Goal: Ask a question

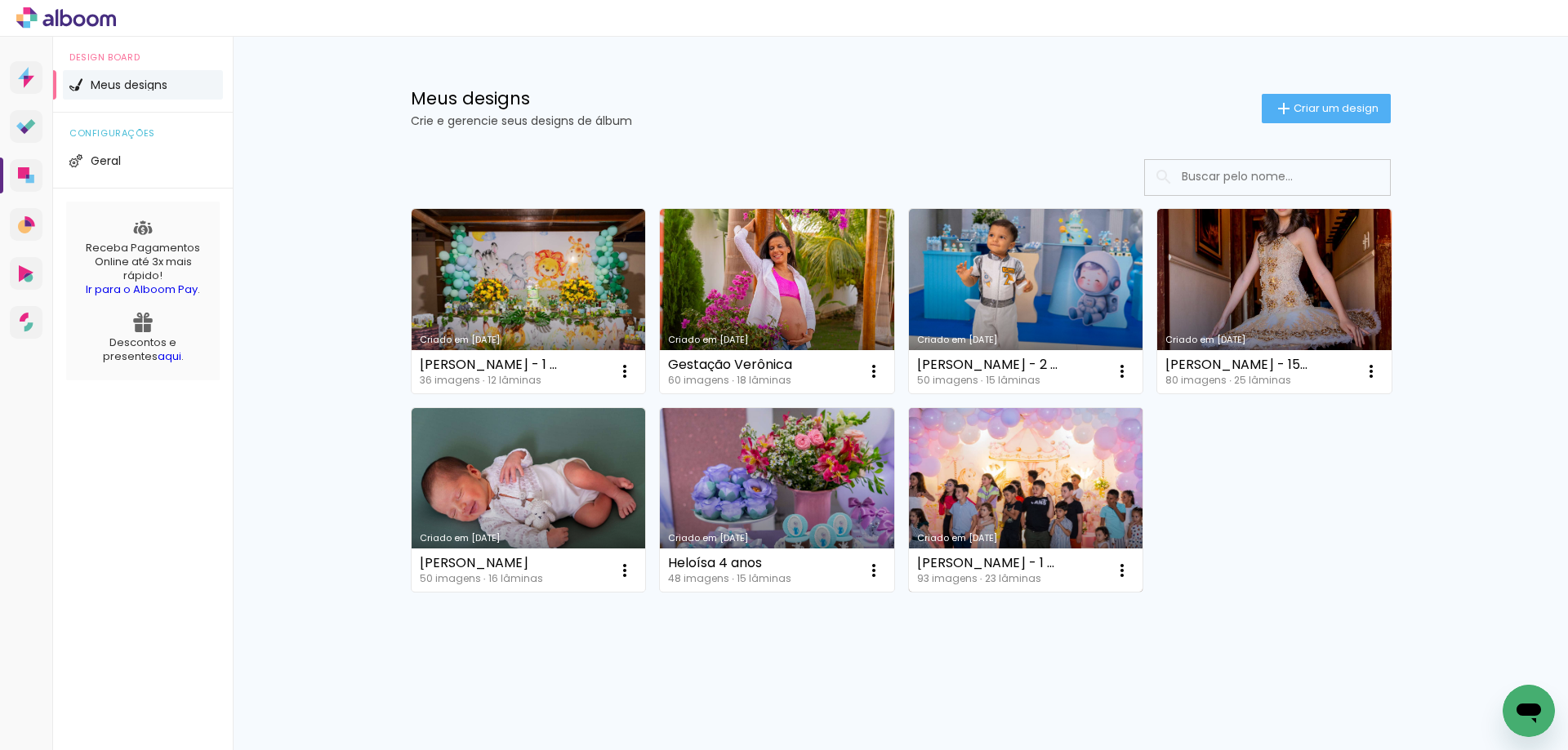
click at [1052, 465] on link "Criado em [DATE]" at bounding box center [1025, 500] width 234 height 184
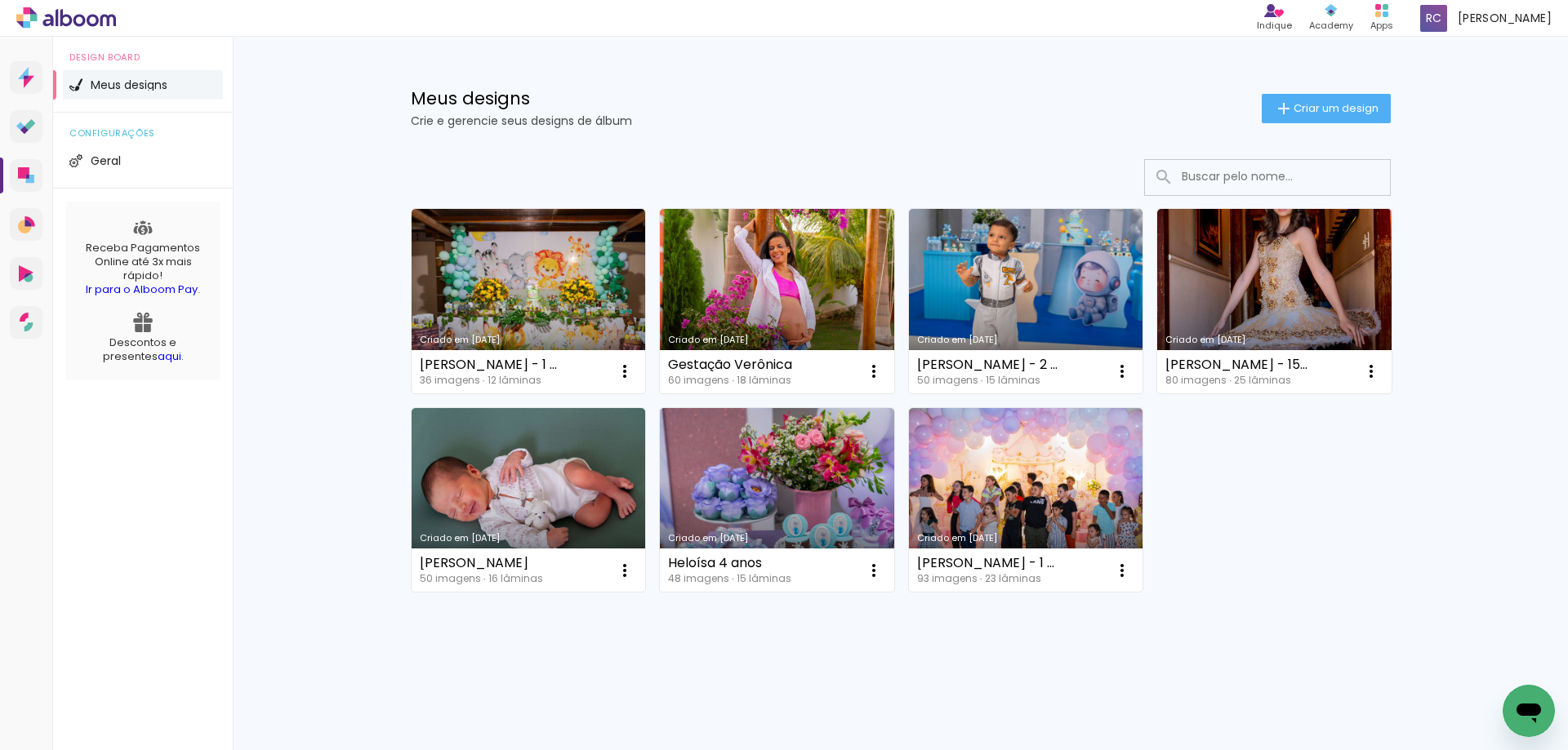
click at [1524, 695] on div "Open messaging window" at bounding box center [1528, 710] width 49 height 49
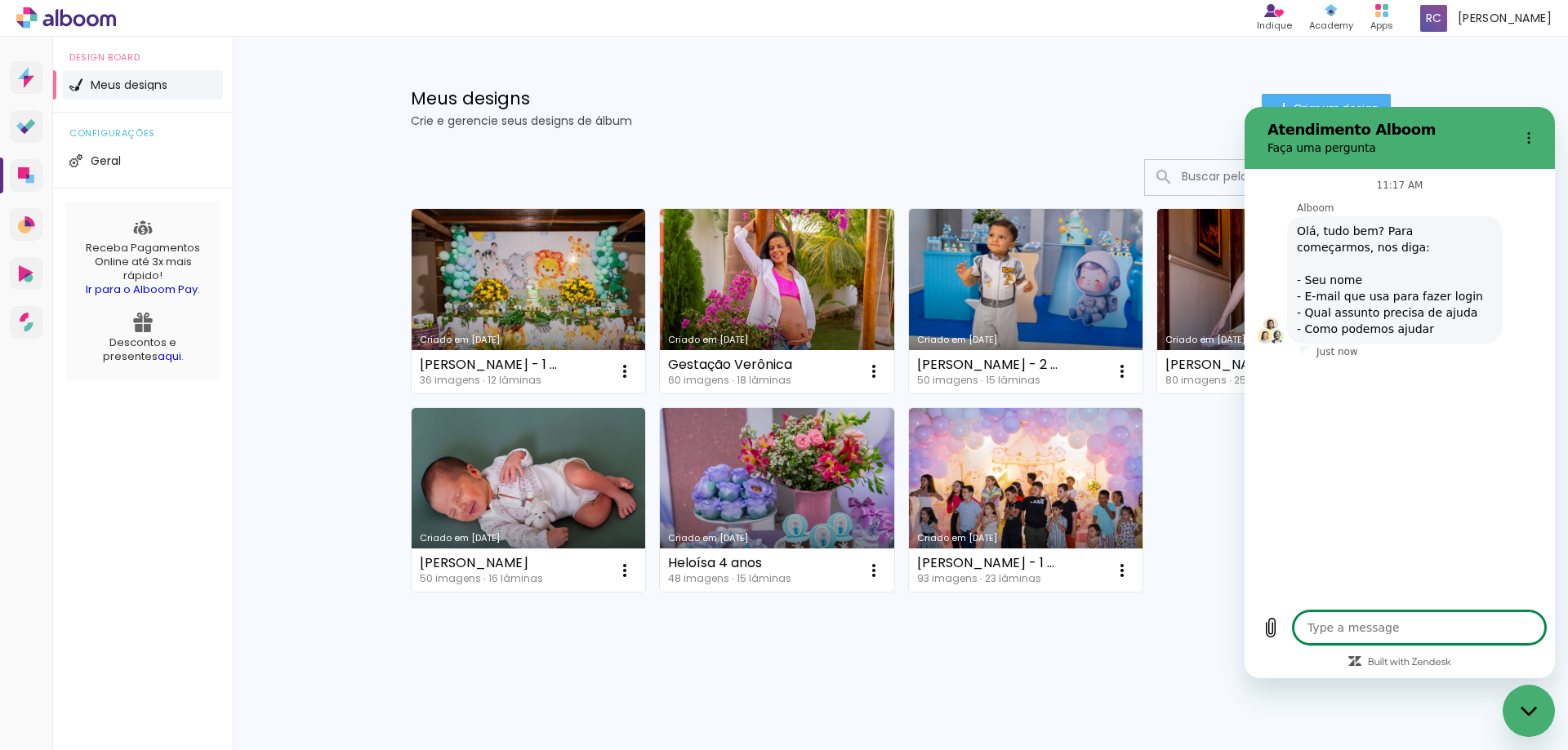
type textarea "x"
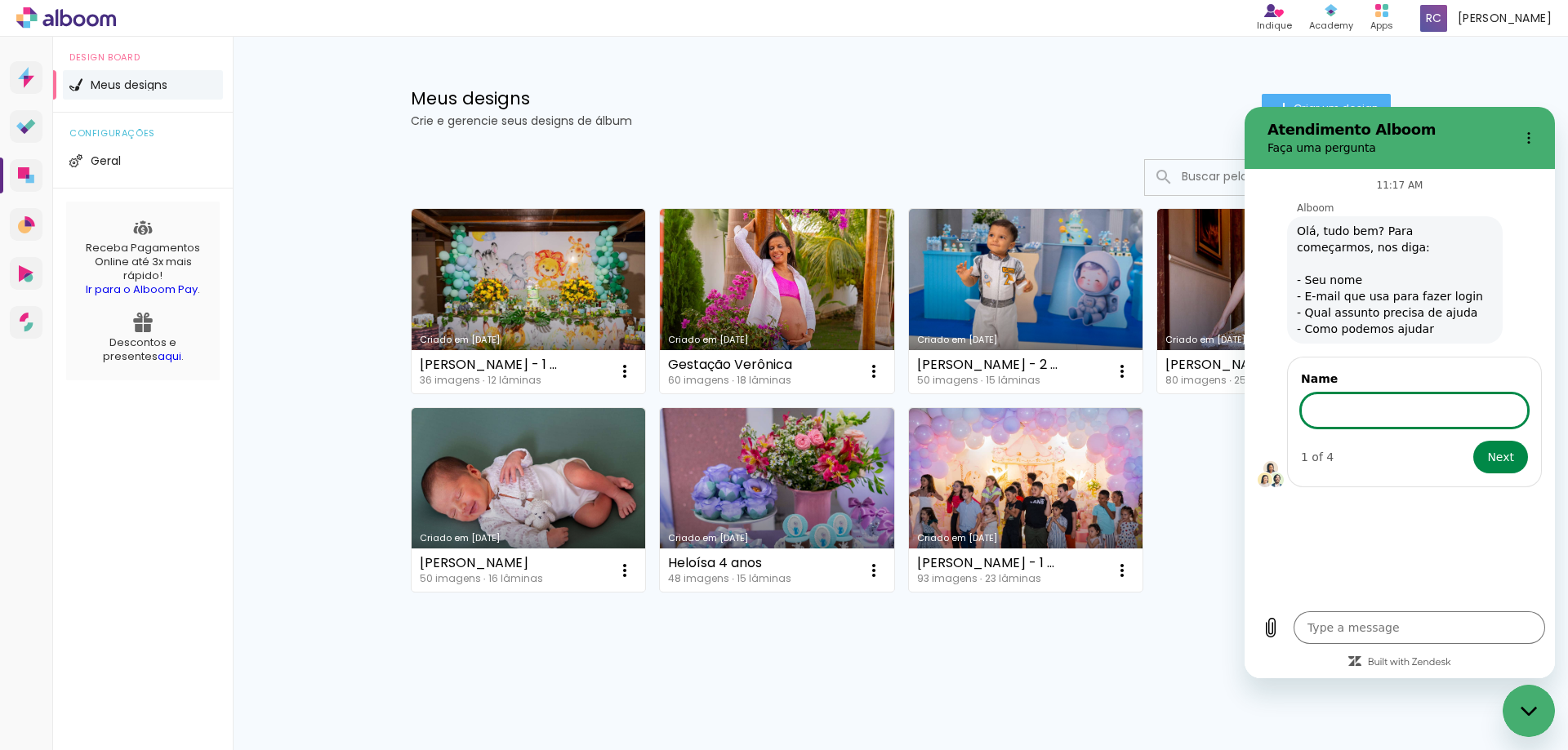
click at [1350, 410] on input "Name" at bounding box center [1413, 410] width 227 height 34
click at [1516, 421] on input "Rosinélia Carneiro Silva. Email: rosycarneirofotografia. Estou diagramando meus…" at bounding box center [1413, 410] width 227 height 34
click at [1495, 410] on input "Rosinélia Carneiro Silva. Email: rosycarneirofotografia. Estou diagramando meus…" at bounding box center [1413, 410] width 227 height 34
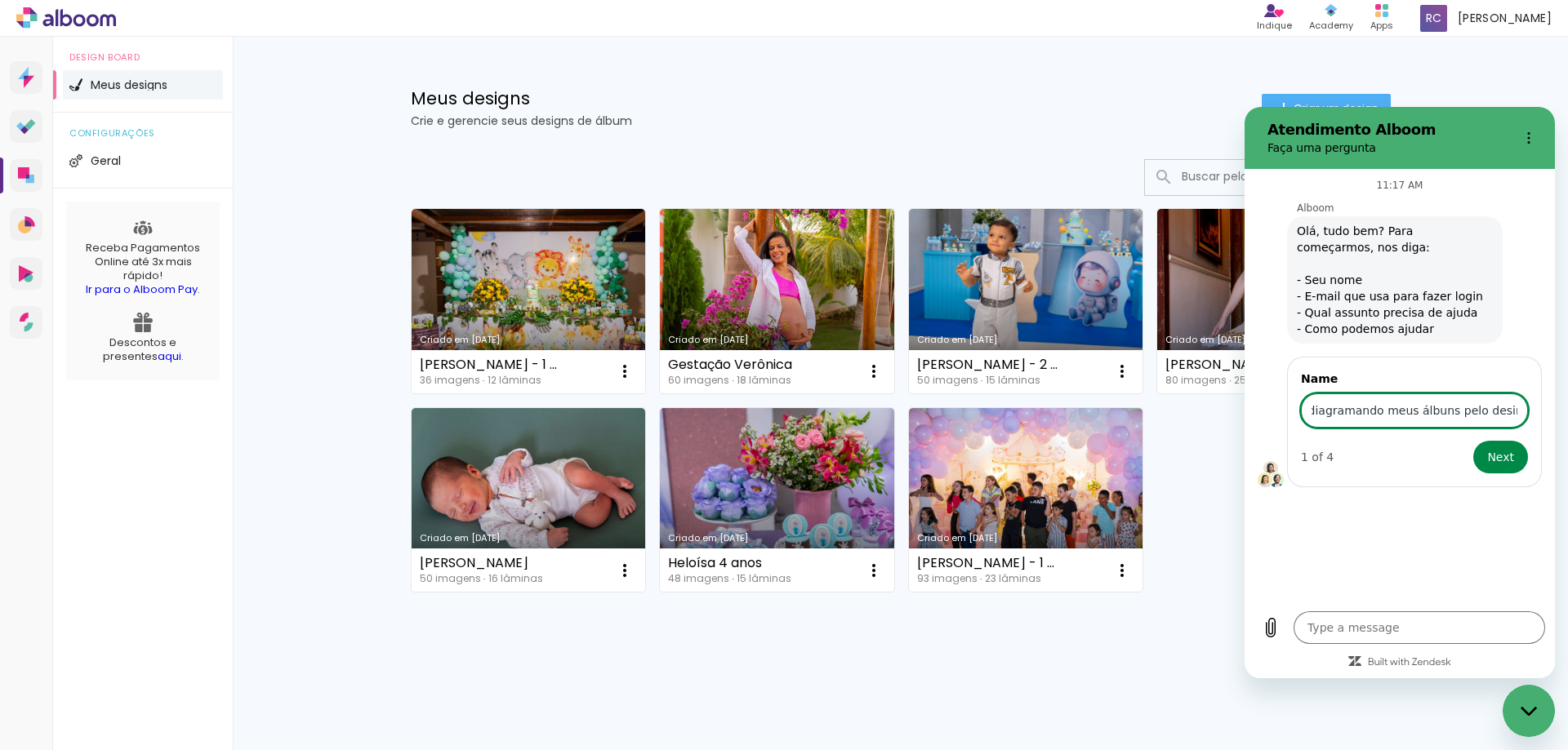
scroll to position [0, 311]
click at [1524, 409] on input "Rosinélia Carneiro Silva. Email: rosycarneirofotografia. Estou diagramando meus…" at bounding box center [1413, 410] width 227 height 34
type input "Rosinélia Carneiro Silva. Email: rosycarneirofotografia. Estou diagramando meus…"
click at [1473, 441] on button "Next" at bounding box center [1499, 456] width 55 height 32
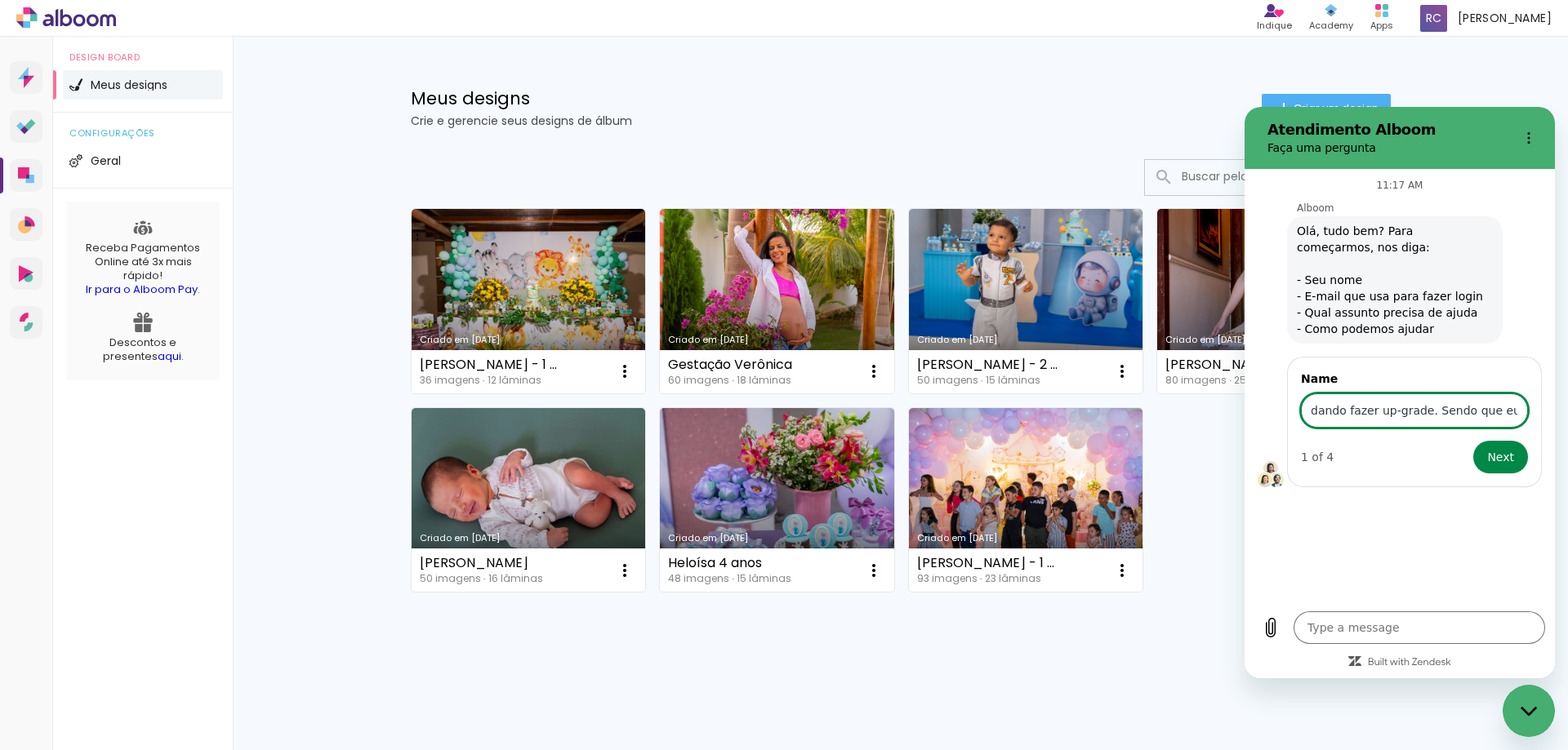
type textarea "x"
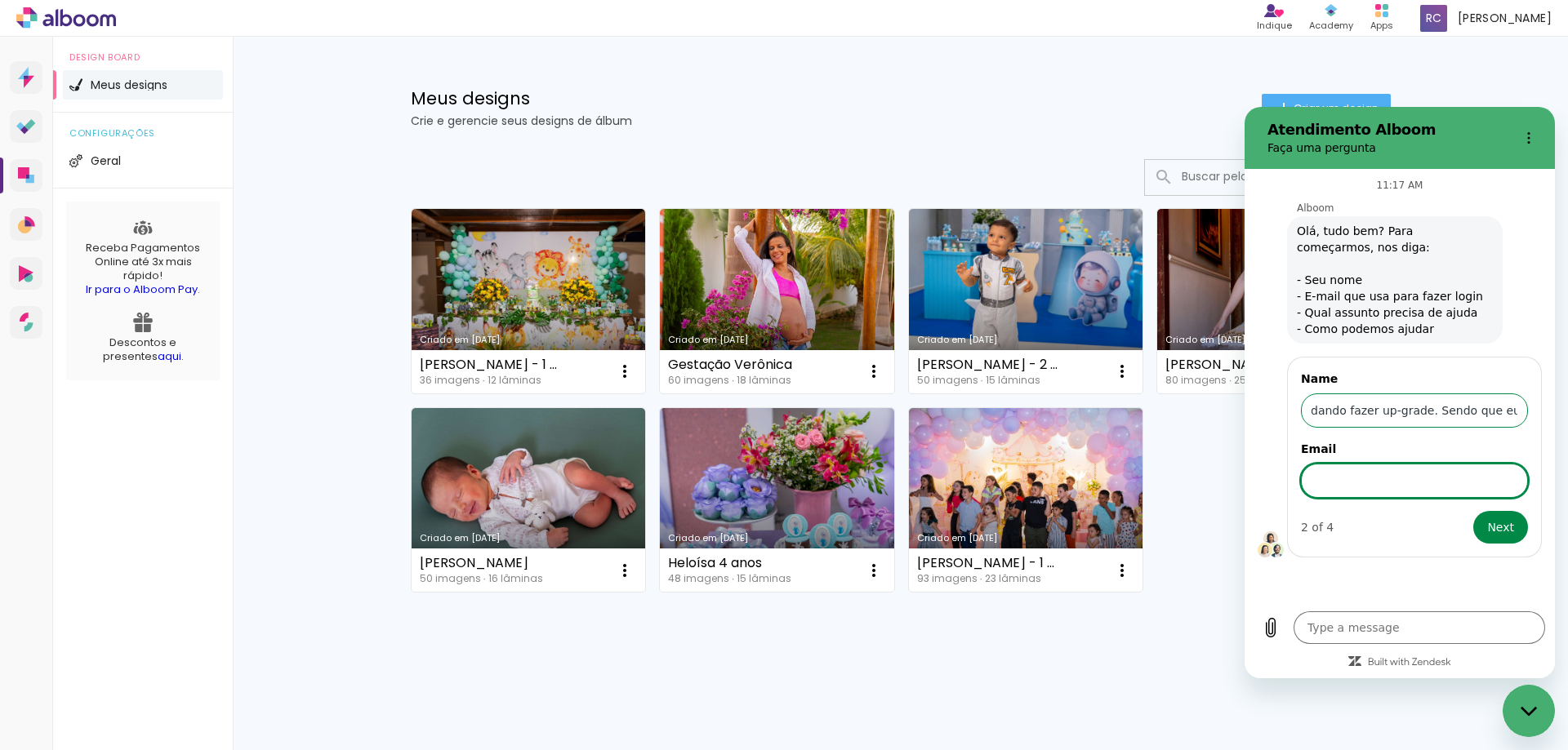
scroll to position [0, 0]
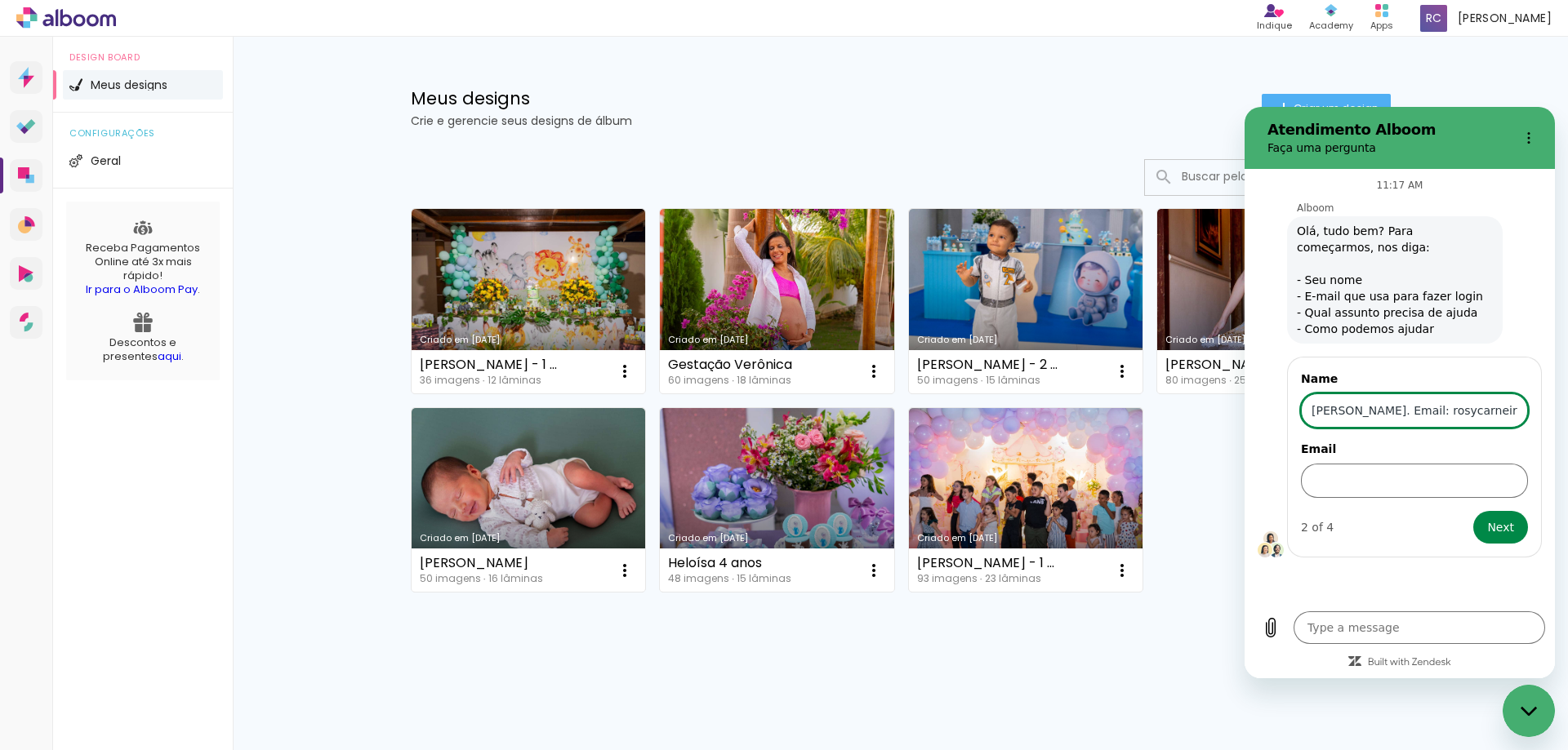
click at [1446, 405] on input "Rosinélia Carneiro Silva. Email: rosycarneirofotografia. Estou diagramando meus…" at bounding box center [1413, 410] width 227 height 34
drag, startPoint x: 1431, startPoint y: 415, endPoint x: 1441, endPoint y: 412, distance: 10.4
click at [1441, 412] on input "Rosinélia Carneiro Silva. Email: rosycarneirofotografia. Estou diagramando meus…" at bounding box center [1413, 410] width 227 height 34
click at [1429, 413] on input "Rosinélia Carneiro Silva. Email: rosycarneirofotografia. Estou diagramando meus…" at bounding box center [1413, 410] width 227 height 34
drag, startPoint x: 1429, startPoint y: 413, endPoint x: 1509, endPoint y: 410, distance: 80.1
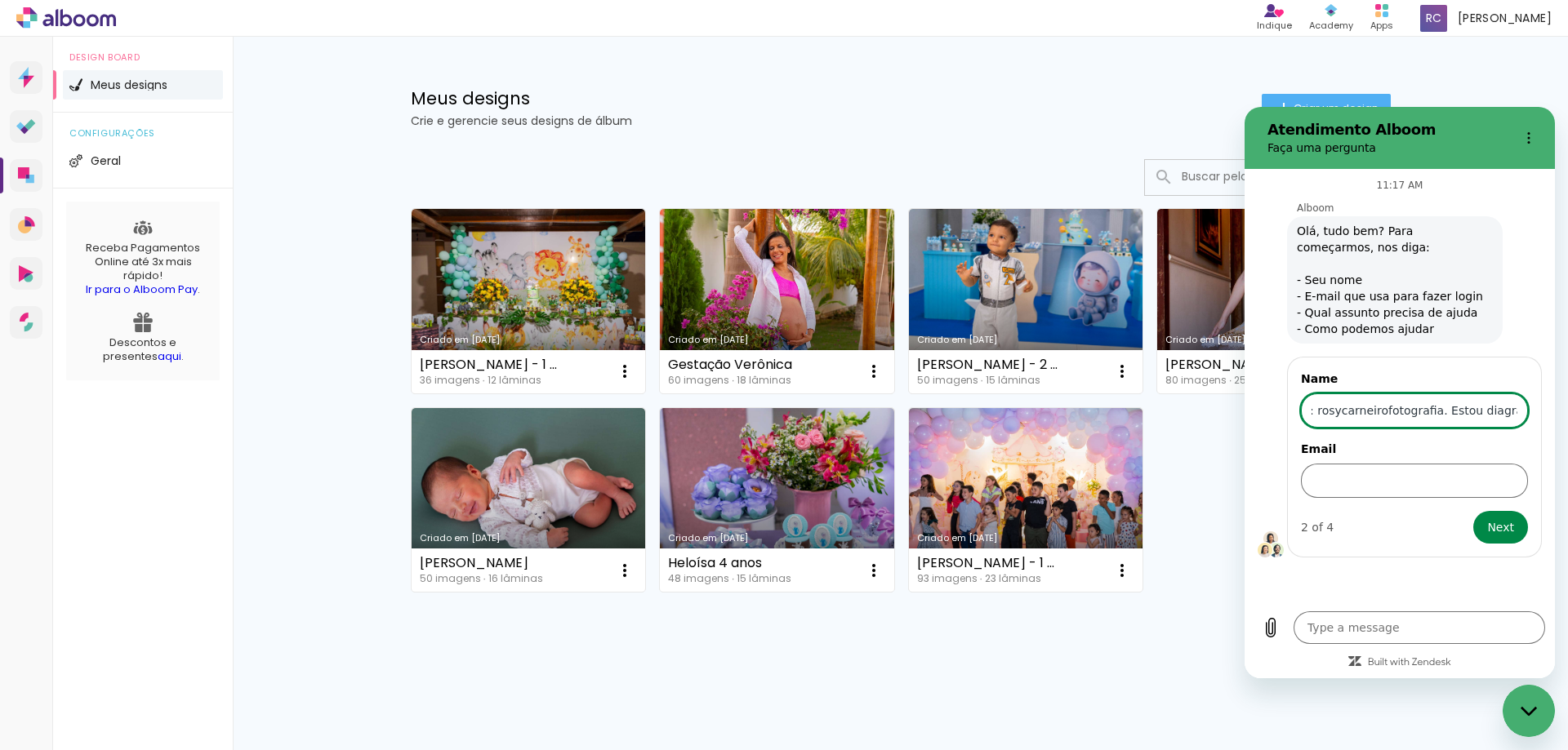
click at [1509, 410] on input "Rosinélia Carneiro Silva. Email: rosycarneirofotografia. Estou diagramando meus…" at bounding box center [1413, 410] width 227 height 34
click at [1402, 416] on input "Rosinélia Carneiro Silva. Email: rosycarneirofotografia. Estou diagramando meus…" at bounding box center [1413, 410] width 227 height 34
drag, startPoint x: 1390, startPoint y: 413, endPoint x: 1464, endPoint y: 414, distance: 74.0
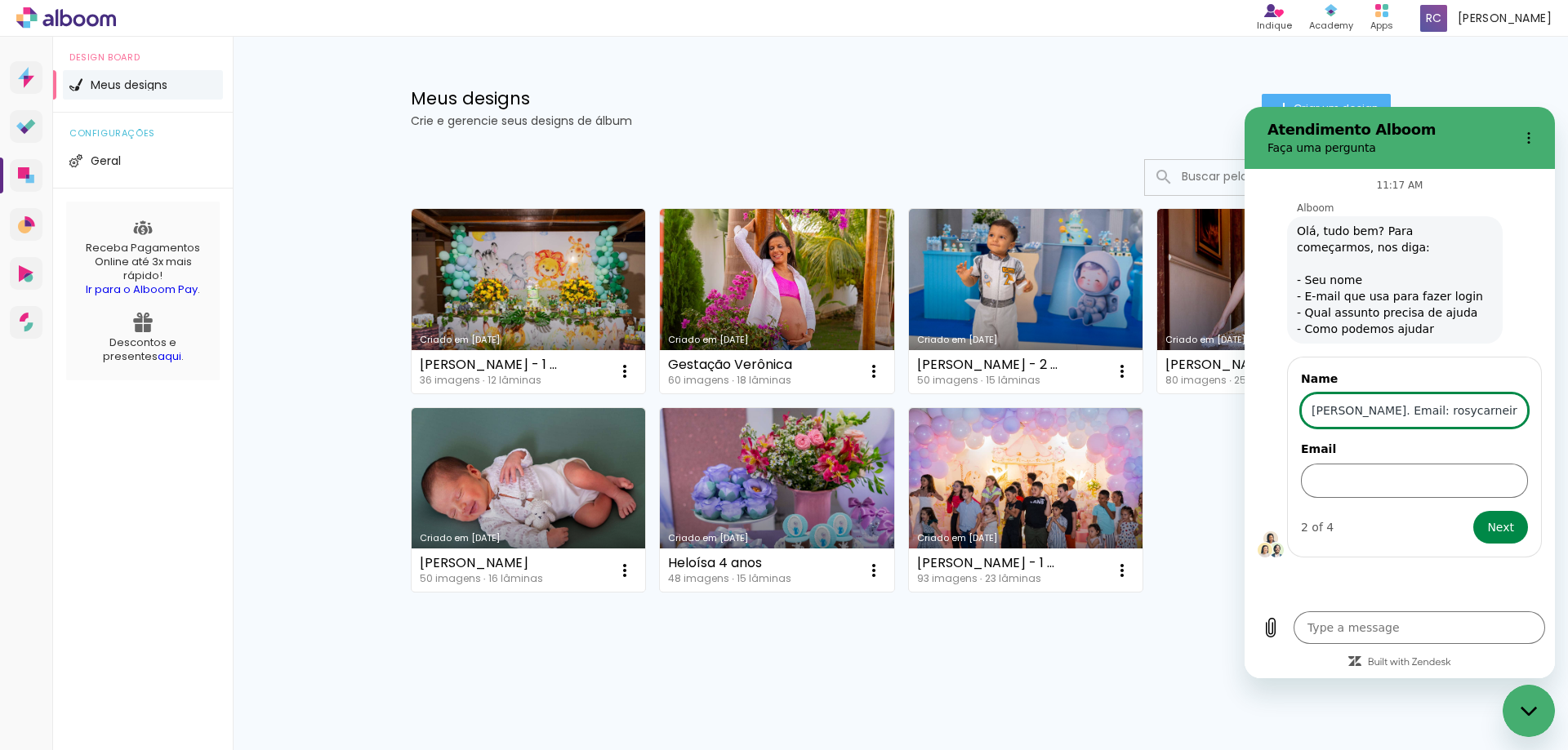
click at [1464, 414] on input "Rosinélia Carneiro Silva. Email: rosycarneirofotografia. Estou diagramando meus…" at bounding box center [1413, 410] width 227 height 34
type input "Rosinélia Carneiro Silva. Email: Estou diagramando meus álbuns pelo desingbox, …"
click at [1433, 463] on div "Email" at bounding box center [1413, 469] width 227 height 57
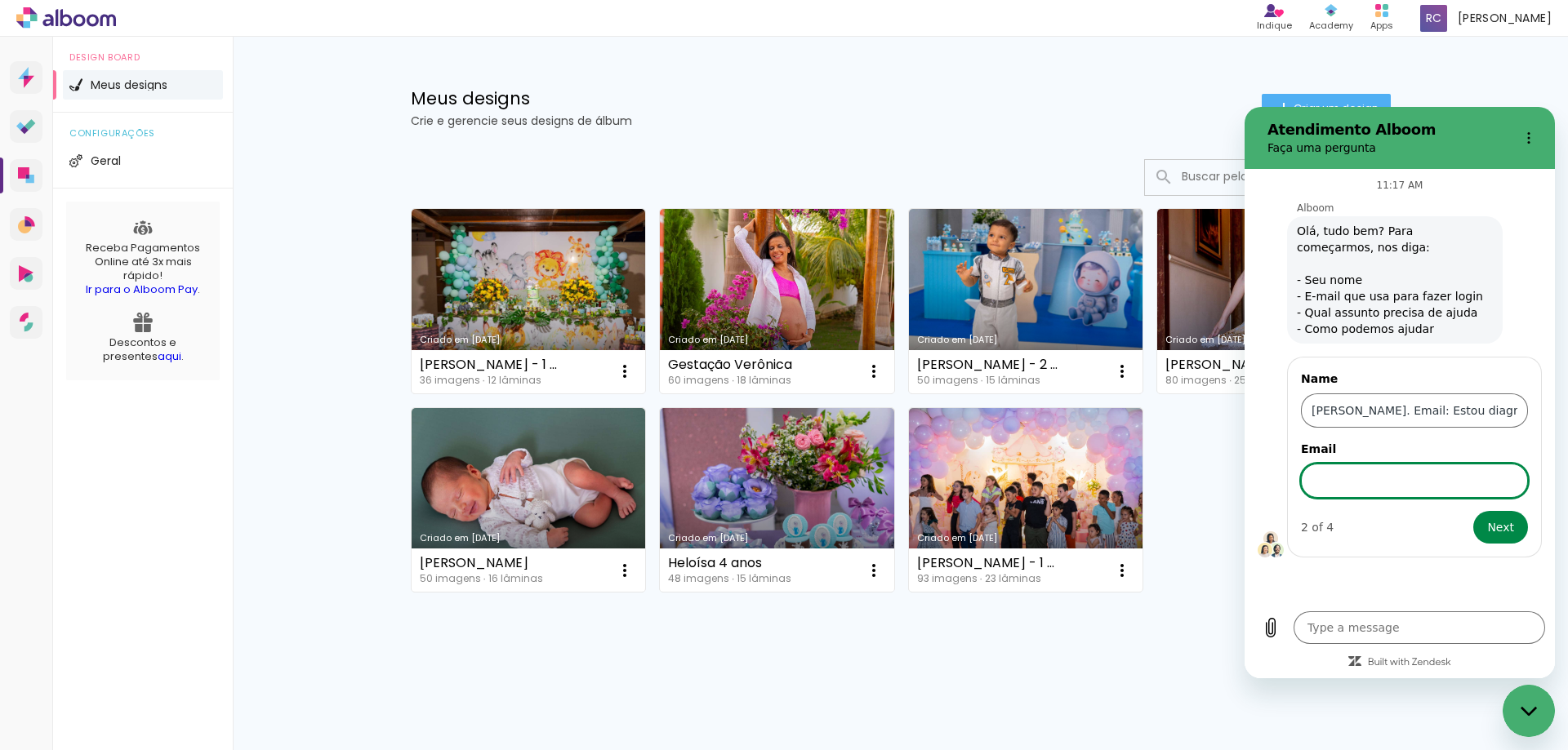
click at [1420, 473] on input "Email" at bounding box center [1413, 481] width 227 height 34
paste input "rosycarneirofotografia."
type input "[EMAIL_ADDRESS][DOMAIN_NAME]"
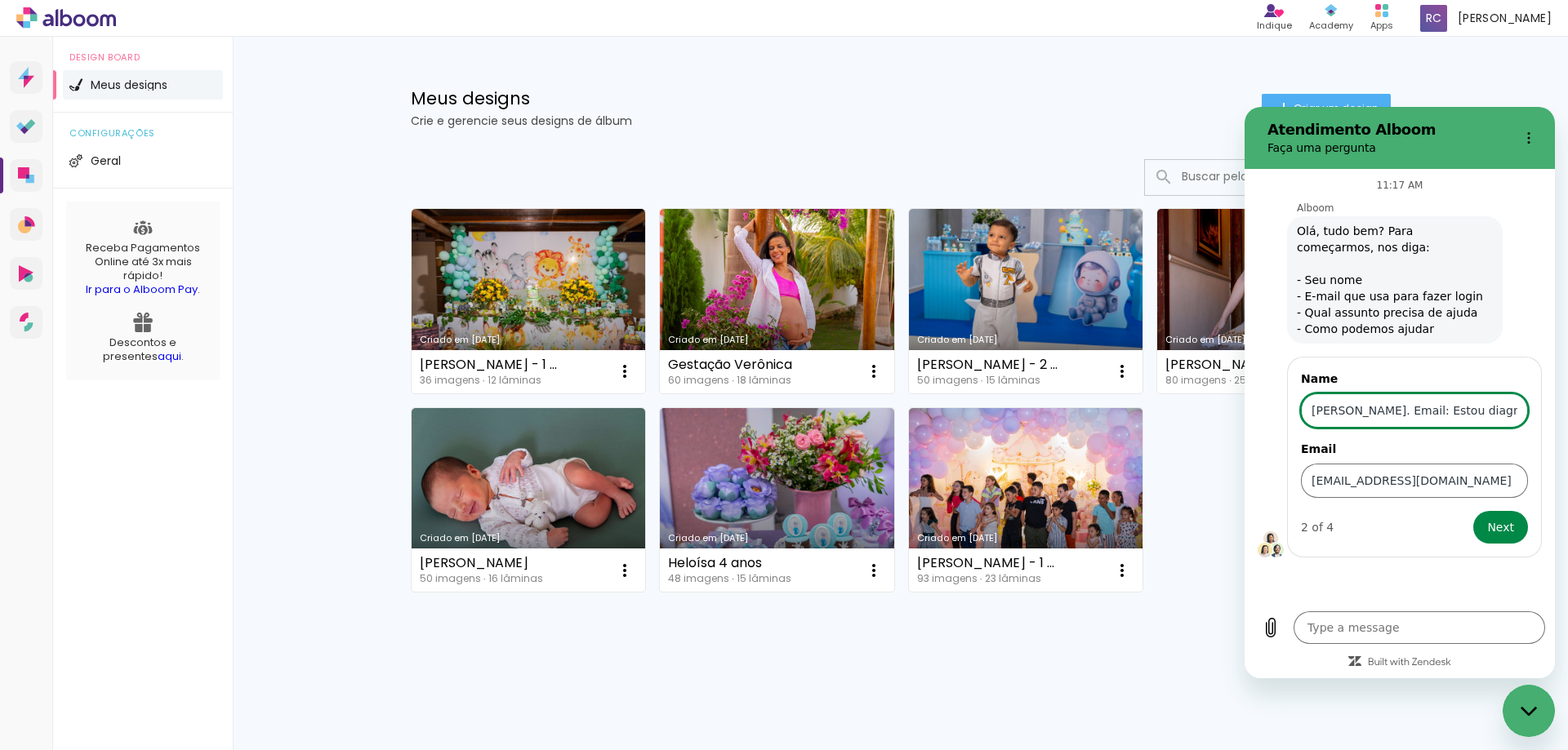
drag, startPoint x: 1427, startPoint y: 411, endPoint x: 1466, endPoint y: 416, distance: 39.3
click at [1466, 416] on input "Rosinélia Carneiro Silva. Email: Estou diagramando meus álbuns pelo desingbox, …" at bounding box center [1413, 410] width 227 height 34
type input "Rosinélia Carneiro SilvaEstou diagramando meus álbuns pelo desingbox, porém dep…"
click at [1473, 511] on button "Next" at bounding box center [1499, 527] width 55 height 32
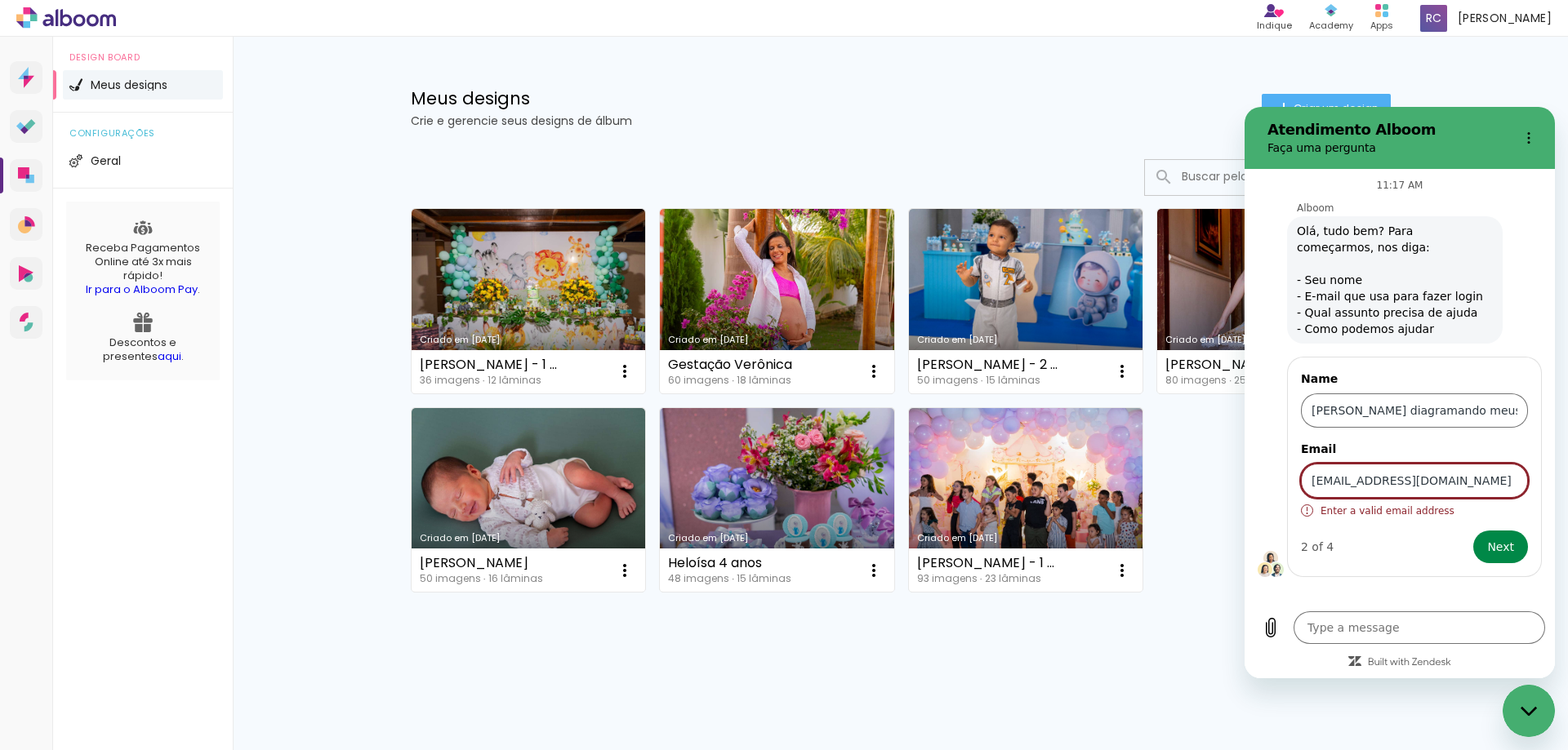
click at [1508, 484] on input "[EMAIL_ADDRESS][DOMAIN_NAME]" at bounding box center [1413, 481] width 227 height 34
click at [1371, 481] on input "[EMAIL_ADDRESS][DOMAIN_NAME]" at bounding box center [1413, 481] width 227 height 34
click at [1376, 481] on input "[EMAIL_ADDRESS][DOMAIN_NAME]" at bounding box center [1413, 481] width 227 height 34
click at [1433, 481] on input "[EMAIL_ADDRESS][DOMAIN_NAME]" at bounding box center [1413, 481] width 227 height 34
type input "[EMAIL_ADDRESS][DOMAIN_NAME]"
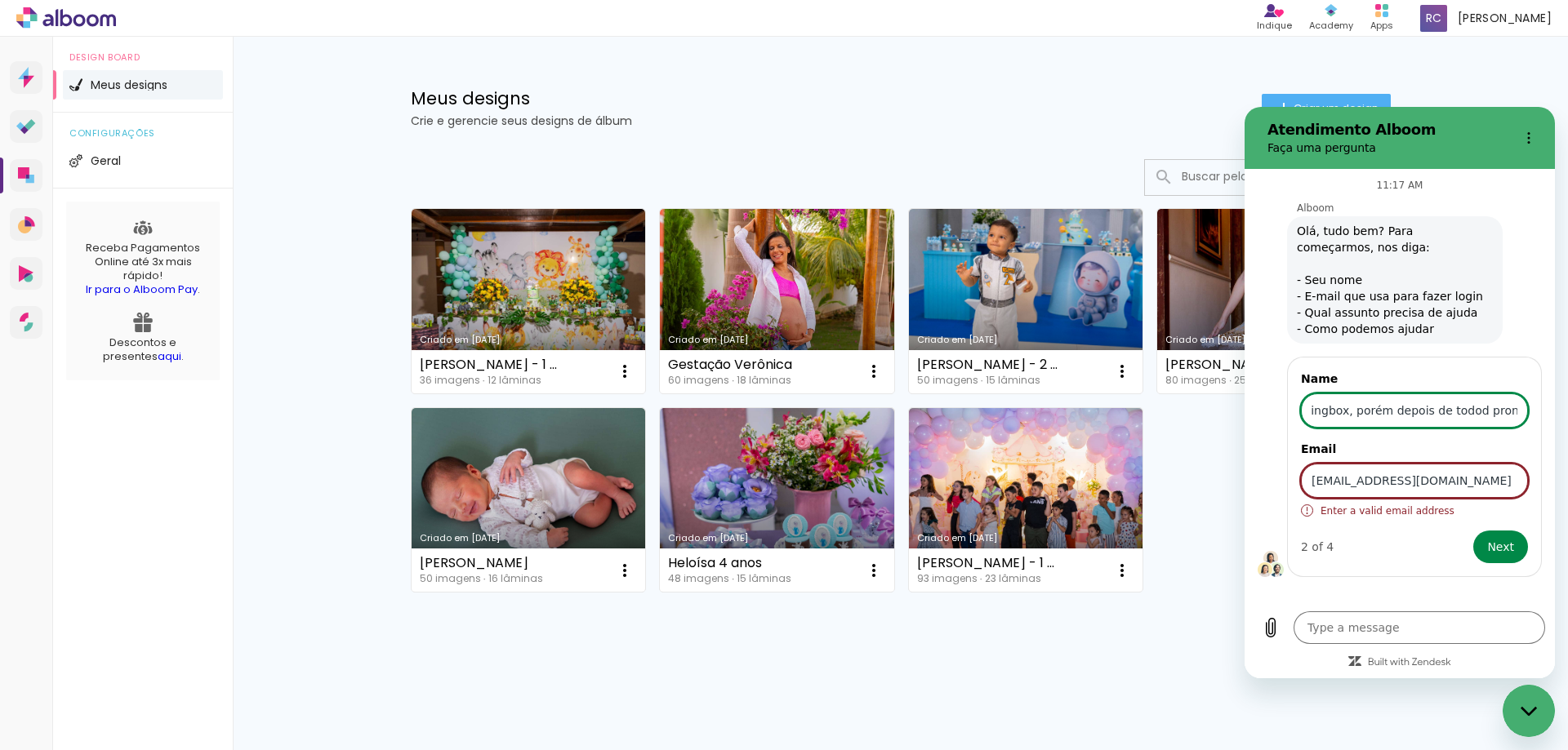
scroll to position [0, 982]
drag, startPoint x: 1427, startPoint y: 412, endPoint x: 2811, endPoint y: 519, distance: 1388.1
click at [1555, 412] on html "Atendimento Alboom Faça uma pergunta 11:17 AM Alboom Alboom says: Olá, tudo bem…" at bounding box center [1399, 392] width 310 height 571
type input "[PERSON_NAME]"
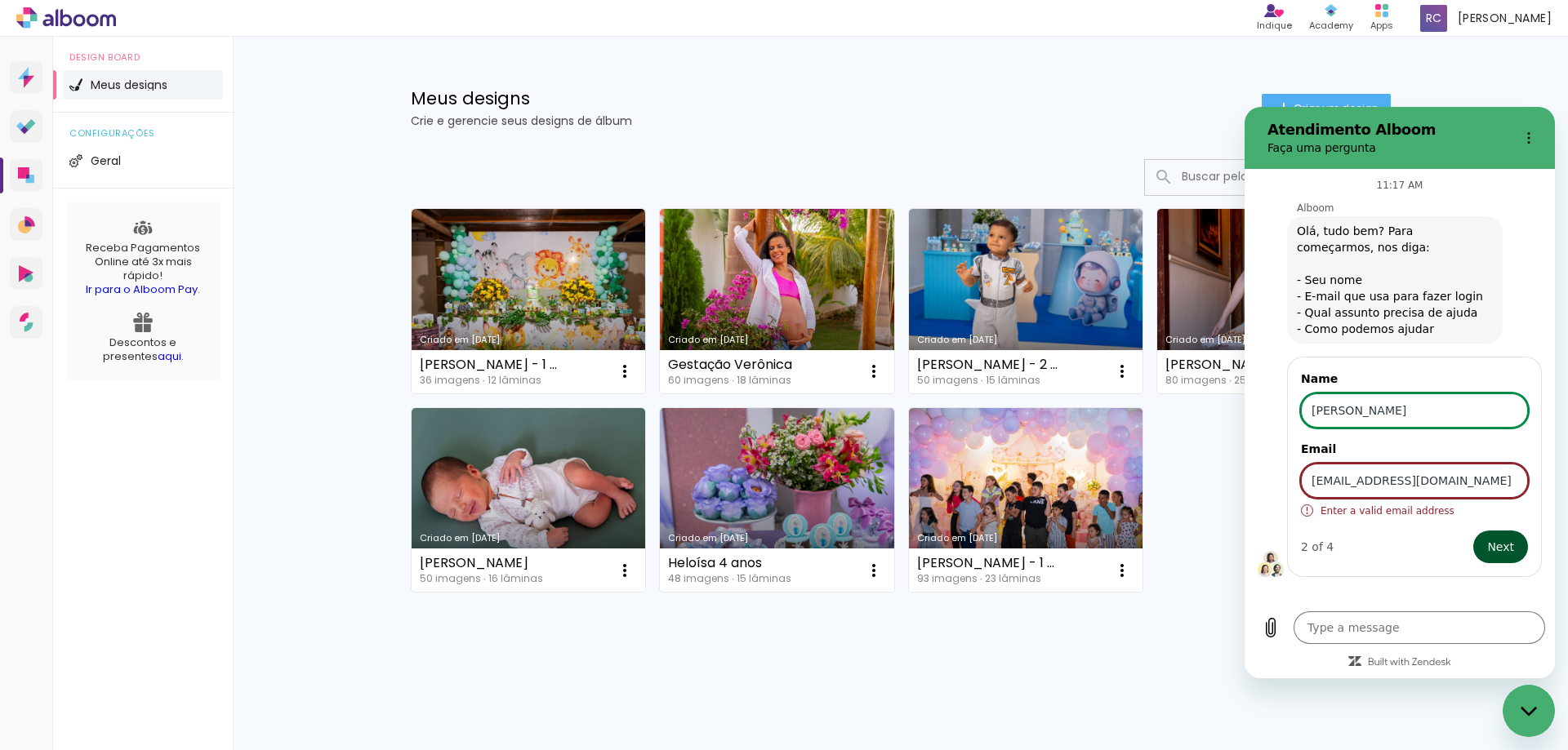
click at [1499, 544] on span "Next" at bounding box center [1499, 546] width 27 height 19
click at [1507, 542] on span "Next" at bounding box center [1499, 546] width 27 height 19
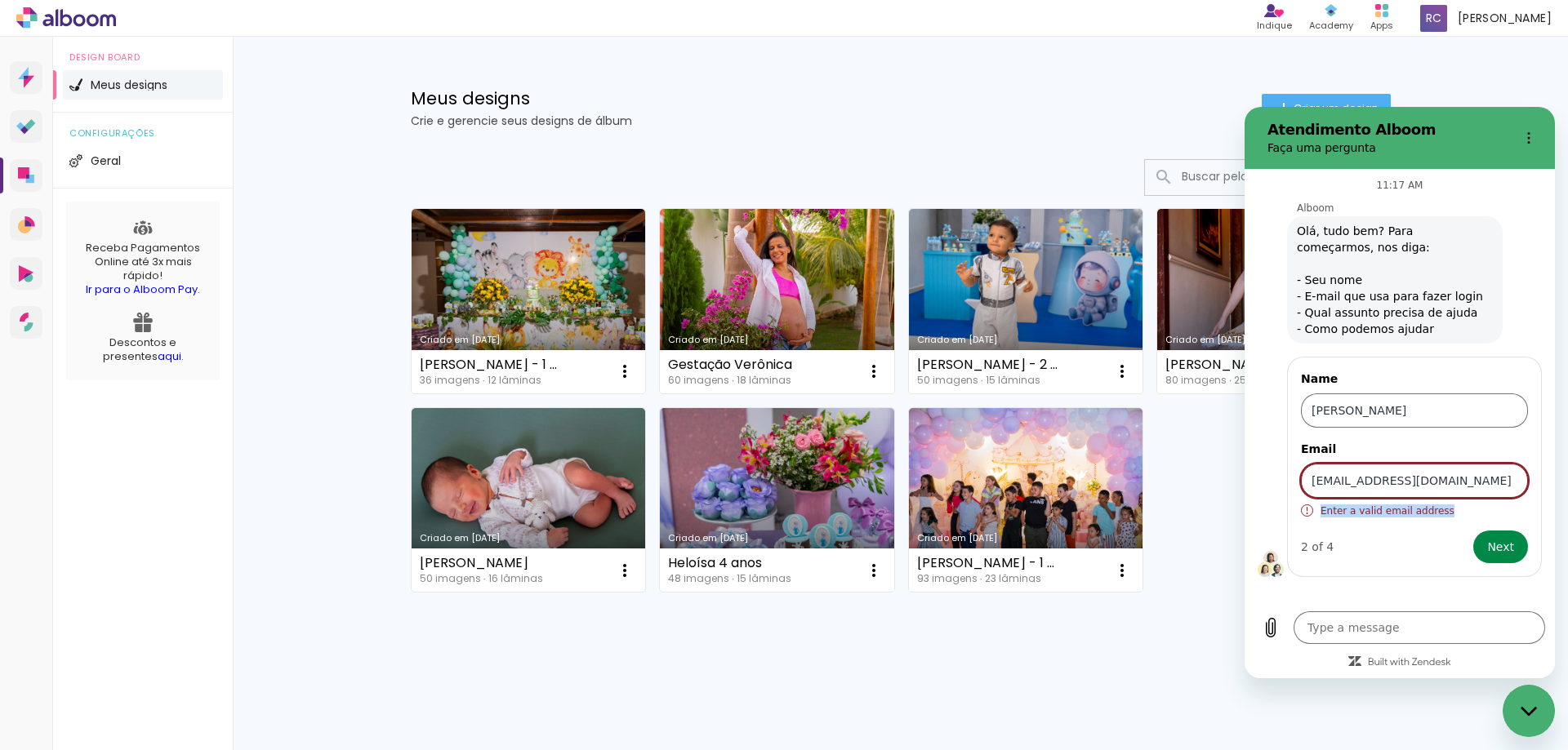
drag, startPoint x: 1449, startPoint y: 514, endPoint x: 1322, endPoint y: 514, distance: 127.0
click at [1322, 514] on div "Enter a valid email address" at bounding box center [1413, 511] width 227 height 13
copy div "Enter a valid email address"
type textarea "x"
click at [1505, 479] on input "[EMAIL_ADDRESS][DOMAIN_NAME]" at bounding box center [1413, 481] width 227 height 34
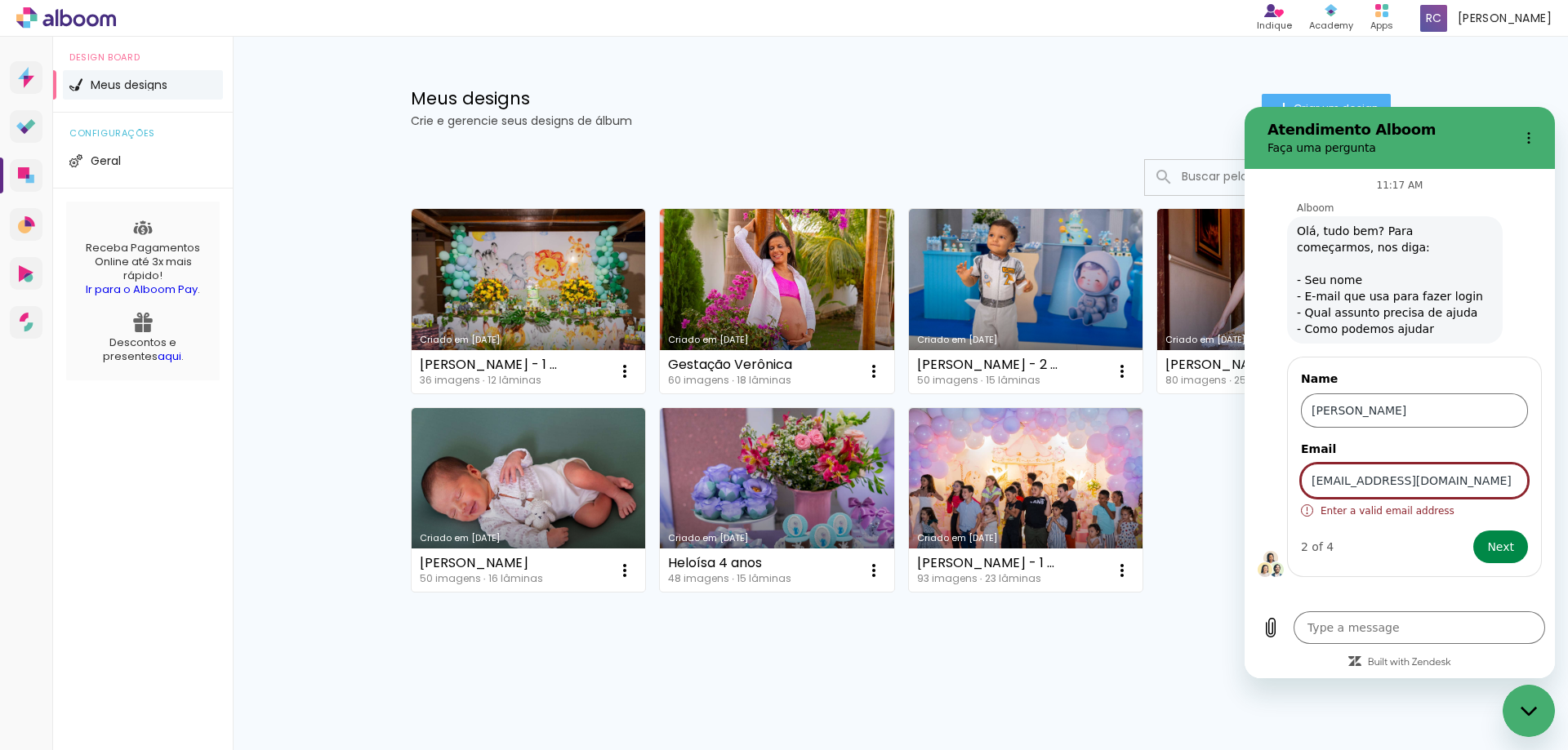
drag, startPoint x: 1493, startPoint y: 479, endPoint x: 1259, endPoint y: 466, distance: 234.4
click at [1259, 466] on div "Name Rosinélia Carneiro Silva Email rosycarneirofotografias@gmail.com Enter a v…" at bounding box center [1406, 466] width 297 height 224
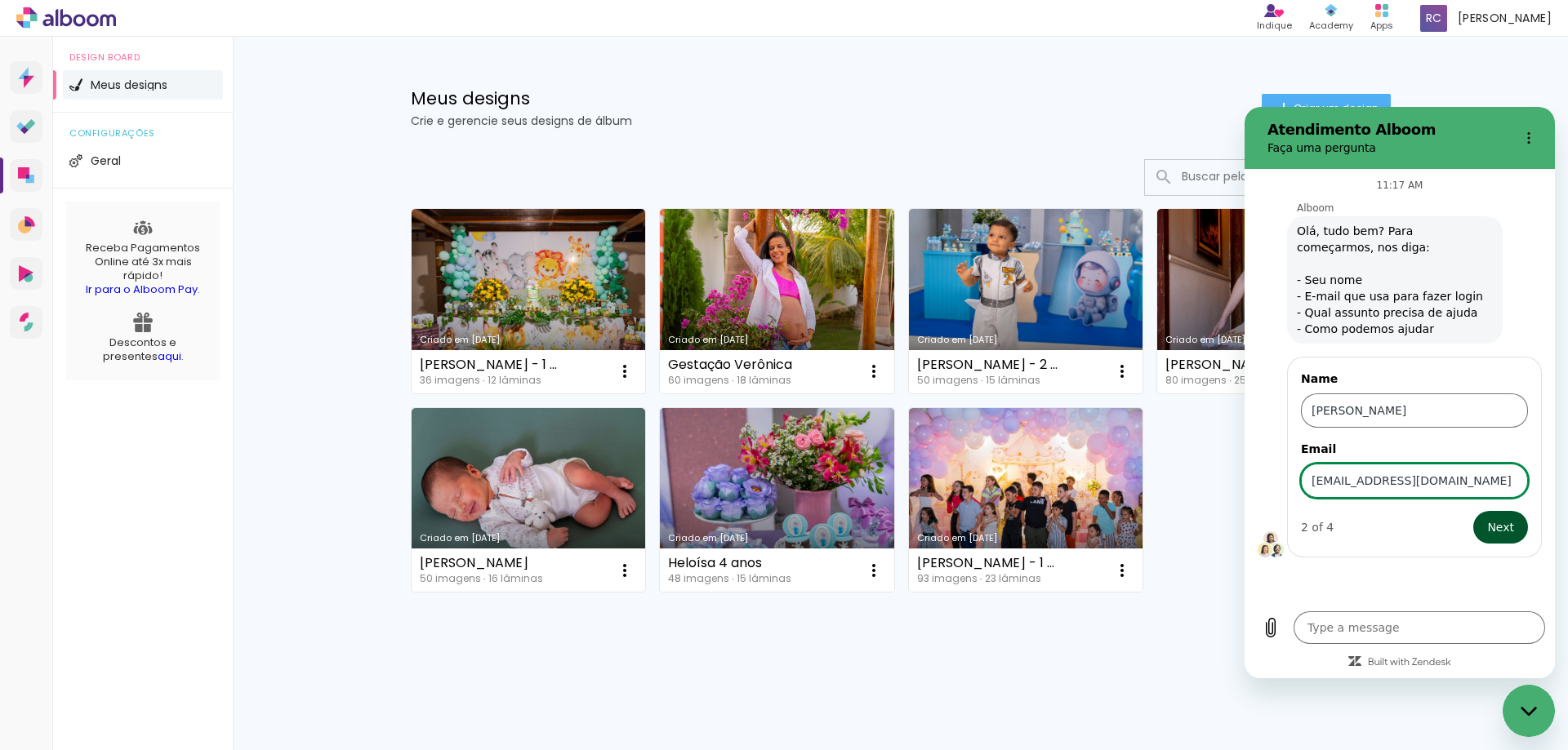
type input "[EMAIL_ADDRESS][DOMAIN_NAME]"
click at [1502, 524] on span "Next" at bounding box center [1499, 527] width 27 height 19
type textarea "x"
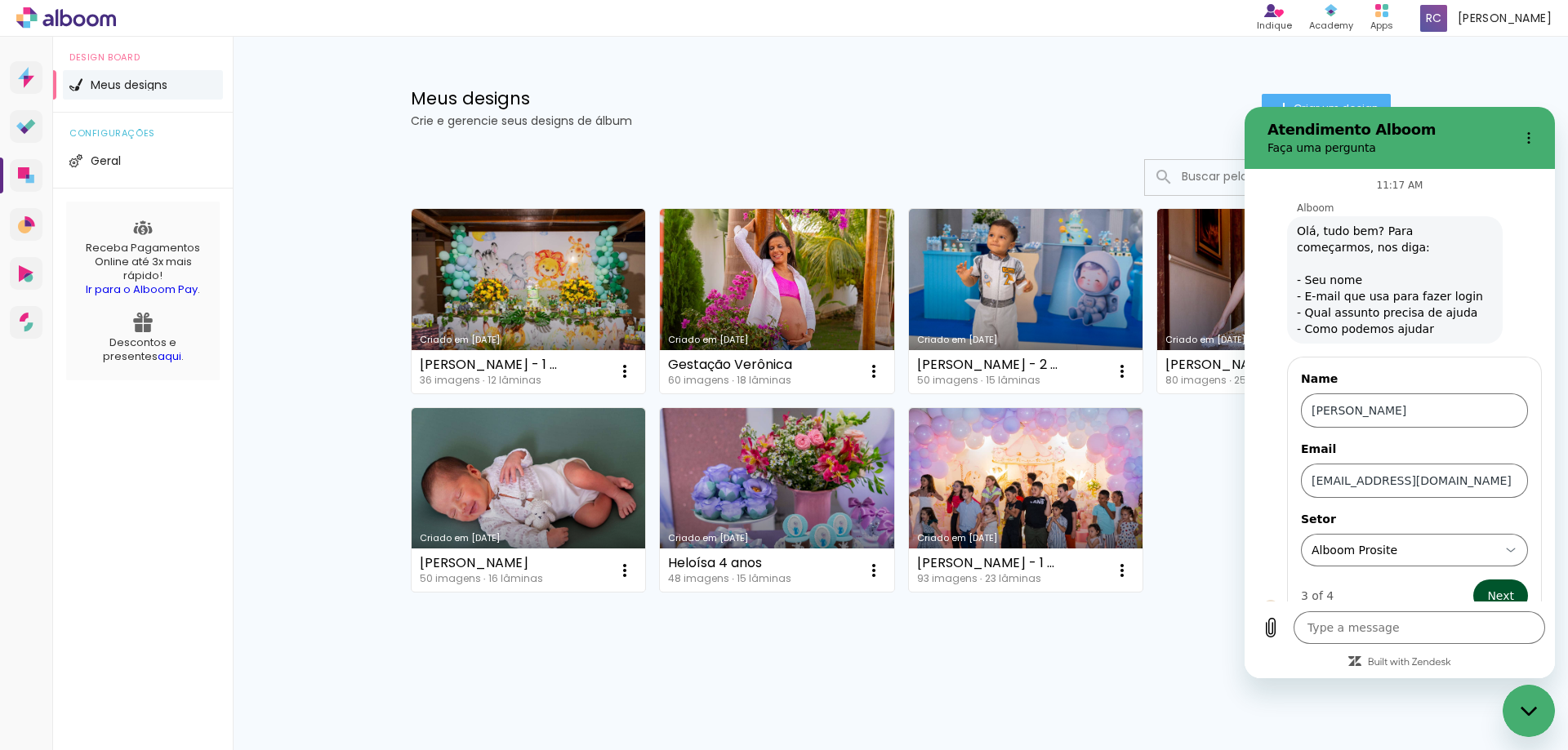
scroll to position [25, 0]
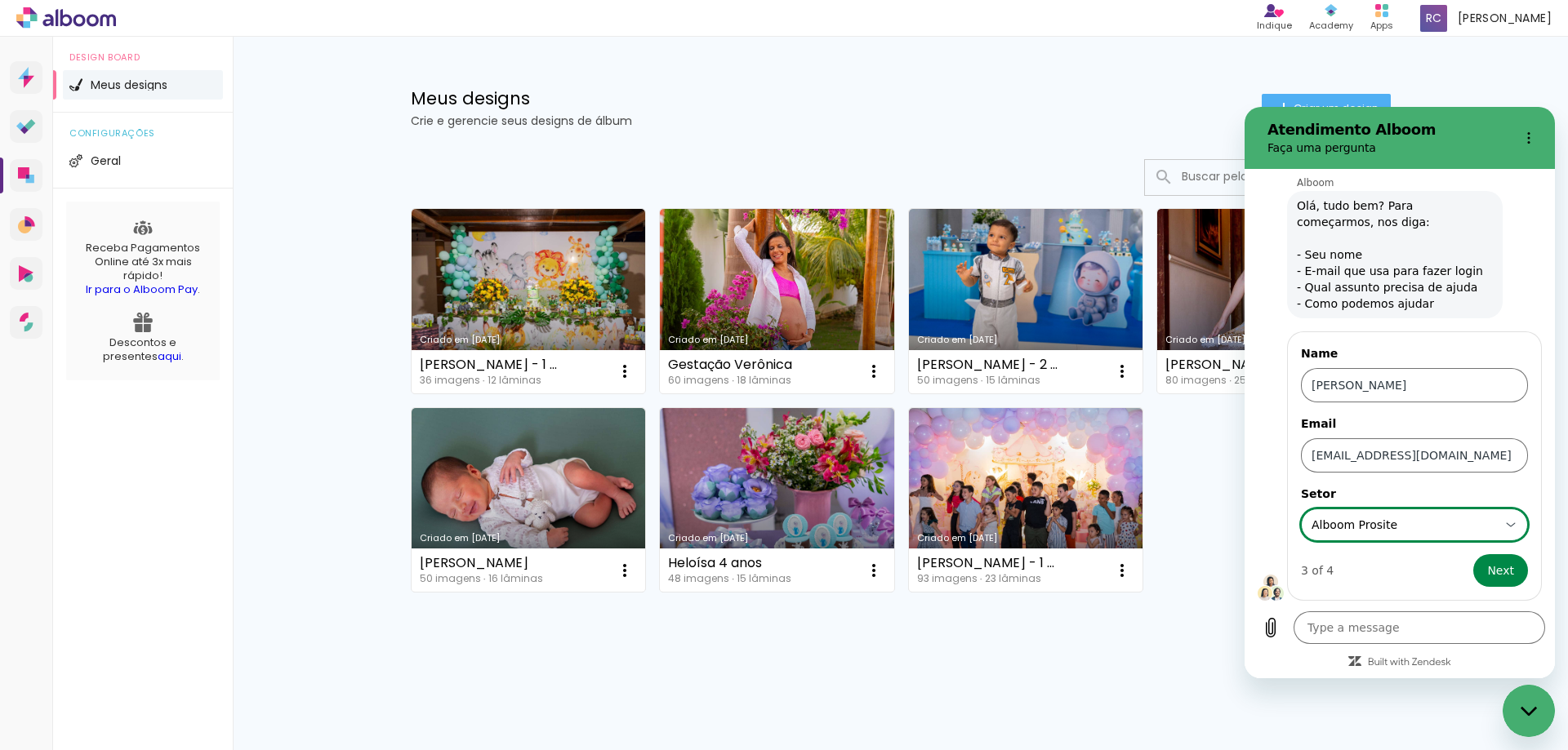
click at [1447, 534] on div "Alboom Prosite Alboom Prosite" at bounding box center [1404, 525] width 190 height 30
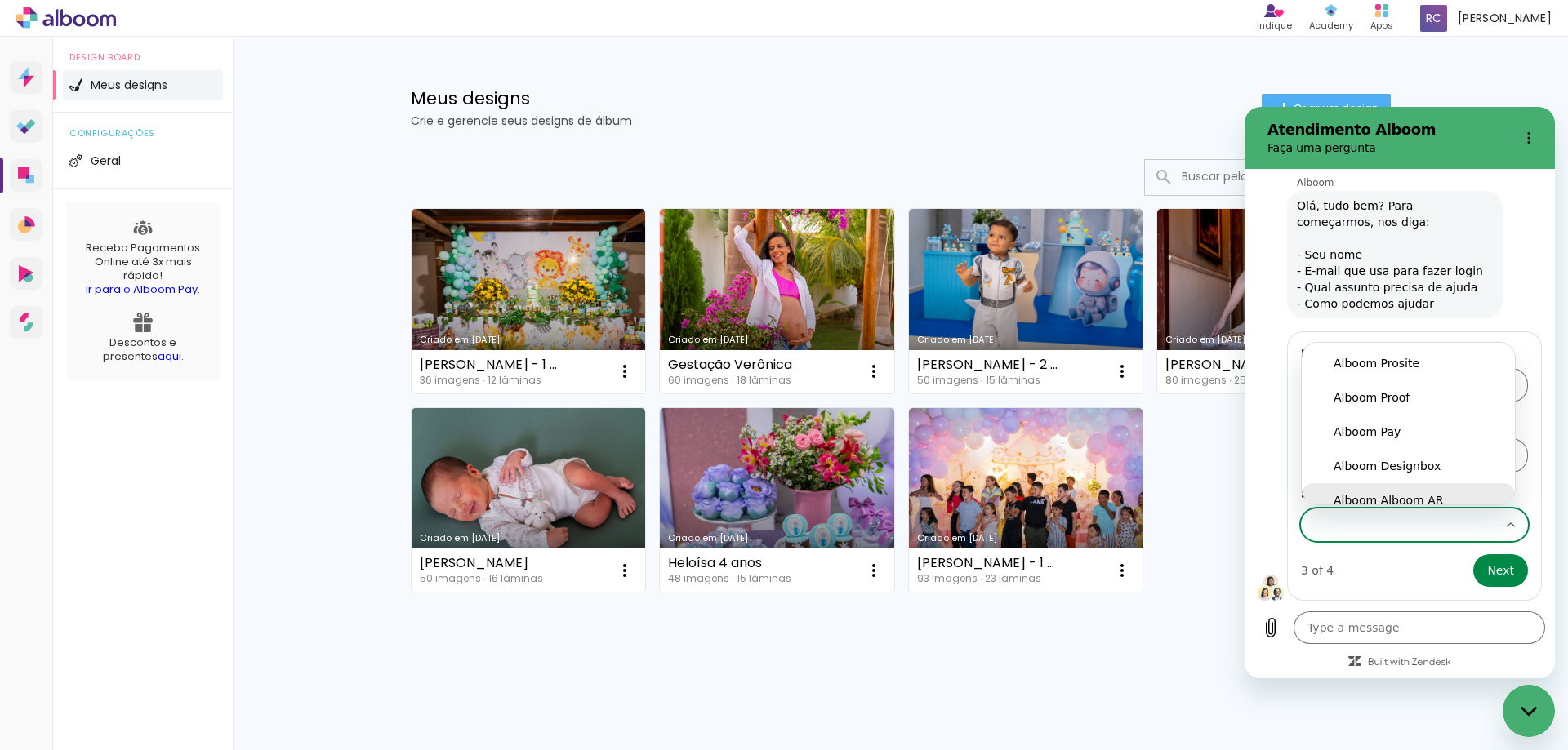
scroll to position [13, 0]
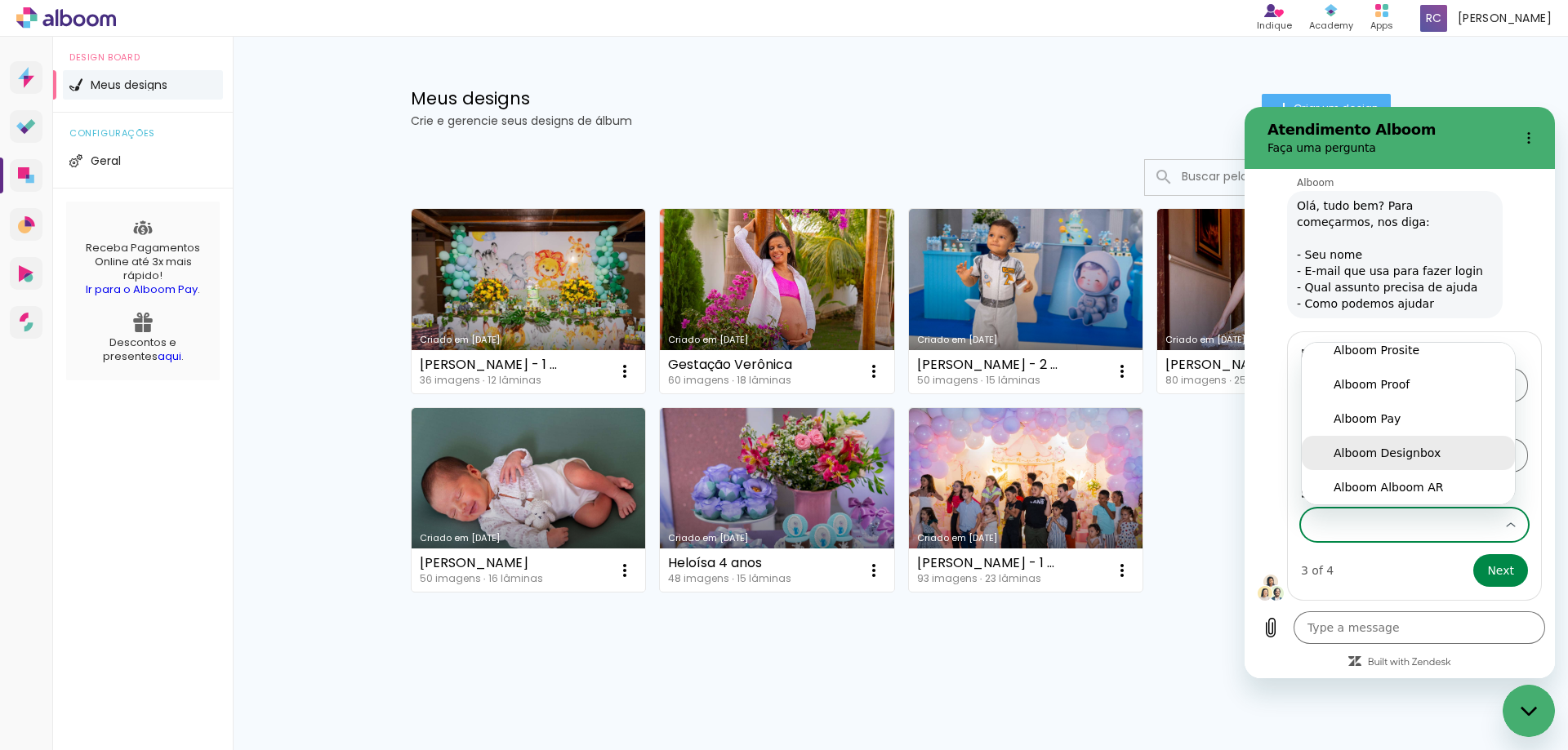
click at [1460, 460] on div "Alboom Designbox" at bounding box center [1408, 453] width 149 height 17
type input "Alboom Designbox"
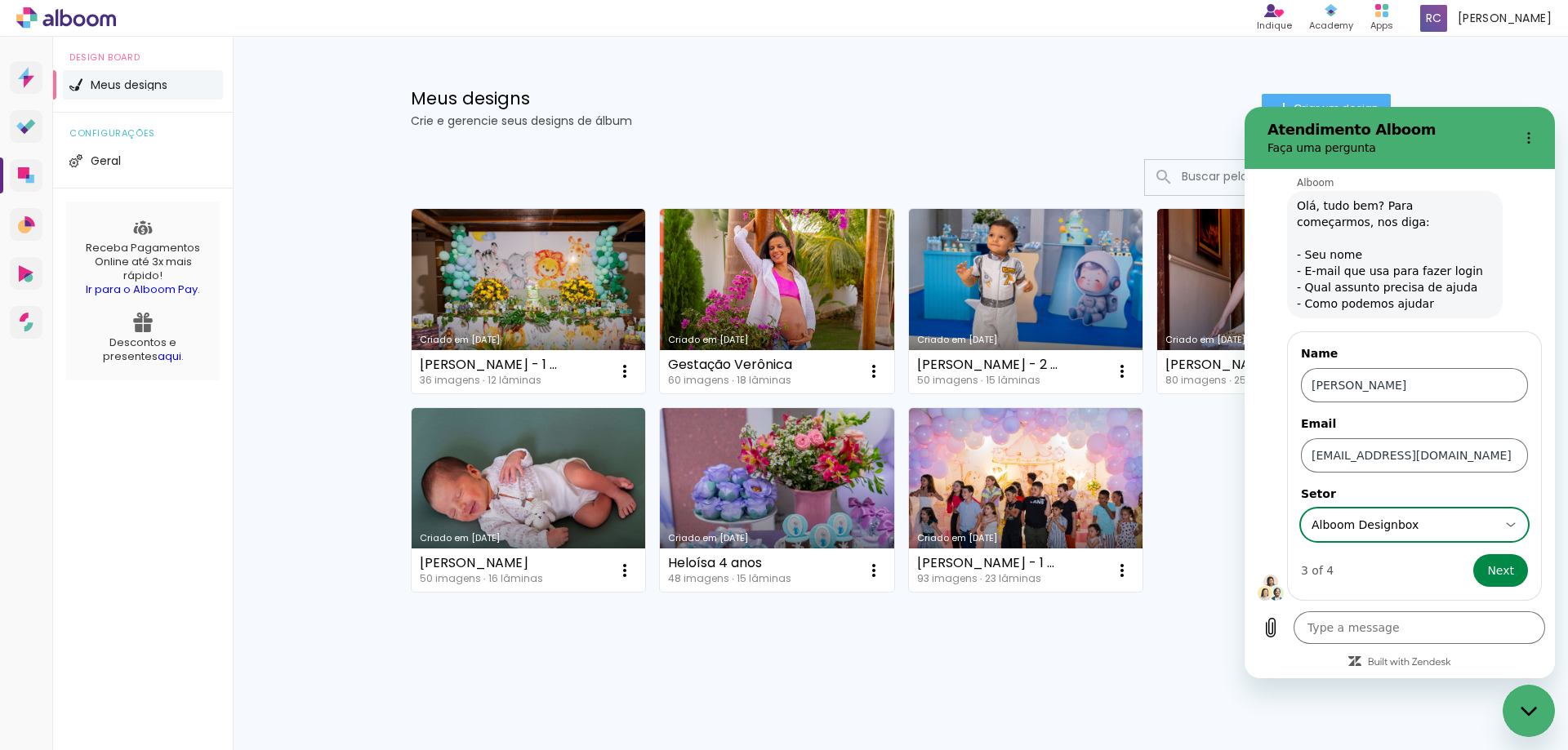
scroll to position [0, 0]
click at [1490, 569] on span "Next" at bounding box center [1499, 570] width 27 height 19
type textarea "x"
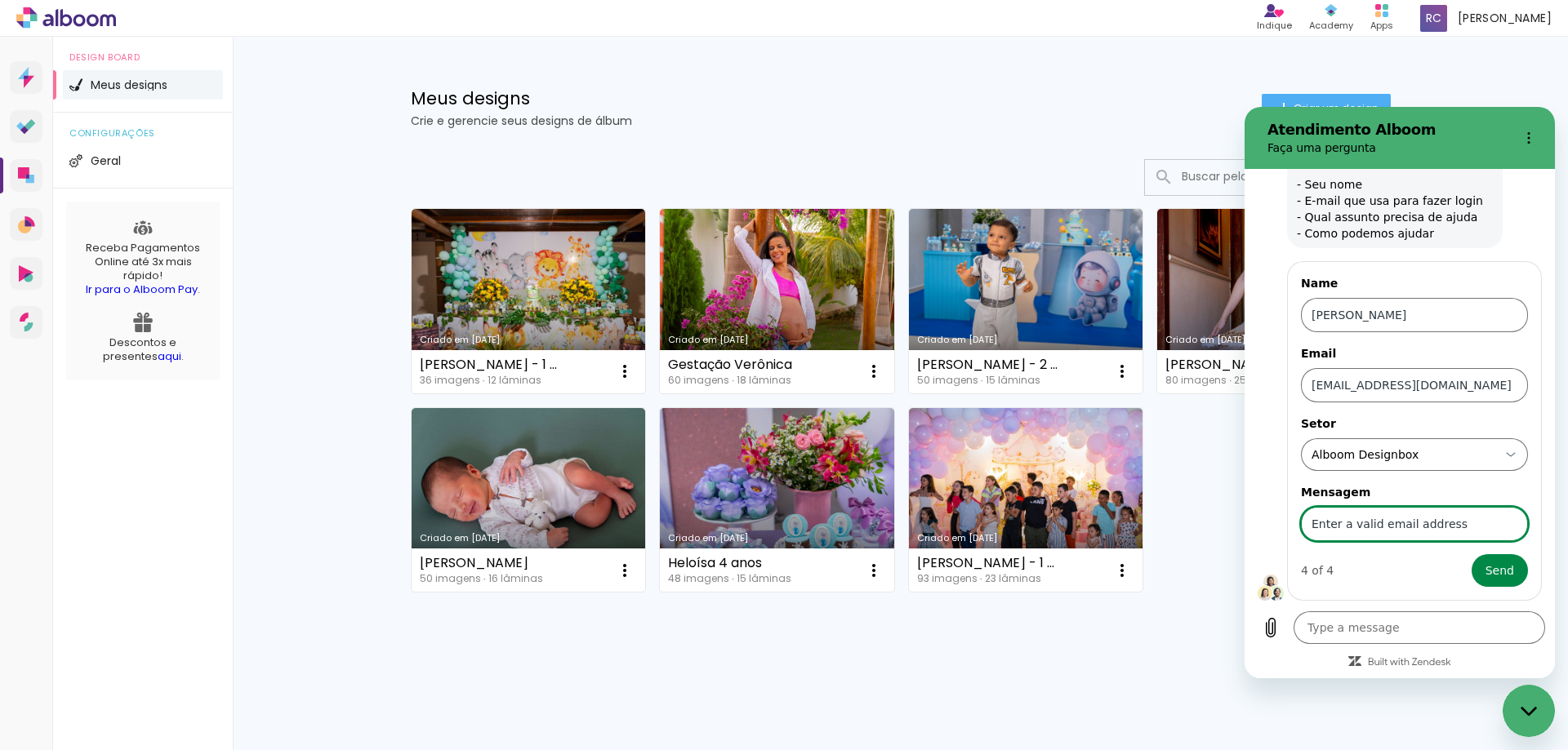
drag, startPoint x: 1450, startPoint y: 520, endPoint x: 2415, endPoint y: 614, distance: 969.6
click at [1245, 506] on html "Atendimento Alboom Faça uma pergunta 11:17 AM Alboom Alboom says: Olá, tudo bem…" at bounding box center [1399, 392] width 310 height 571
type input "N"
type input "Estou diagramando meus álbuns porém na hora de exportar o trabalho está aparece…"
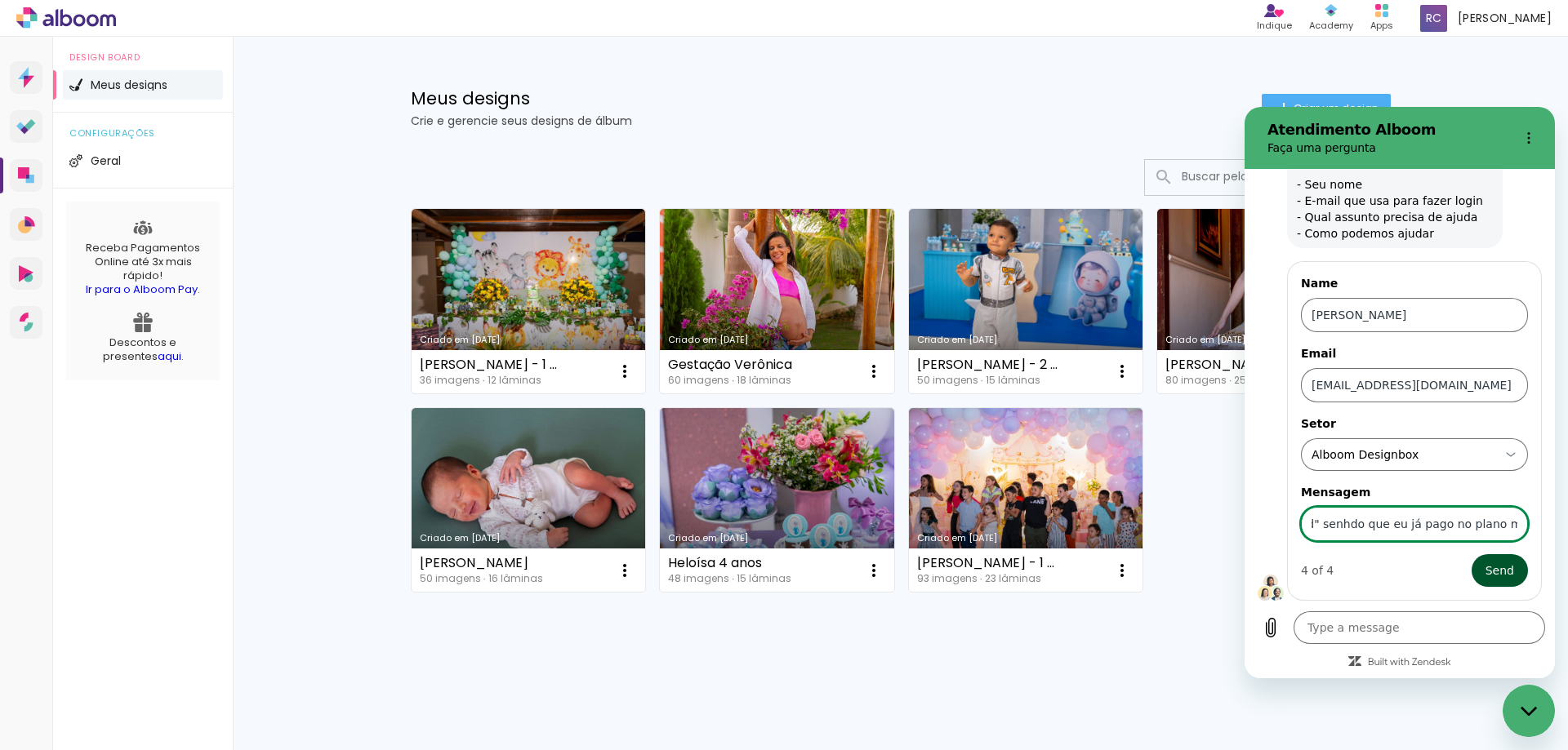
click at [1476, 556] on button "Send" at bounding box center [1499, 570] width 56 height 32
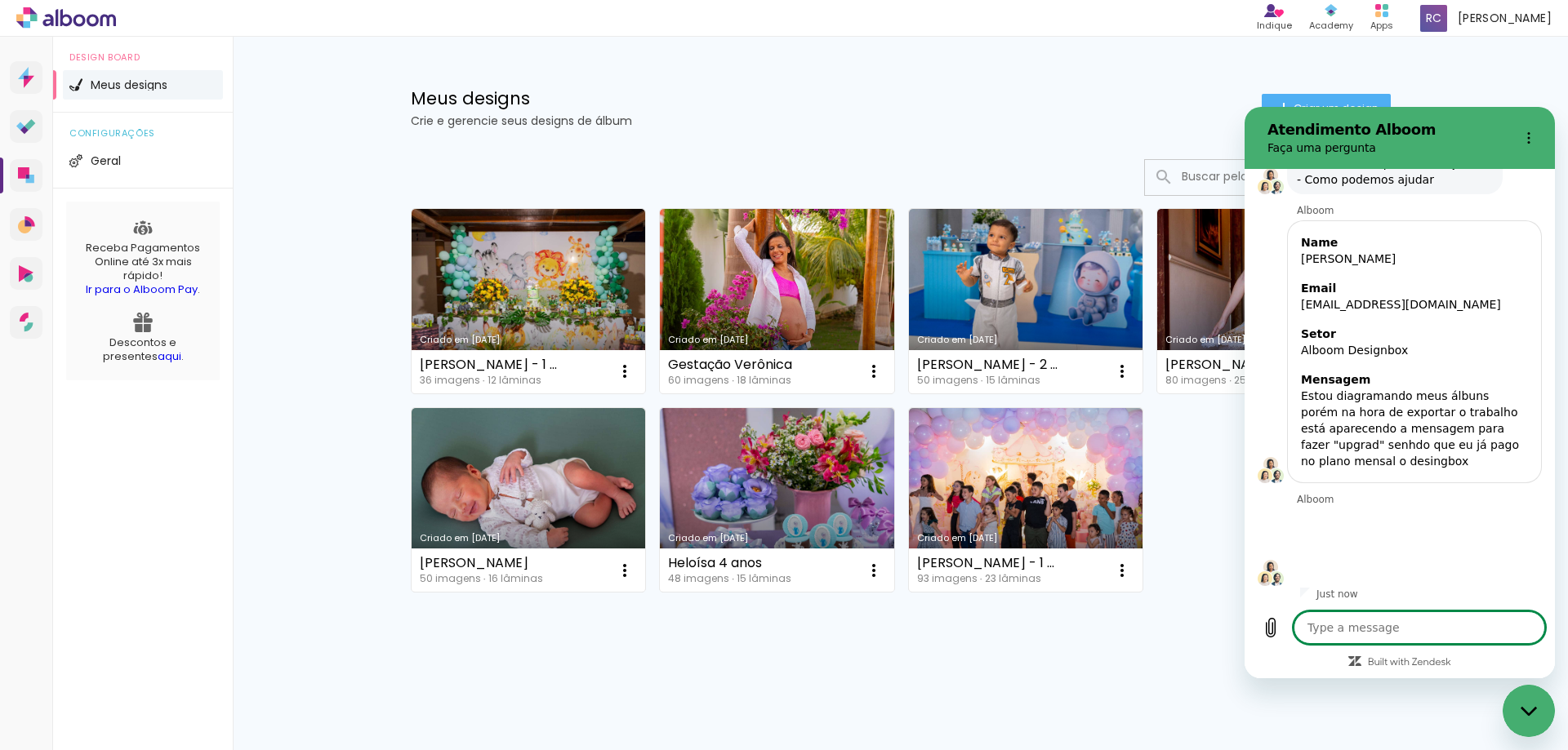
scroll to position [153, 0]
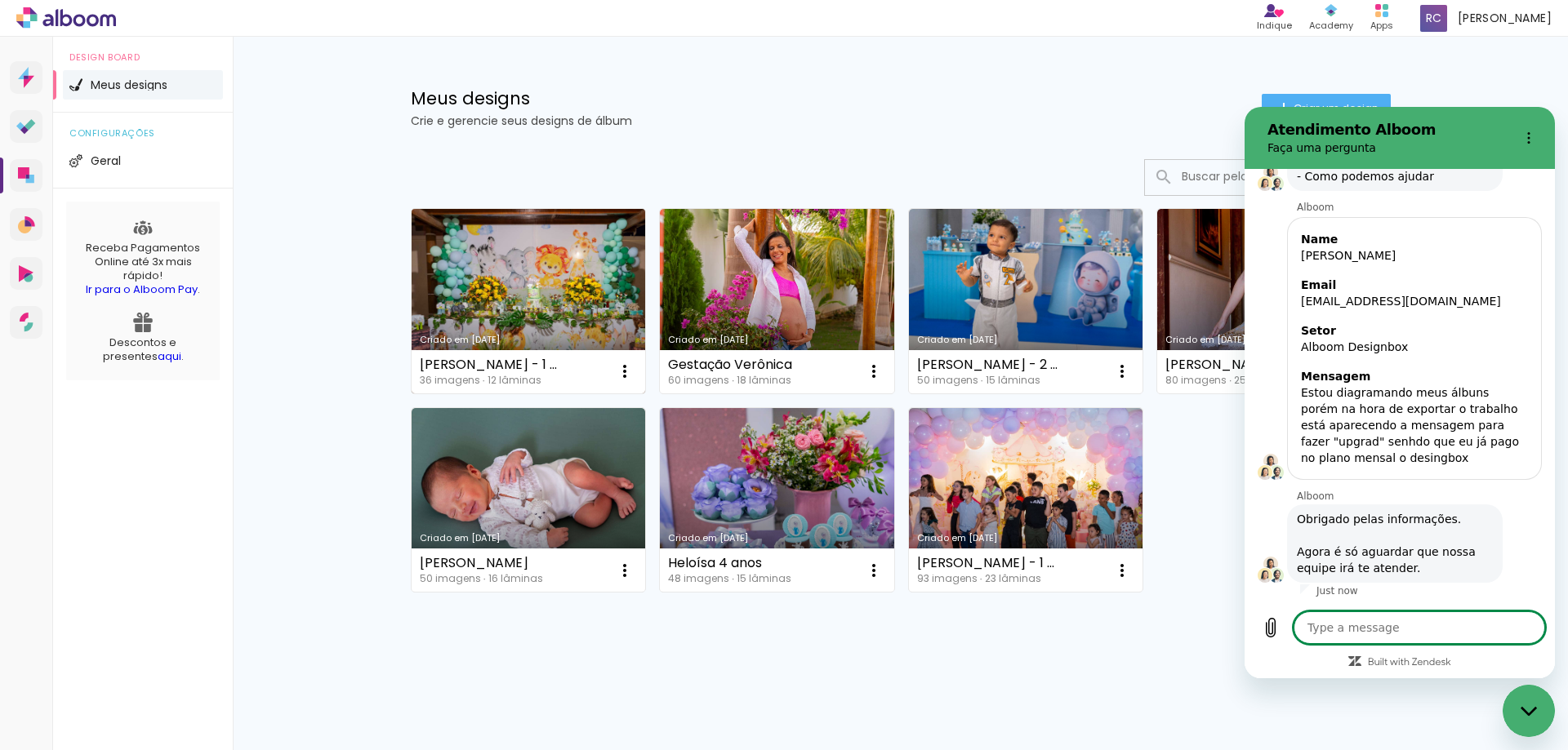
click at [486, 299] on link "Criado em [DATE]" at bounding box center [528, 301] width 234 height 184
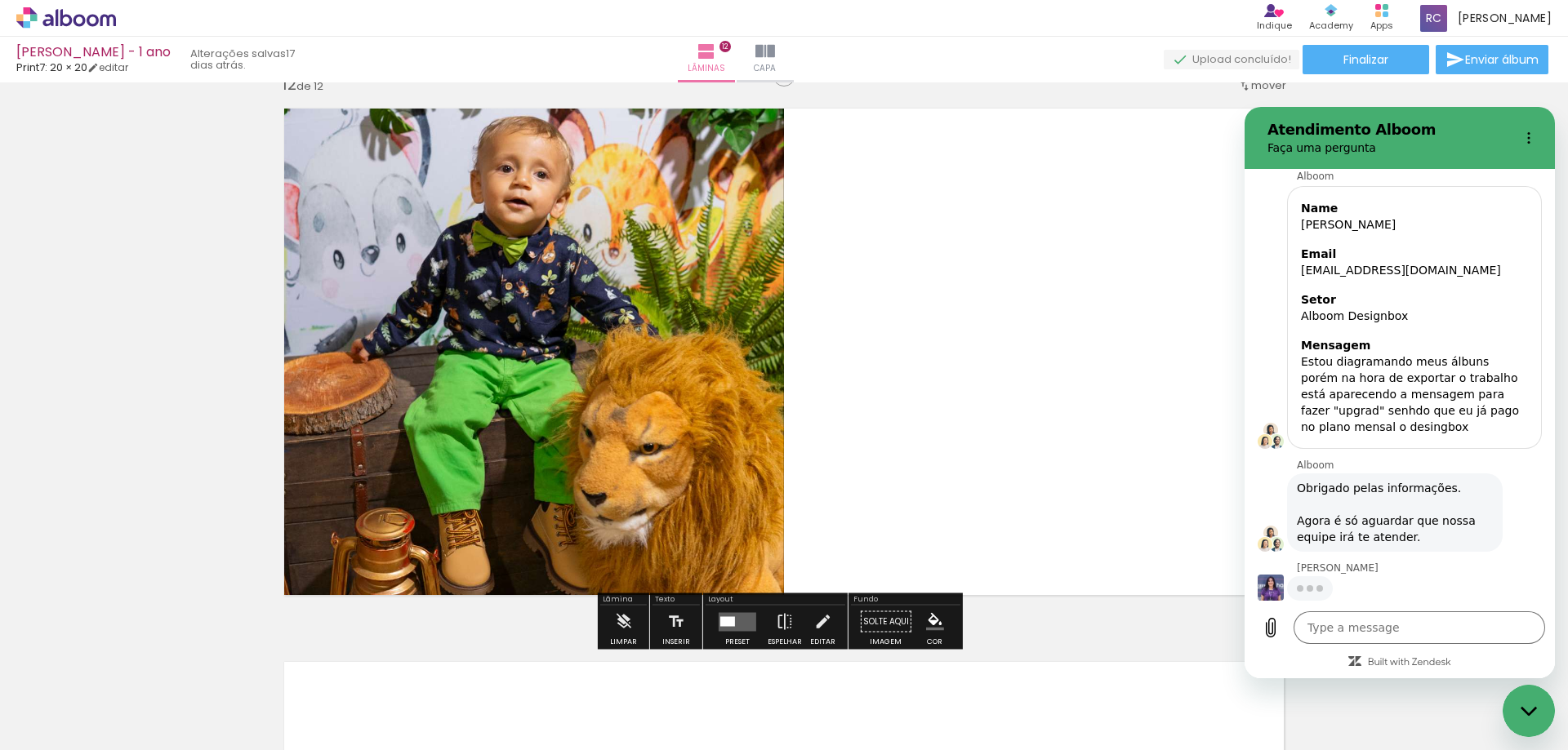
scroll to position [183, 0]
type textarea "x"
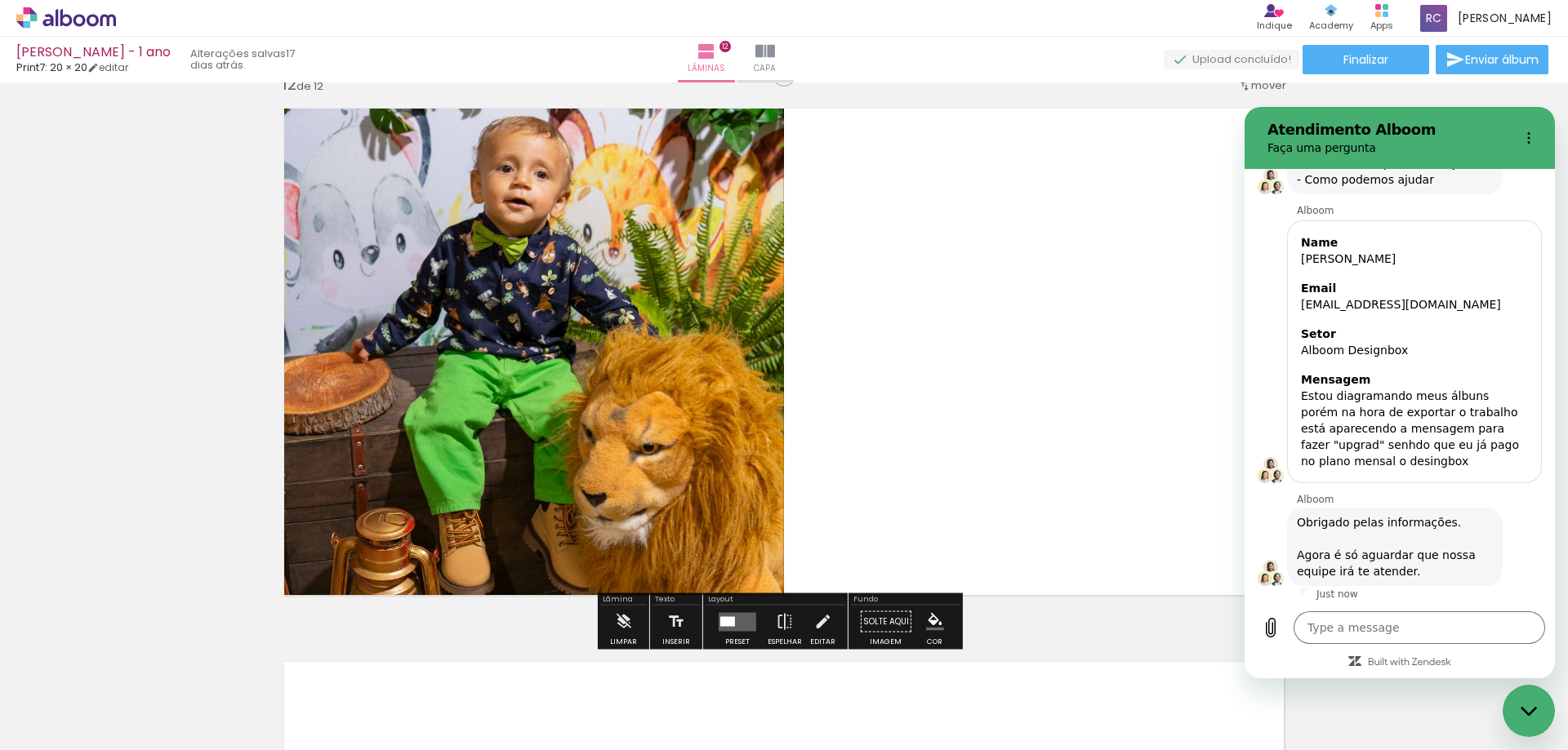
scroll to position [153, 0]
click at [1395, 61] on paper-button "Finalizar" at bounding box center [1365, 59] width 127 height 30
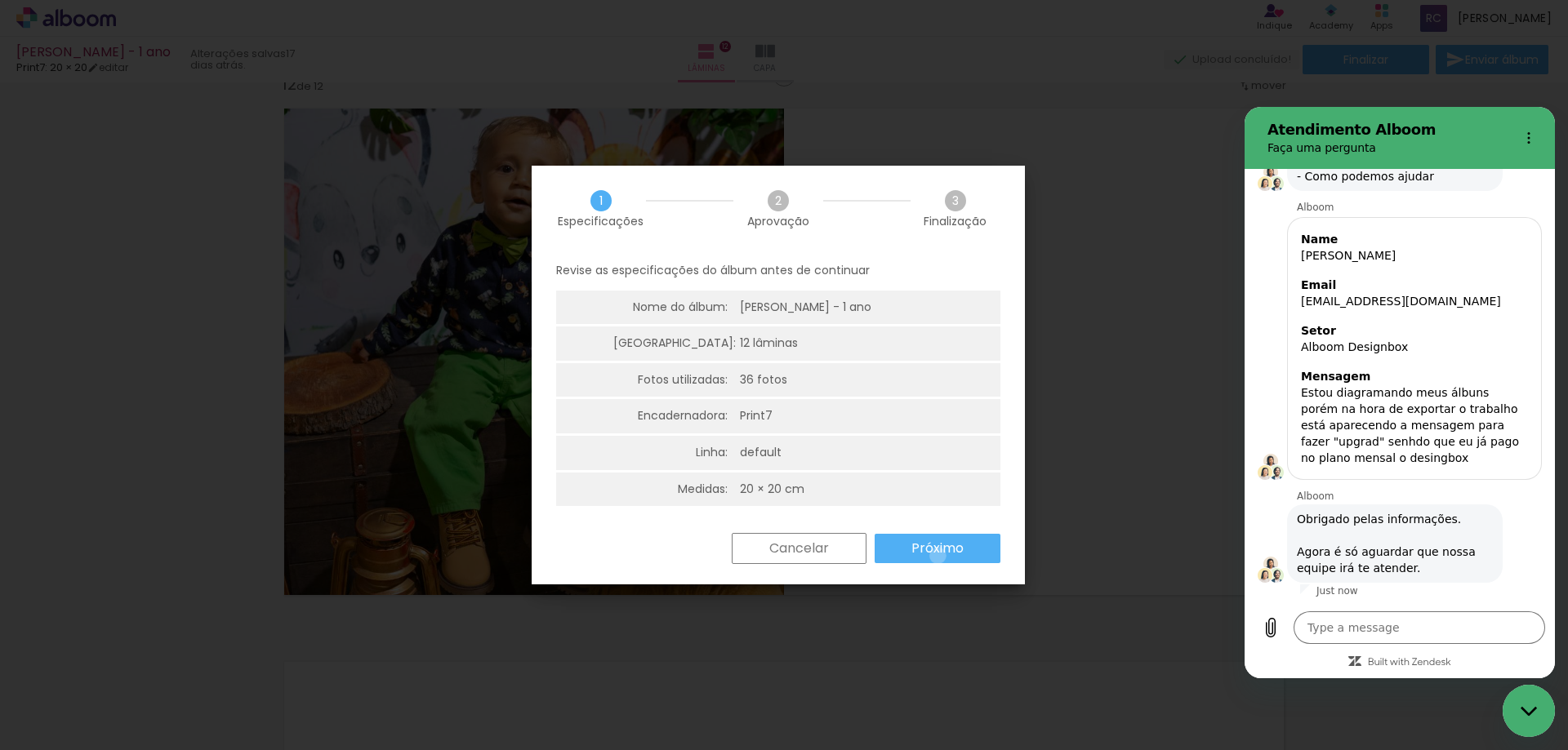
click at [0, 0] on slot "Próximo" at bounding box center [0, 0] width 0 height 0
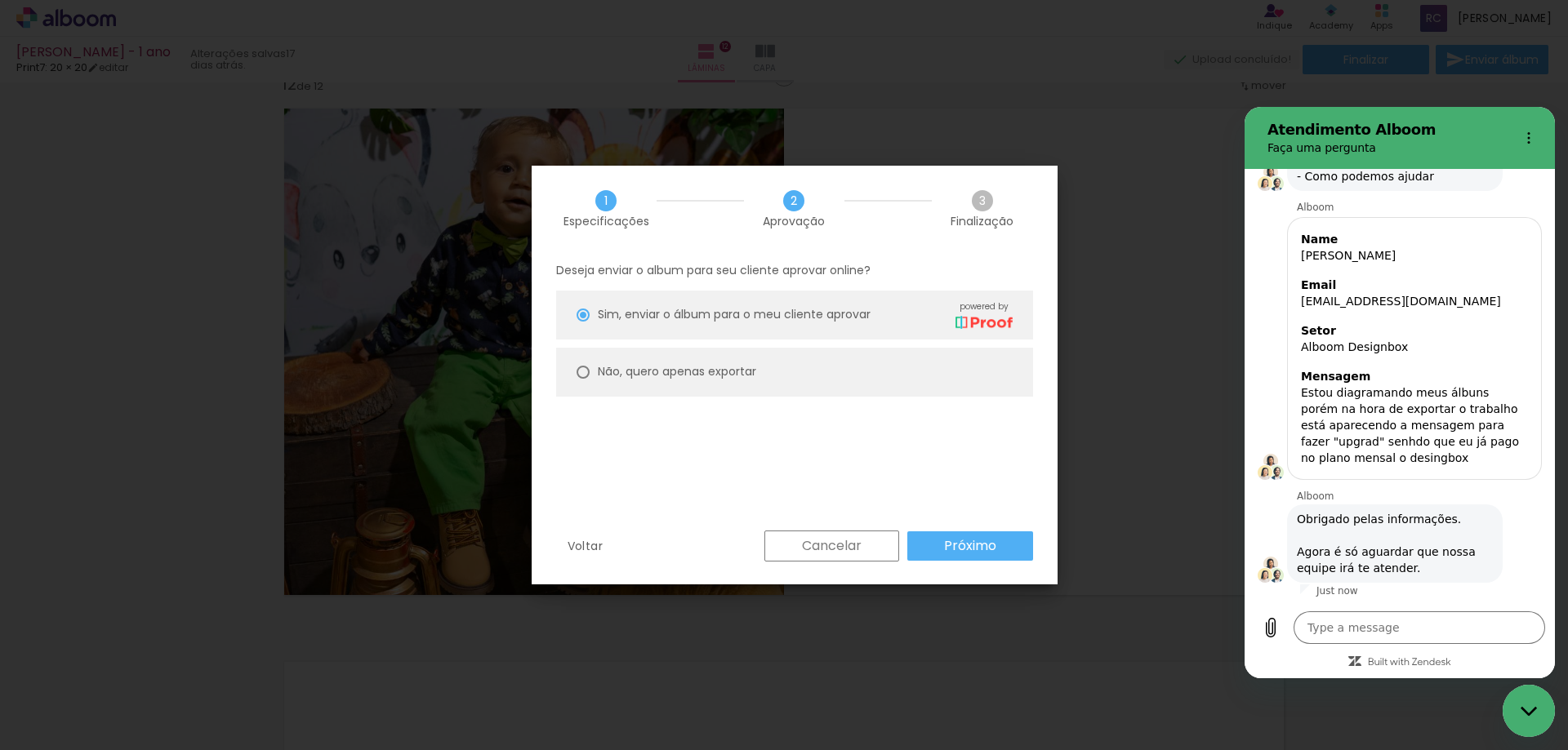
click at [793, 375] on paper-radio-button "Não, quero apenas exportar" at bounding box center [794, 372] width 477 height 49
type paper-radio-button "on"
click at [0, 0] on slot "Próximo" at bounding box center [0, 0] width 0 height 0
type input "Alta, 300 DPI"
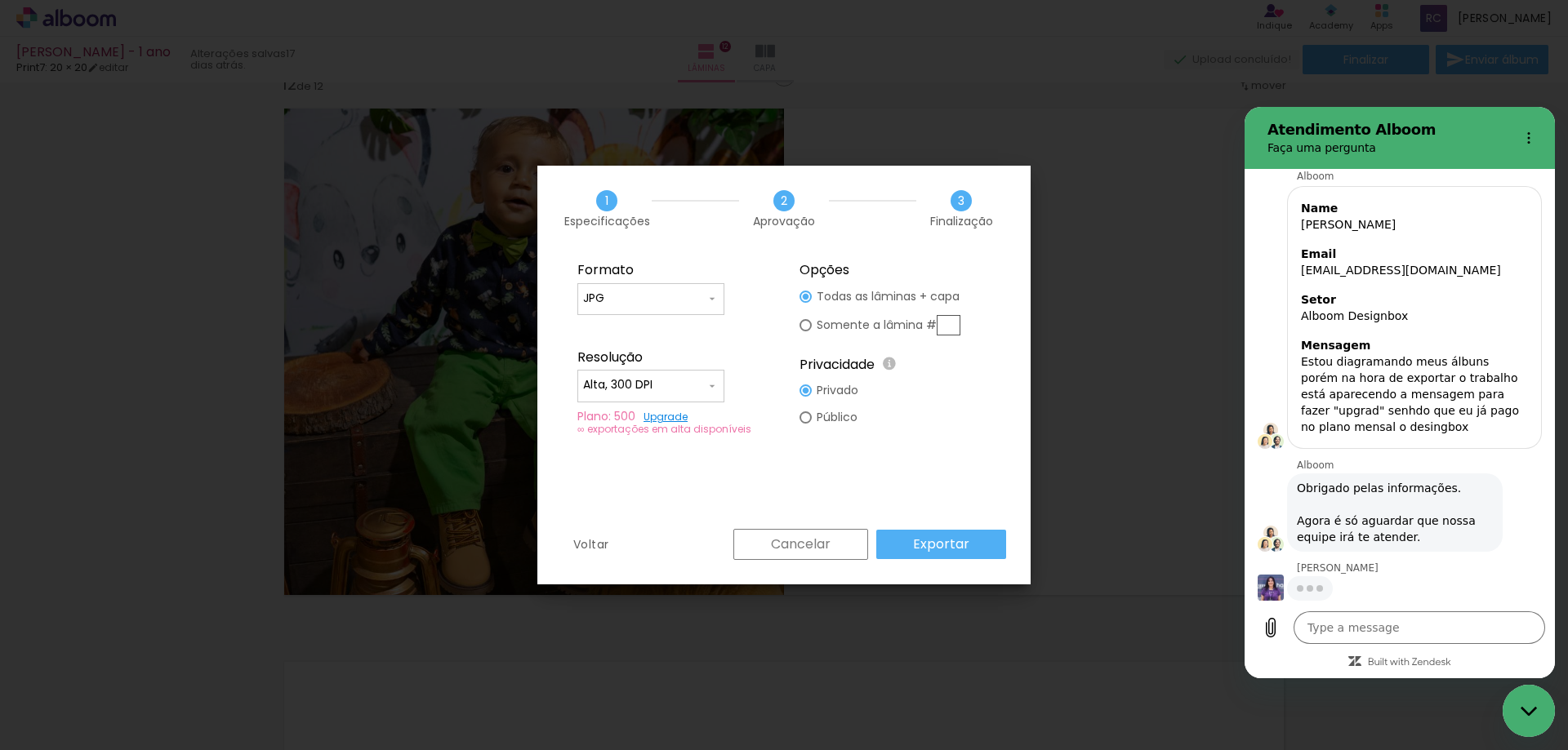
scroll to position [183, 0]
type textarea "x"
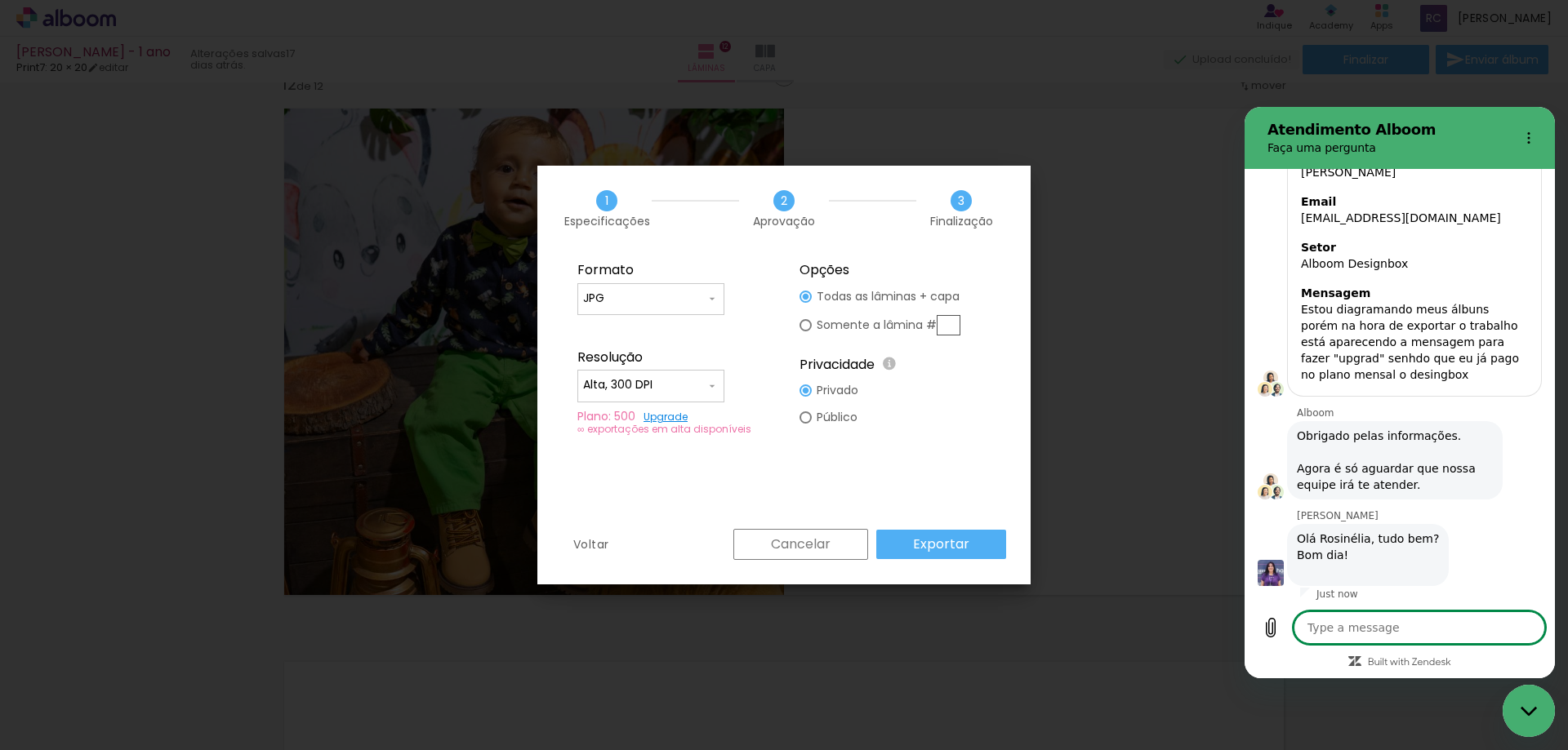
scroll to position [239, 0]
click at [1425, 623] on textarea at bounding box center [1419, 627] width 252 height 32
type textarea "B"
type textarea "x"
type textarea "Bo"
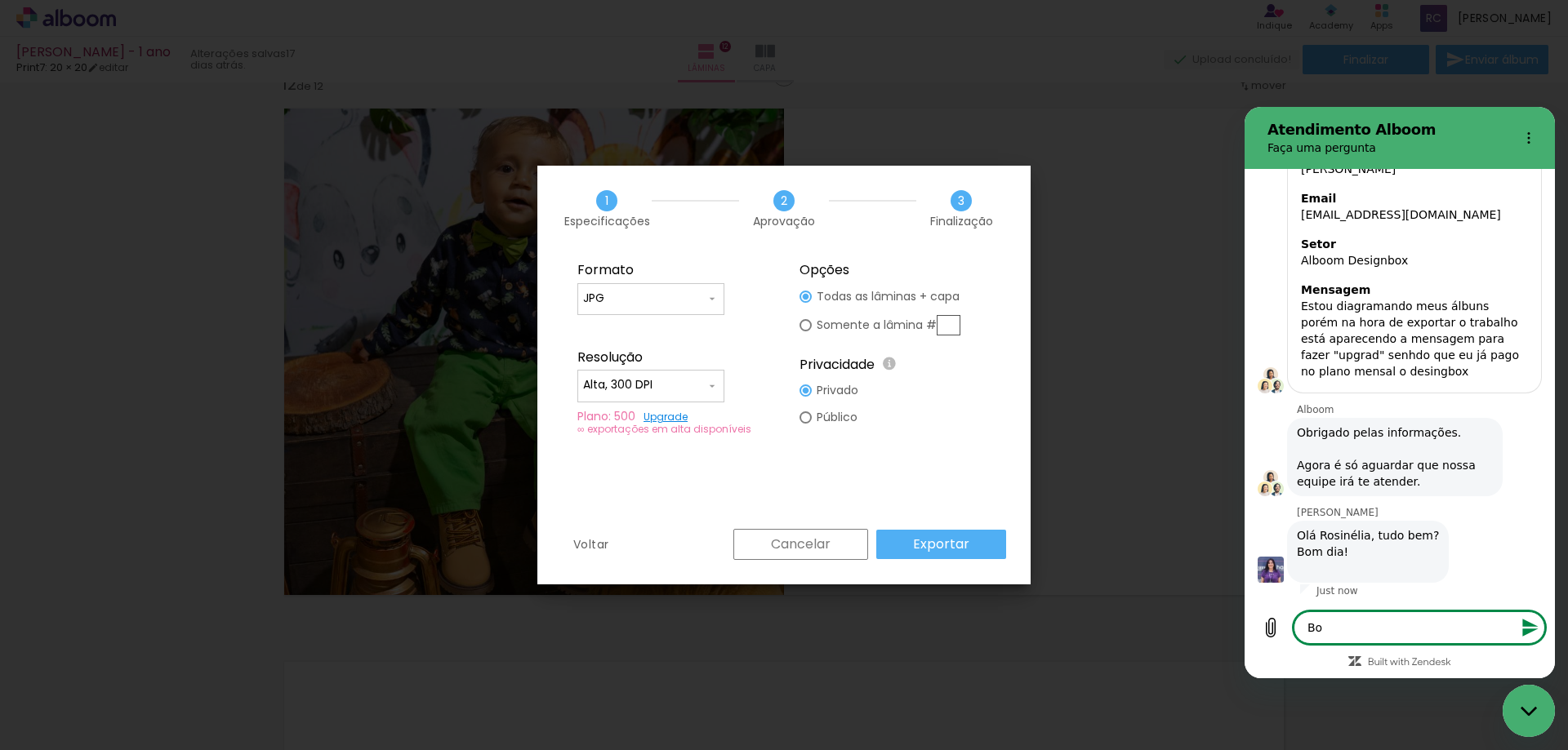
type textarea "x"
type textarea "Bom"
type textarea "x"
type textarea "Bom"
type textarea "x"
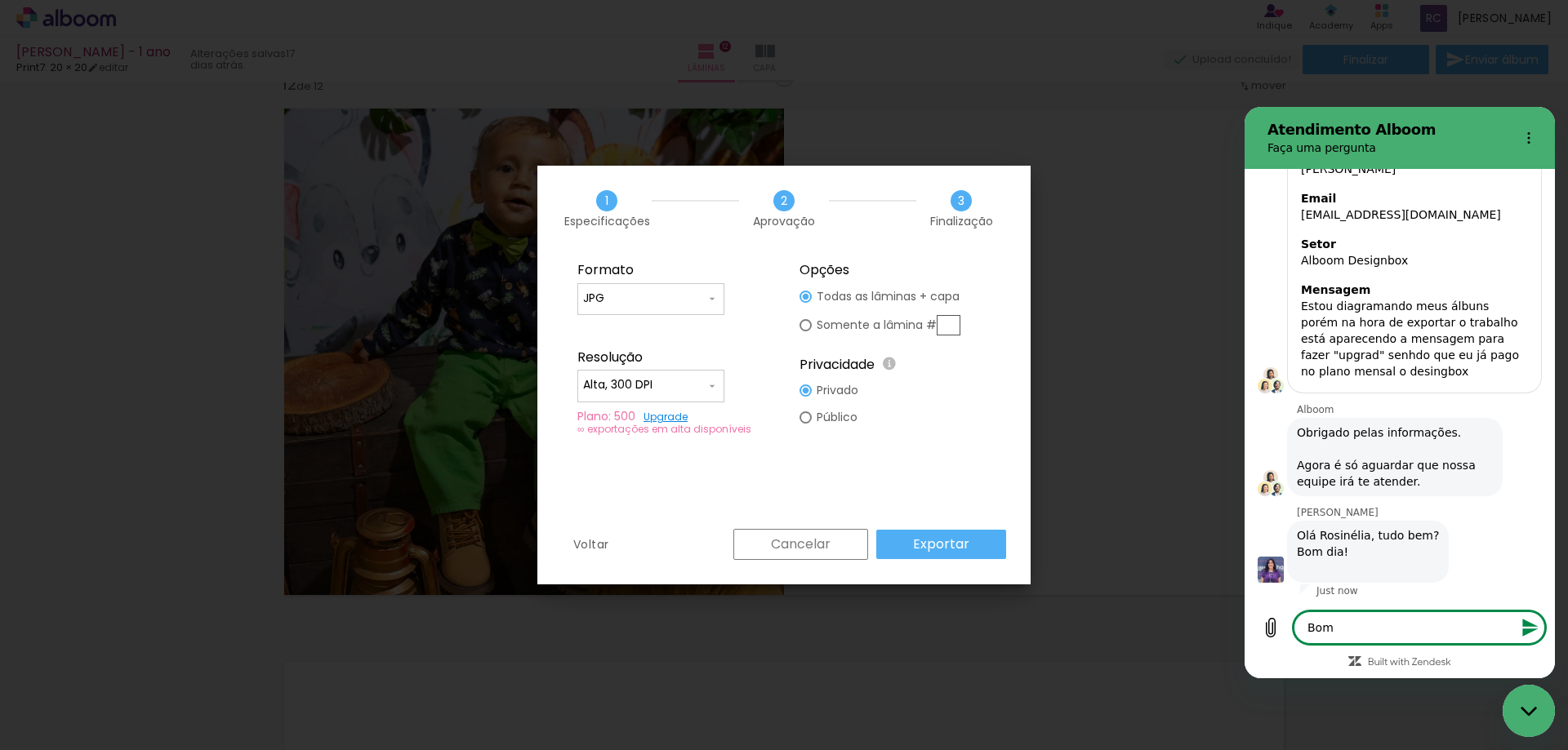
type textarea "Bom d"
type textarea "x"
type textarea "Bom di"
type textarea "x"
type textarea "Bom dia"
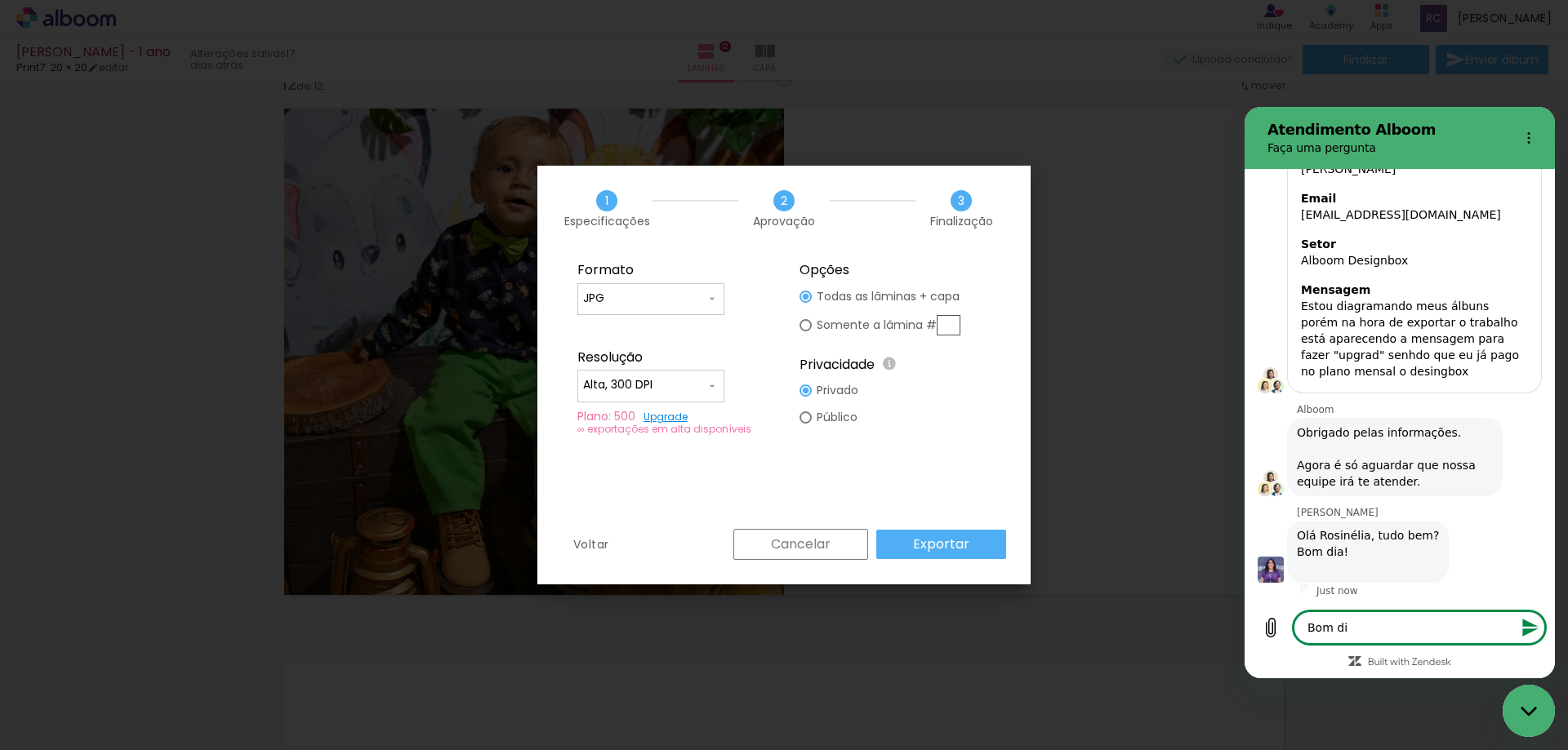
type textarea "x"
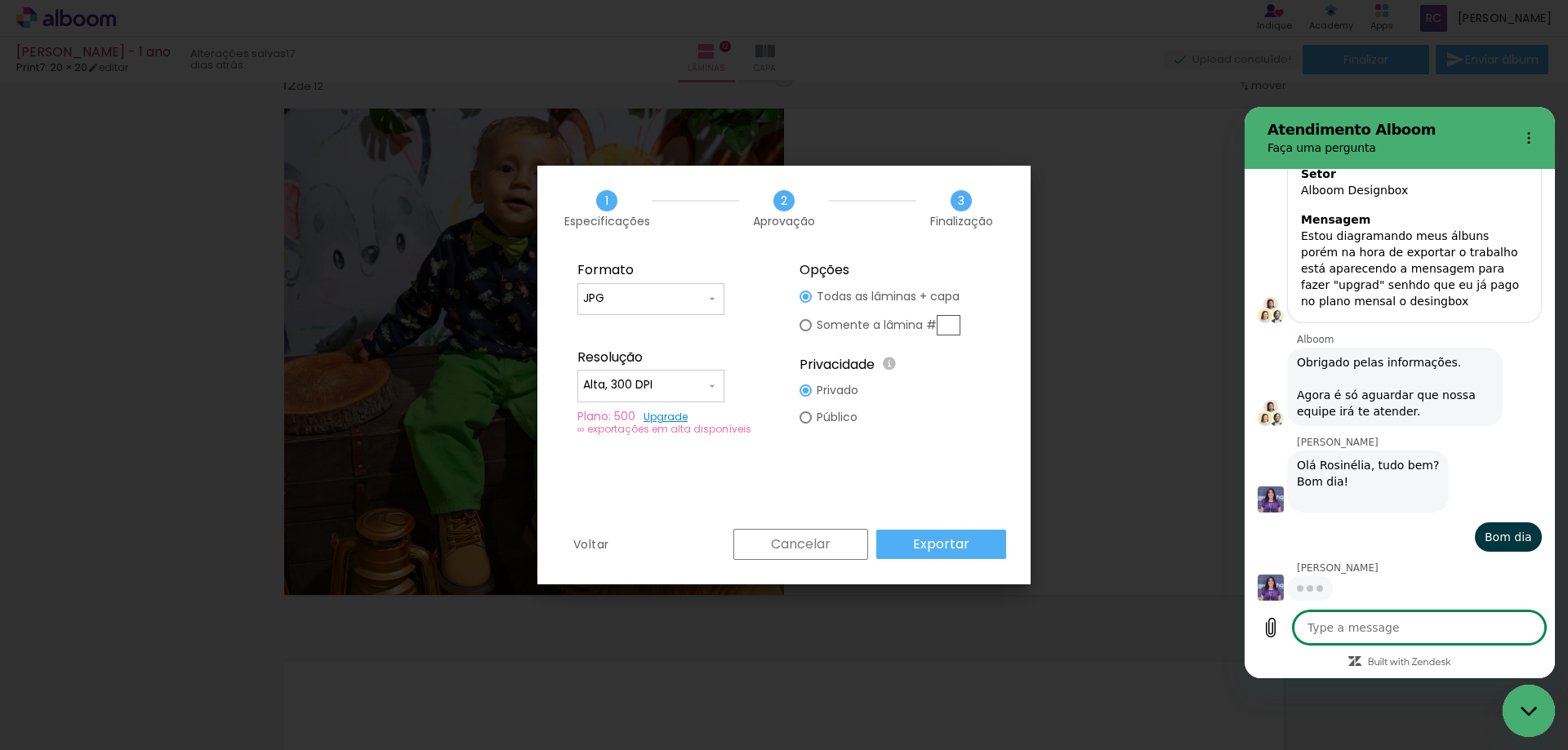
scroll to position [309, 0]
click at [0, 0] on slot "Exportar" at bounding box center [0, 0] width 0 height 0
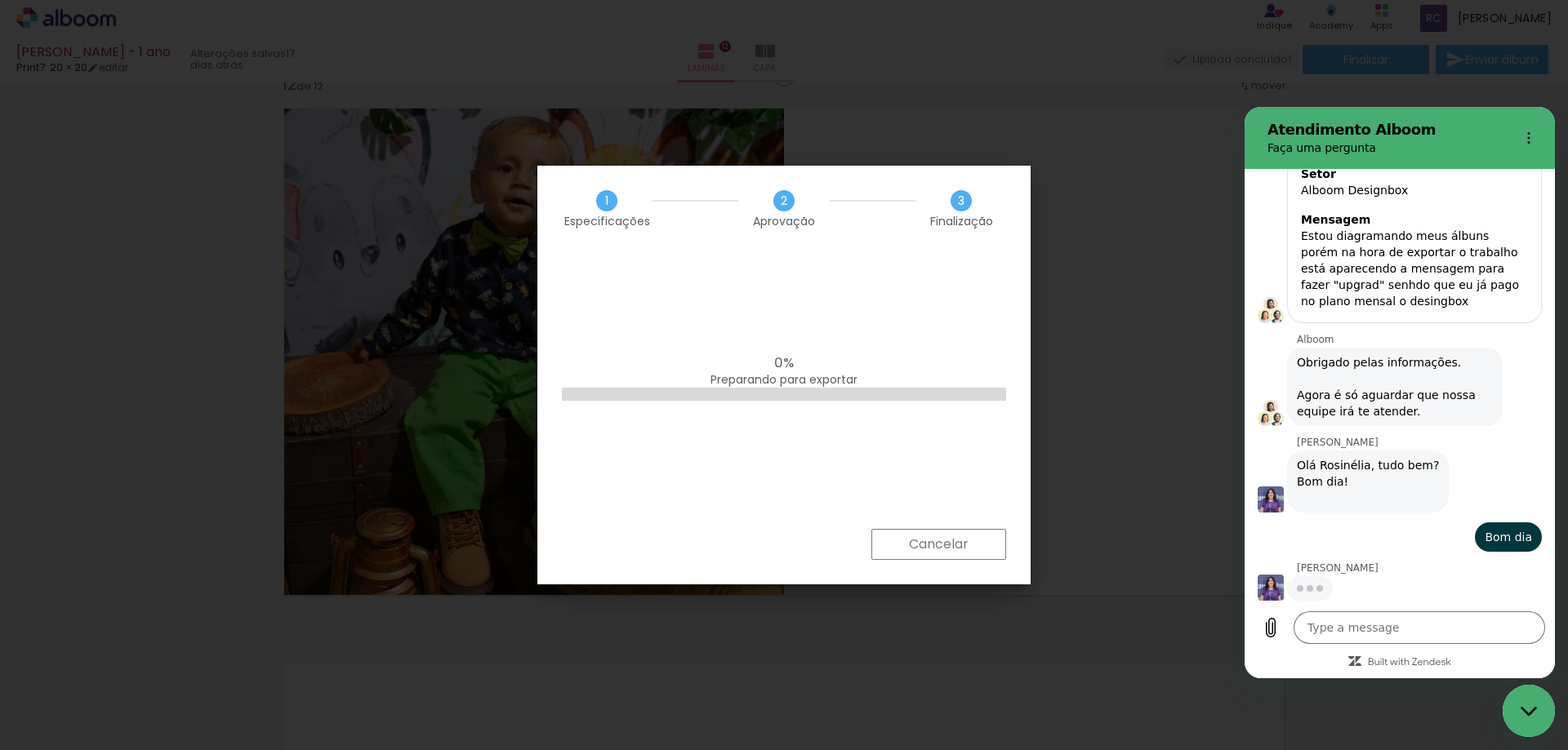
type textarea "x"
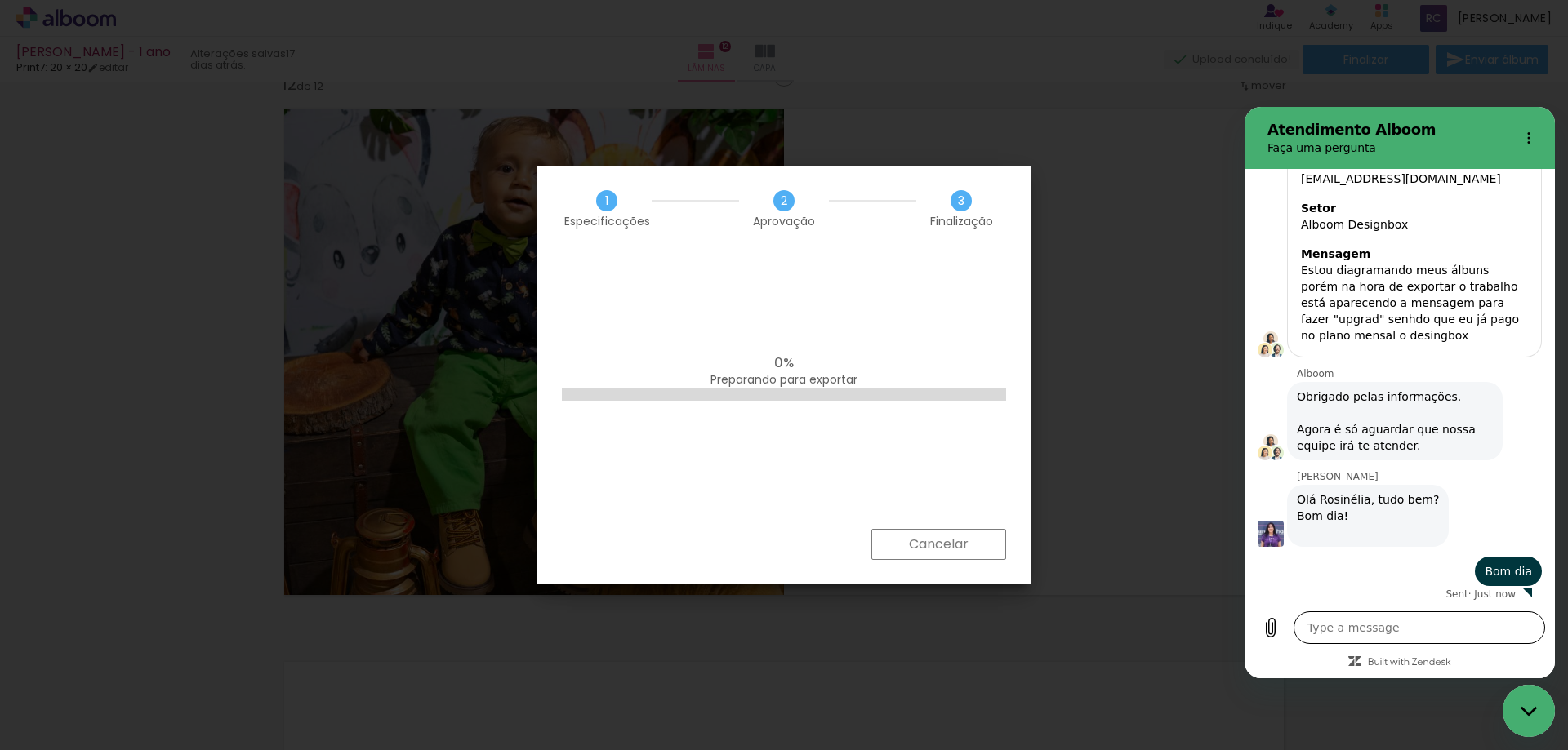
scroll to position [279, 0]
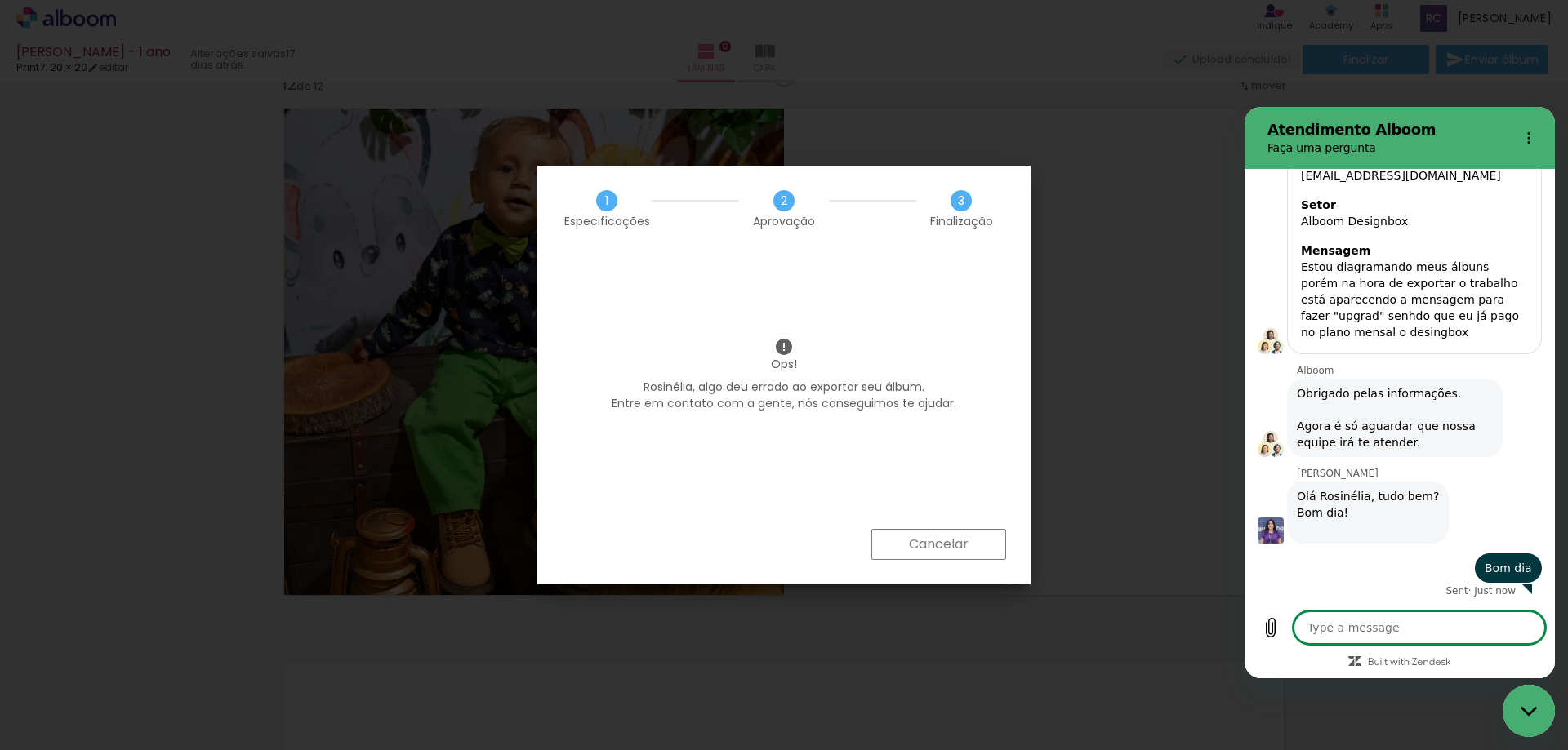
click at [1387, 631] on textarea at bounding box center [1419, 627] width 252 height 32
click at [1273, 638] on button "Upload file" at bounding box center [1270, 627] width 32 height 32
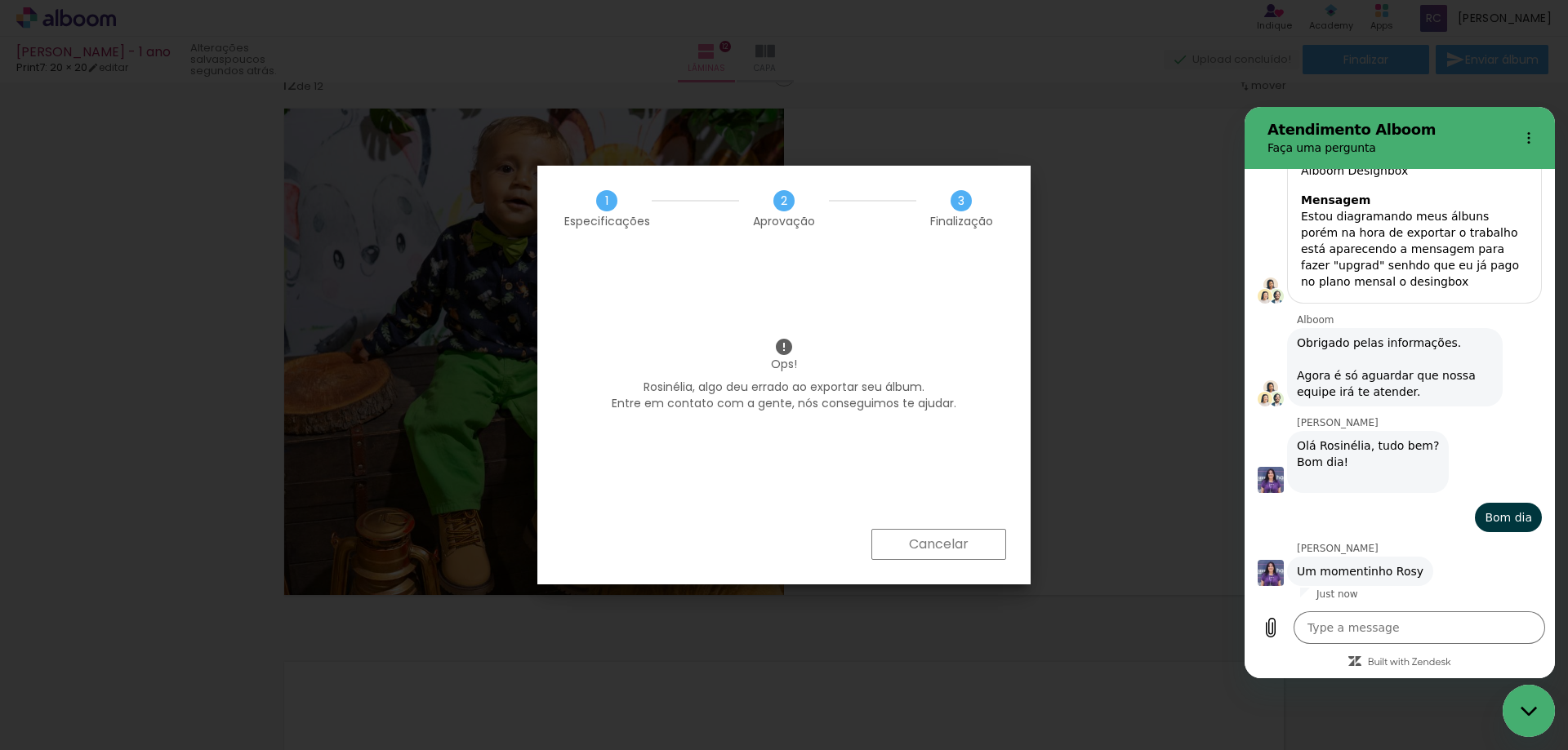
scroll to position [332, 0]
click at [530, 164] on iron-overlay-backdrop at bounding box center [784, 375] width 1568 height 750
click at [719, 151] on iron-overlay-backdrop at bounding box center [784, 375] width 1568 height 750
drag, startPoint x: 538, startPoint y: 176, endPoint x: 558, endPoint y: 206, distance: 36.1
click at [558, 206] on div "1 Especificações 2 Aprovação 3 Finalização" at bounding box center [784, 208] width 493 height 86
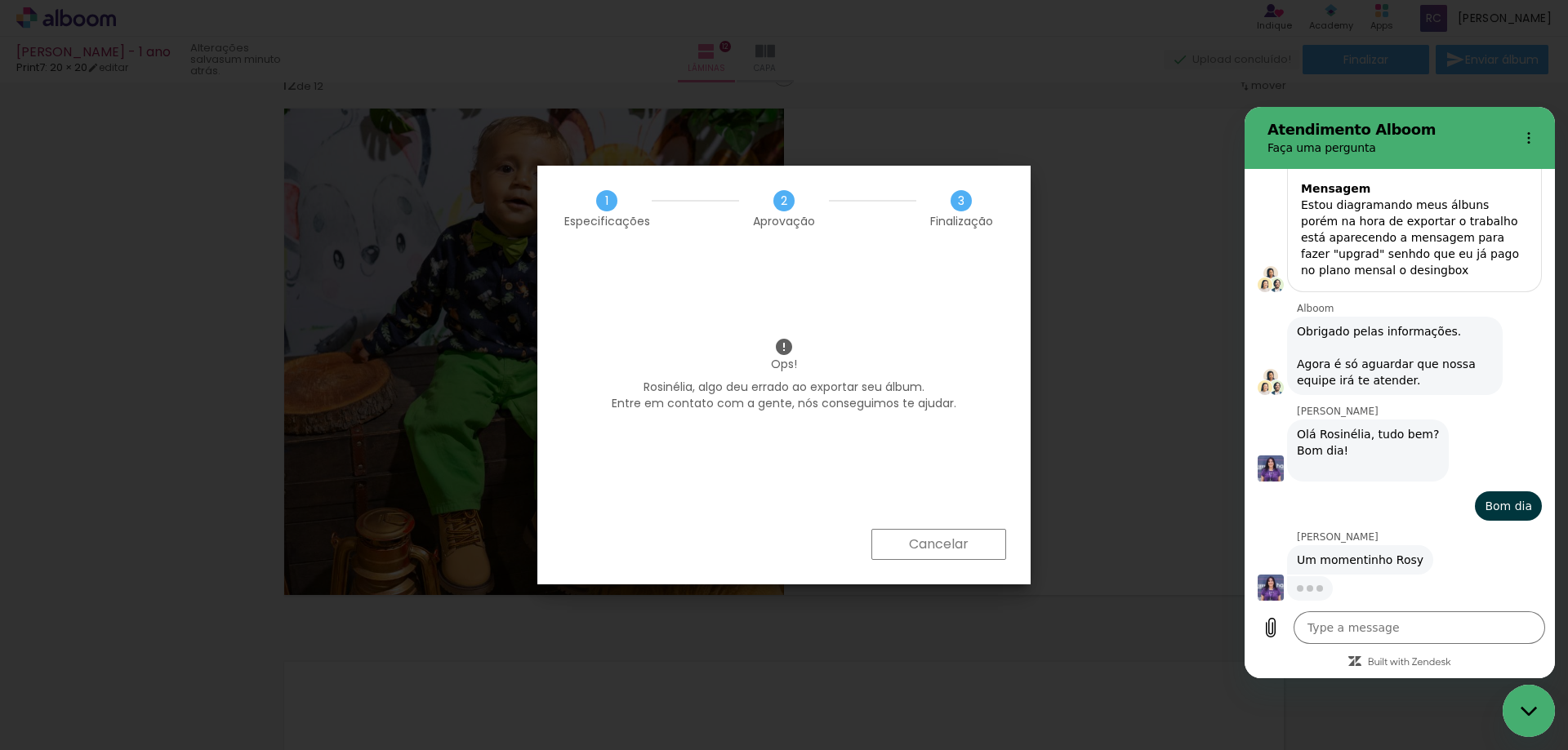
scroll to position [341, 0]
click at [1277, 632] on icon "Upload file" at bounding box center [1270, 627] width 19 height 19
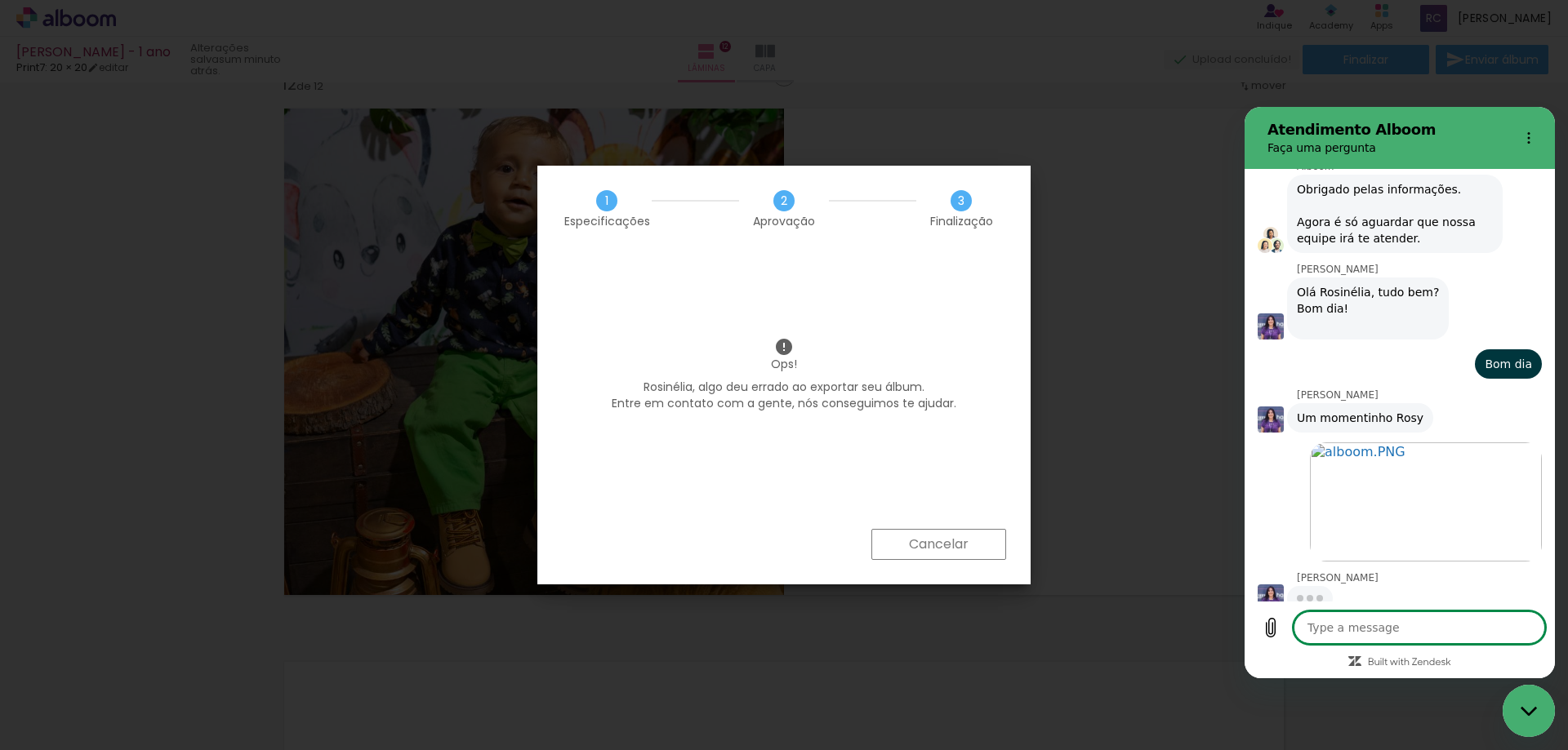
scroll to position [493, 0]
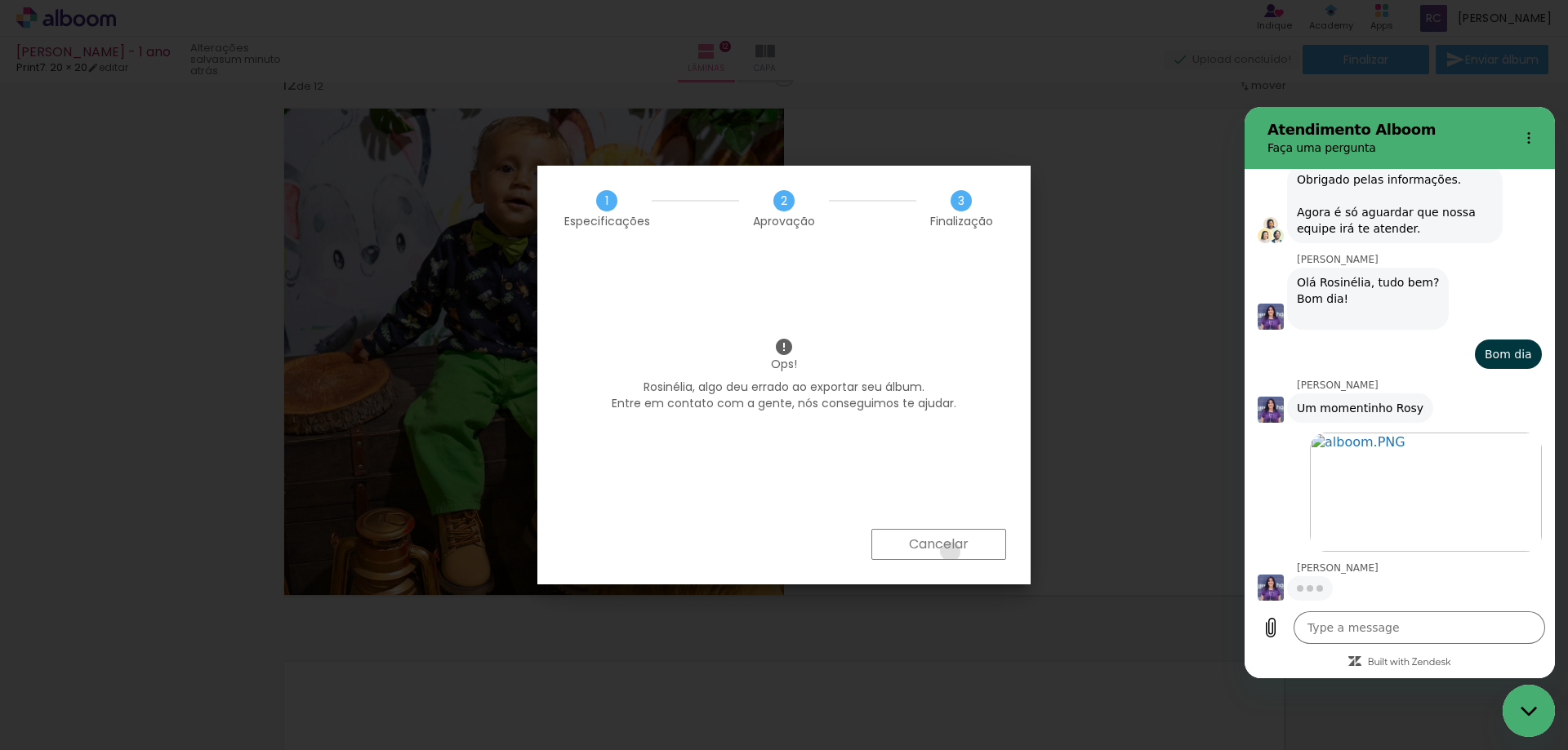
click at [0, 0] on slot "Cancelar" at bounding box center [0, 0] width 0 height 0
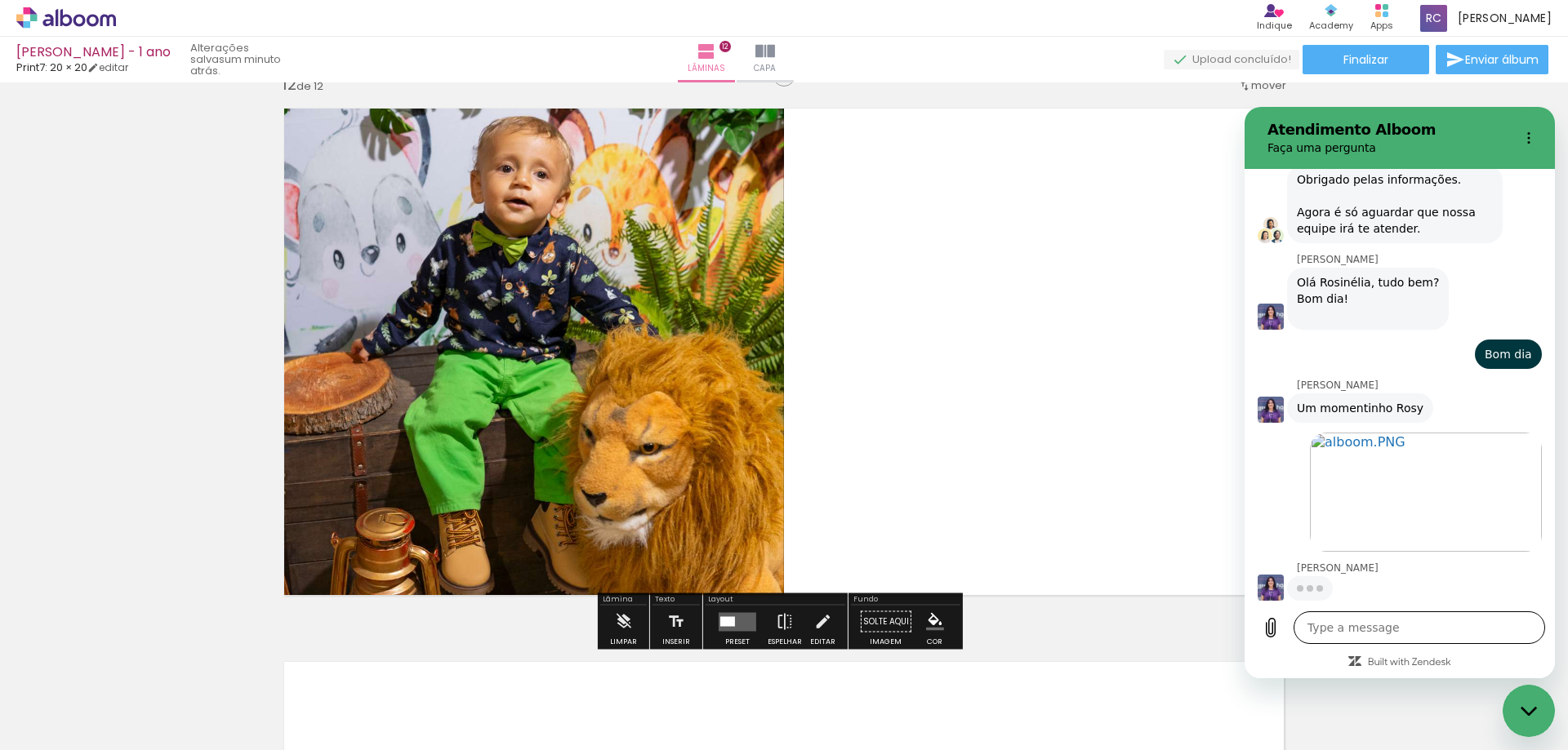
click at [1443, 623] on textarea at bounding box center [1419, 627] width 252 height 32
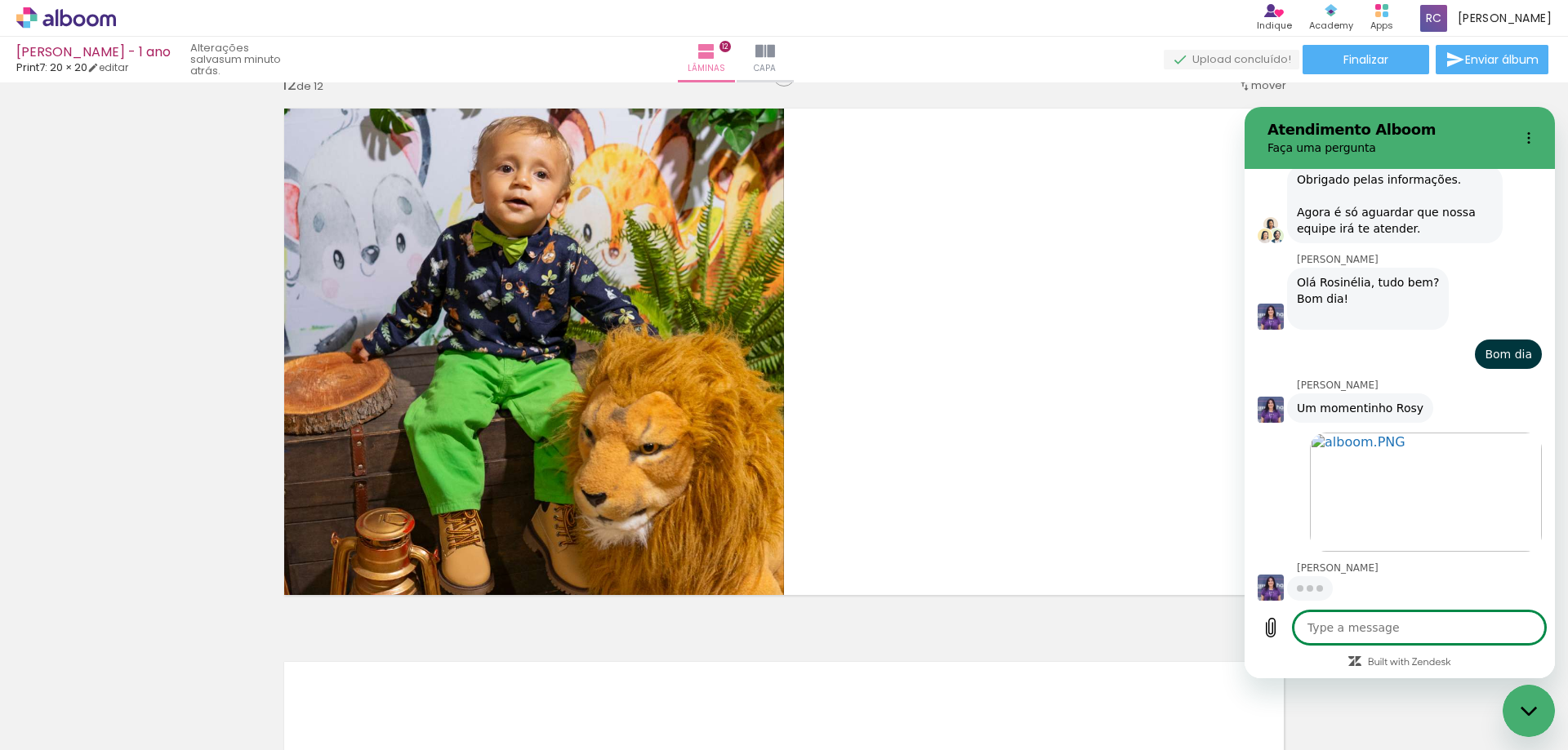
type textarea "x"
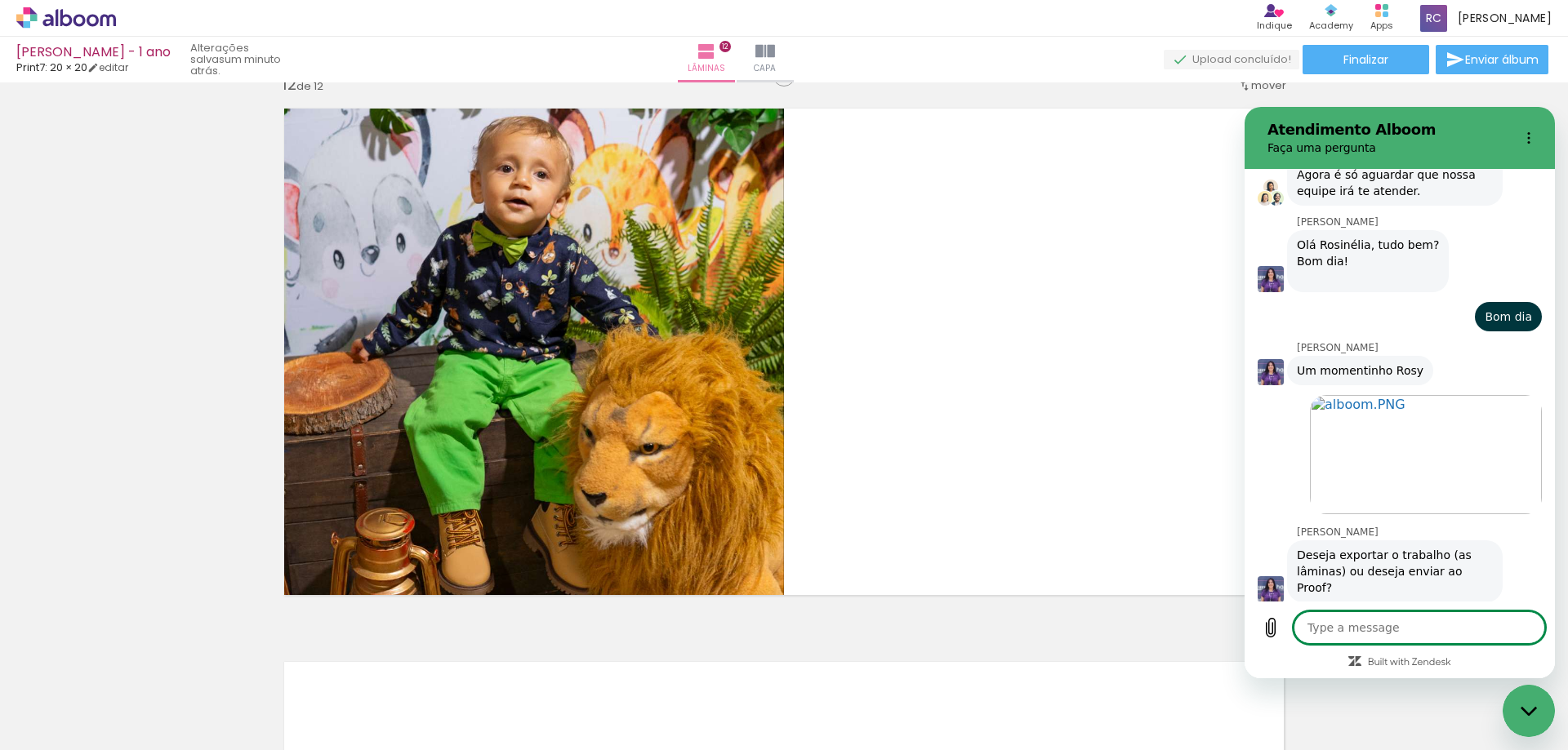
type textarea "O"
type textarea "x"
type textarea "Ol"
type textarea "x"
type textarea "Olh"
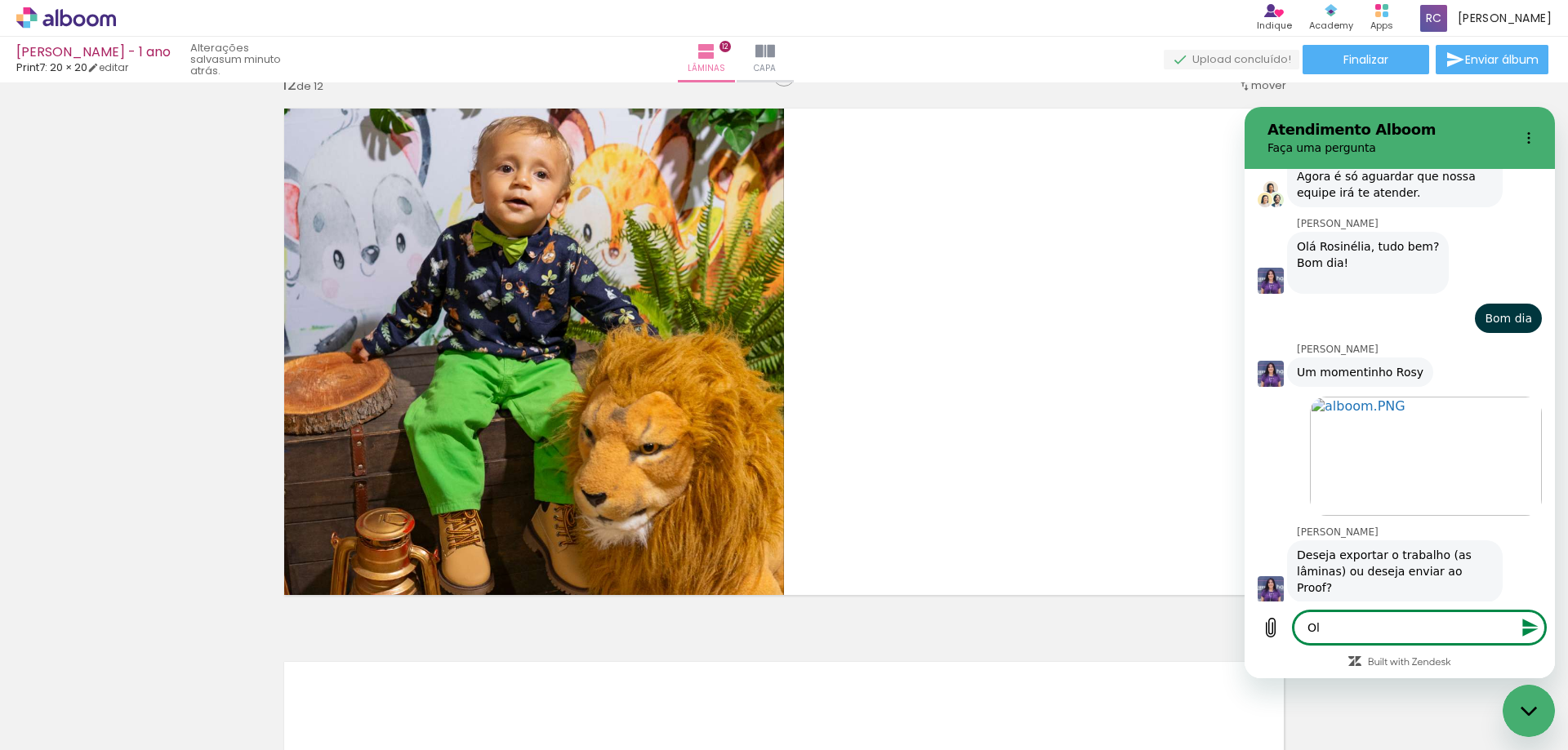
type textarea "x"
type textarea "Olha"
type textarea "x"
type textarea "Olha"
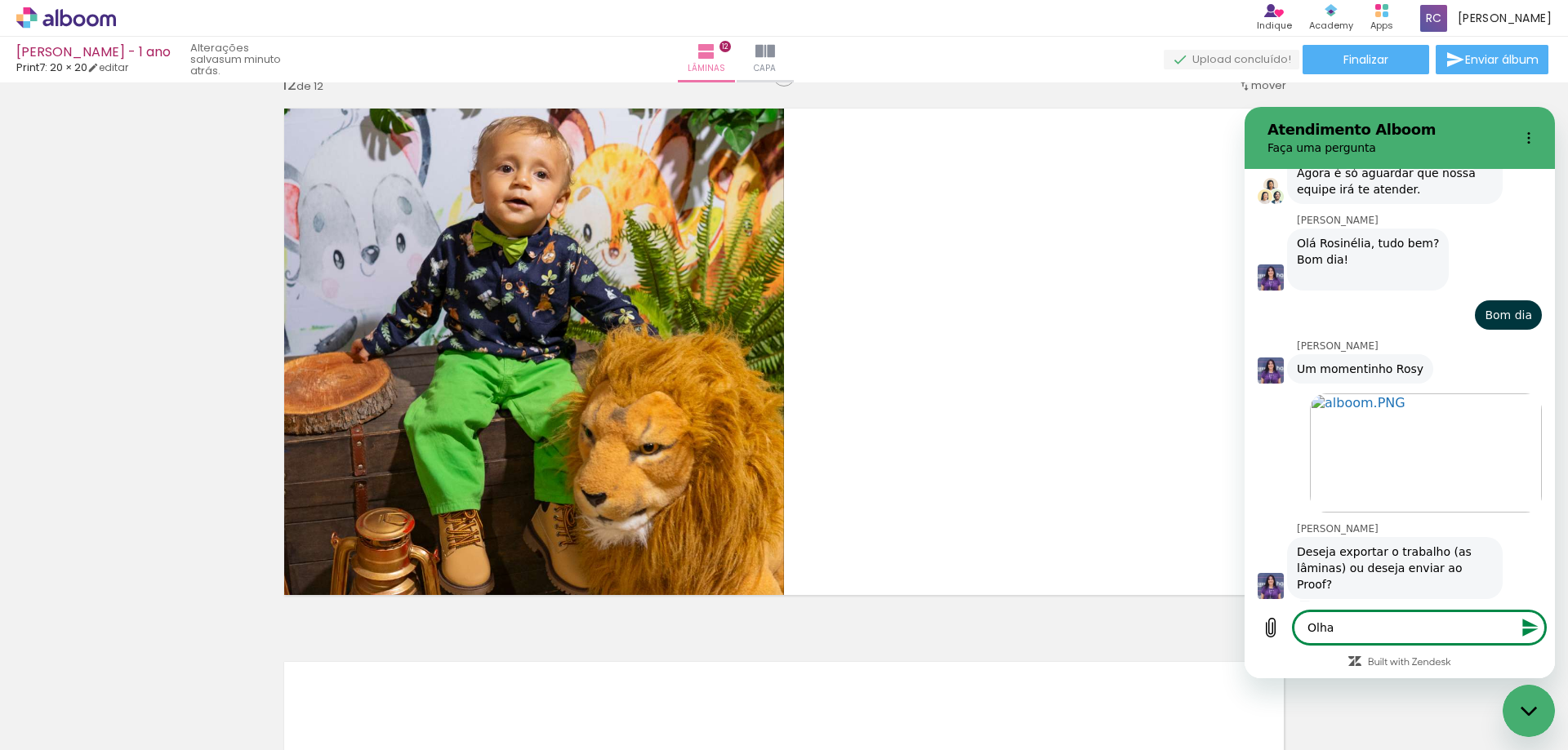
type textarea "x"
type textarea "Olha p"
type textarea "x"
type textarea "Olha pa"
type textarea "x"
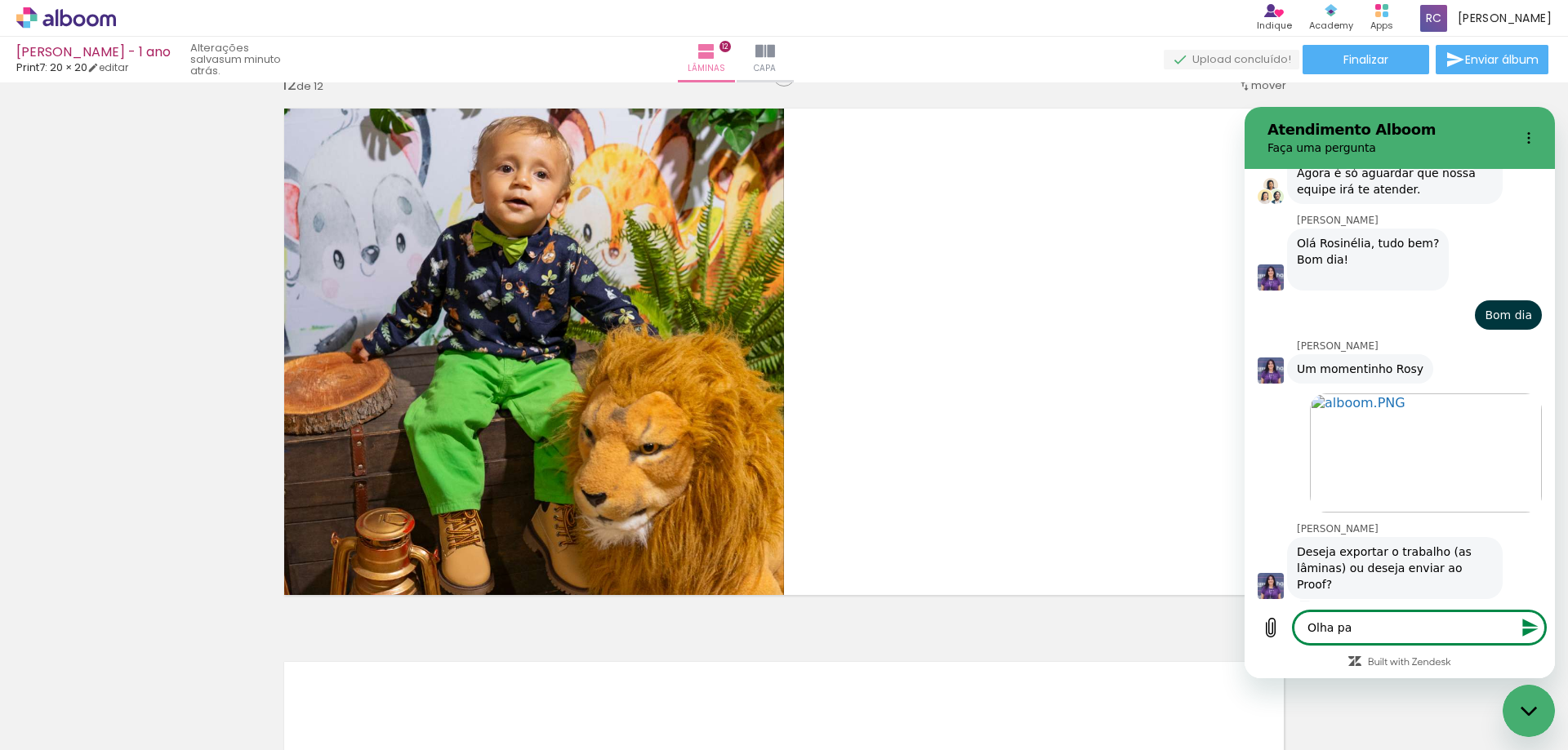
type textarea "Olha par"
type textarea "x"
type textarea "Olha para"
type textarea "x"
type textarea "Olha para"
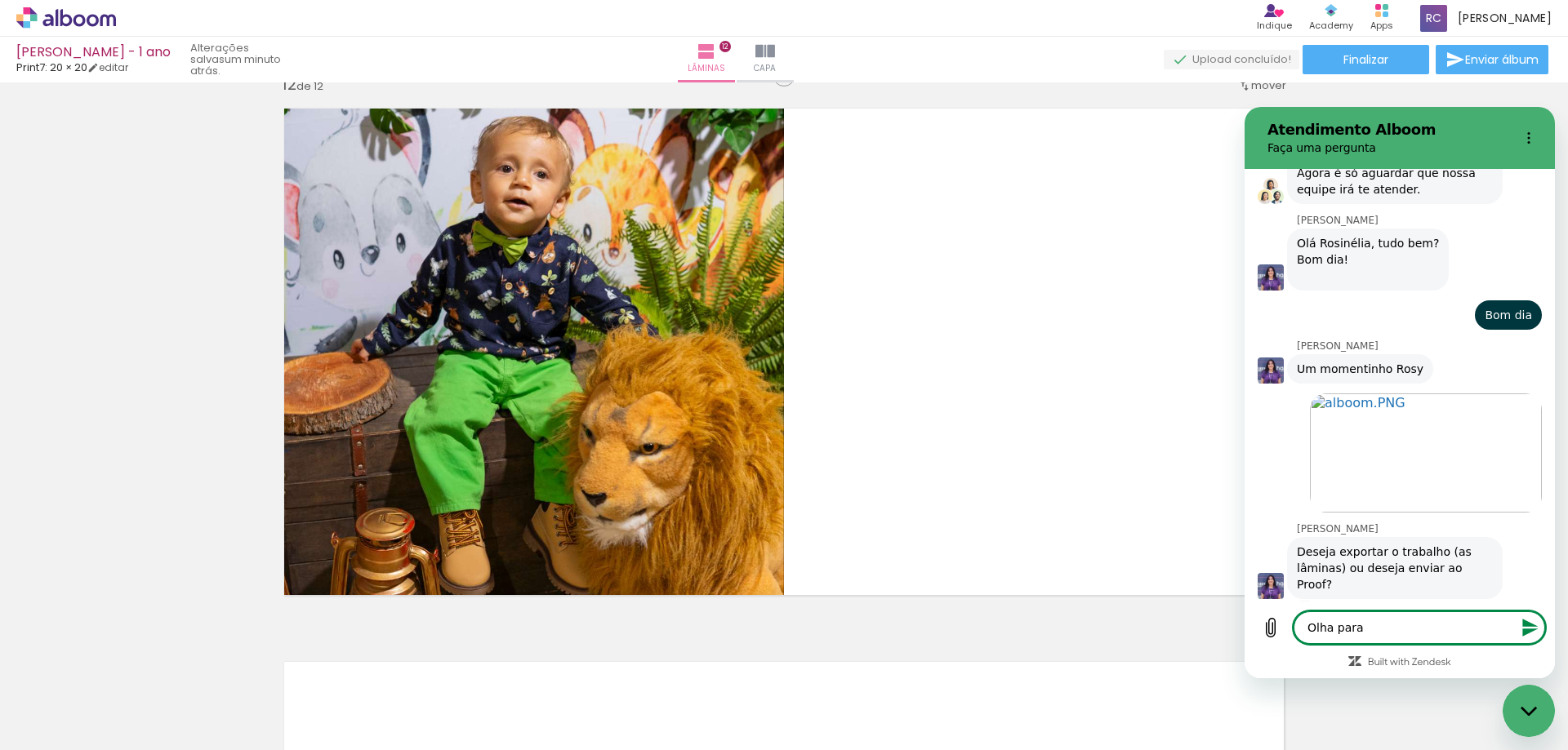
type textarea "x"
type textarea "Olha para v"
type textarea "x"
type textarea "Olha para vo"
type textarea "x"
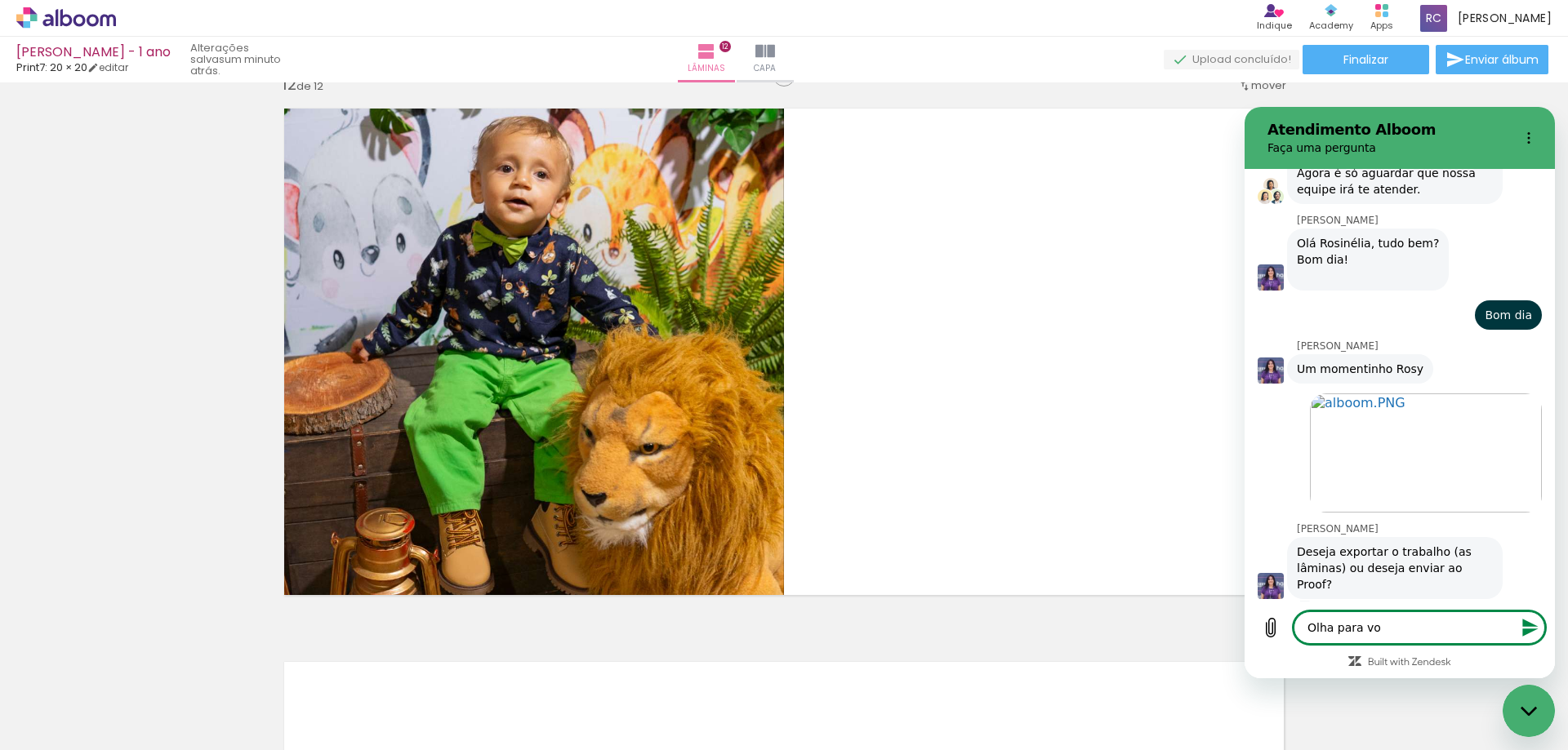
type textarea "Olha para voc"
type textarea "x"
type textarea "Olha para você"
type textarea "x"
type textarea "Olha para você"
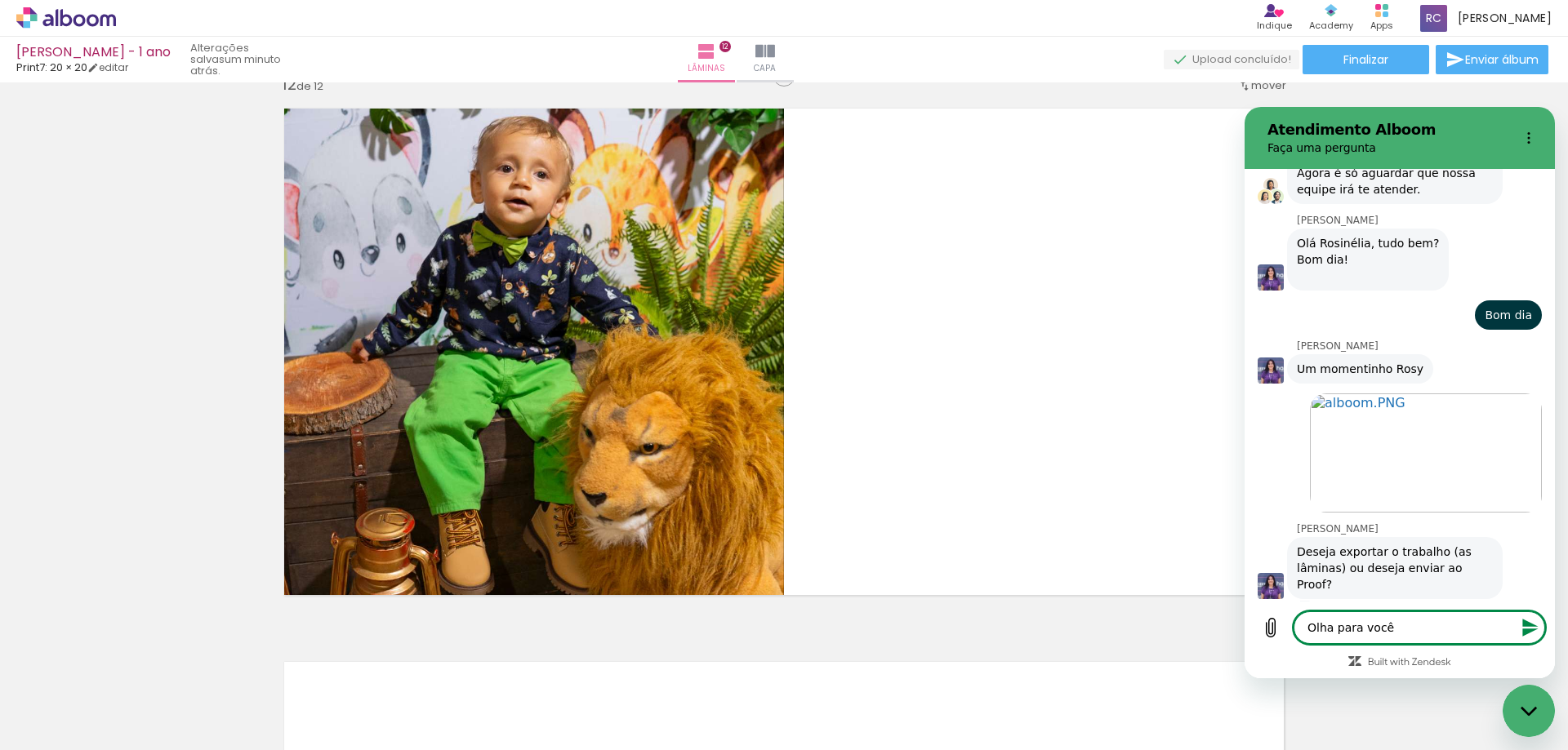
type textarea "x"
type textarea "Olha para você v"
type textarea "x"
type textarea "Olha para você ve"
type textarea "x"
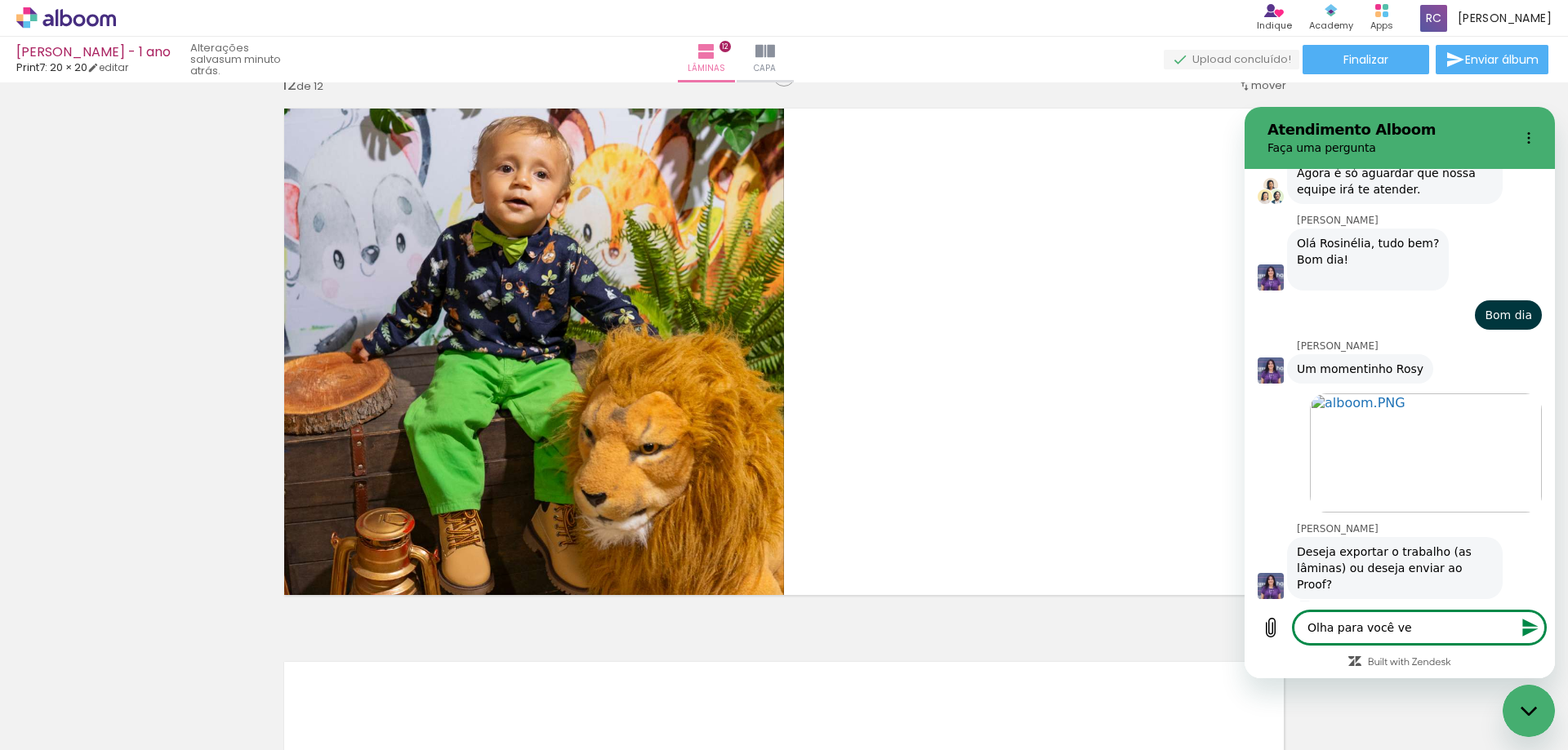
type textarea "Olha para você ver"
type textarea "x"
type textarea "Olha para você ver"
type textarea "x"
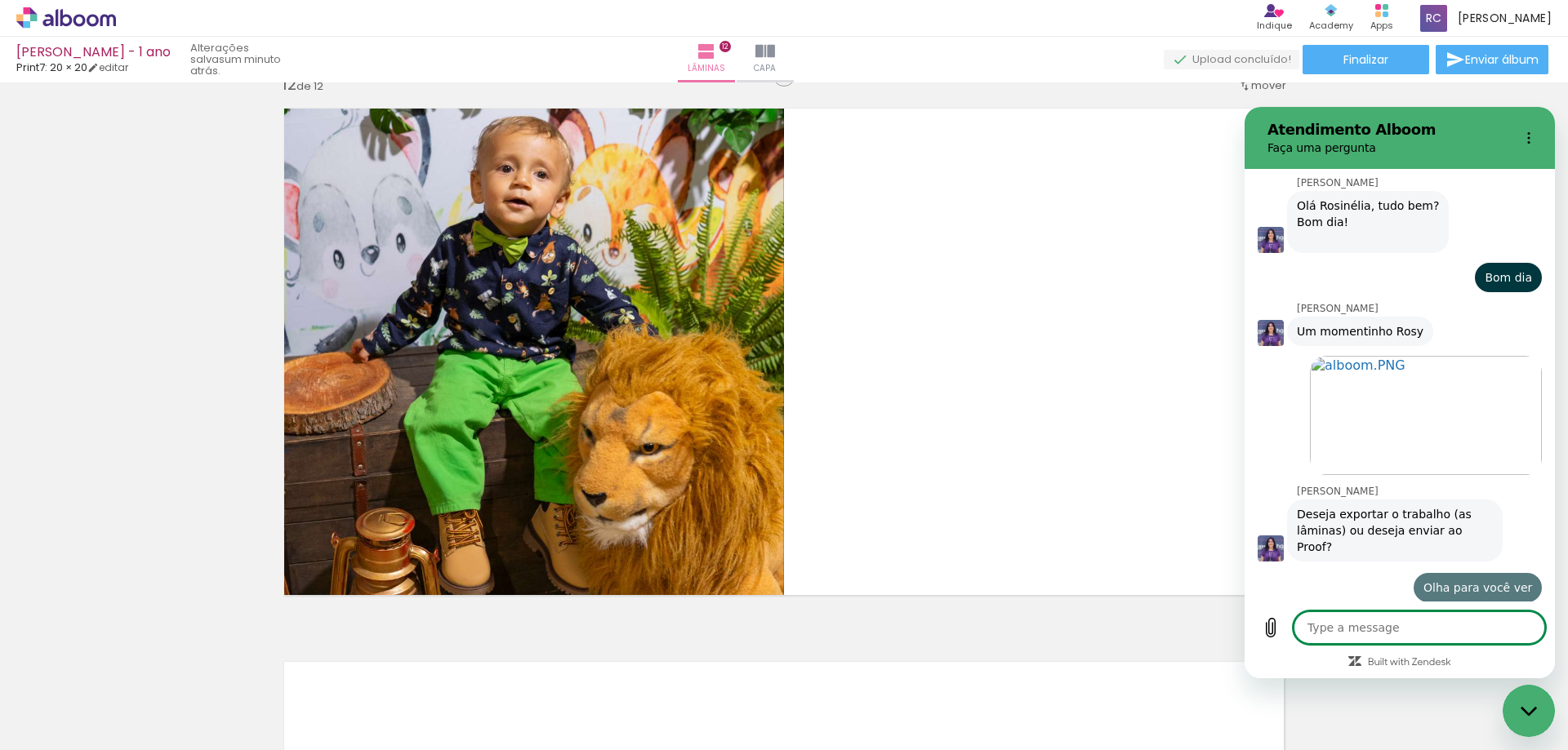
type textarea "x"
type textarea "E"
type textarea "x"
type textarea "Ex"
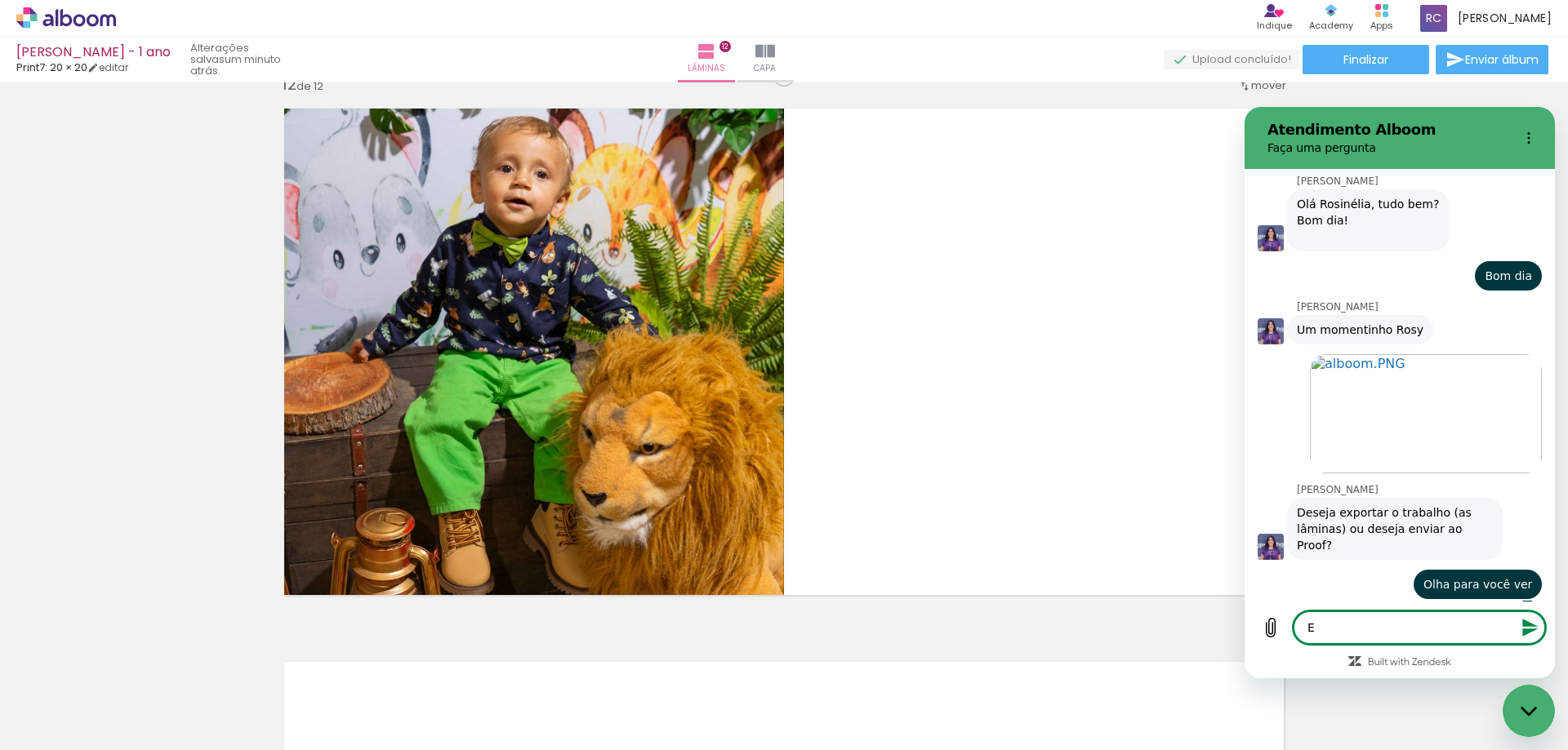
type textarea "x"
type textarea "Exp"
type textarea "x"
type textarea "Expo"
type textarea "x"
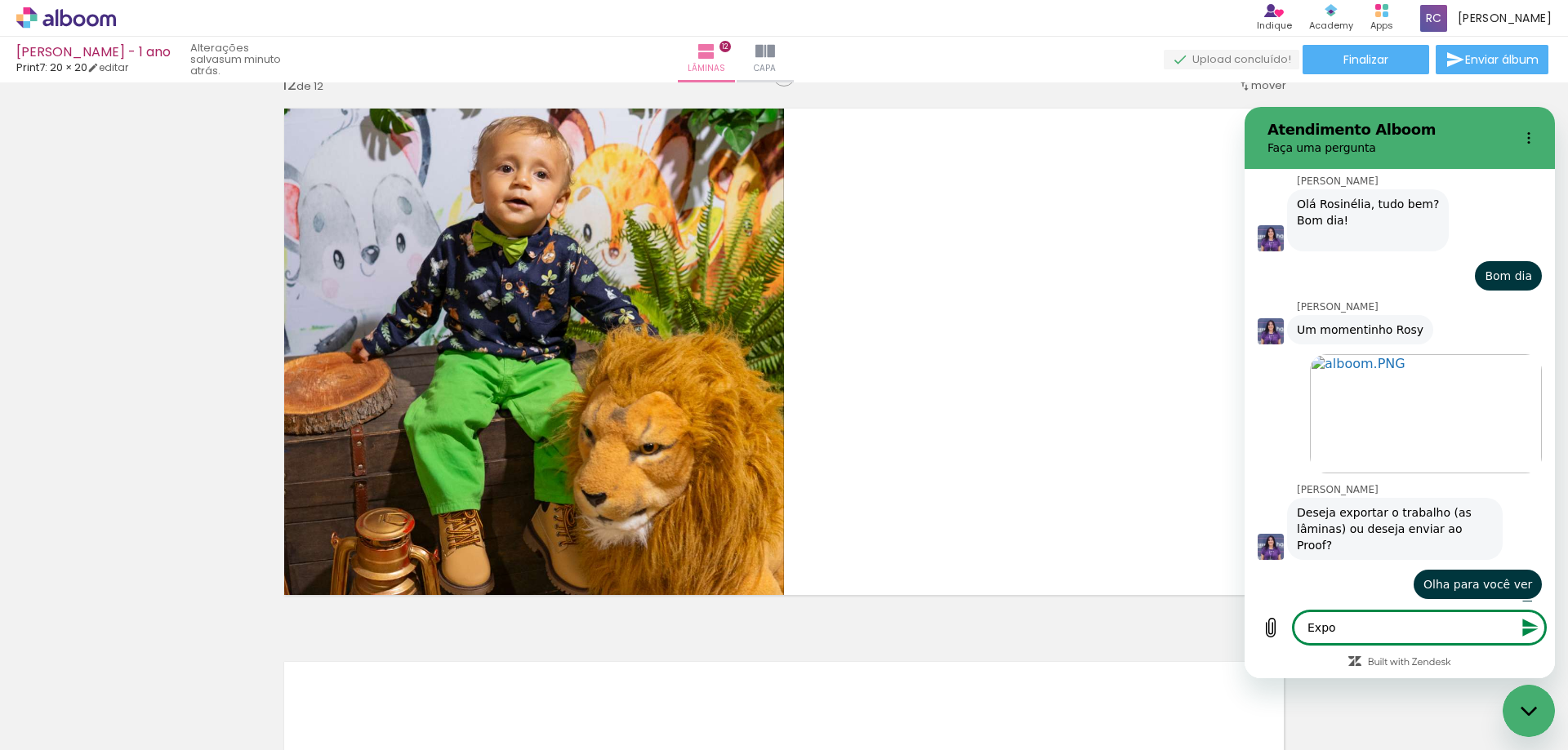
type textarea "Expor"
type textarea "x"
type textarea "Export"
type textarea "x"
type textarea "Exporta"
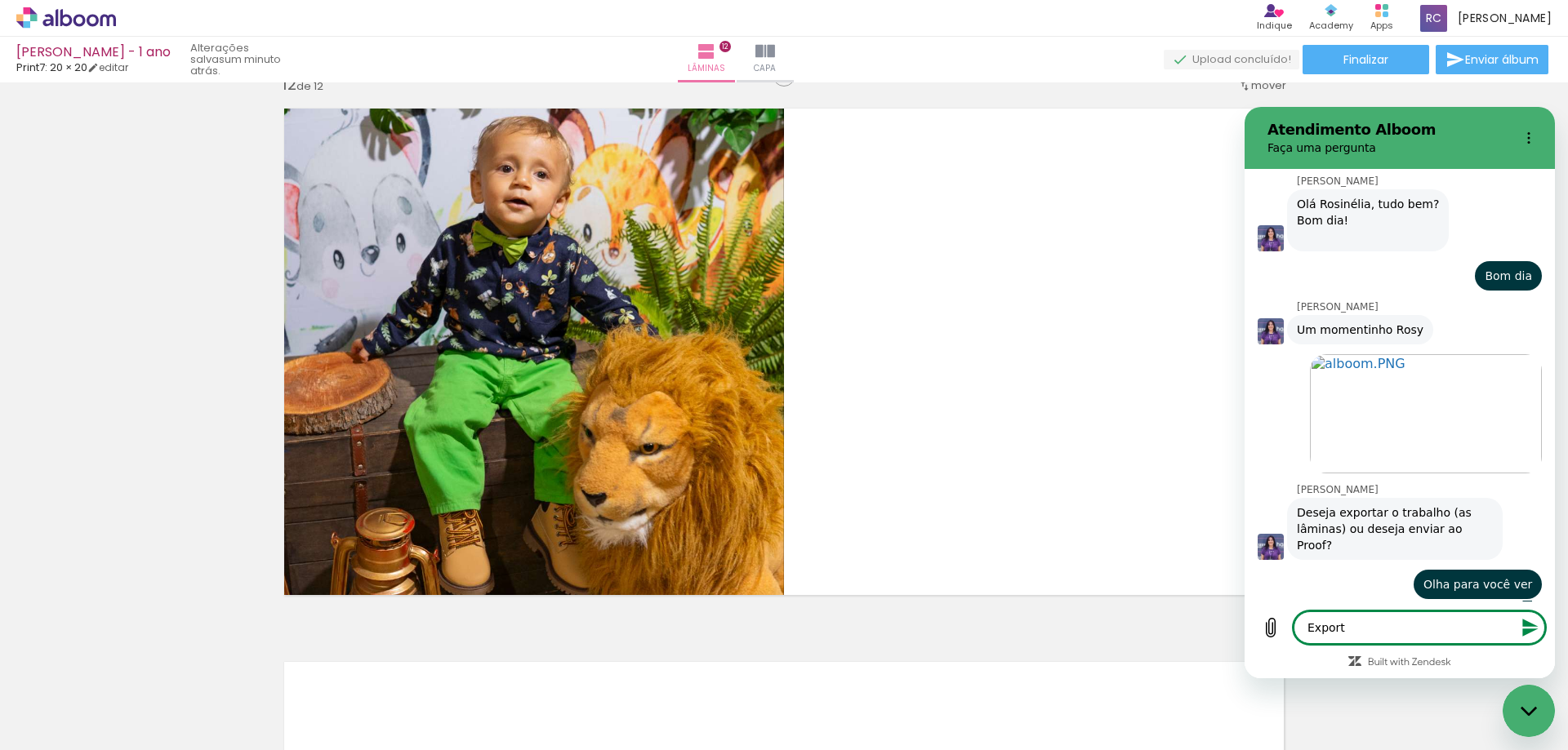
type textarea "x"
type textarea "Exportar"
type textarea "x"
type textarea "Exportar"
type textarea "x"
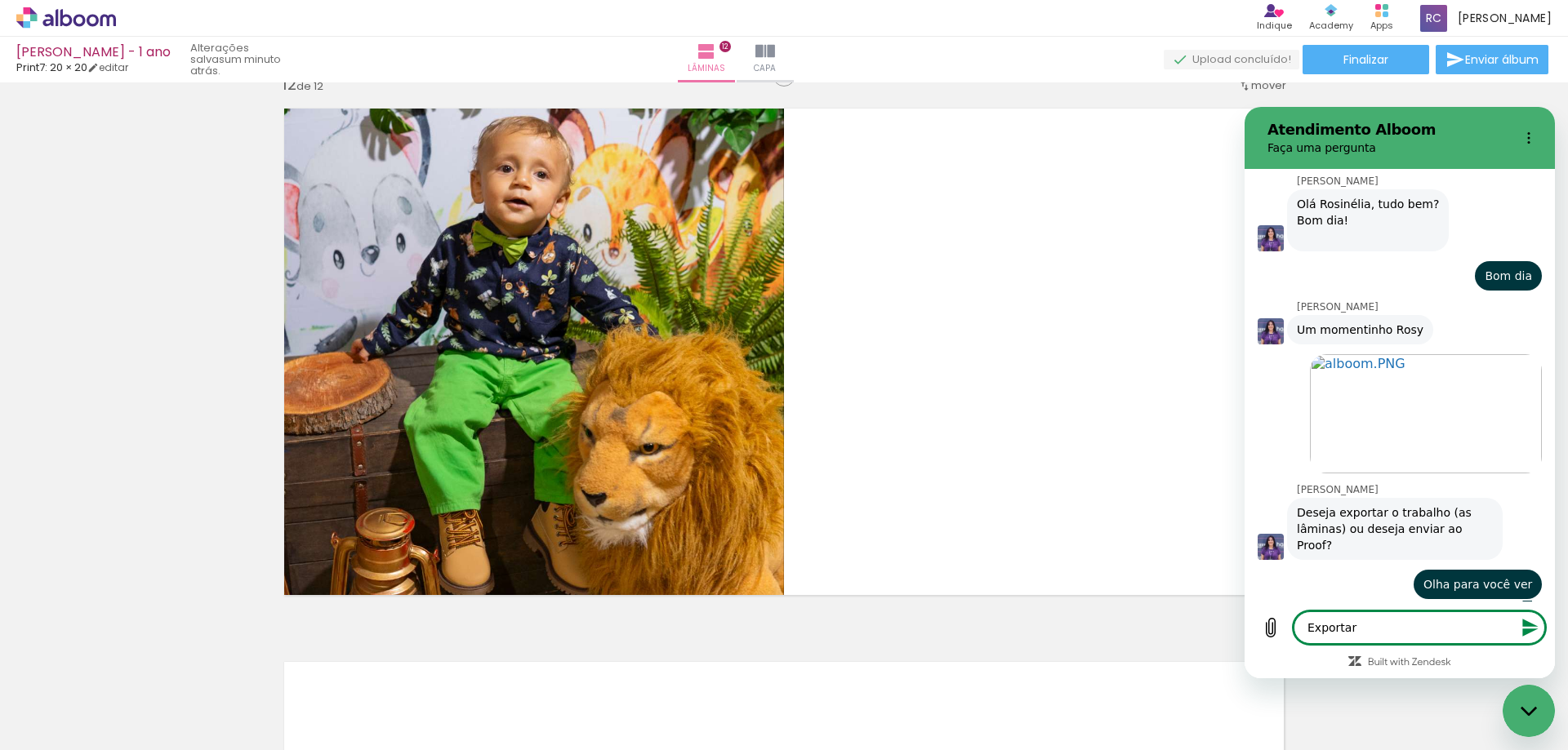
type textarea "Exportar a"
type textarea "x"
type textarea "Exportar as"
type textarea "x"
type textarea "Exportar as"
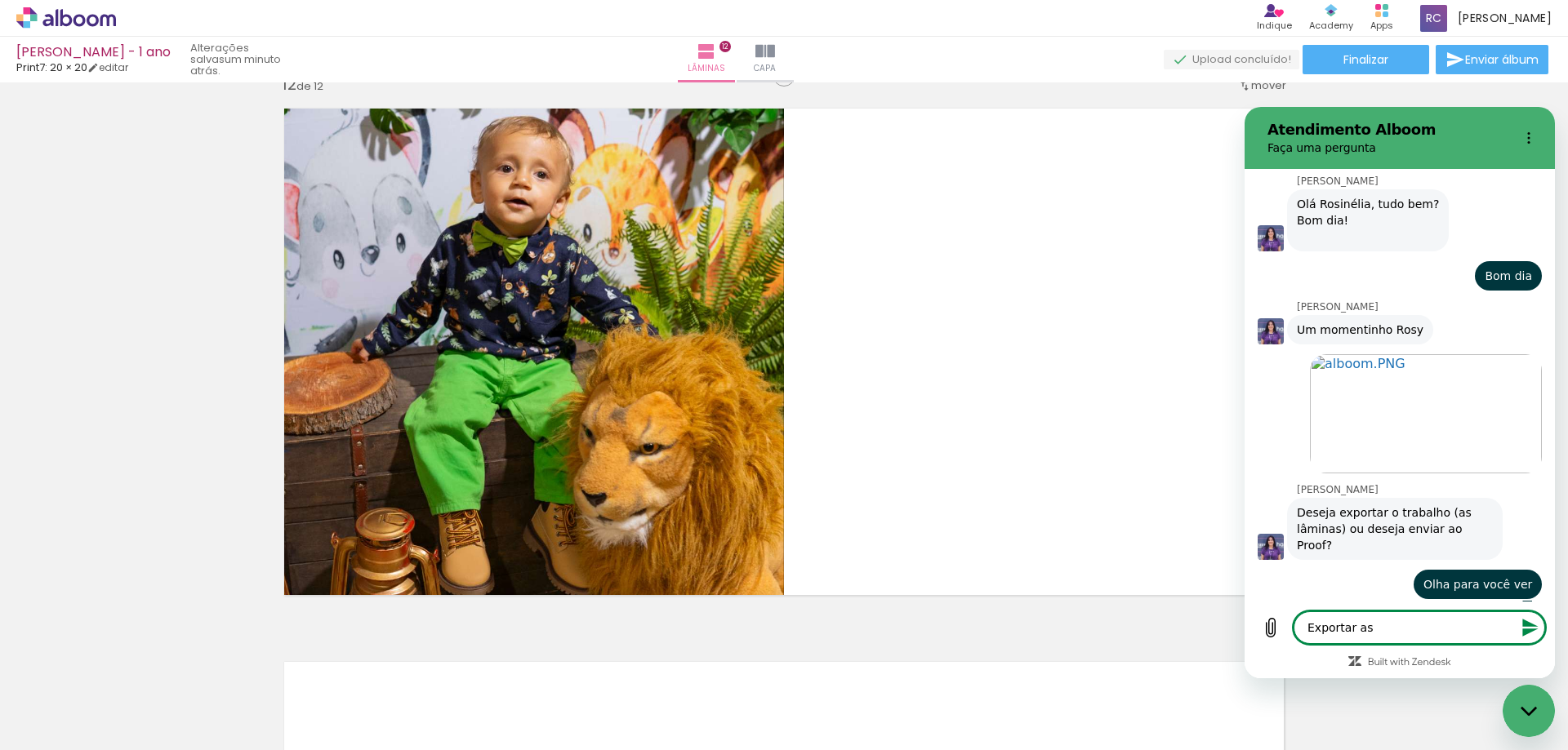
type textarea "x"
type textarea "Exportar as l"
type textarea "x"
type textarea "Exportar as lâ"
type textarea "x"
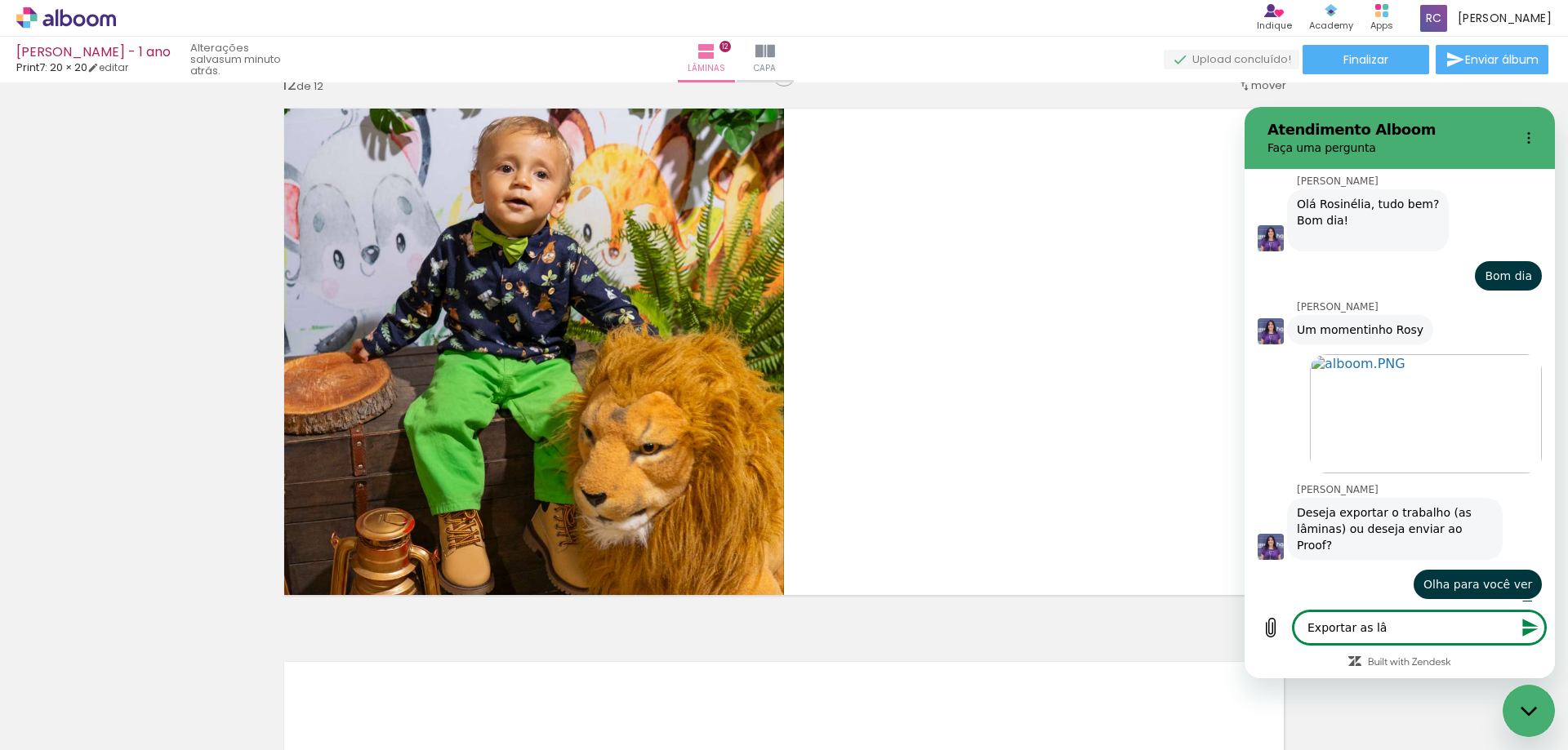
type textarea "Exportar as lâm"
type textarea "x"
type textarea "Exportar as lâmi"
type textarea "x"
type textarea "Exportar as lâmin"
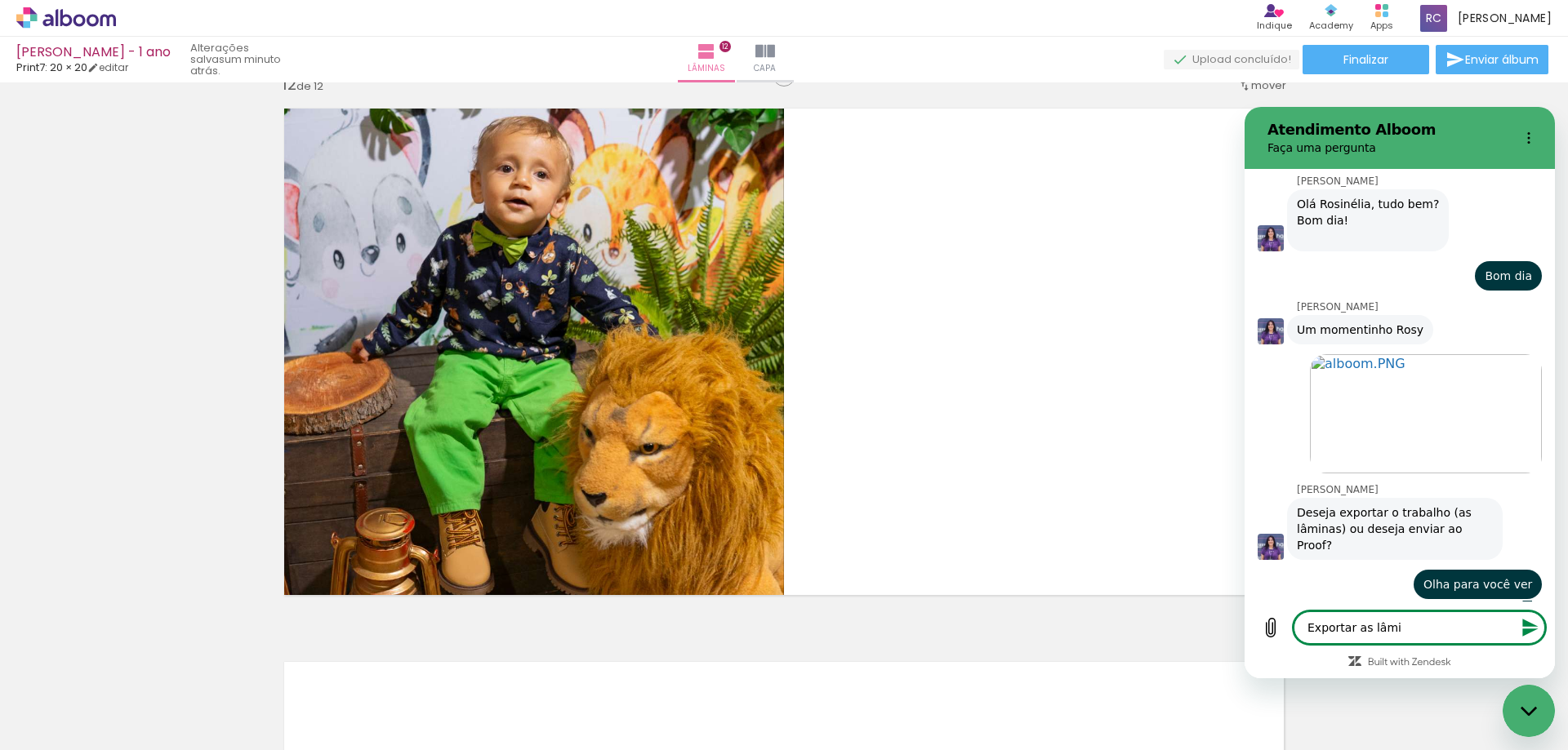
type textarea "x"
type textarea "Exportar as lâmina"
type textarea "x"
type textarea "Exportar as lâminas"
type textarea "x"
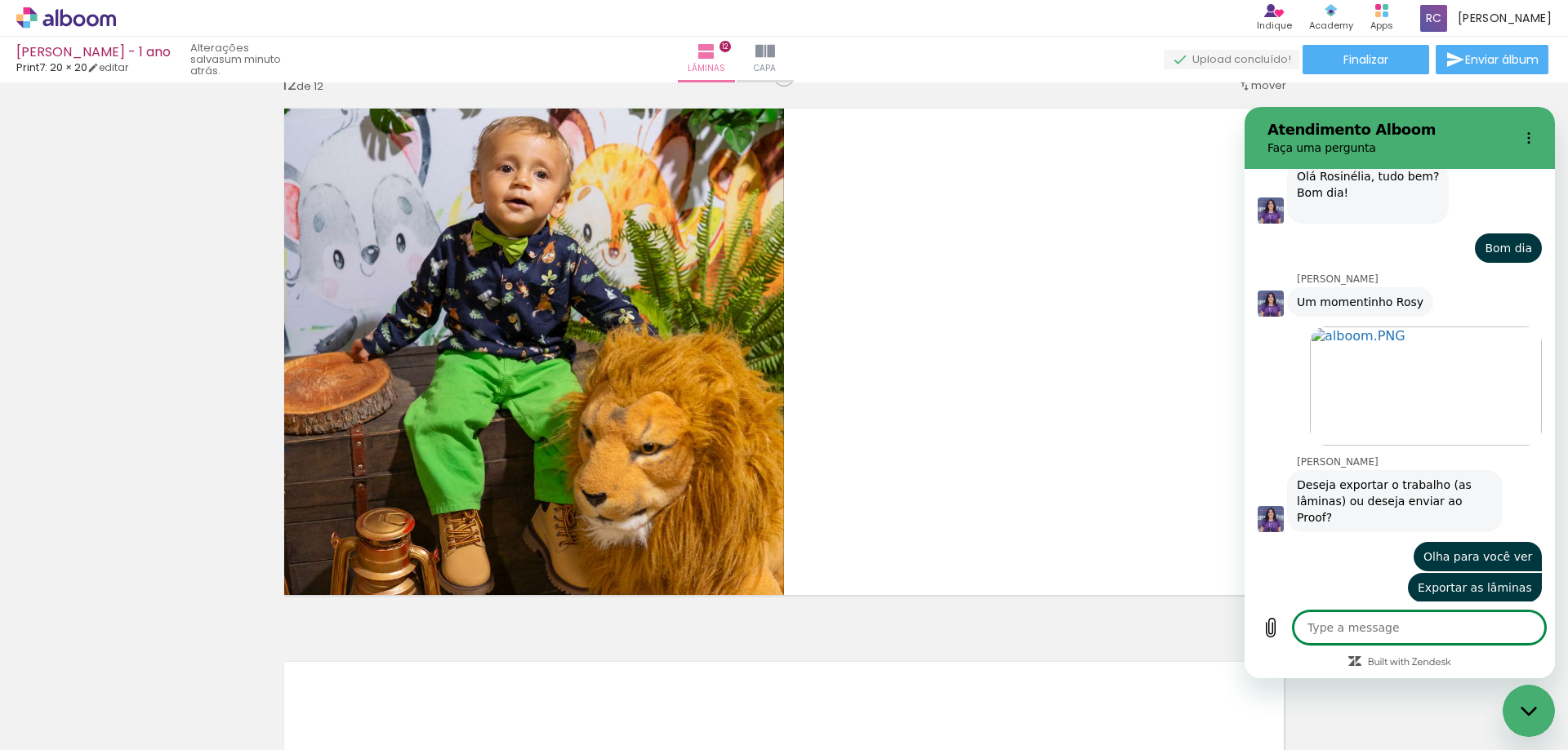
scroll to position [602, 0]
type textarea "x"
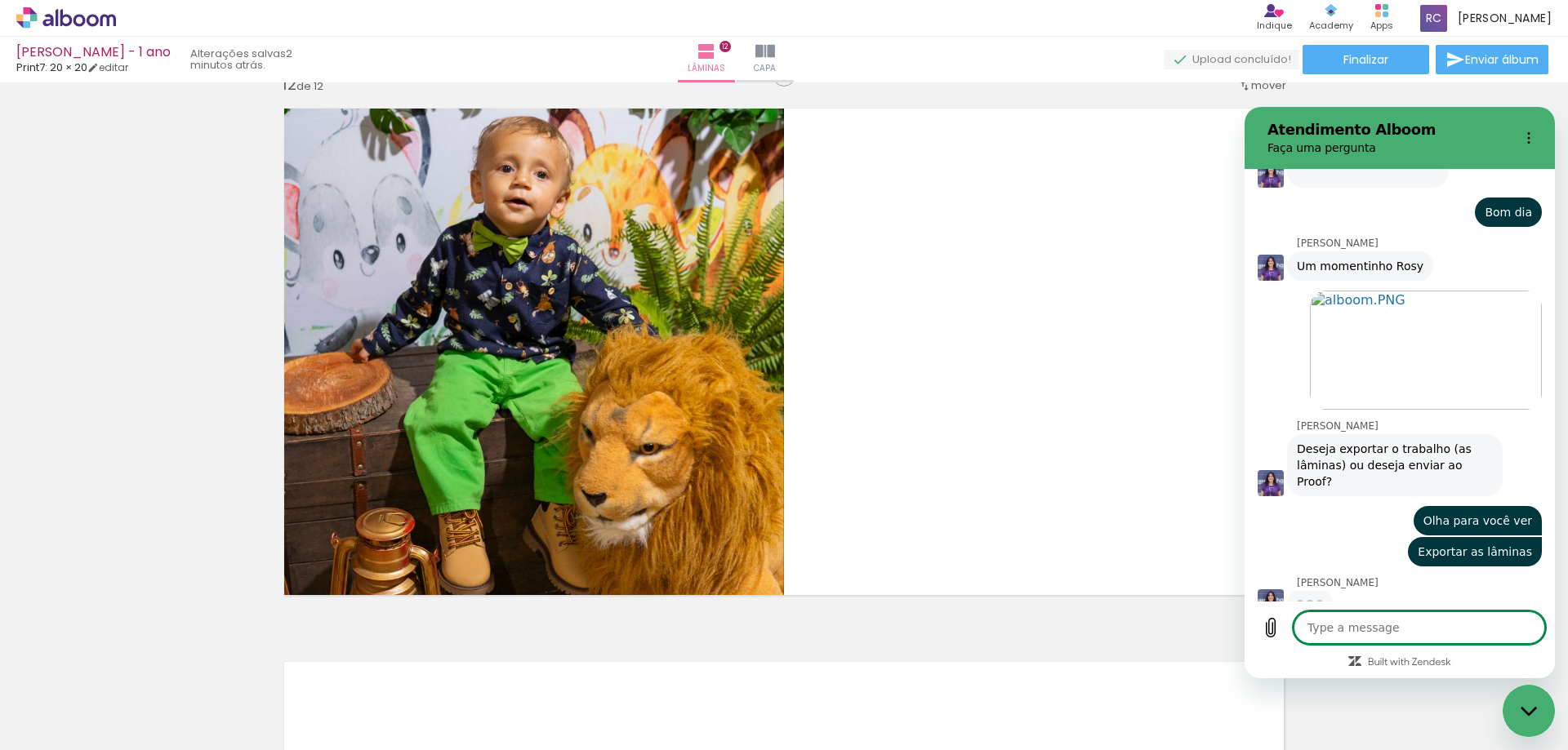
scroll to position [632, 0]
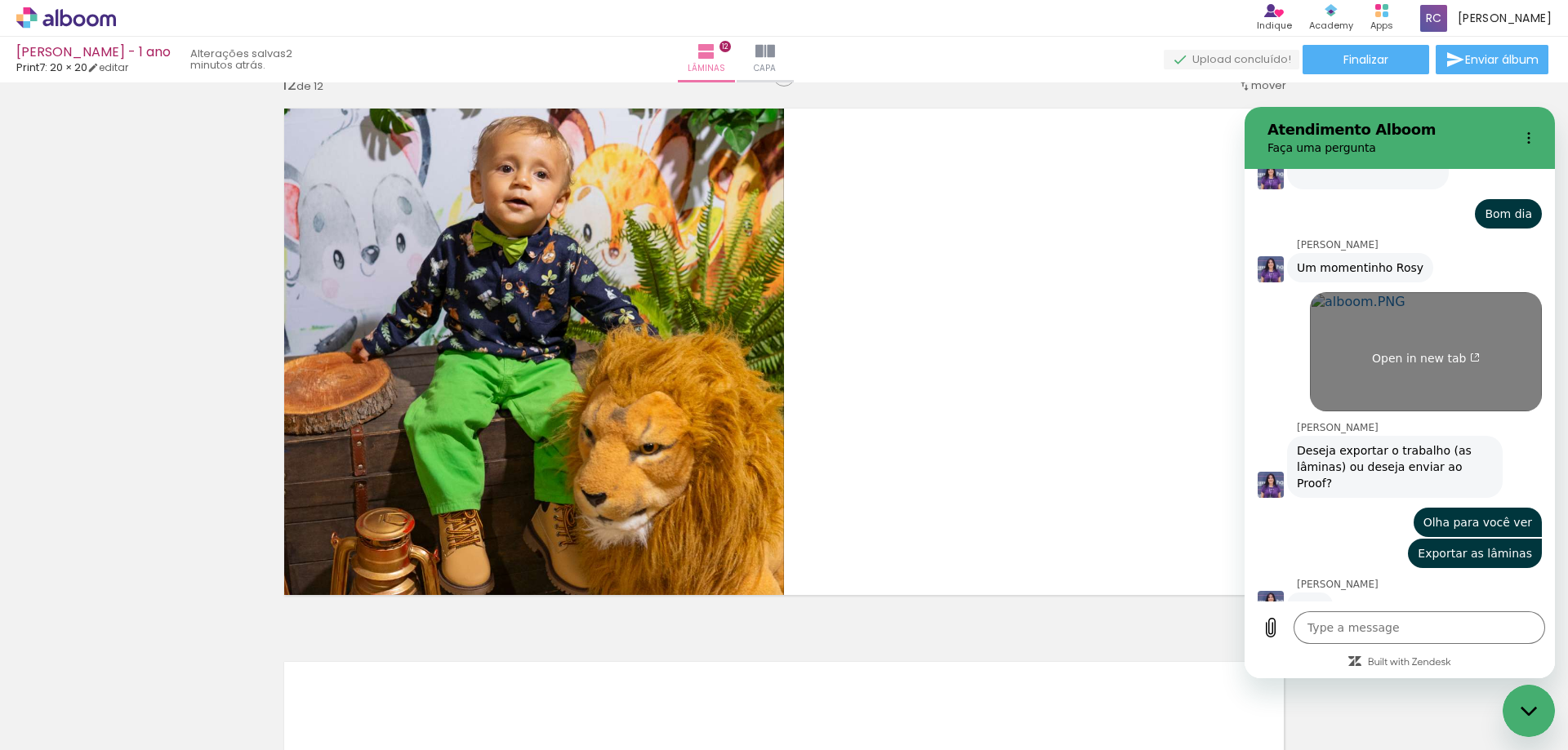
click at [1417, 394] on link "Open in new tab" at bounding box center [1425, 352] width 232 height 119
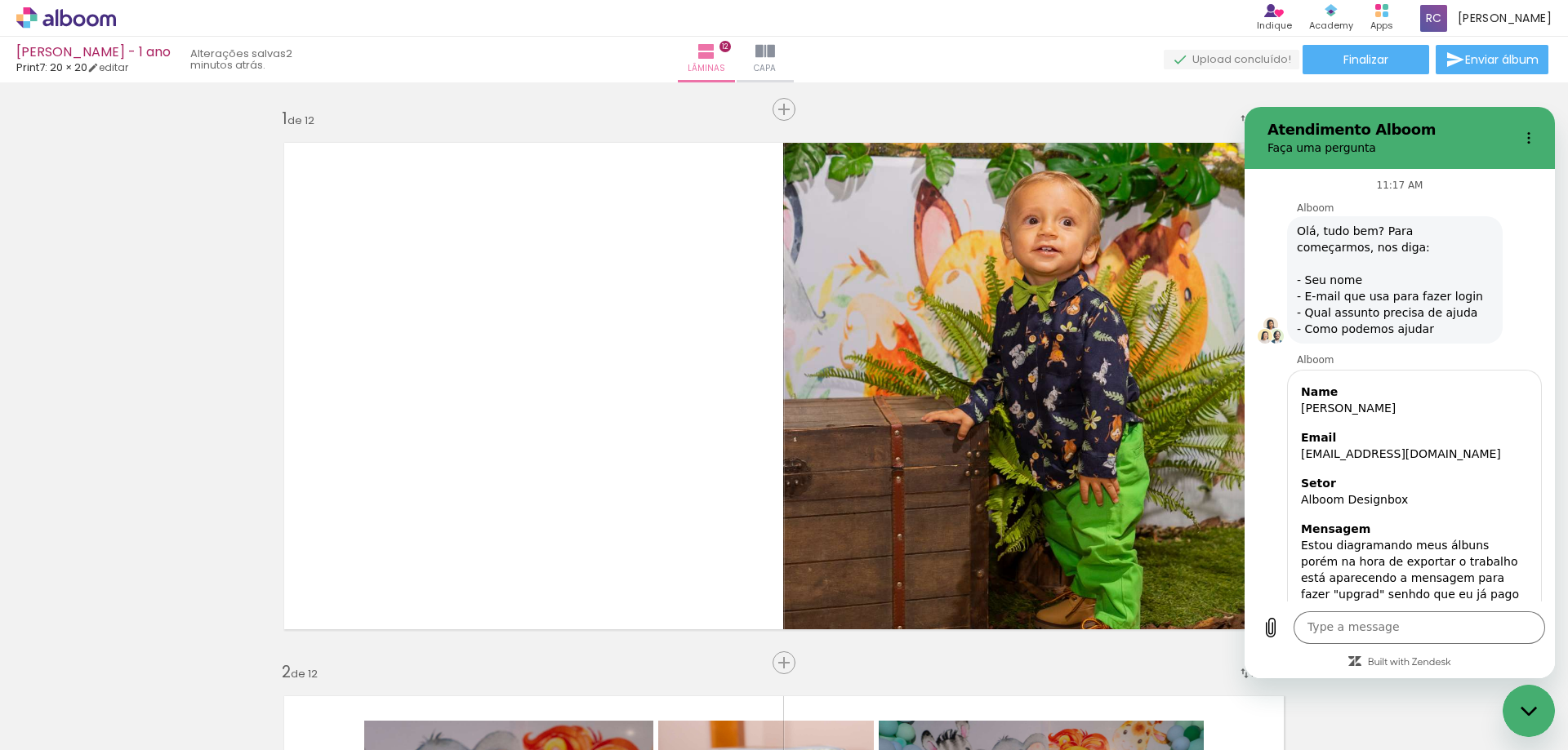
scroll to position [632, 0]
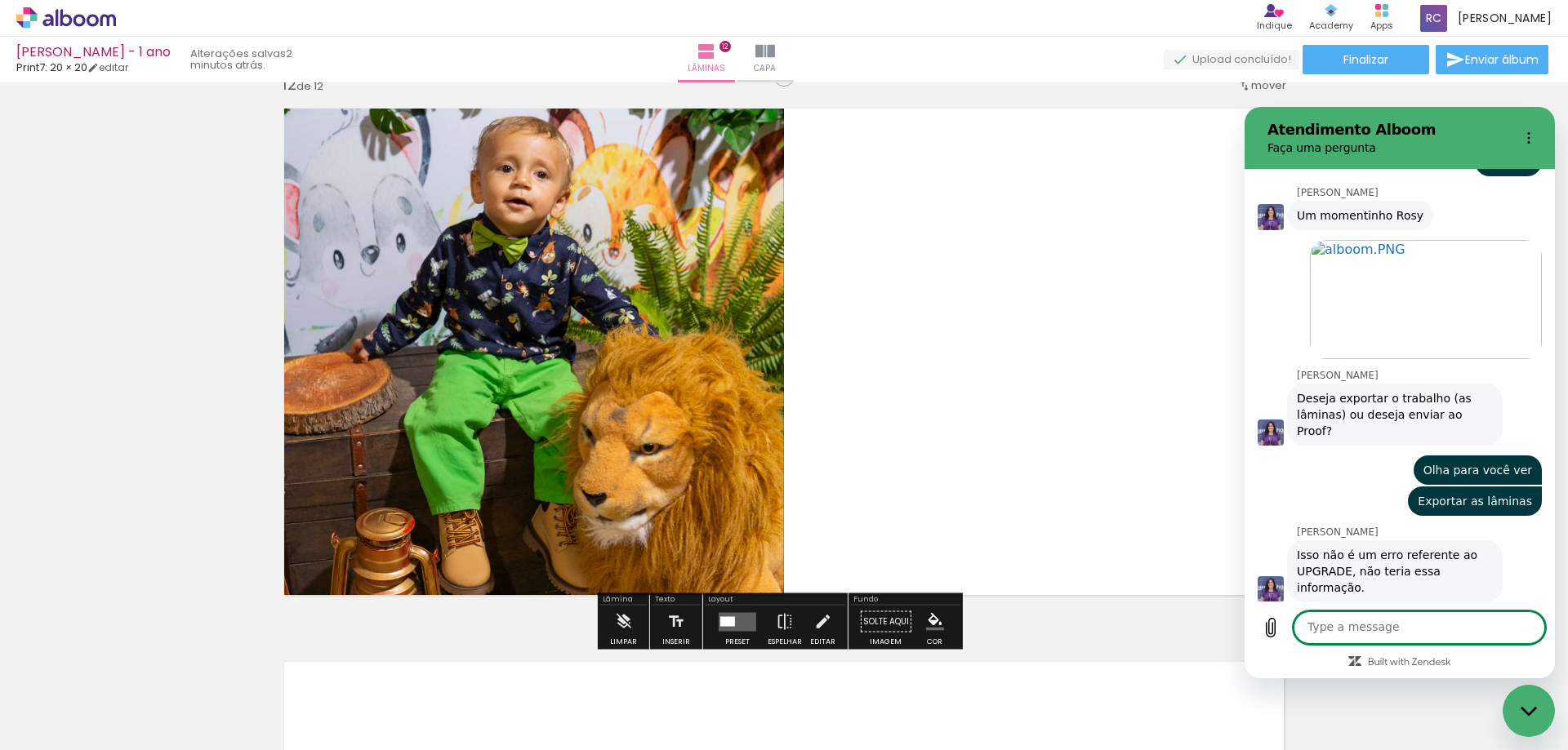
click at [1368, 621] on textarea at bounding box center [1419, 627] width 252 height 32
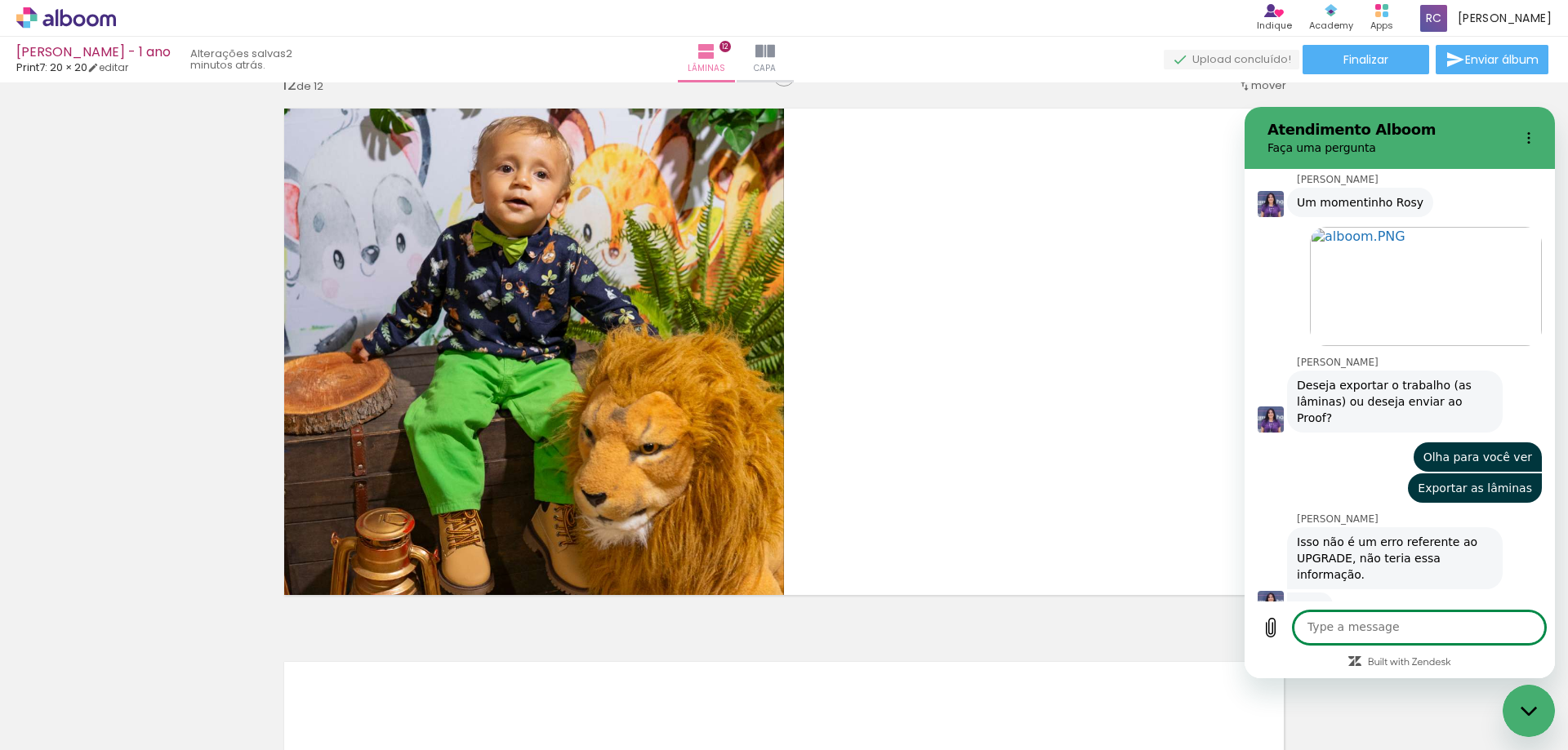
scroll to position [696, 0]
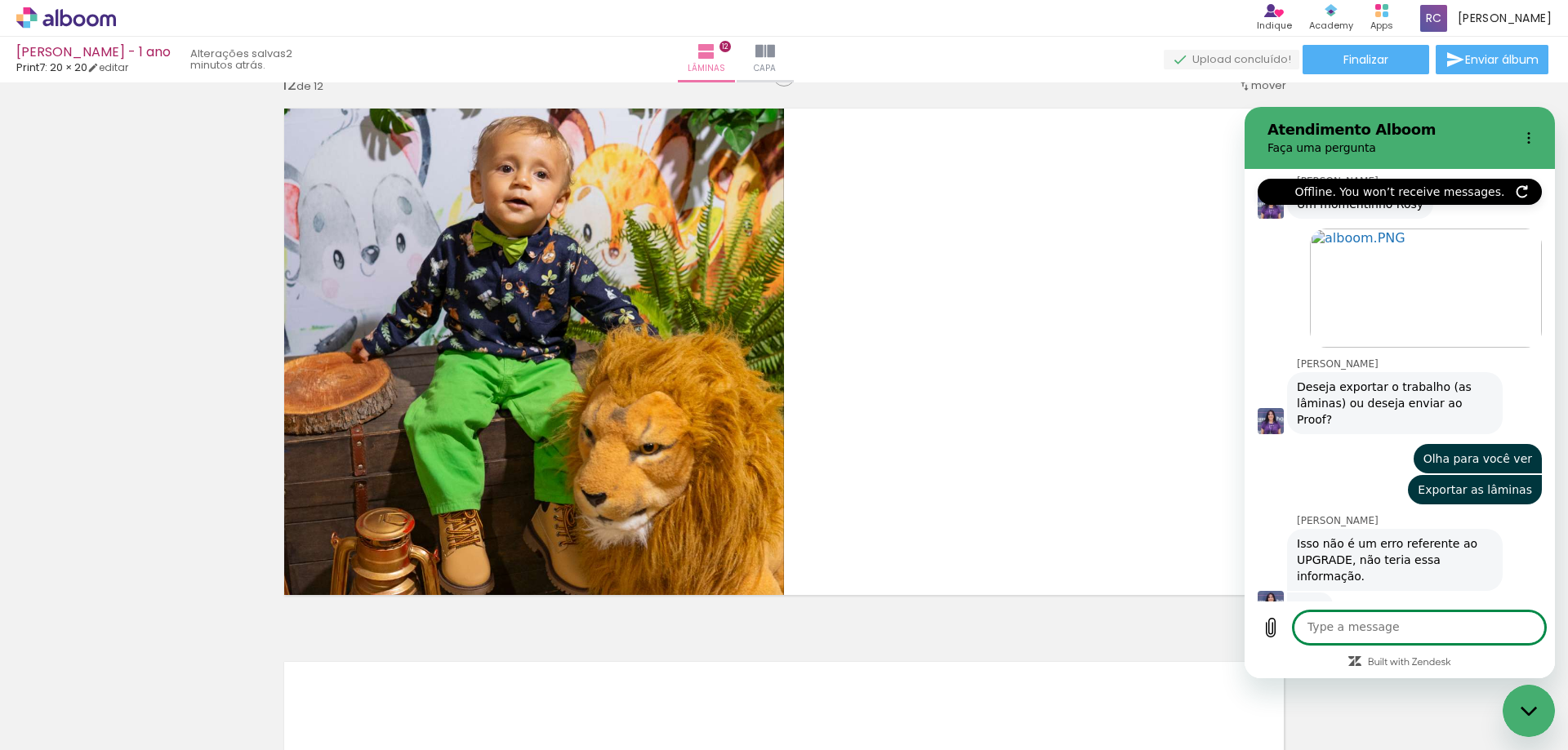
click at [1371, 621] on textarea at bounding box center [1419, 627] width 252 height 32
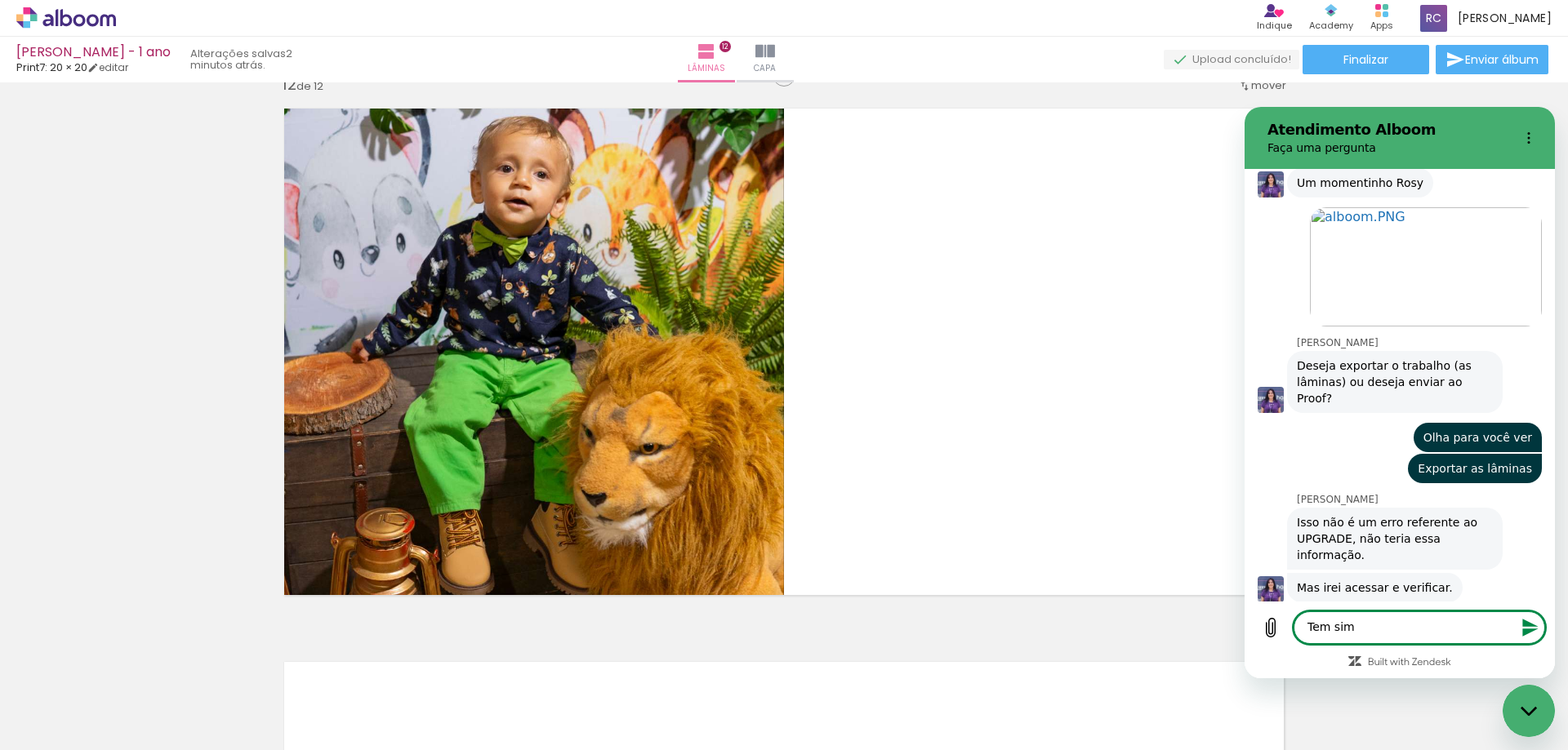
type textarea "Tem sim"
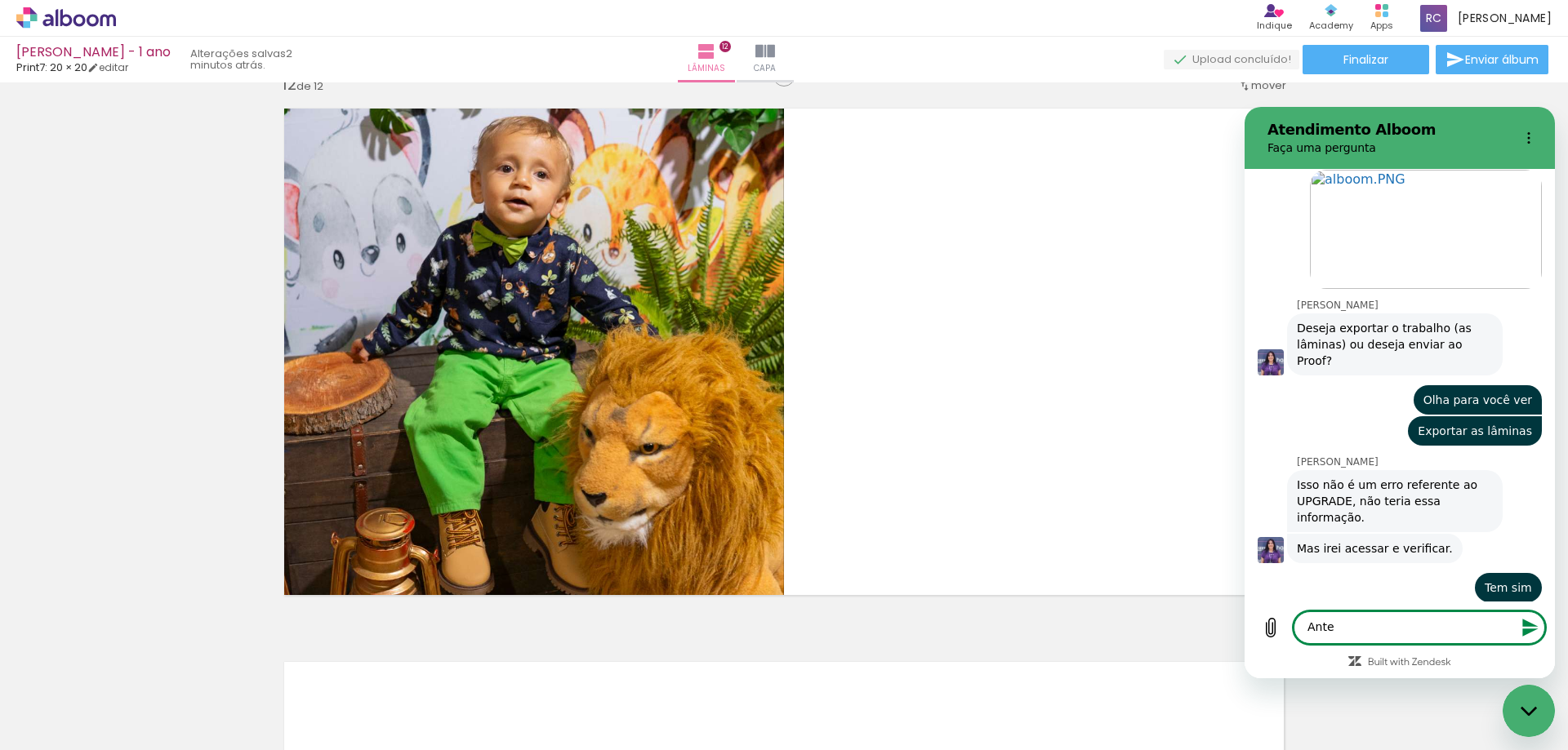
scroll to position [758, 0]
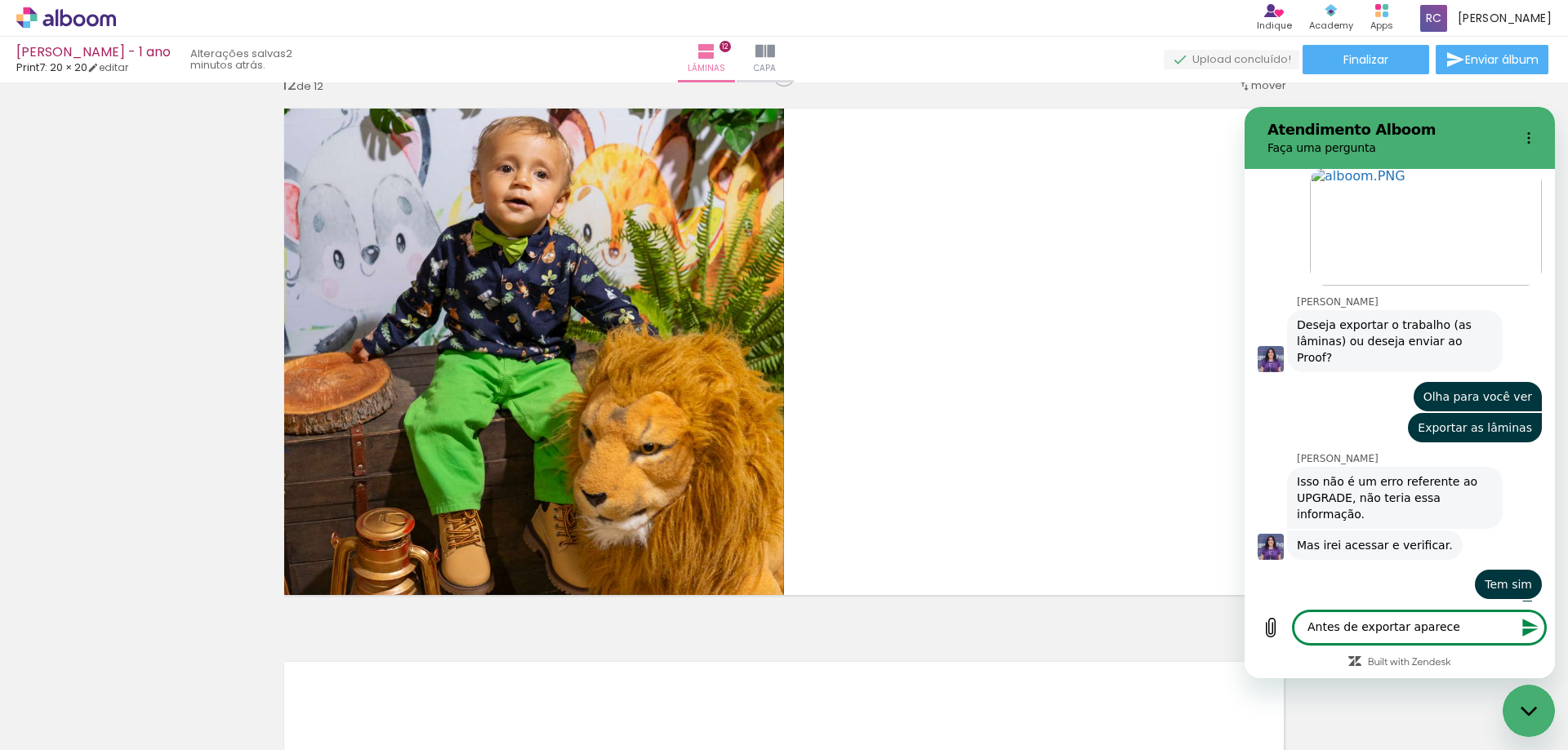
type textarea "Antes de exportar aparece"
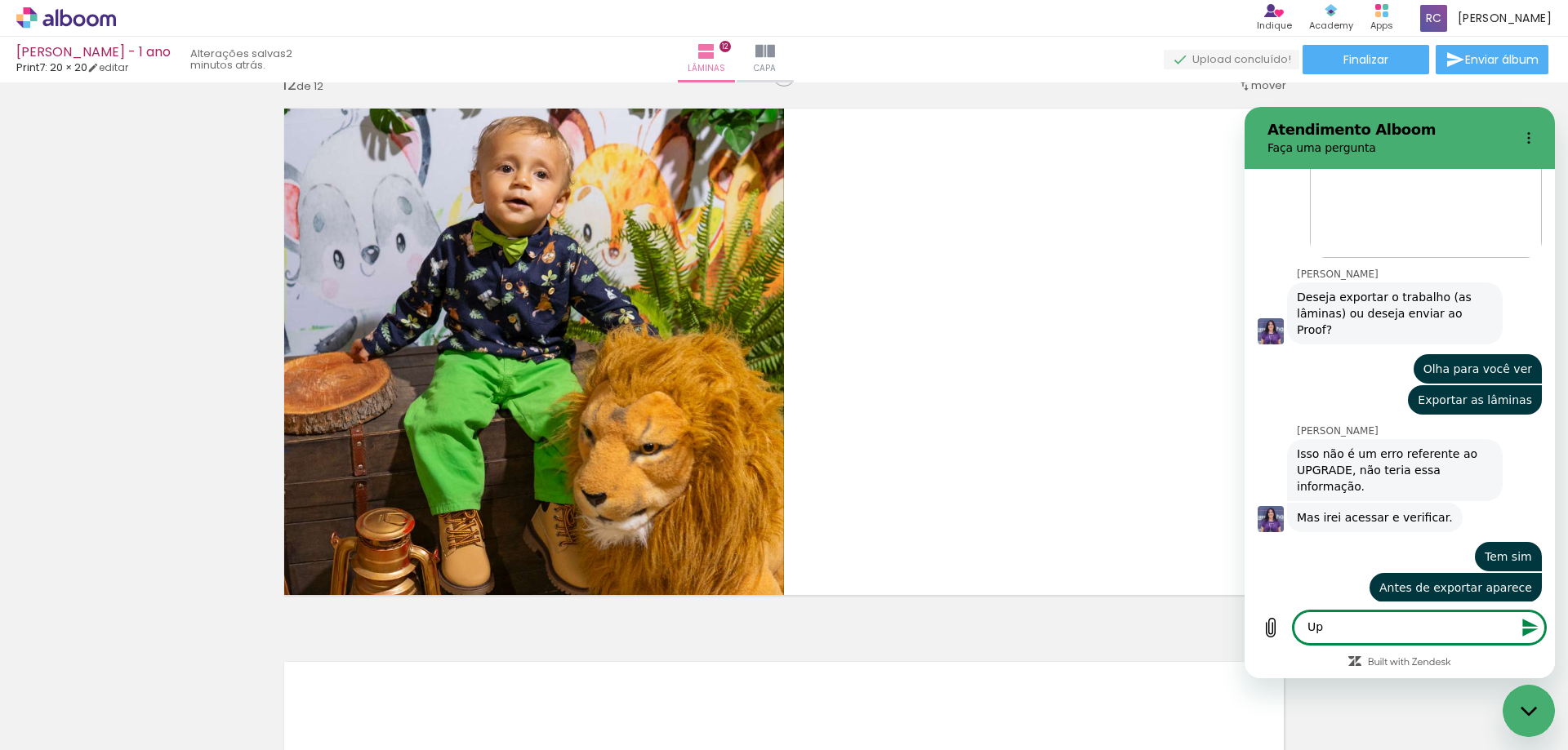
scroll to position [790, 0]
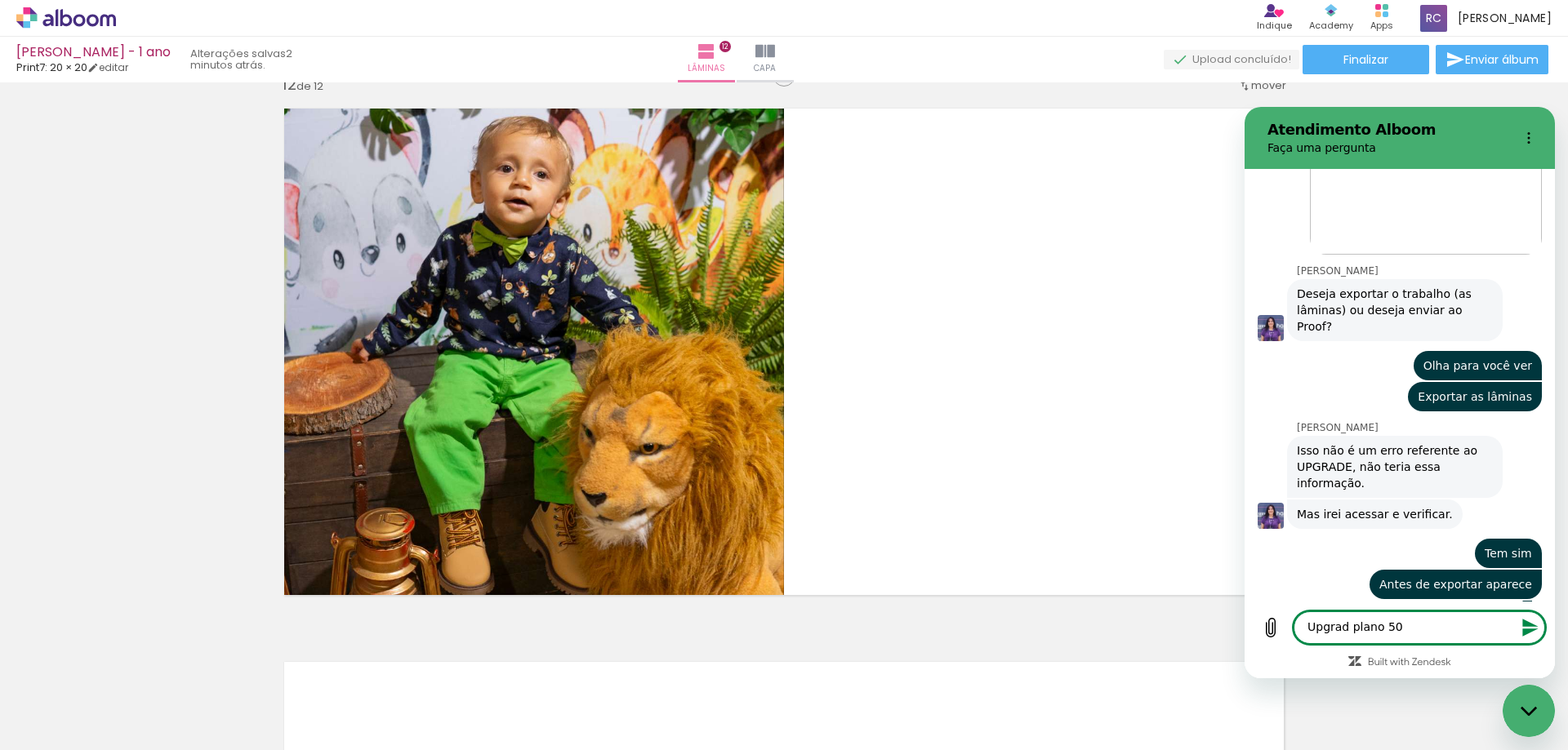
type textarea "Upgrad plano 500"
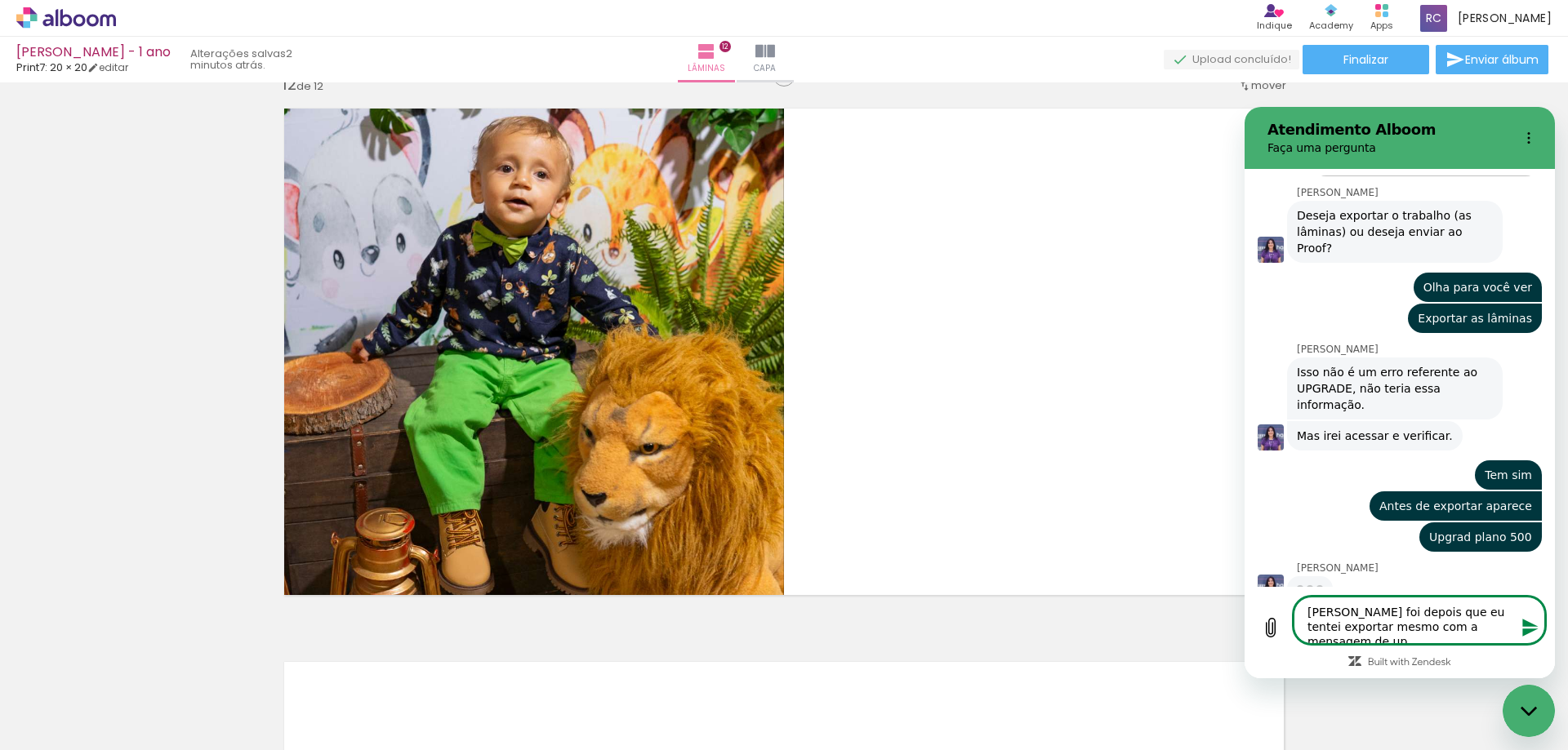
scroll to position [866, 0]
type textarea "Ai foi depois que eu tentei exportar mesmo com a mensagem de upgrad"
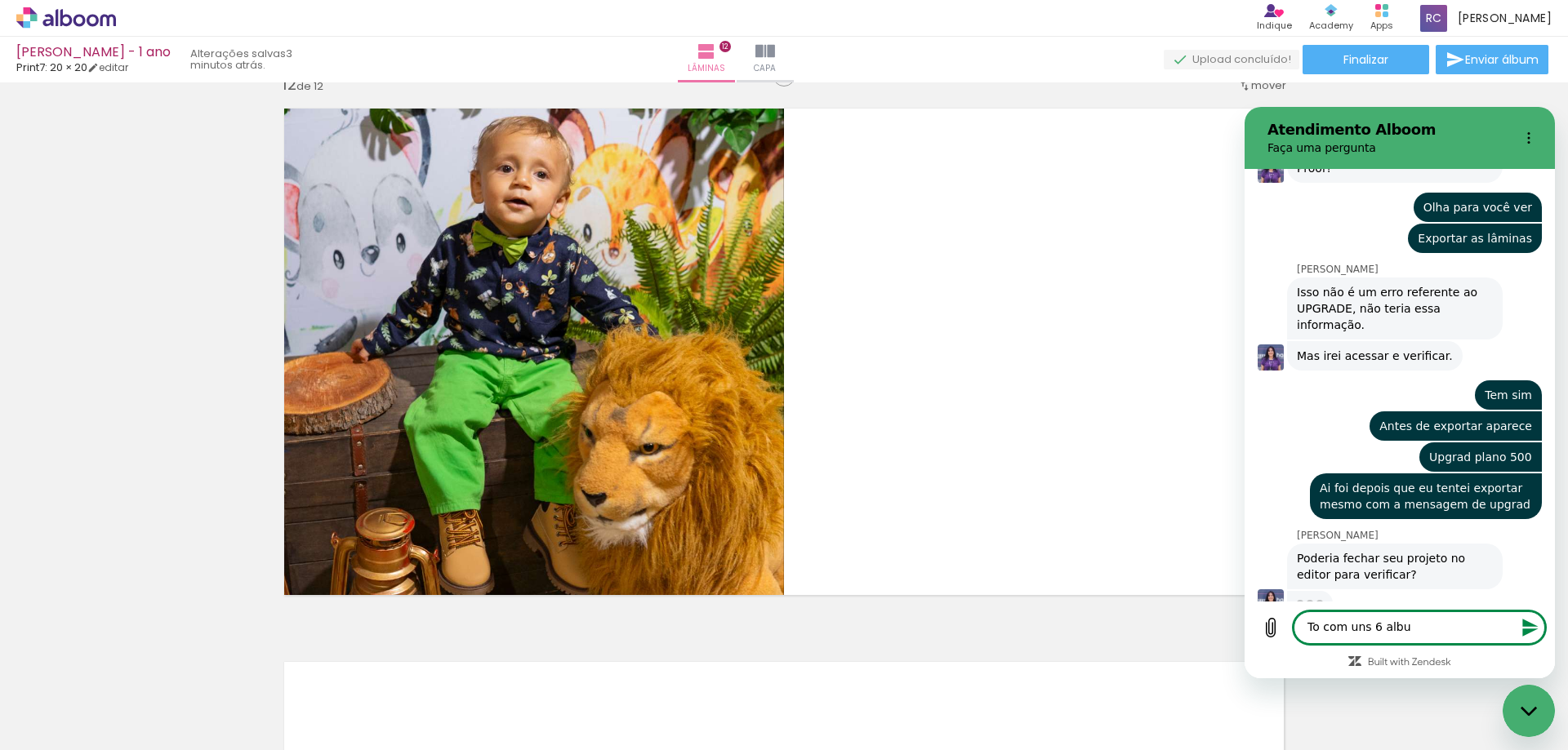
scroll to position [946, 0]
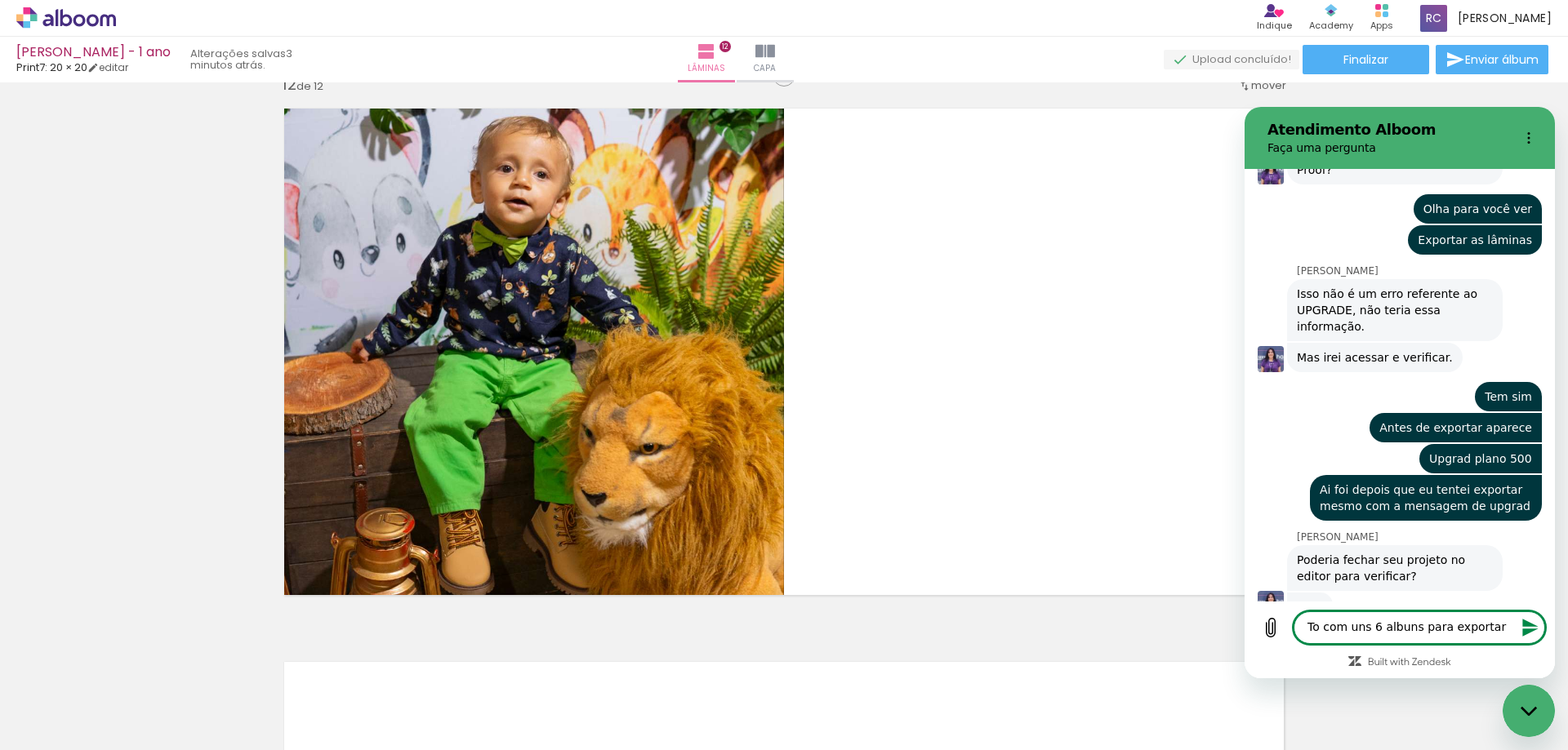
type textarea "To com uns 6 albuns para exportar"
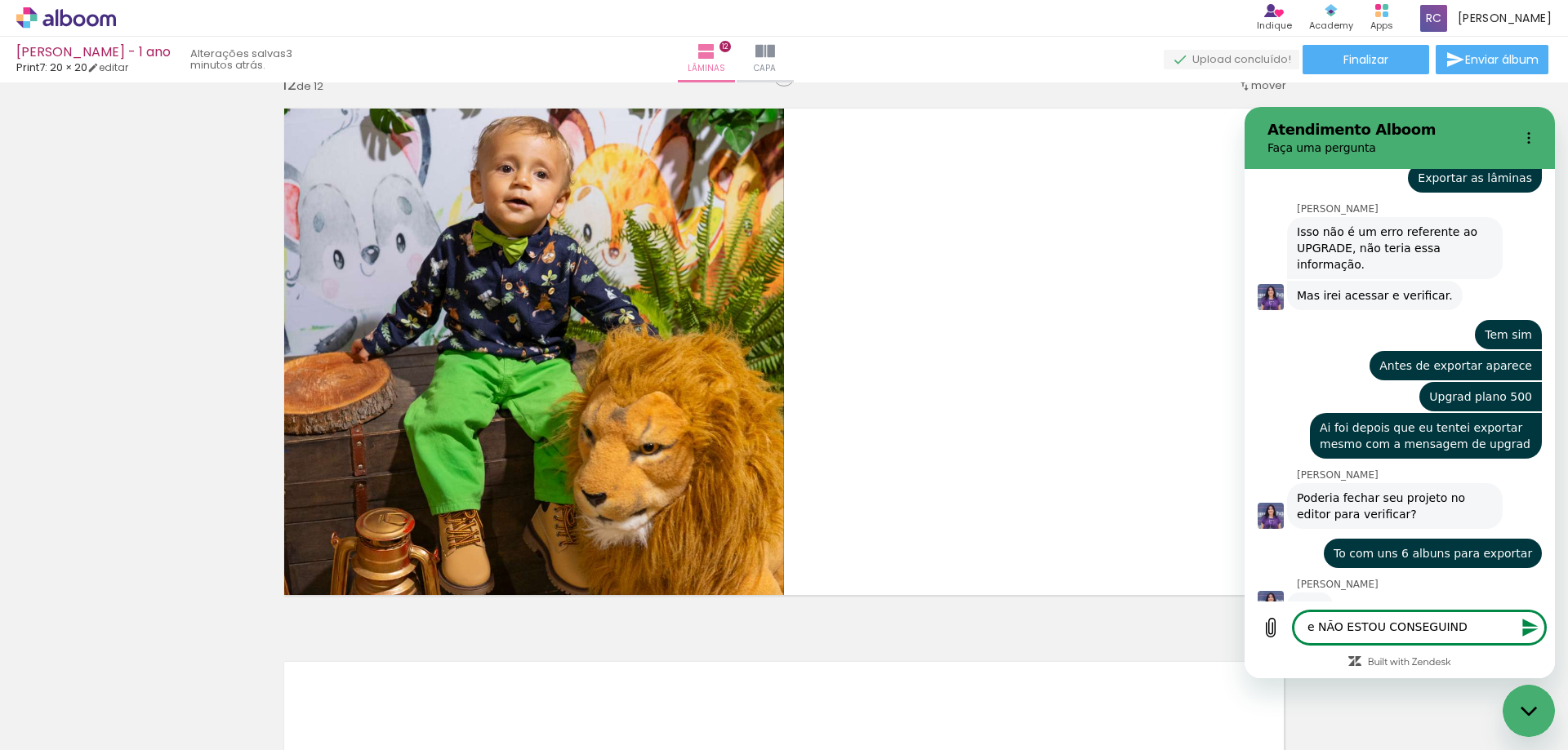
type textarea "e NÃO ESTOU CONSEGUINDO"
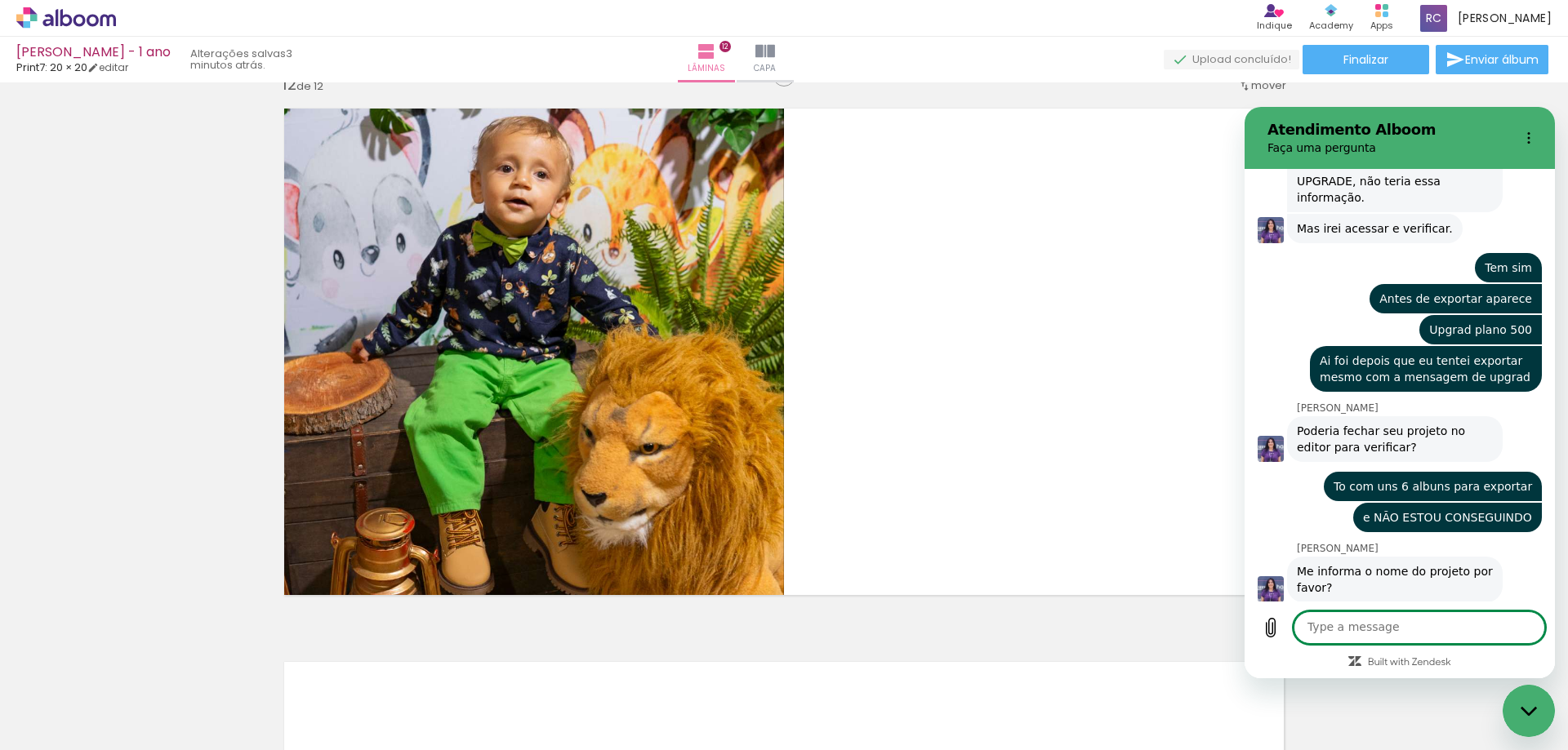
scroll to position [1079, 0]
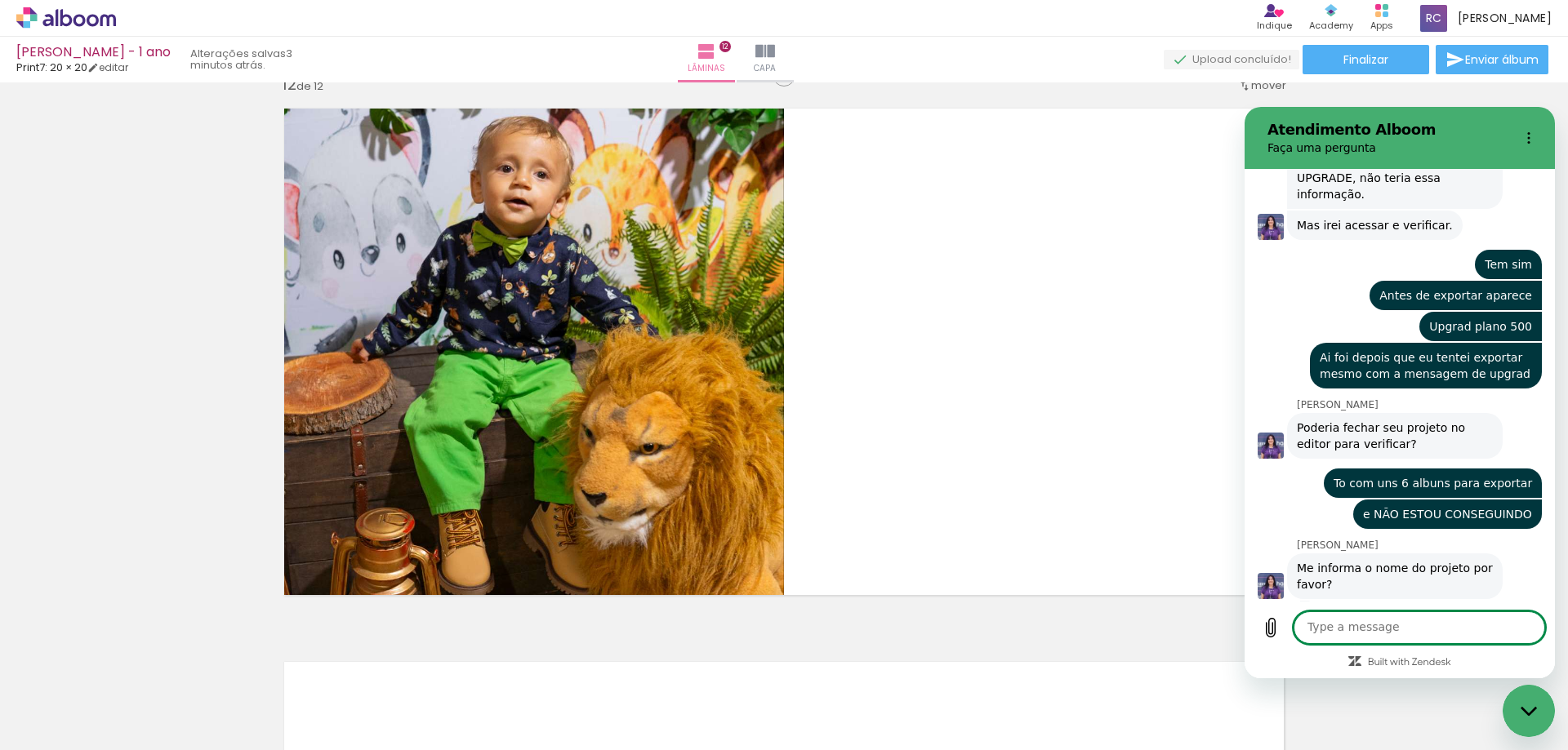
click at [1346, 629] on textarea at bounding box center [1419, 627] width 252 height 32
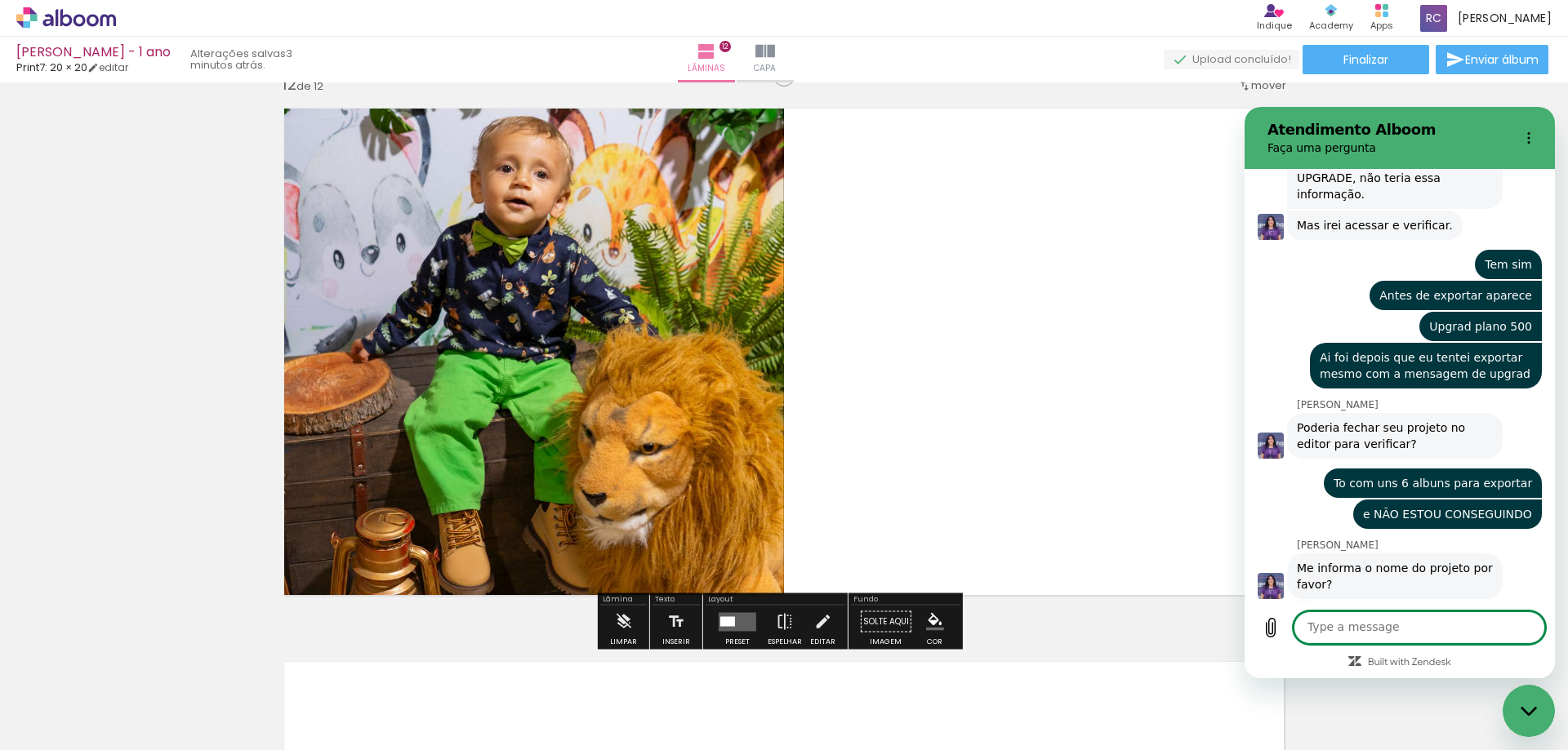
click at [1374, 638] on textarea at bounding box center [1419, 627] width 252 height 32
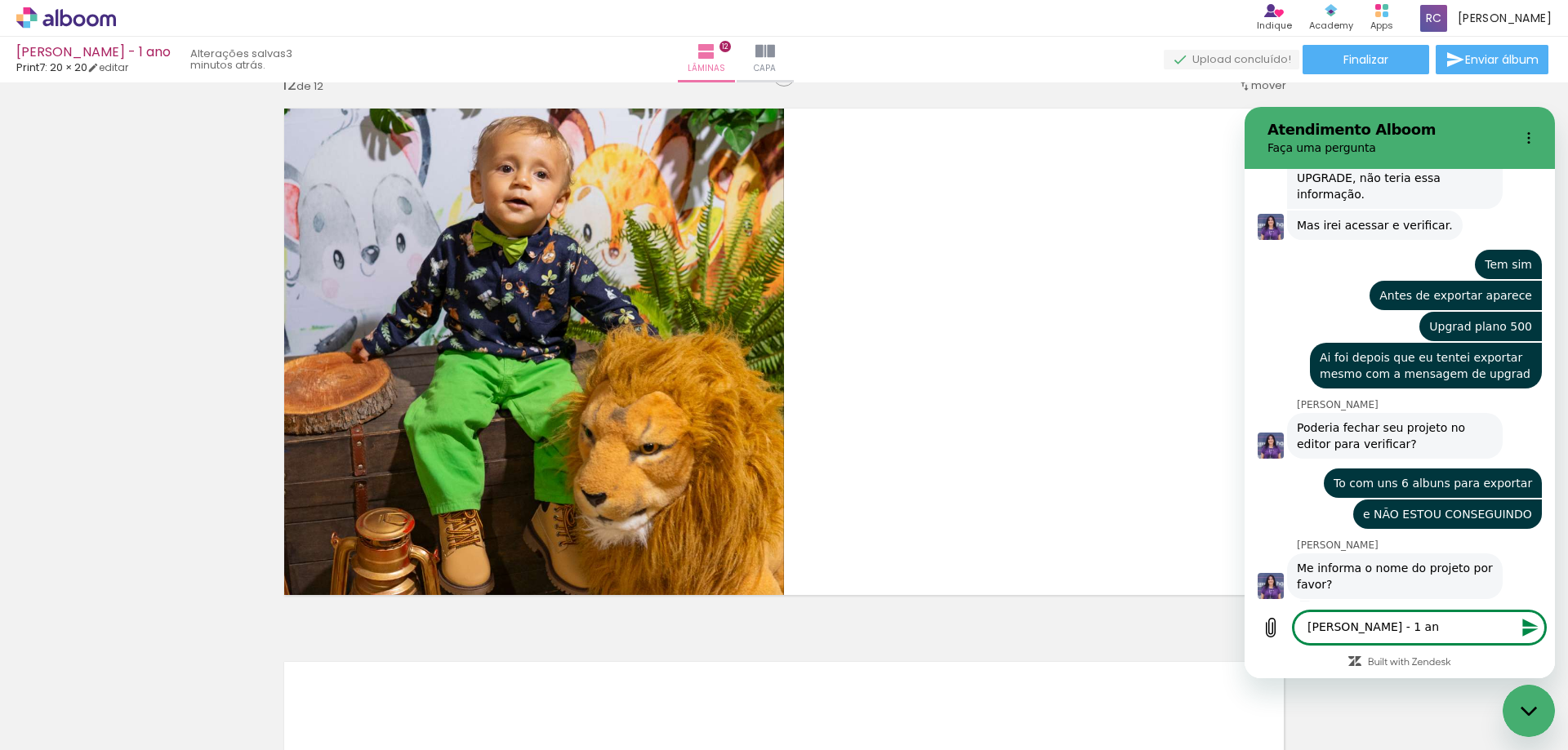
type textarea "[PERSON_NAME] - 1 ano"
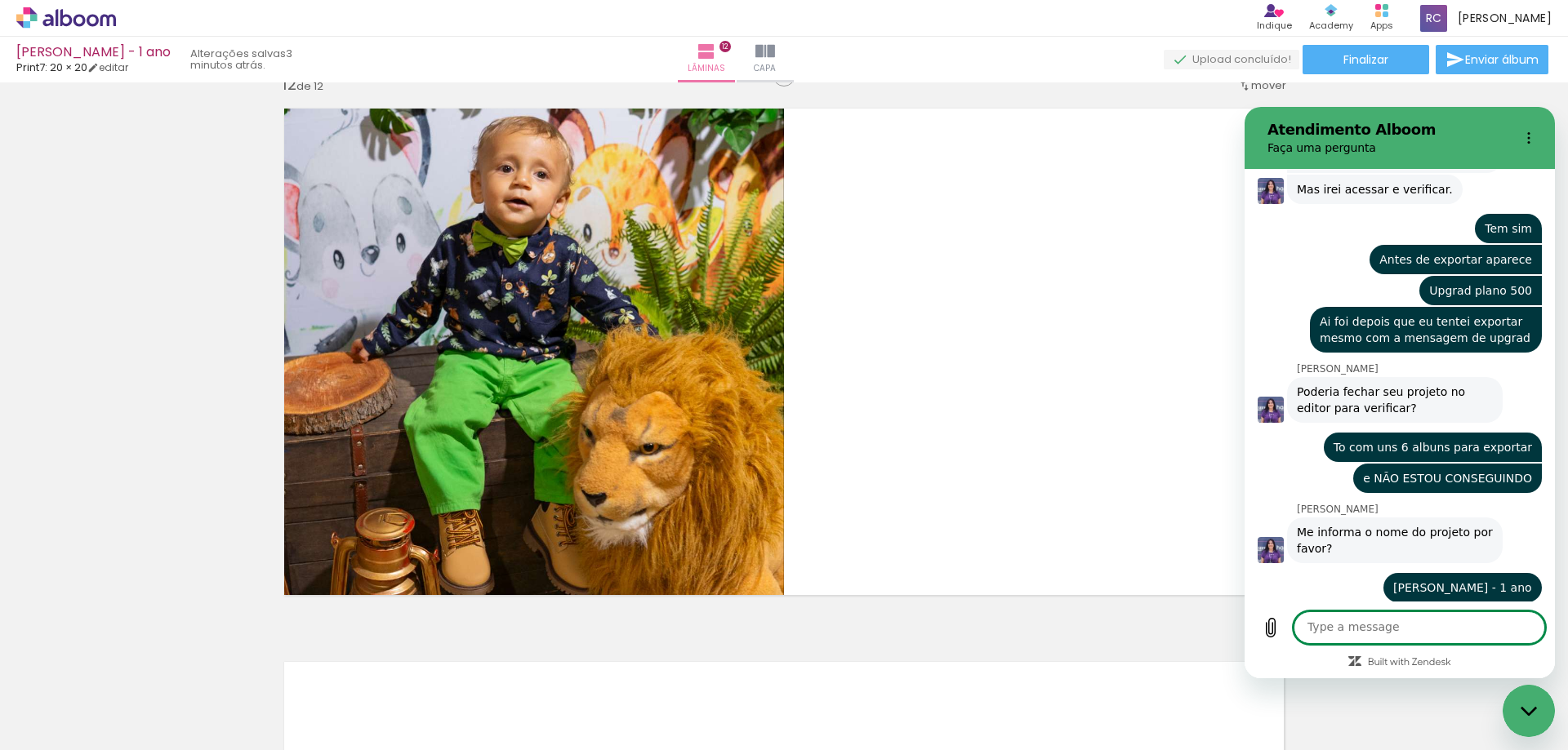
scroll to position [1118, 0]
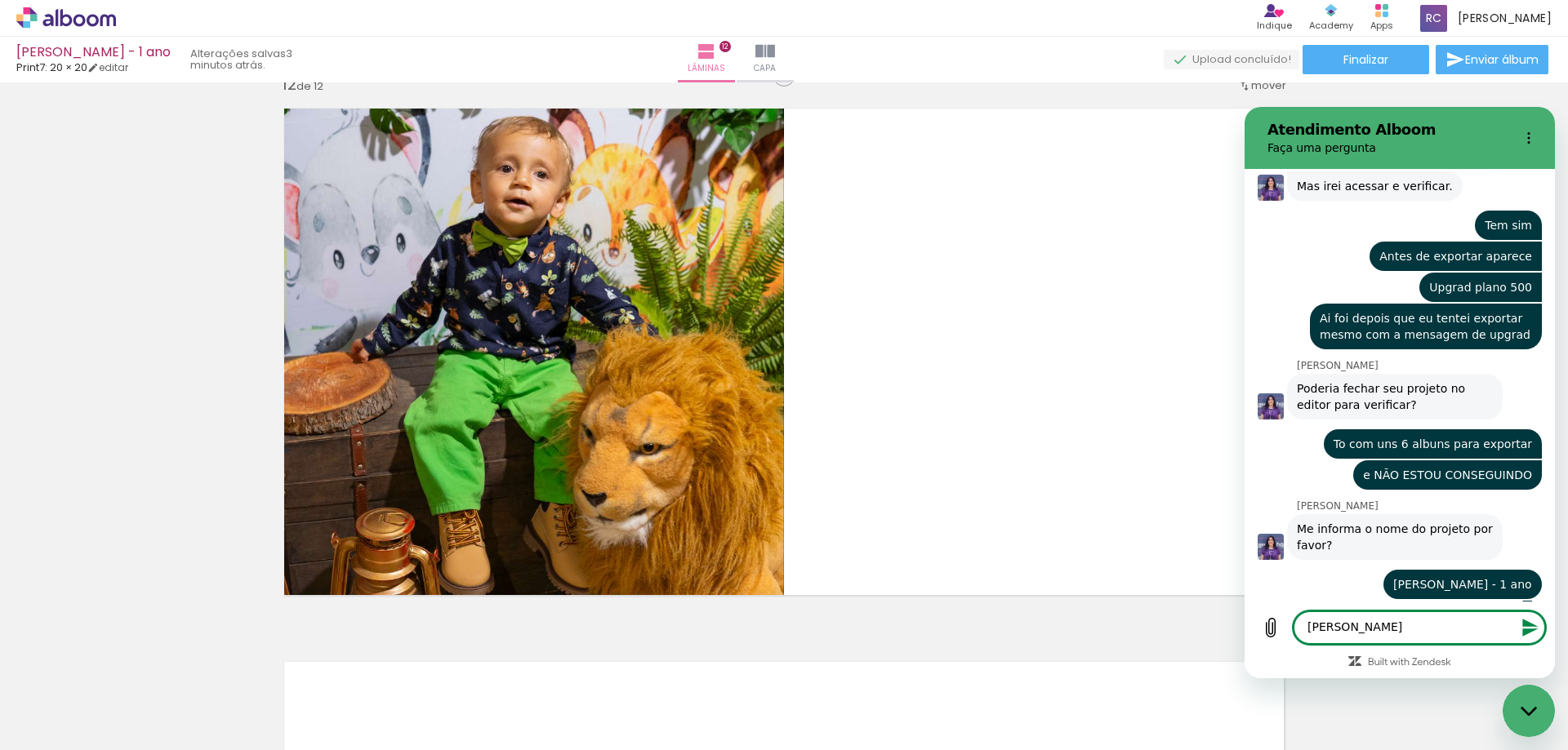
type textarea "Felipe"
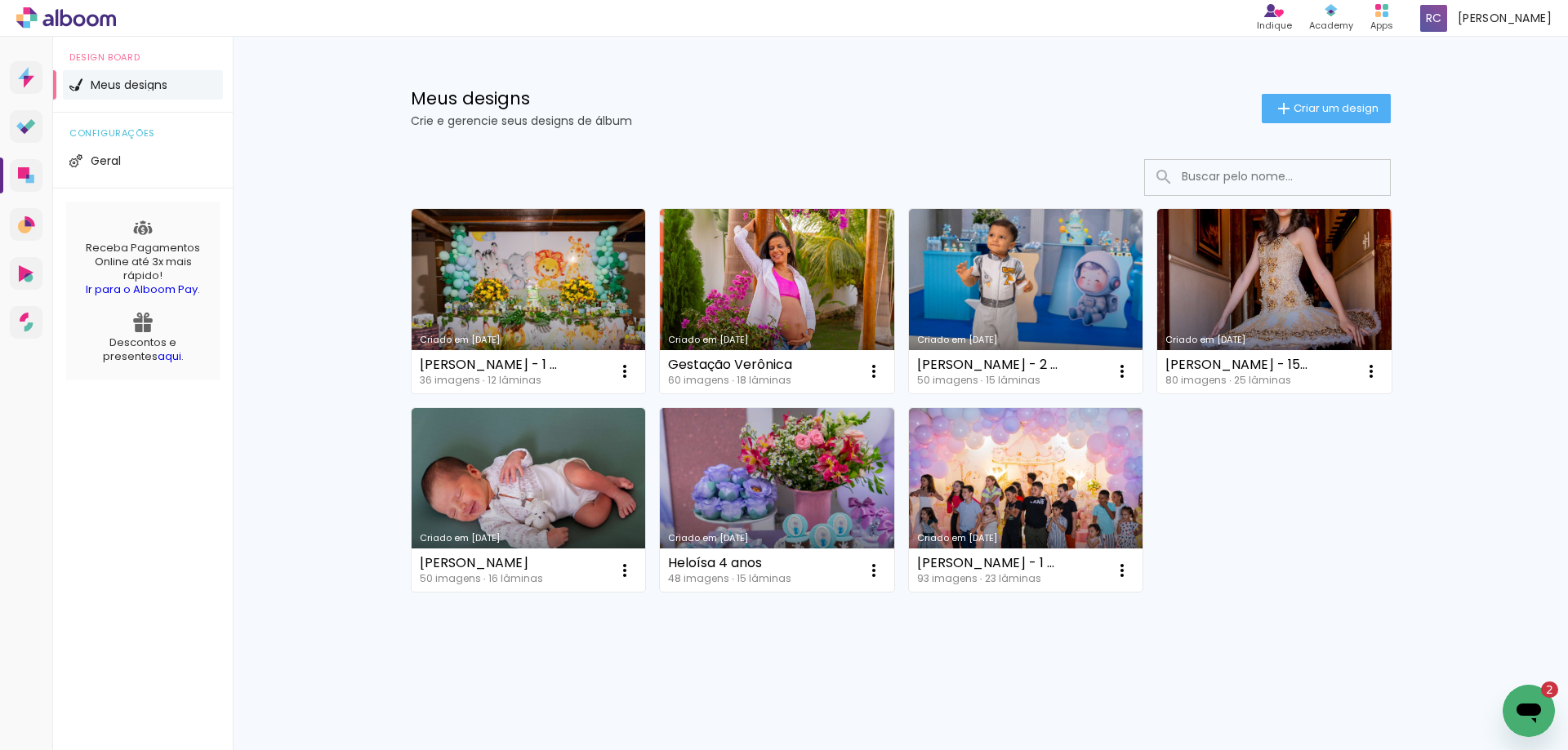
click at [1535, 702] on icon "Open messaging window, 2 unread messages" at bounding box center [1529, 711] width 30 height 30
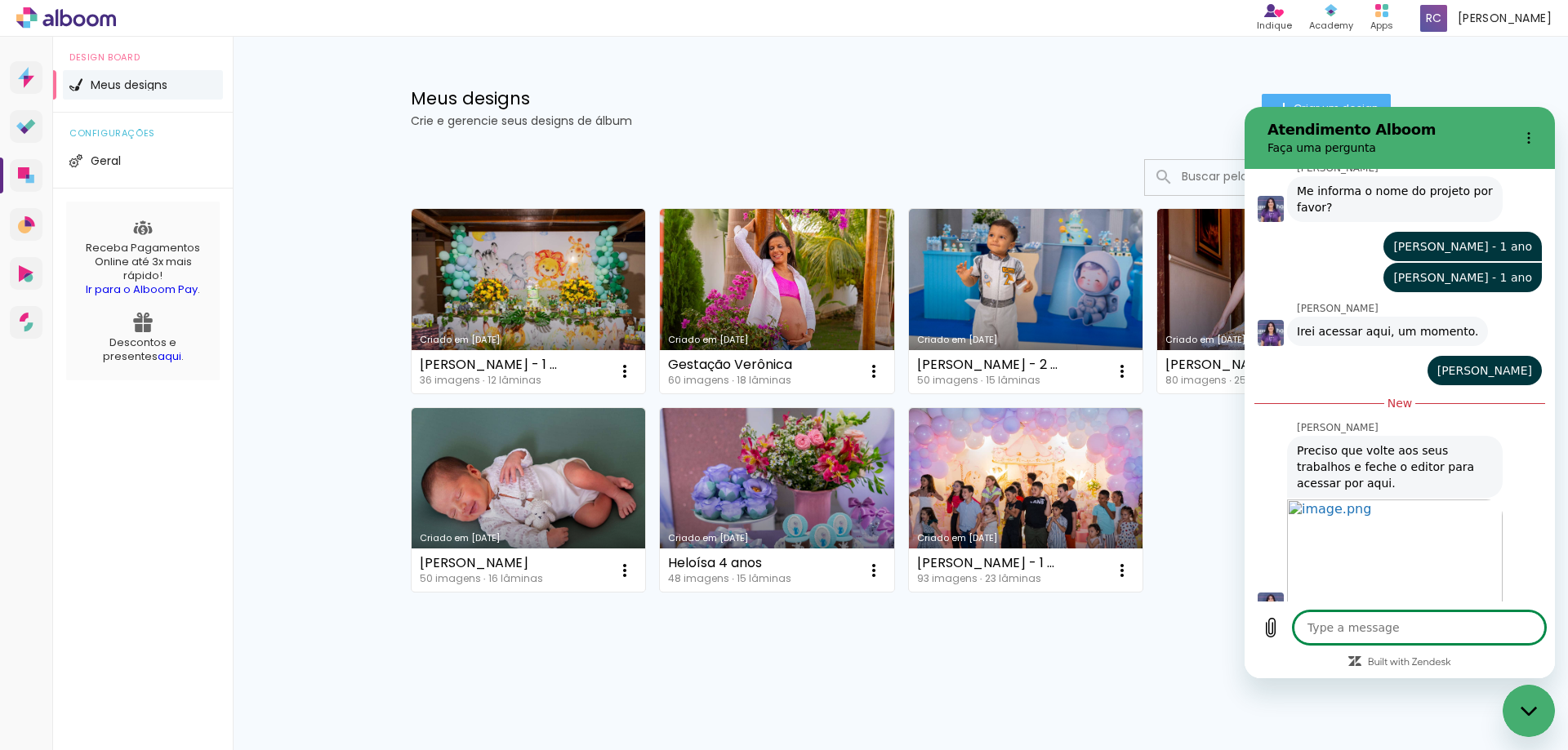
scroll to position [1475, 0]
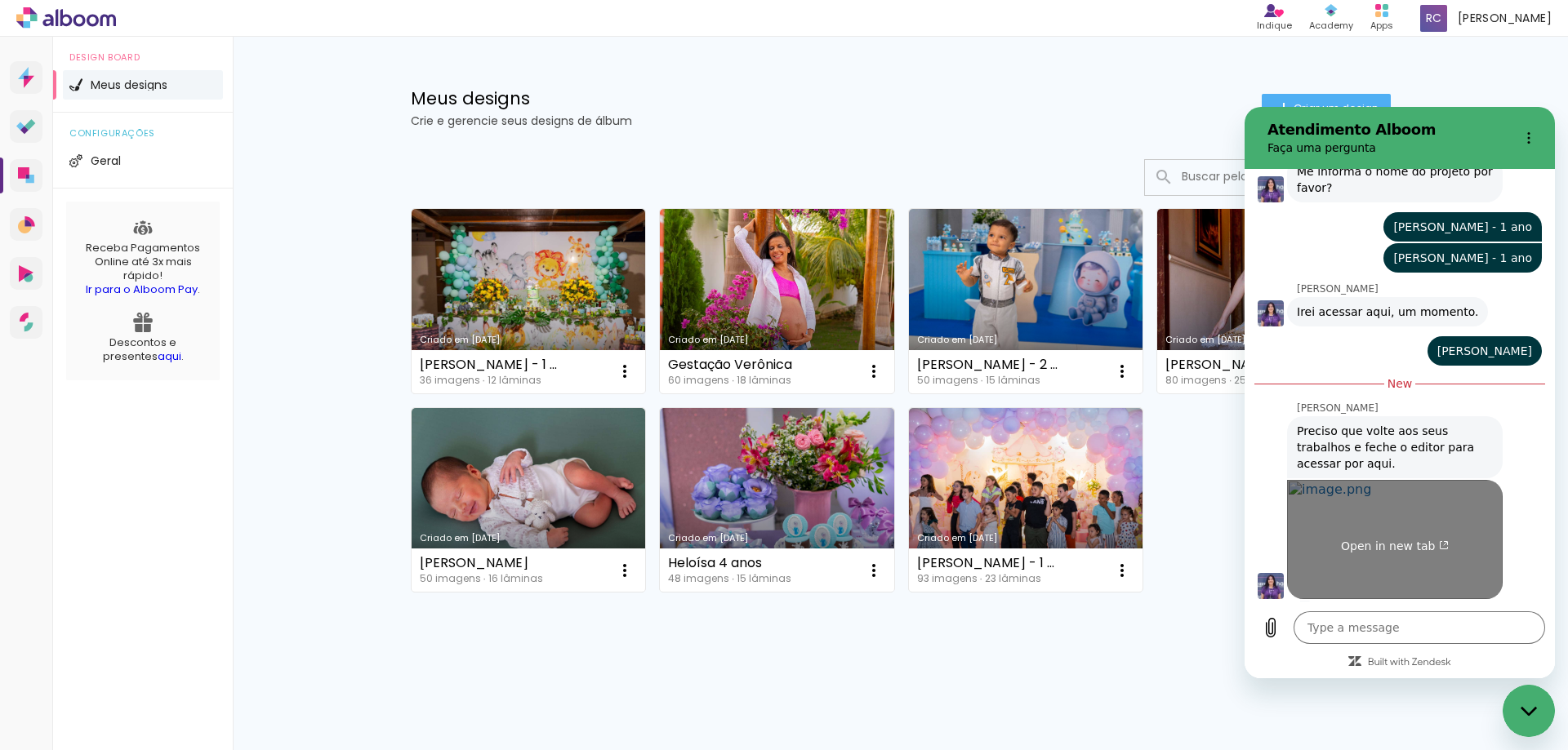
click at [1443, 548] on link "Open in new tab" at bounding box center [1394, 539] width 216 height 119
type textarea "x"
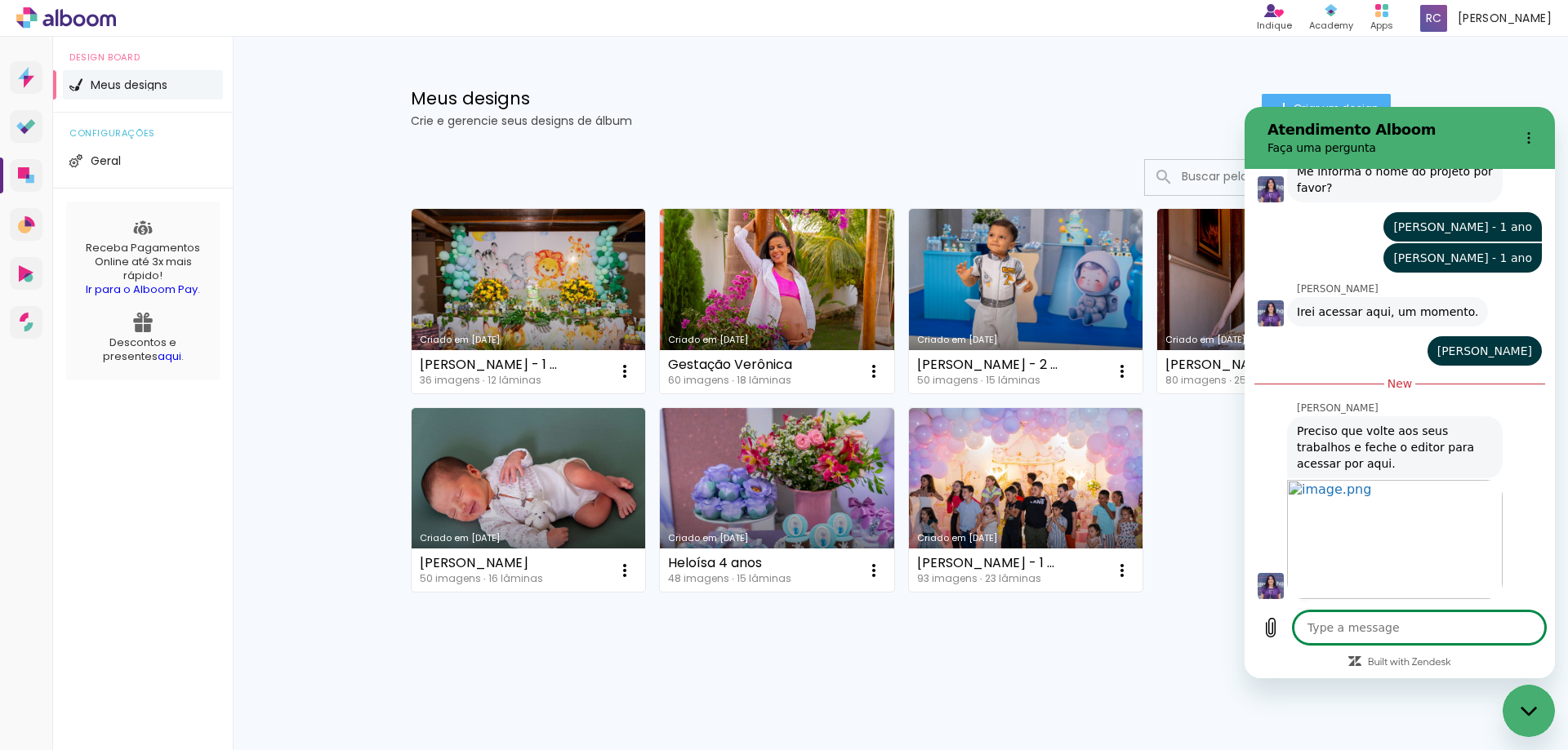
click at [1386, 636] on textarea at bounding box center [1419, 627] width 252 height 32
type textarea "F"
type textarea "x"
type textarea "Fe"
type textarea "x"
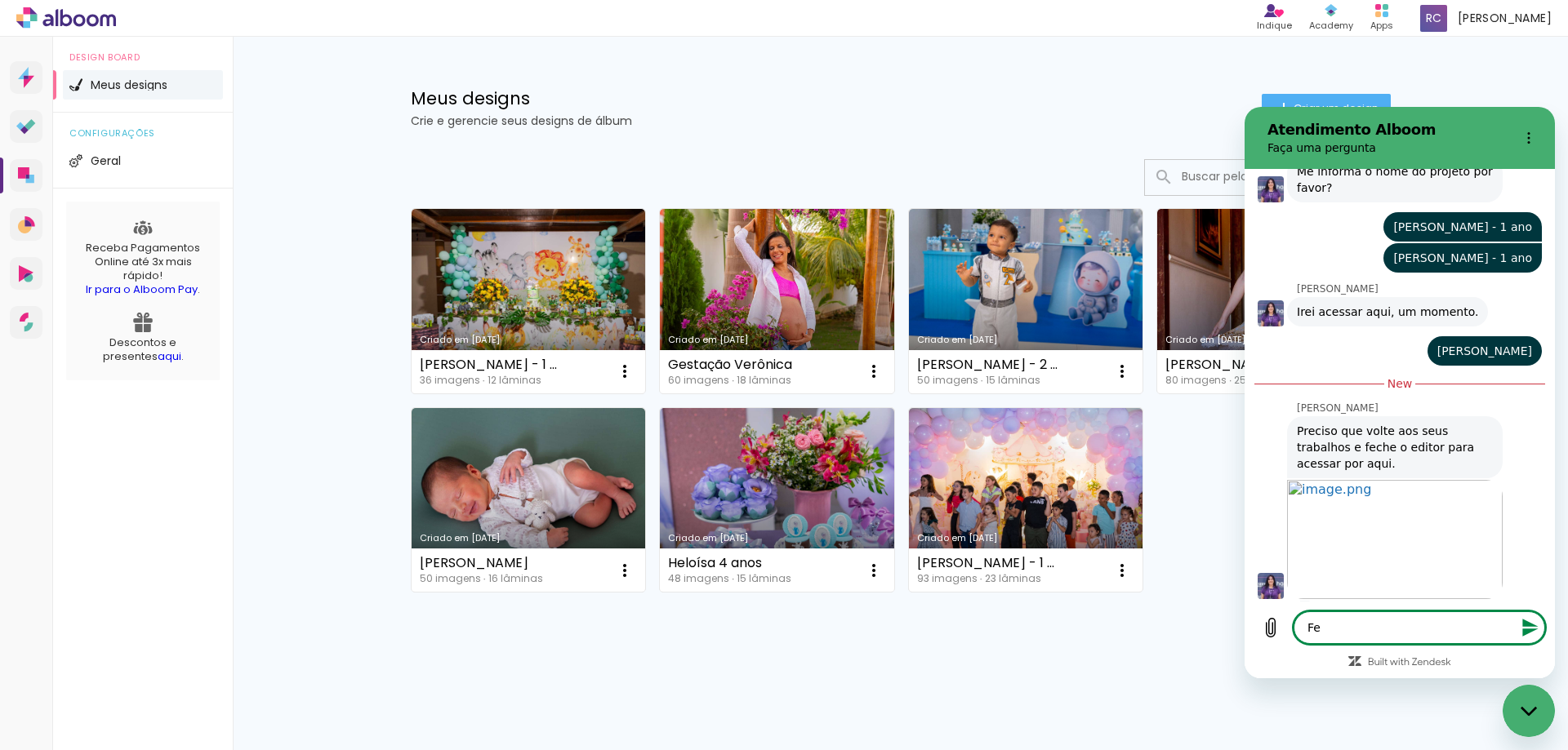
type textarea "Fec"
type textarea "x"
type textarea "Fech"
type textarea "x"
type textarea "Feche"
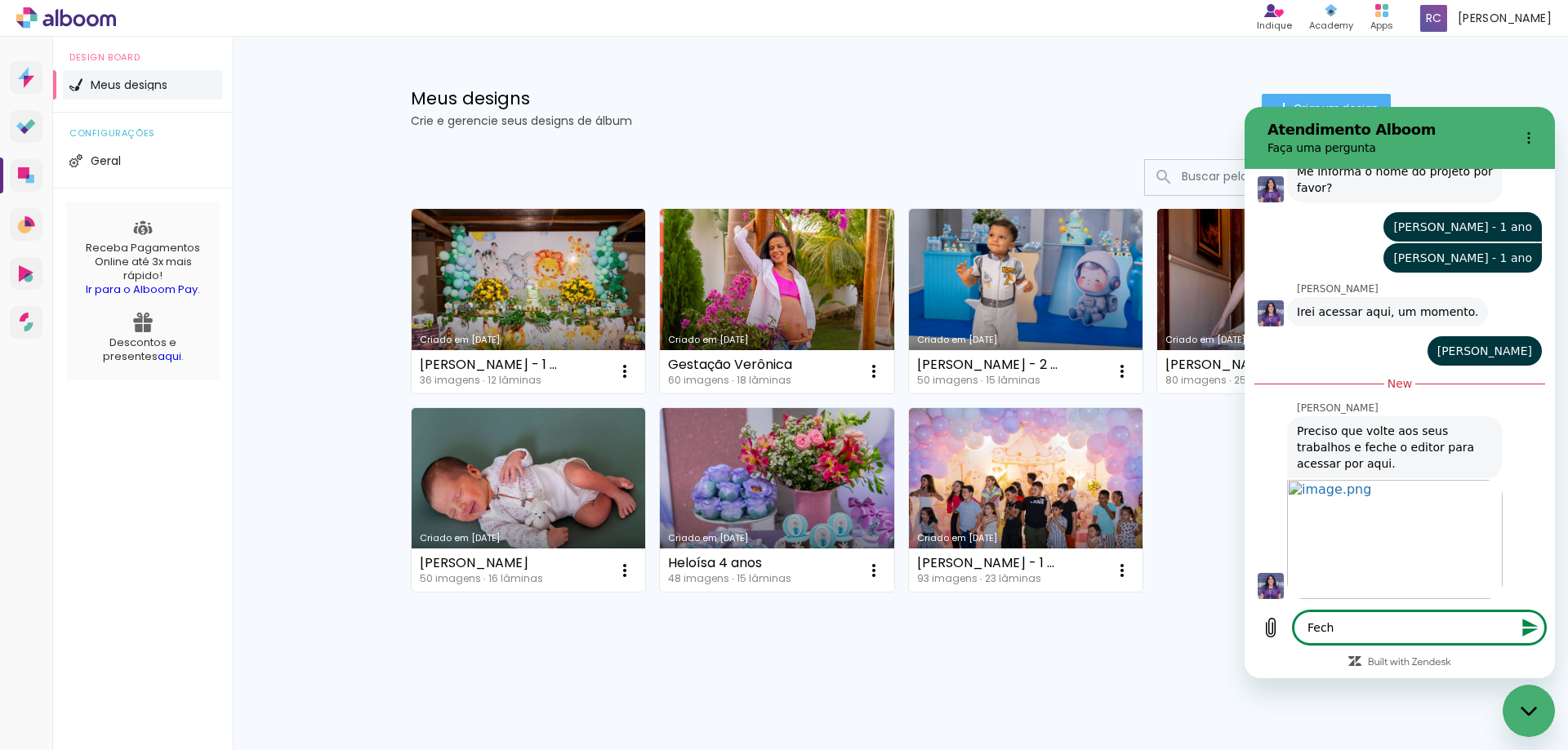
type textarea "x"
type textarea "Fechei"
type textarea "x"
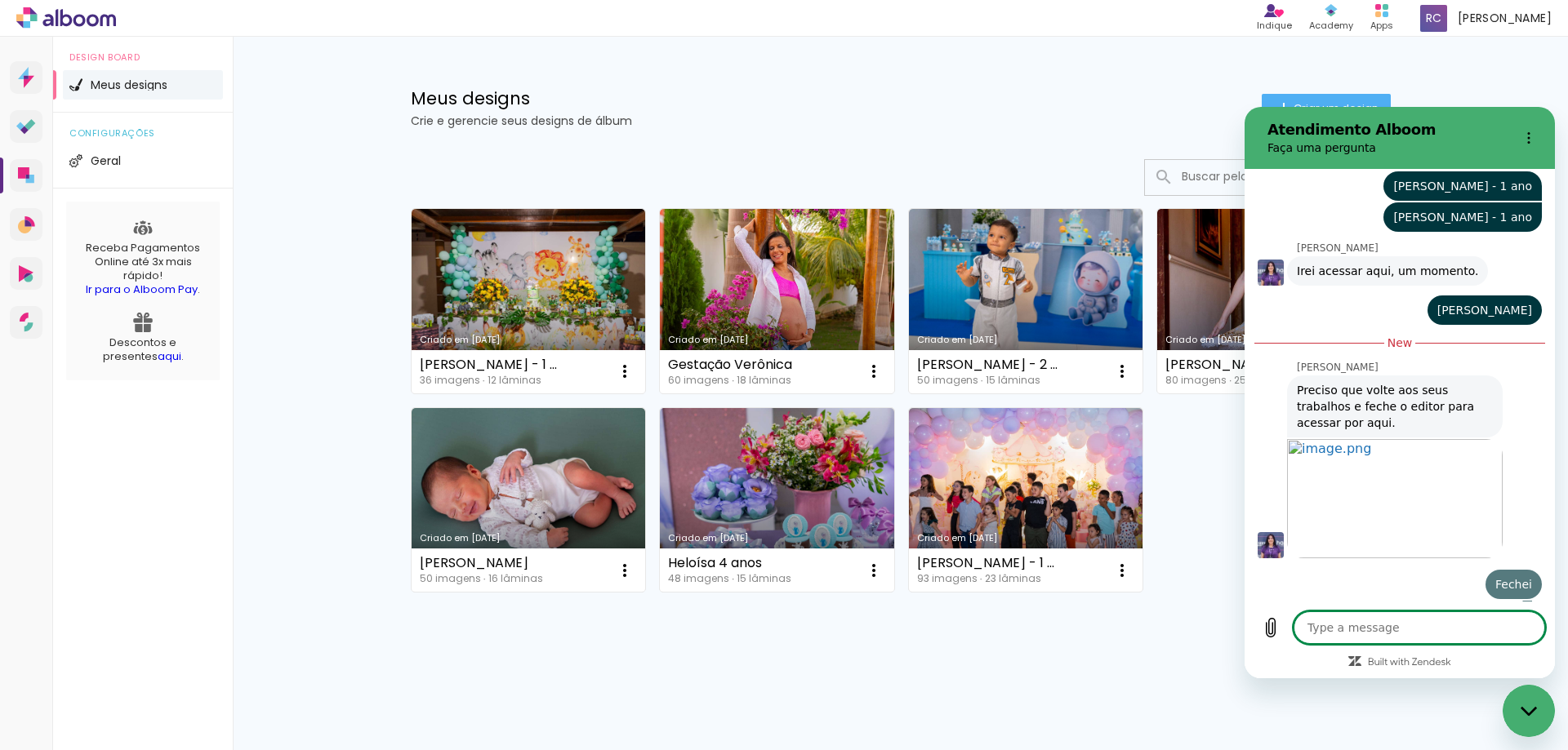
scroll to position [1514, 0]
click at [347, 120] on div "Meus designs Crie e gerencie seus designs de álbum Criar um design Criado em [D…" at bounding box center [899, 391] width 1335 height 707
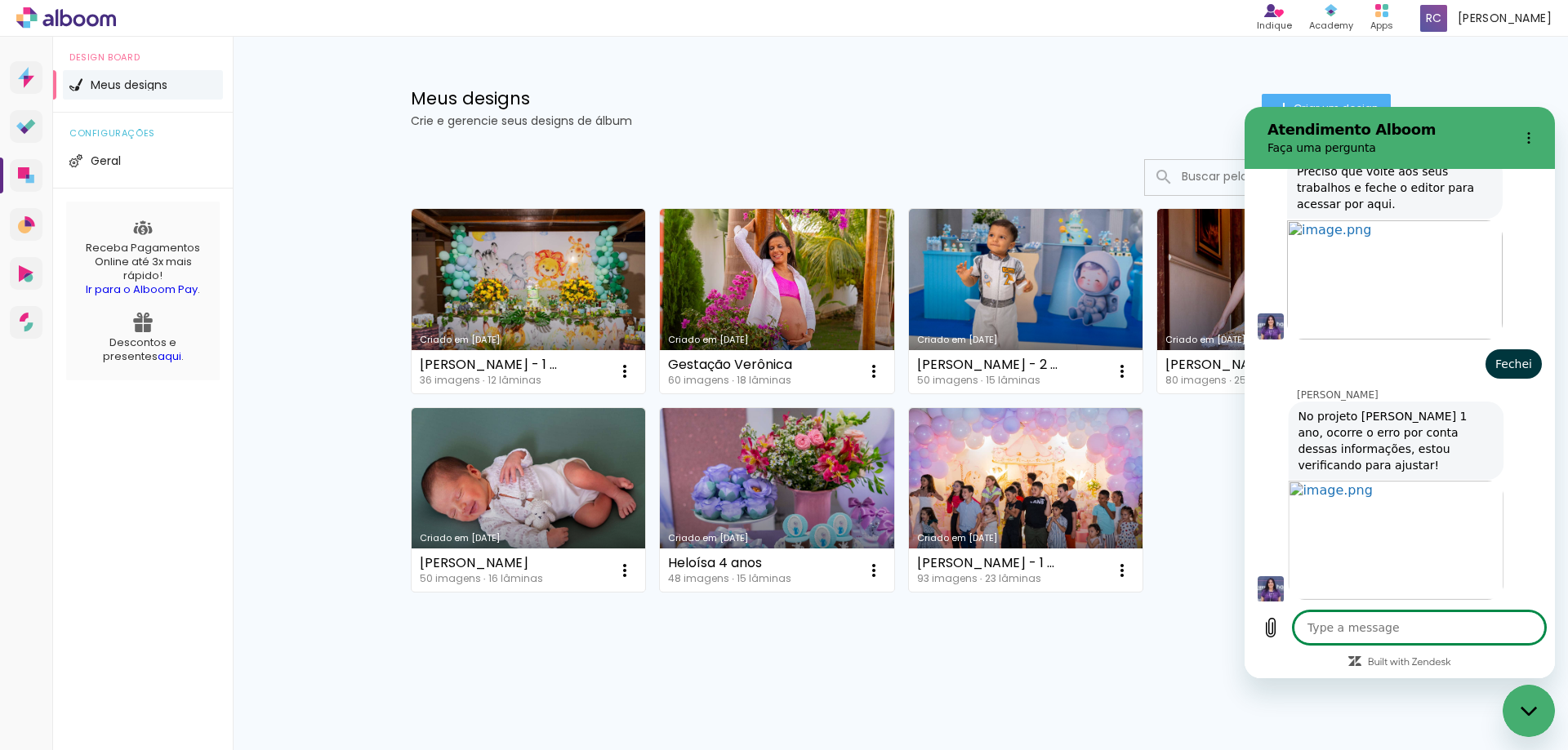
scroll to position [1738, 0]
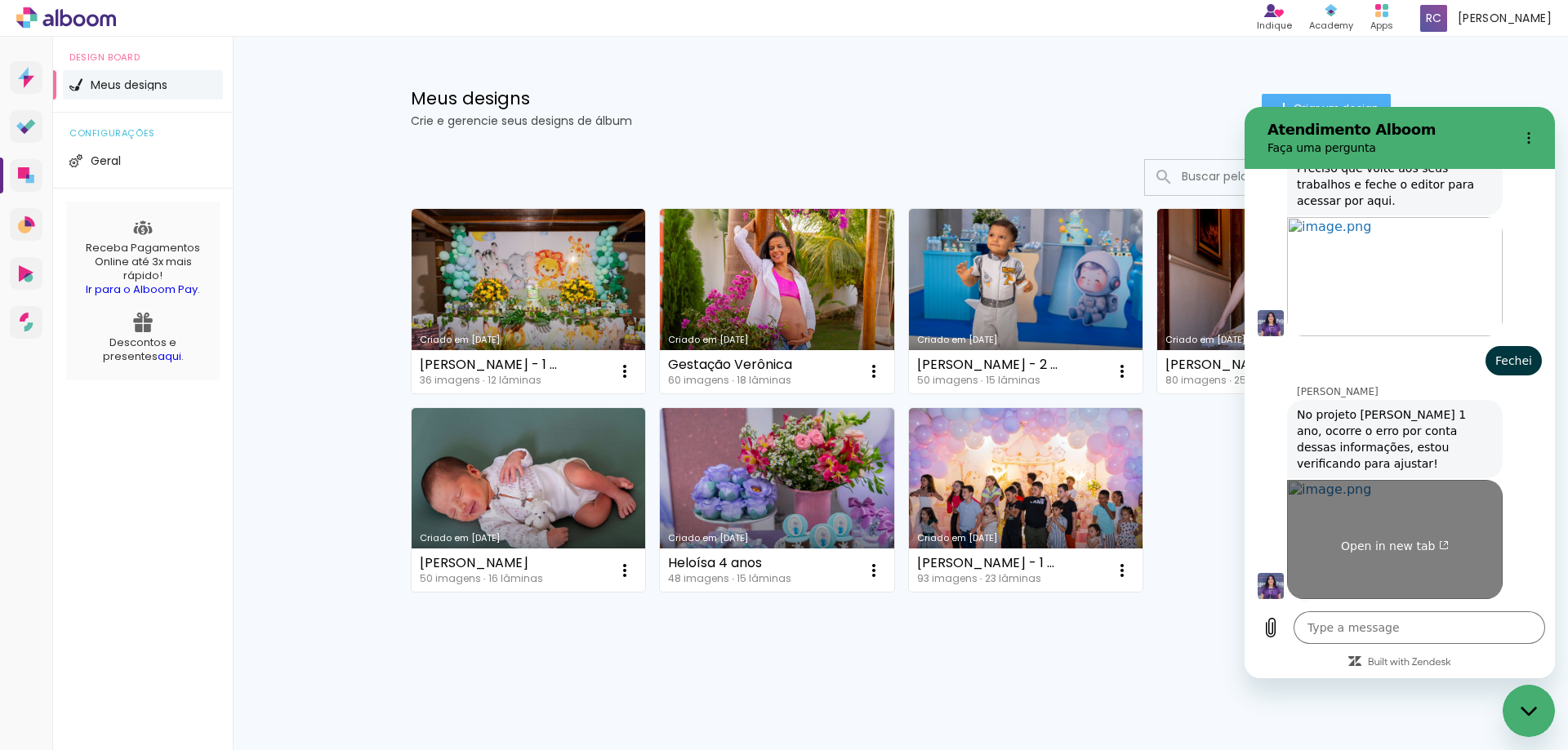
click at [1437, 520] on link "Open in new tab" at bounding box center [1394, 539] width 216 height 119
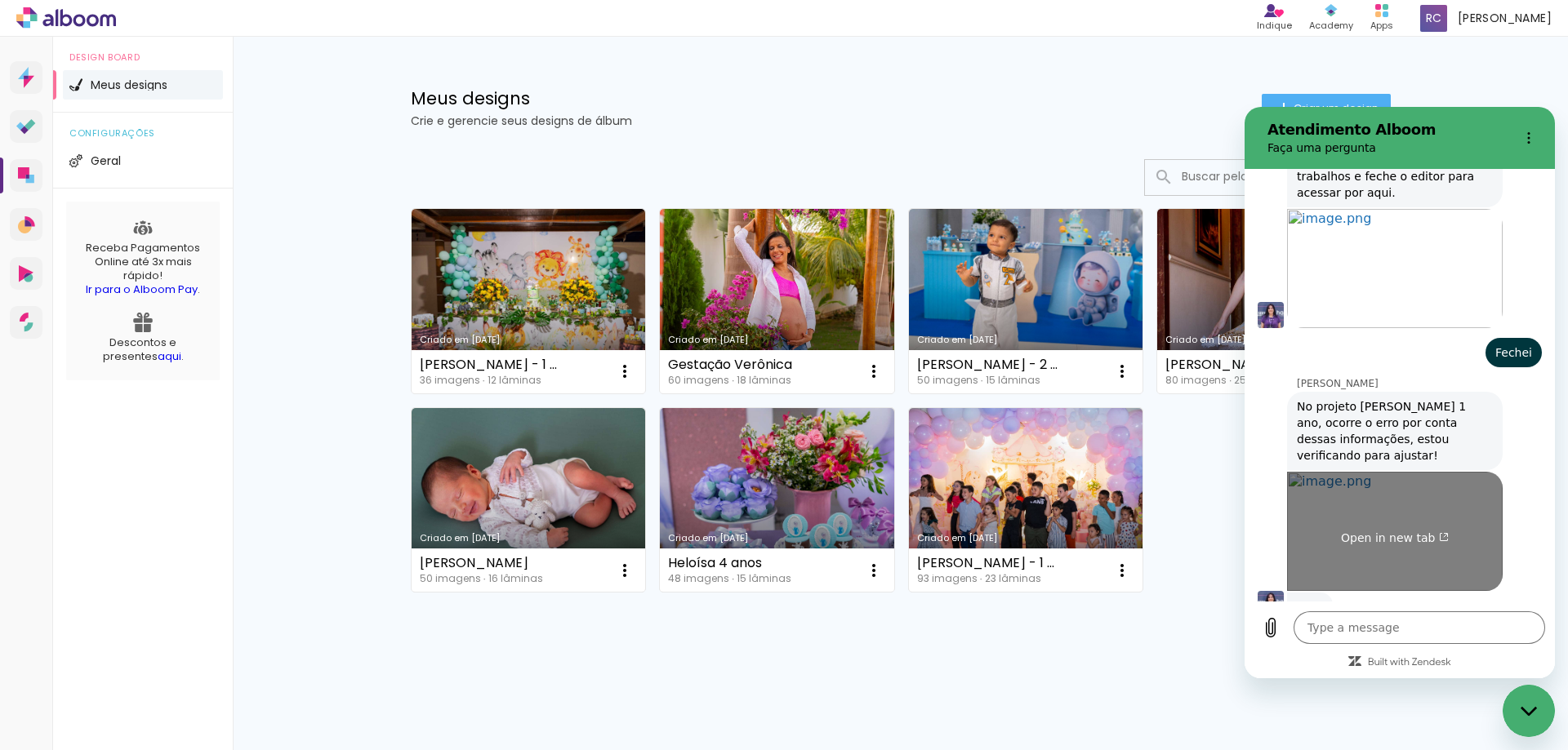
type textarea "x"
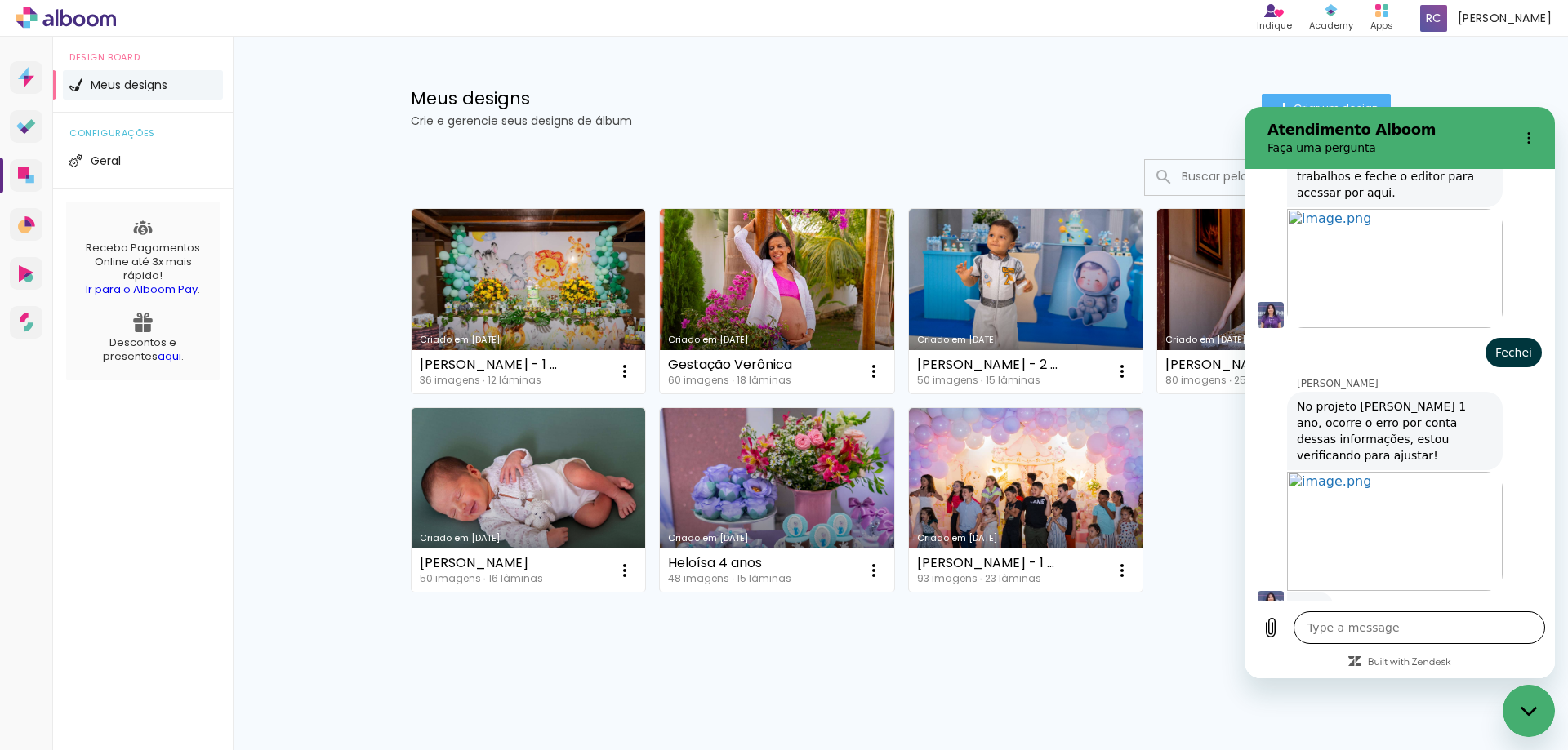
click at [1342, 635] on textarea at bounding box center [1419, 627] width 252 height 32
type textarea "P"
type textarea "x"
type textarea "Po"
type textarea "x"
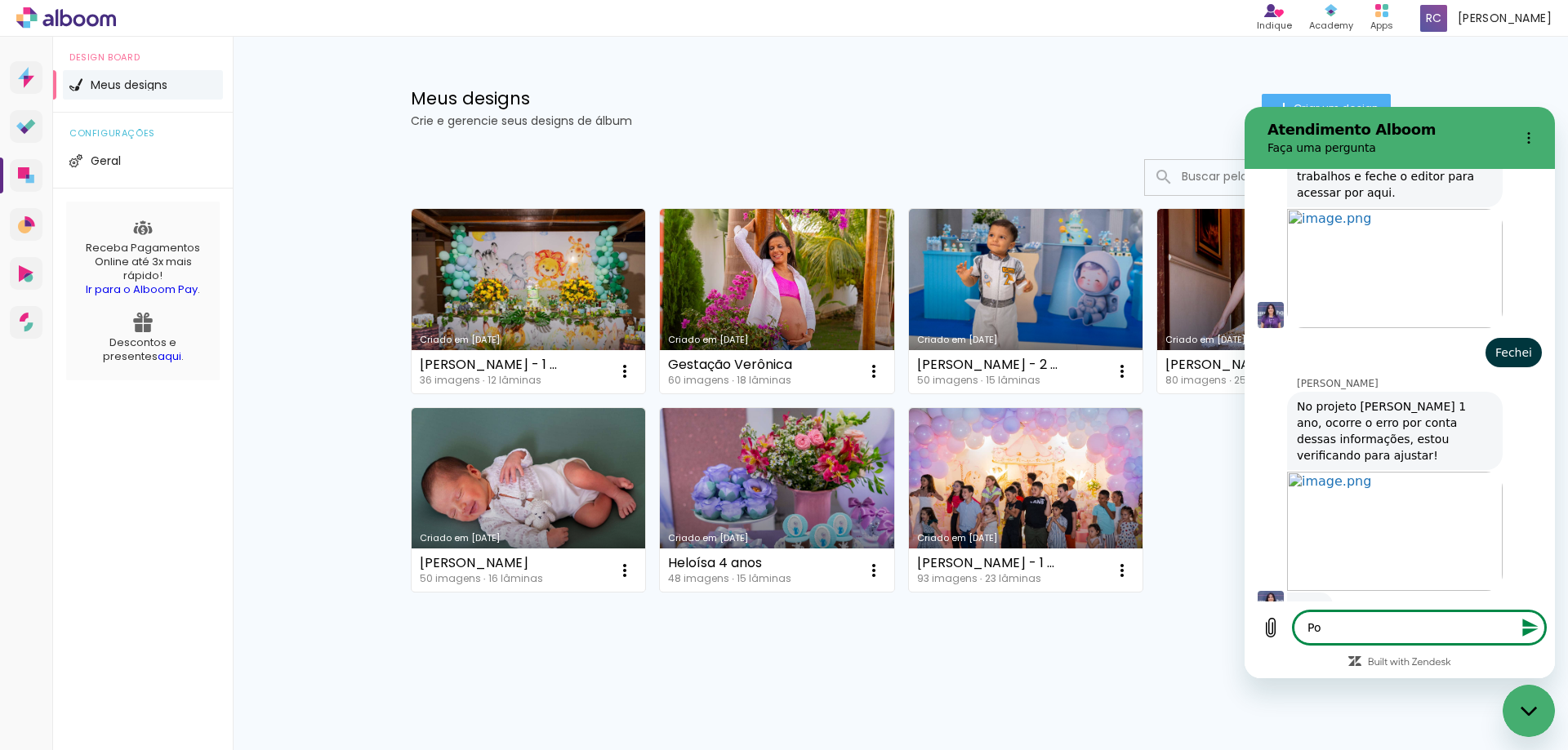
type textarea "Pod"
type textarea "x"
type textarea "Pod e"
type textarea "x"
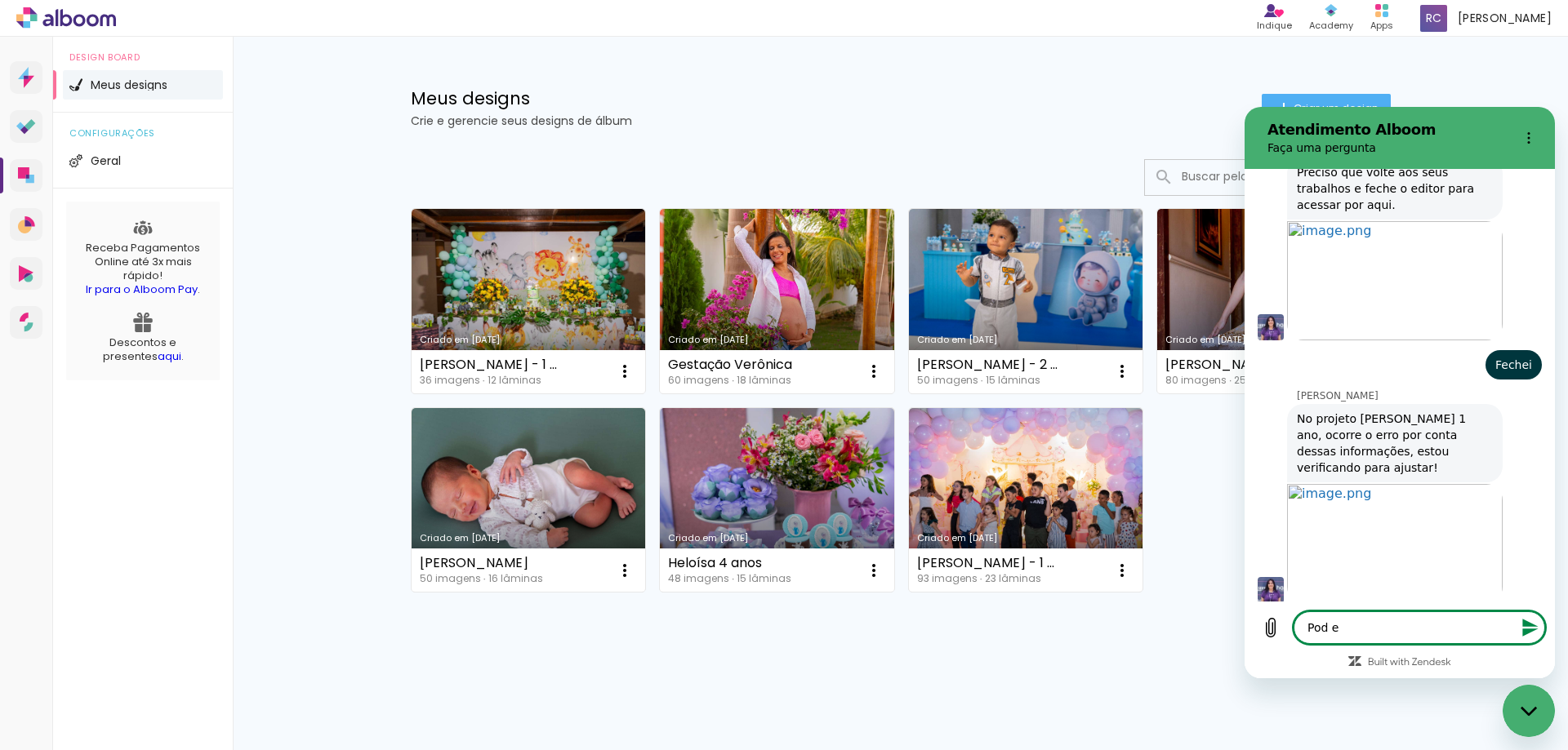
type textarea "Pod ee"
type textarea "x"
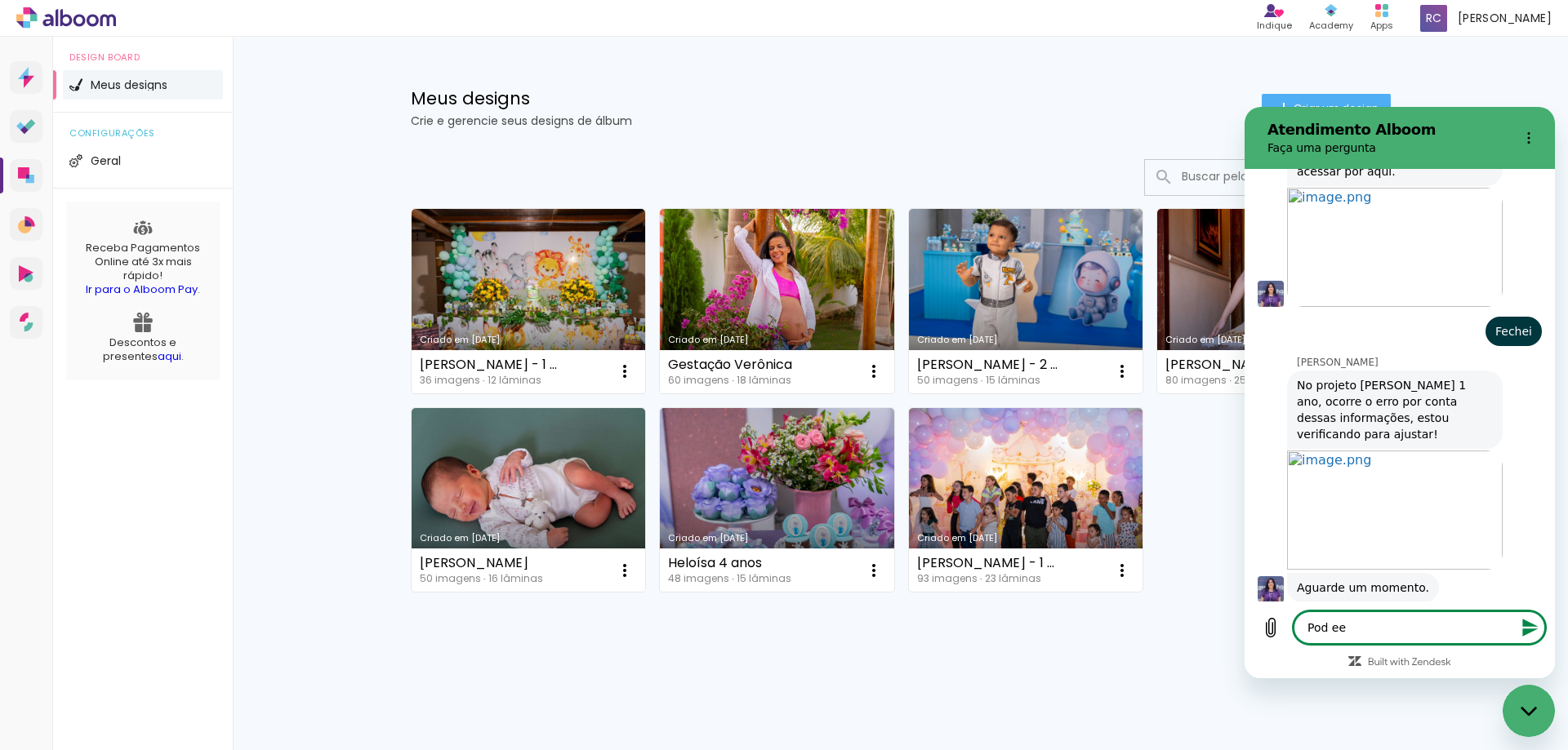
type textarea "Pod eex"
type textarea "x"
type textarea "Pod eexc"
type textarea "x"
type textarea "Pod eexcl"
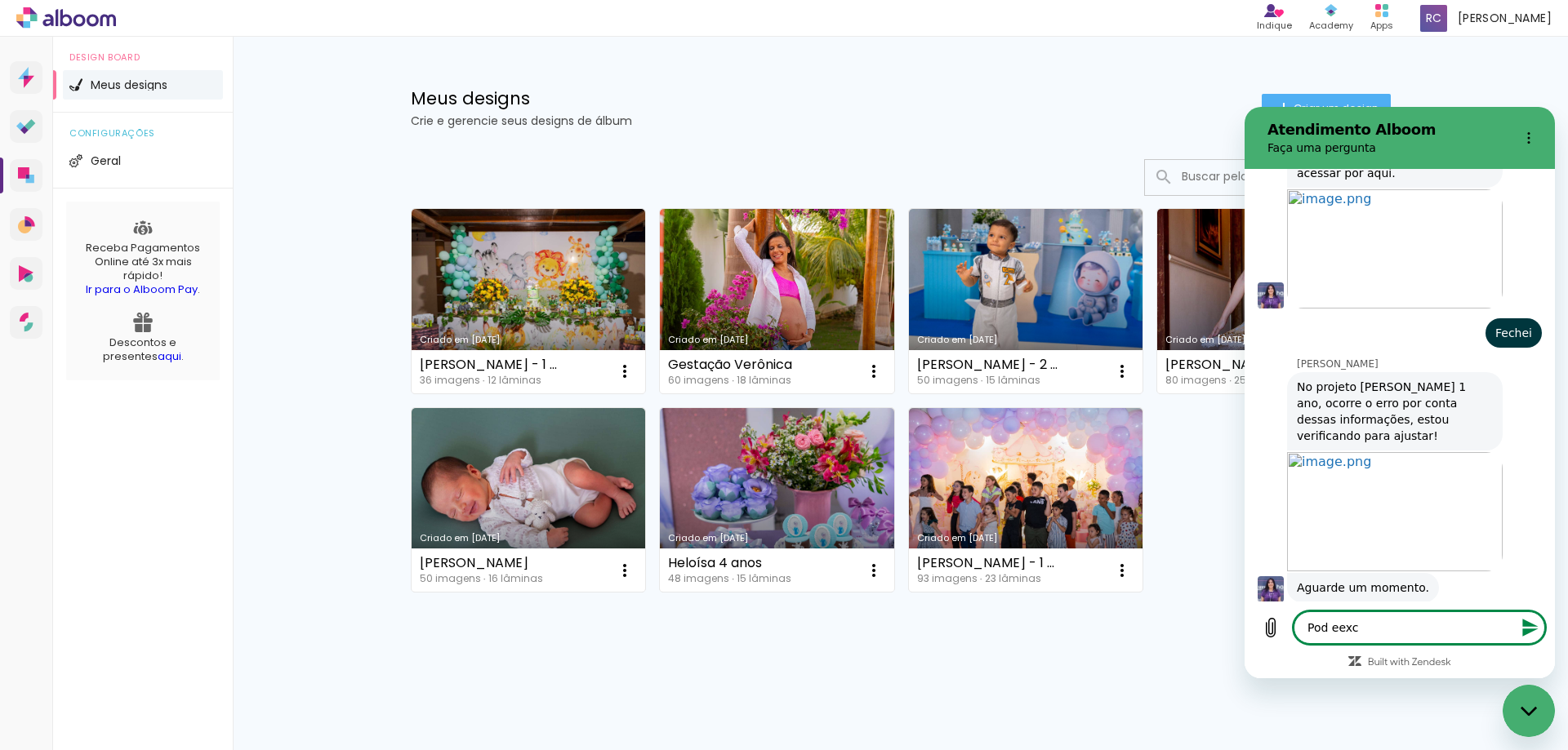
type textarea "x"
type textarea "Pod eexclu"
type textarea "x"
type textarea "Pod eexclui"
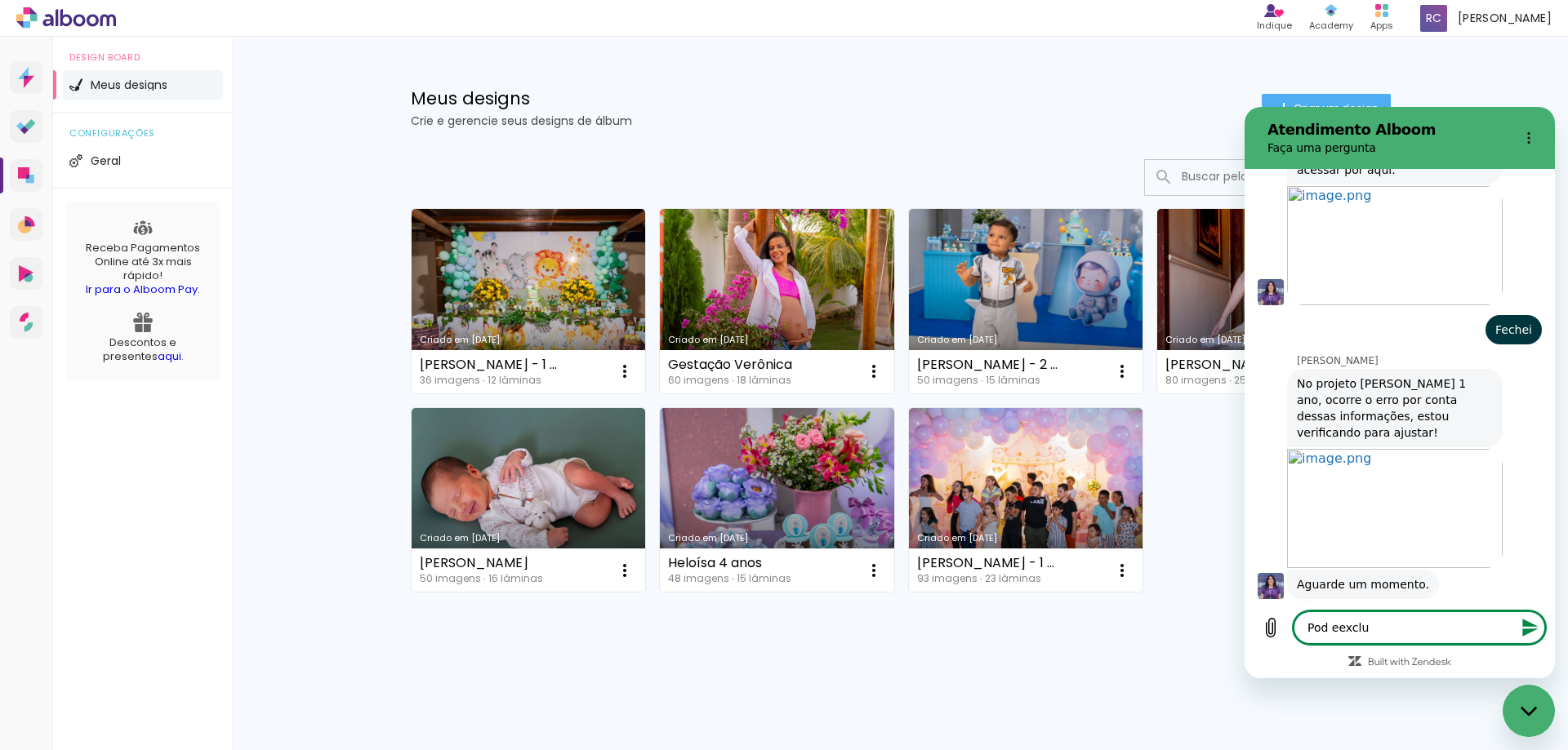
type textarea "x"
type textarea "Pod eexcluit"
type textarea "x"
type textarea "Pod eexcluit"
type textarea "x"
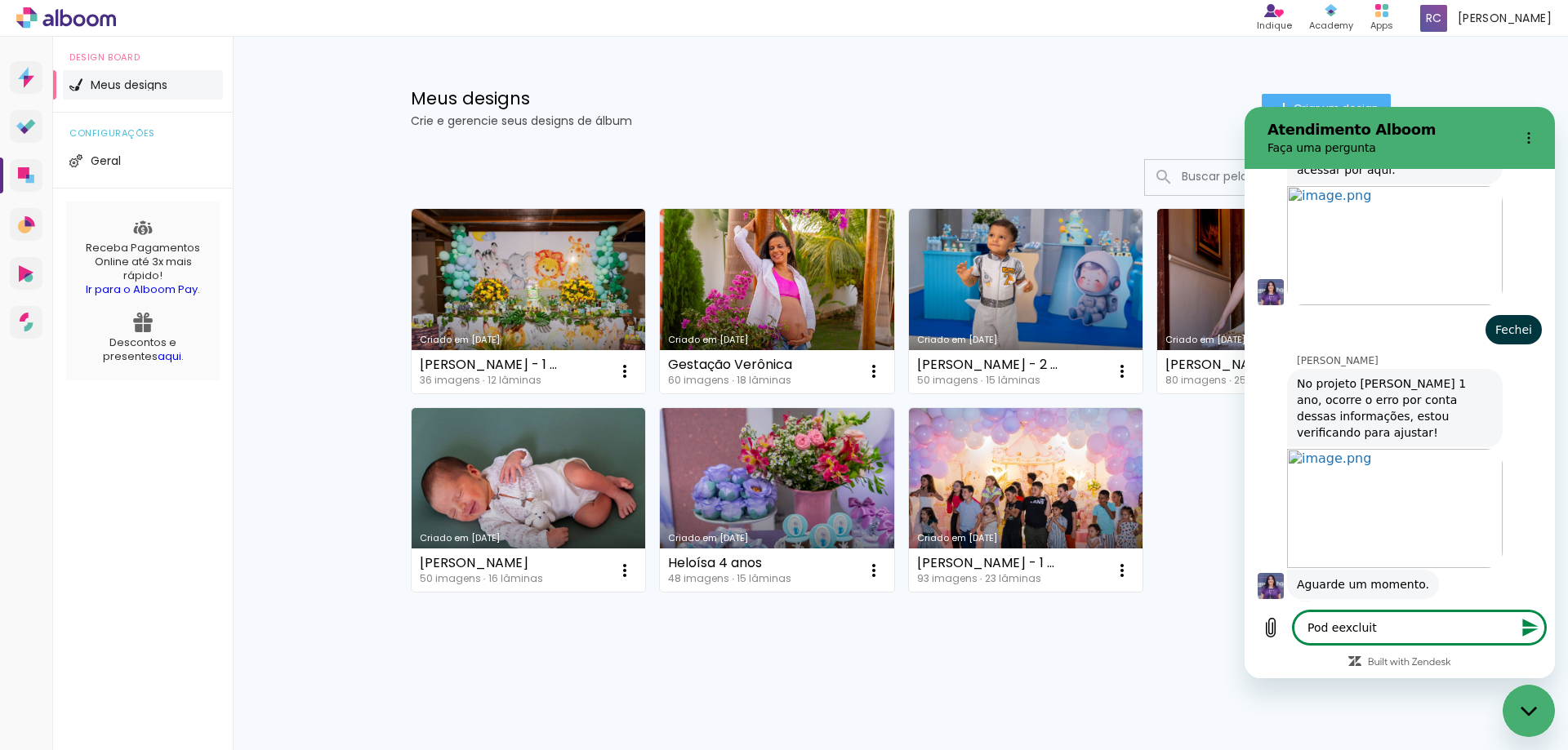
type textarea "Pod eexcluit e"
type textarea "x"
type textarea "Pod eexcluit es"
type textarea "x"
type textarea "Pod eexcluit ess"
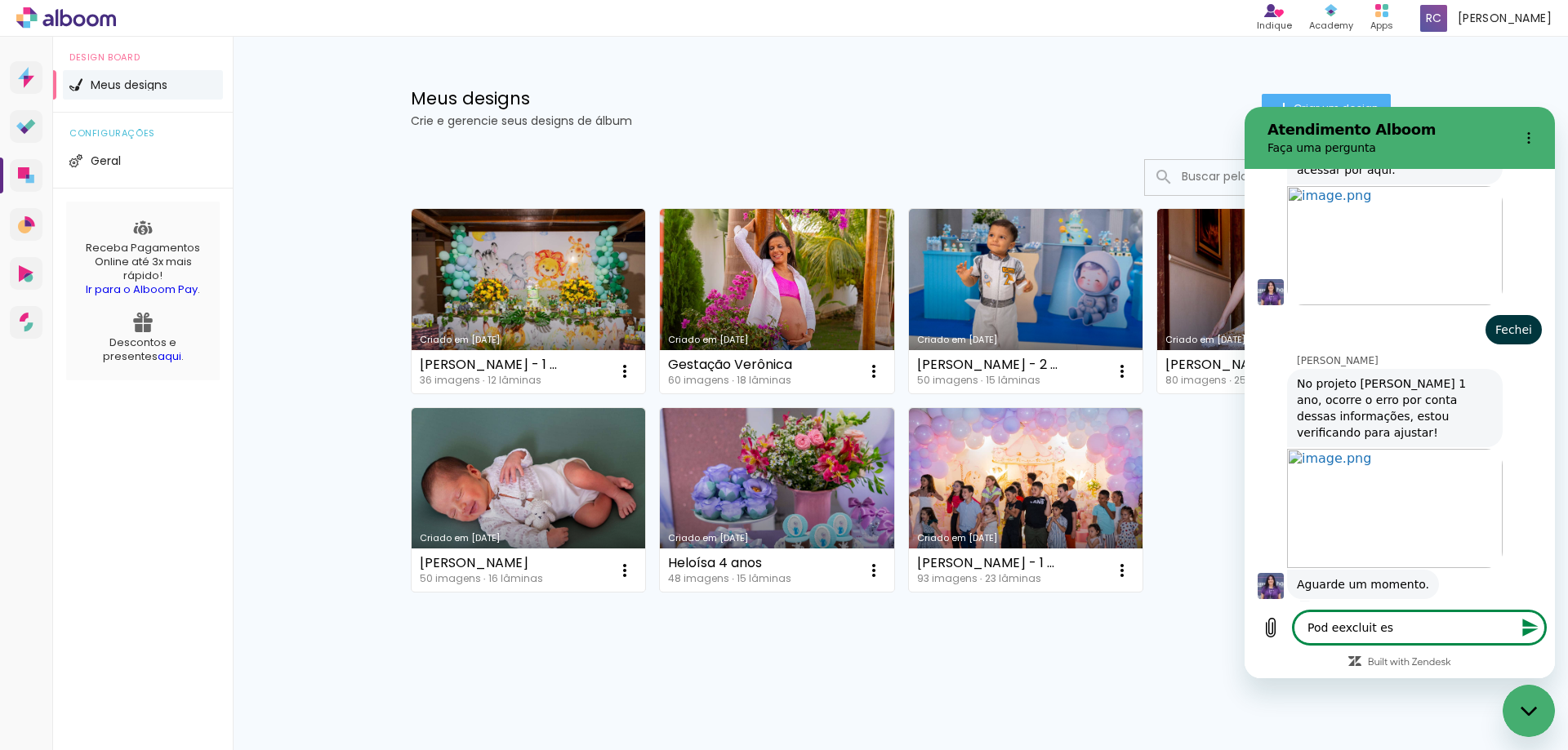
type textarea "x"
type textarea "Pod eexcluit essa"
type textarea "x"
type textarea "Pod eexcluit essa"
type textarea "x"
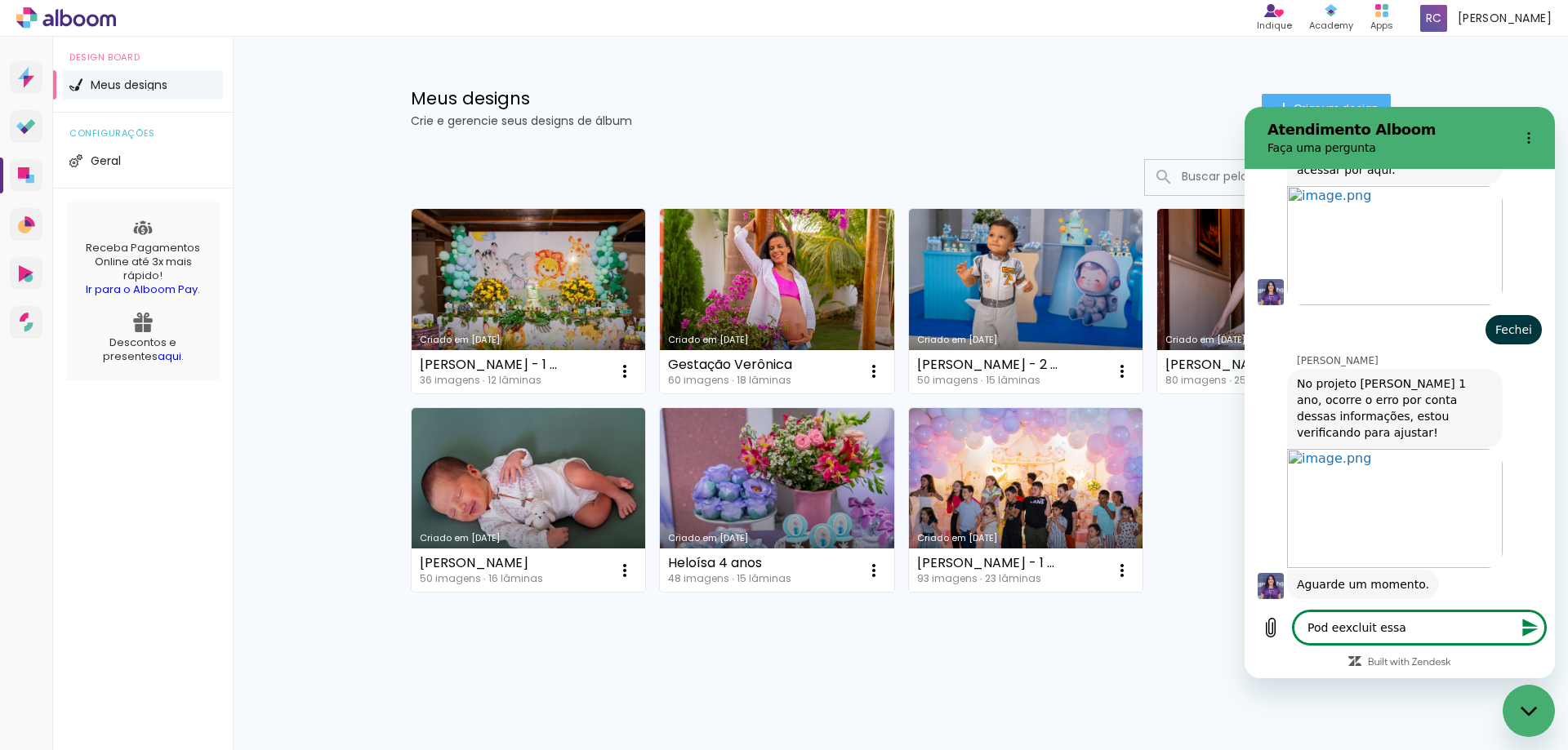
type textarea "Pod eexcluit essa c"
type textarea "x"
type textarea "Pod eexcluit essa ca"
type textarea "x"
type textarea "Pod eexcluit essa cap"
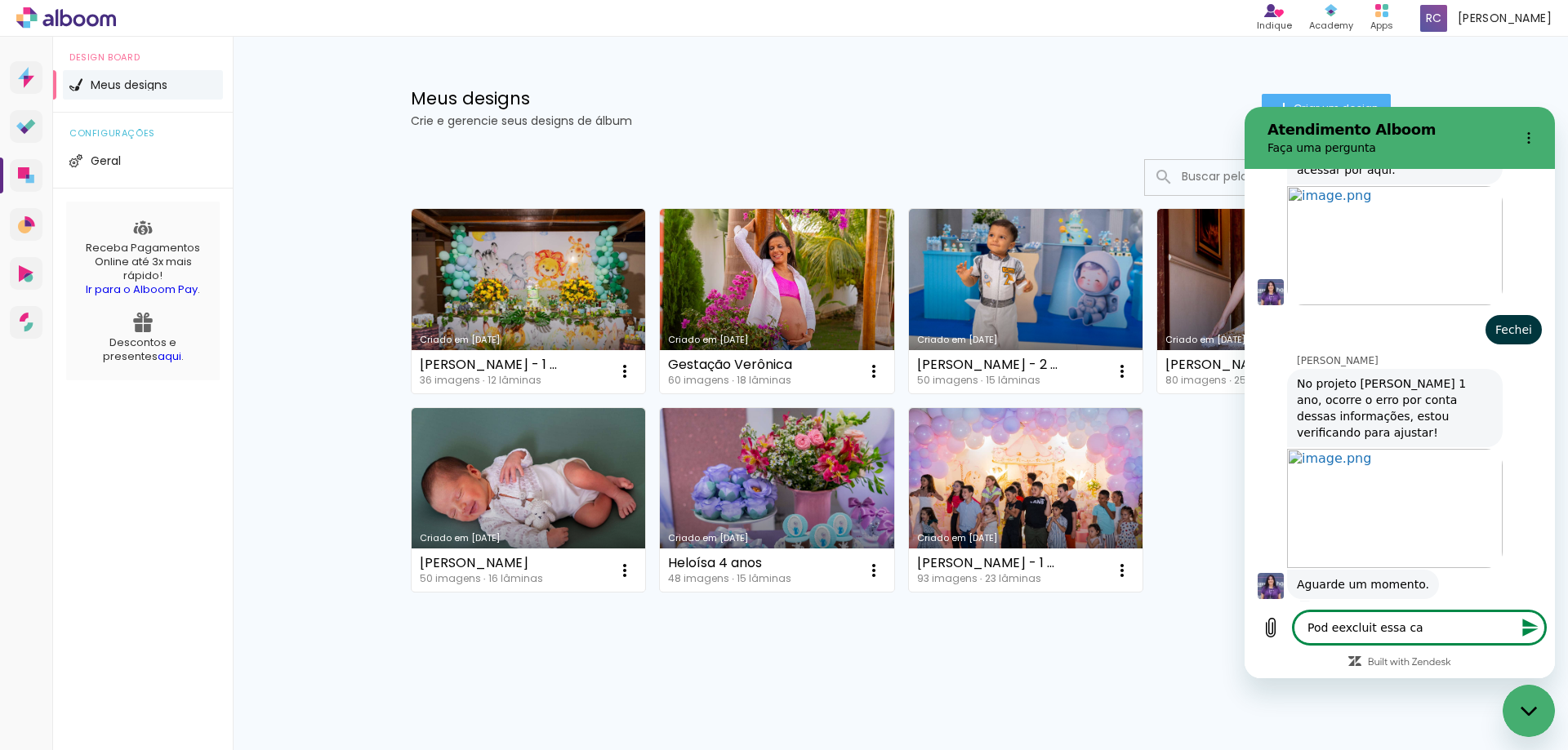
type textarea "x"
type textarea "Pod eexcluit essa capa"
type textarea "x"
type textarea "Pod eexcluit essa capa"
type textarea "x"
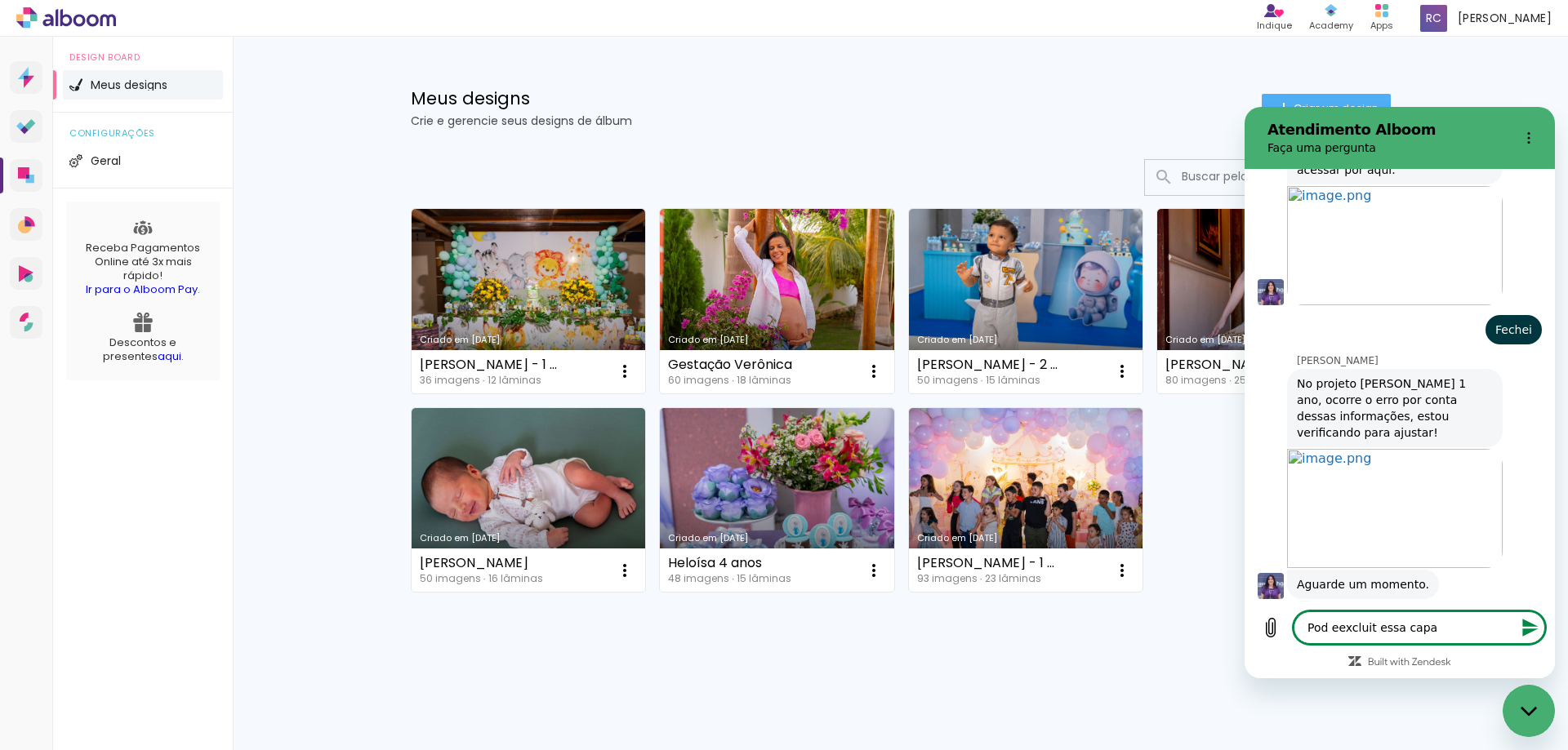
click at [1336, 630] on textarea "Pod eexcluit essa capa" at bounding box center [1419, 627] width 252 height 32
type textarea "Pod excluit essa capa"
type textarea "x"
click at [1362, 631] on textarea "Pod excluit essa capa" at bounding box center [1419, 627] width 252 height 32
type textarea "Pod exclui essa capa"
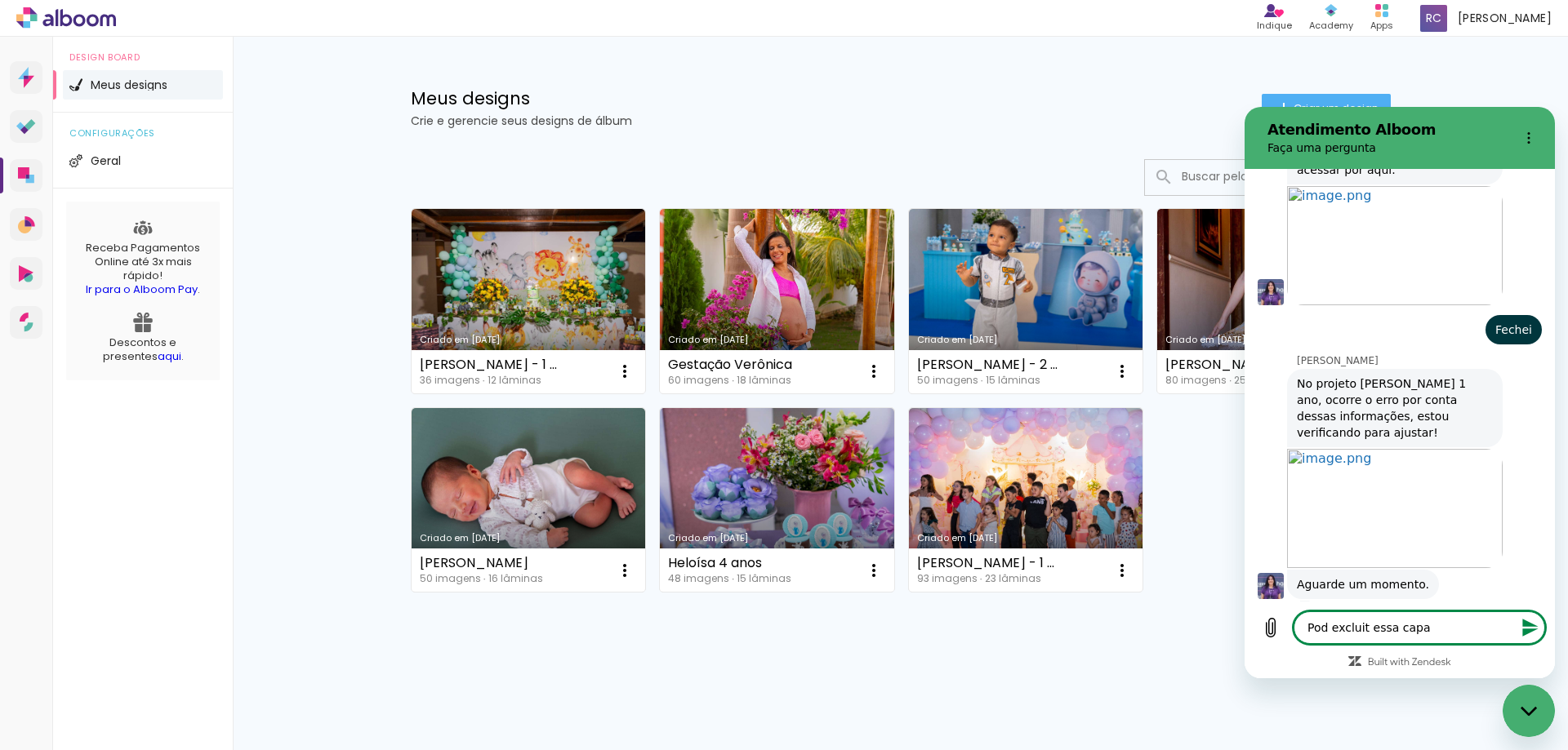
type textarea "x"
type textarea "Pod excluir essa capa"
type textarea "x"
click at [1328, 636] on textarea "Pod excluir essa capa" at bounding box center [1419, 627] width 252 height 32
type textarea "Pode excluir essa capa"
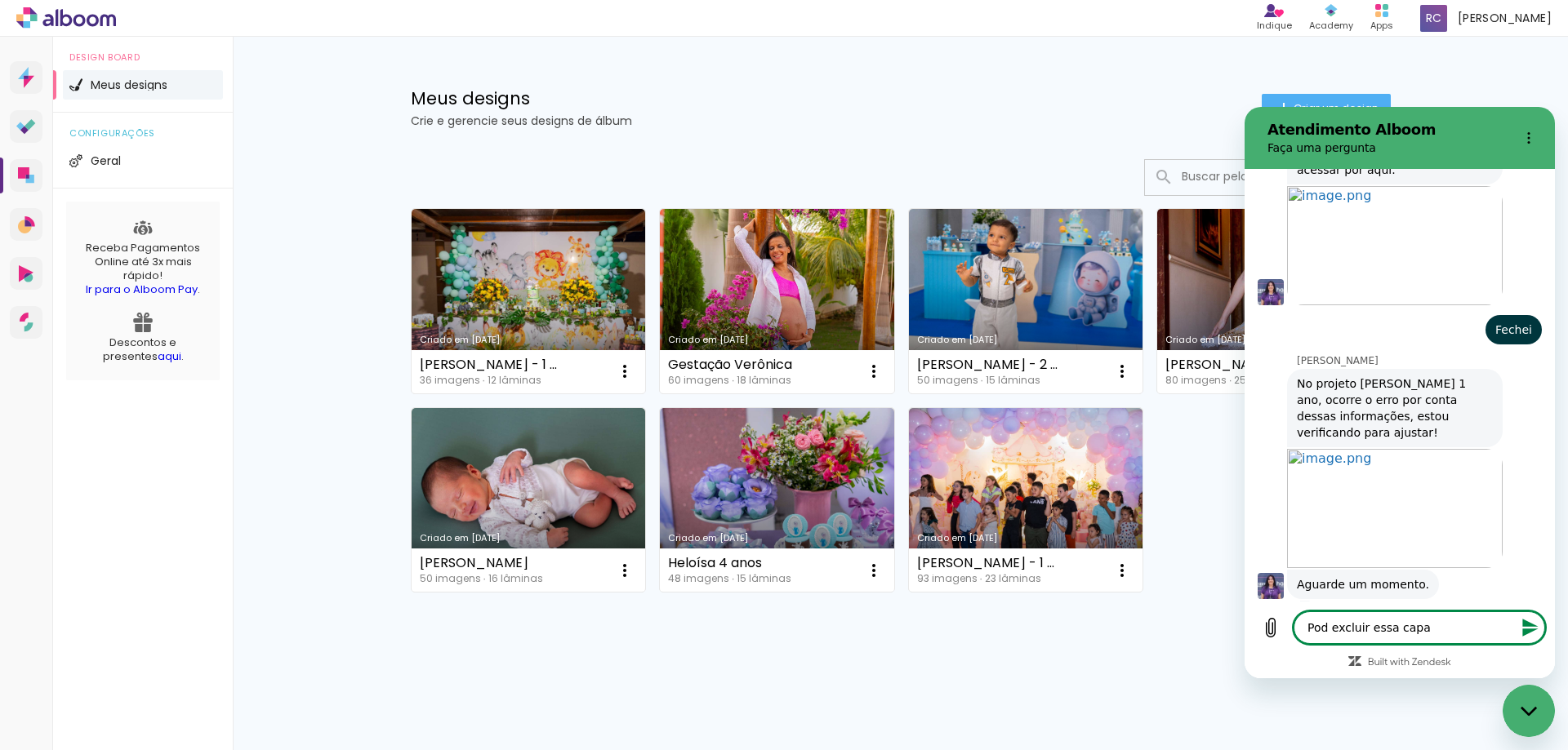
type textarea "x"
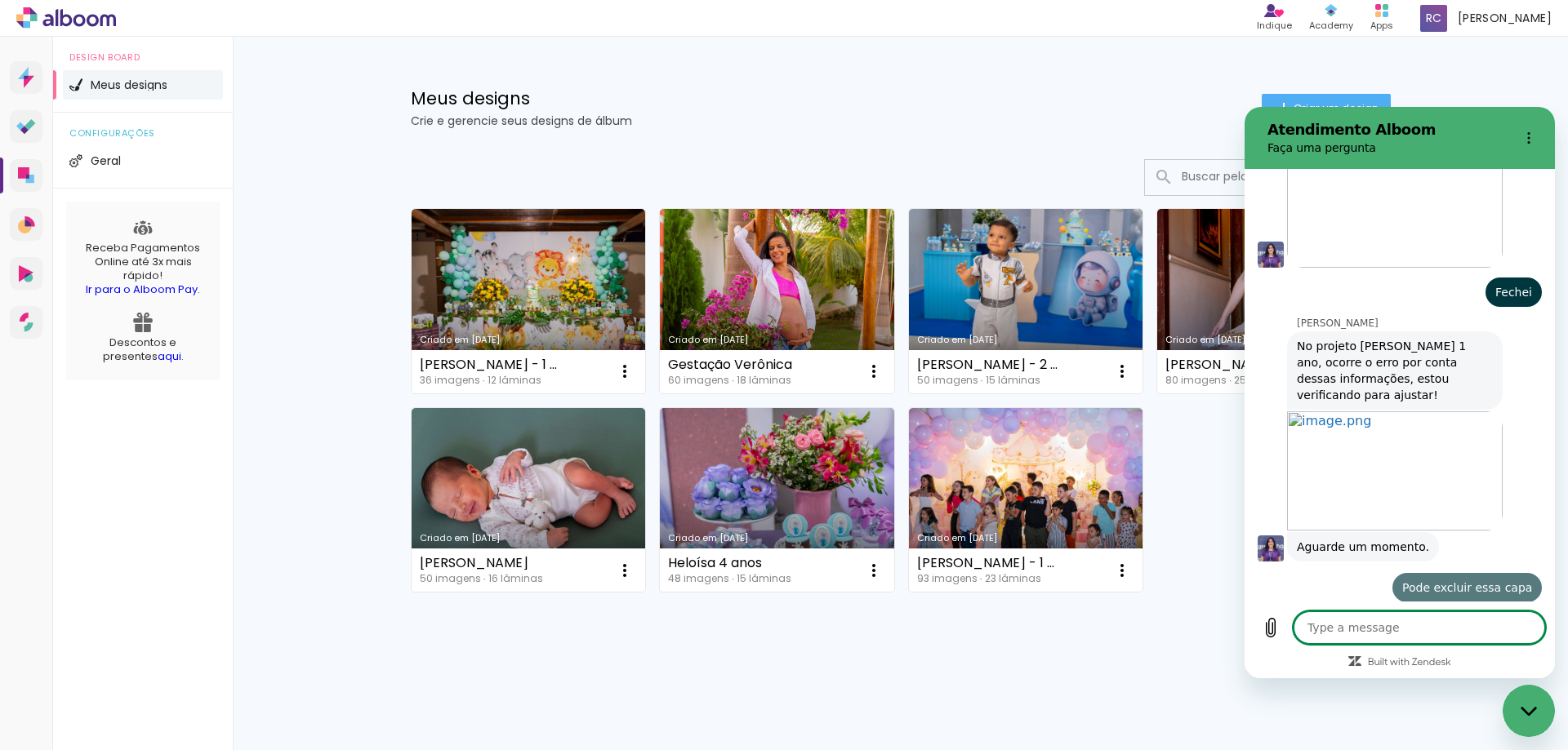
type textarea "x"
type textarea "N"
type textarea "x"
type textarea "Nõ"
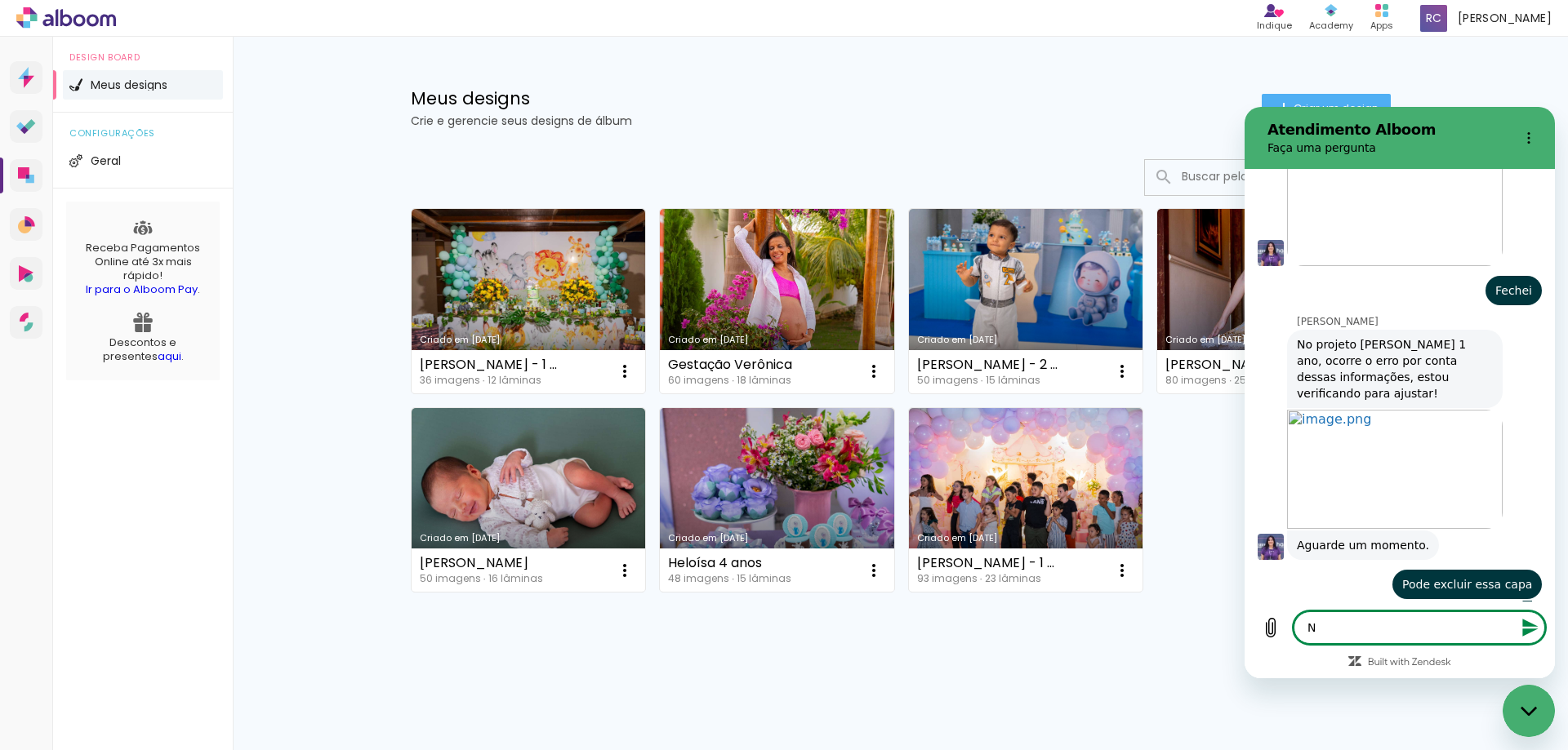
type textarea "x"
type textarea "Nõa"
type textarea "x"
type textarea "Nõ"
type textarea "x"
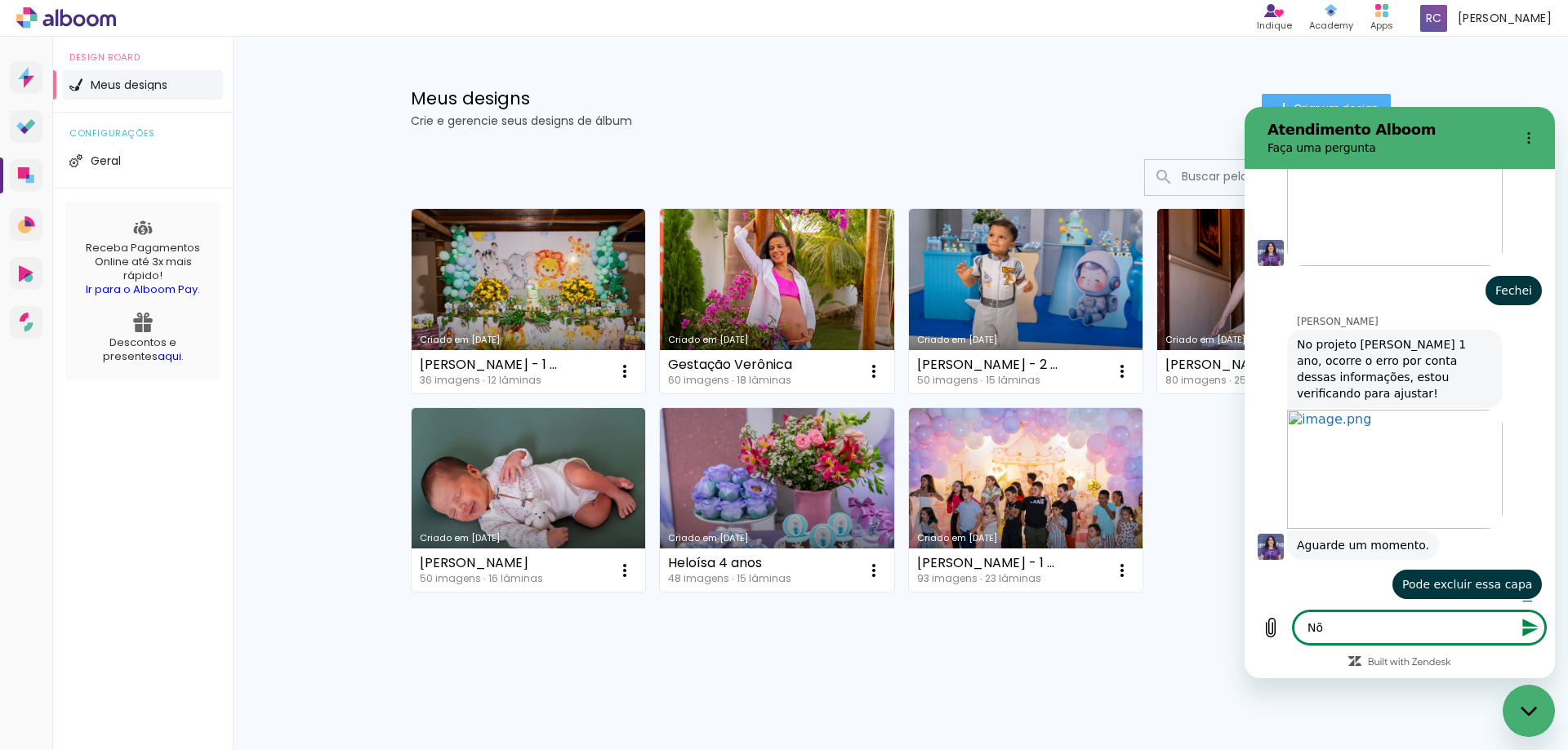
type textarea "N"
type textarea "x"
type textarea "N"
type textarea "x"
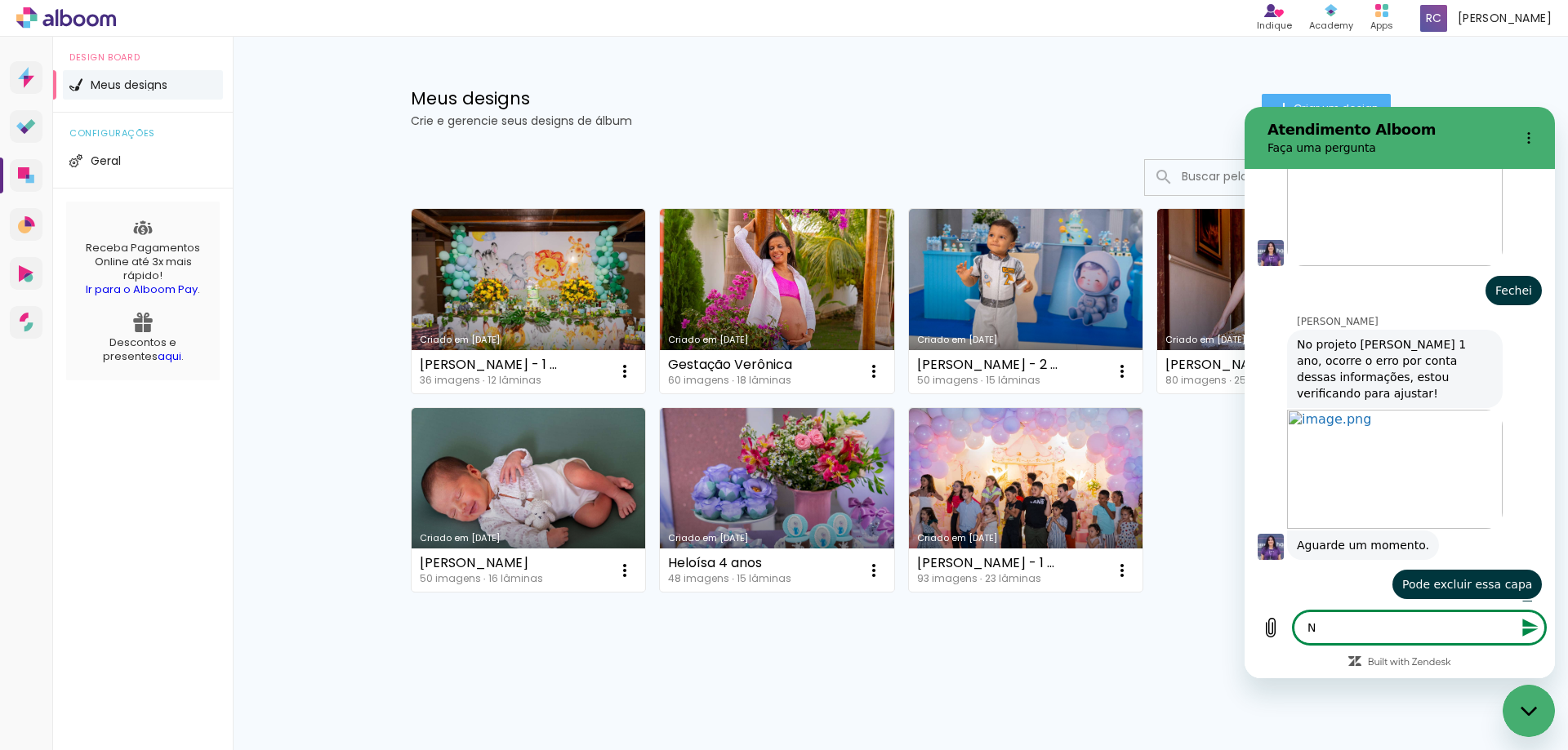
type textarea "Nã"
type textarea "x"
type textarea "Não"
type textarea "x"
type textarea "Não"
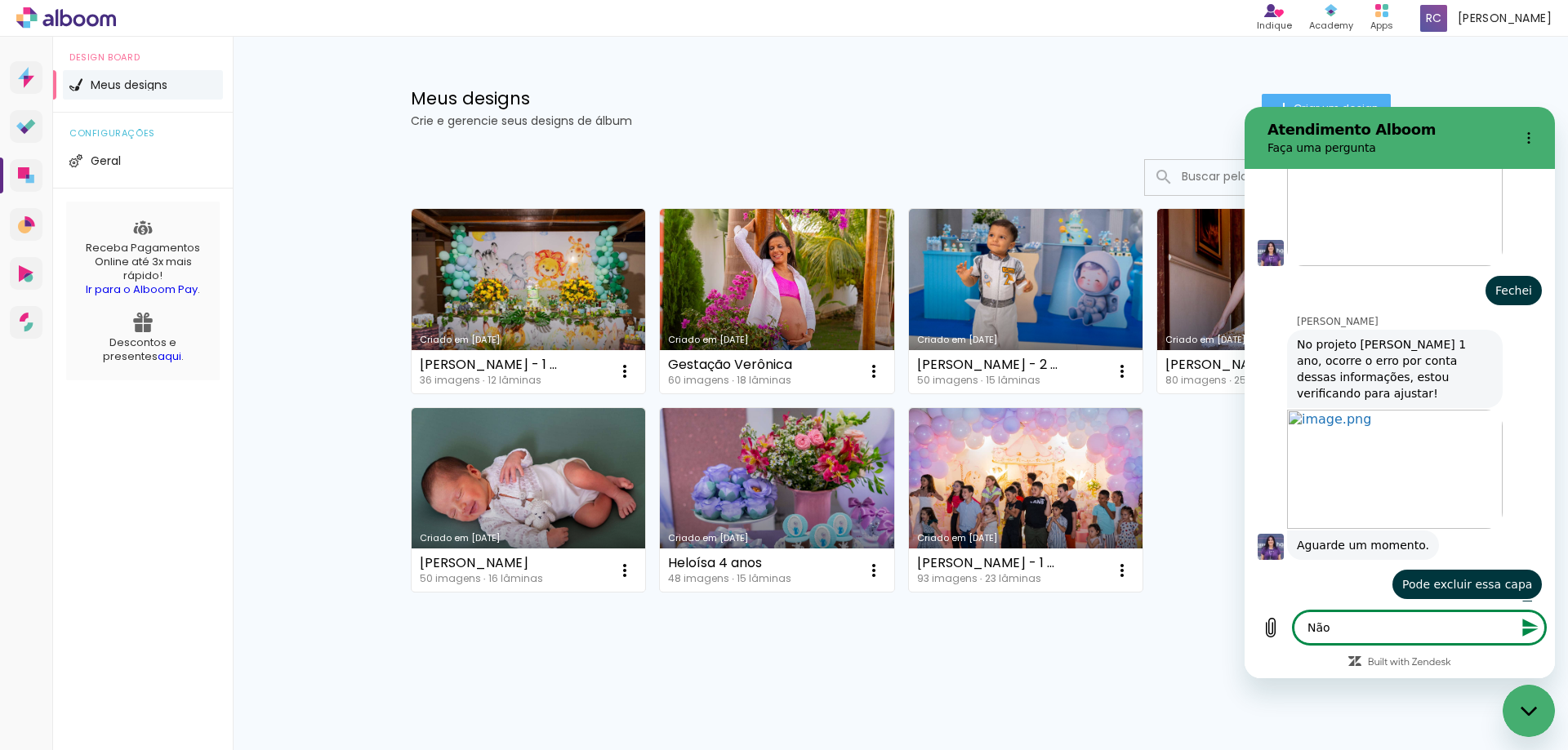
type textarea "x"
type textarea "Não i"
type textarea "x"
type textarea "Não ir"
type textarea "x"
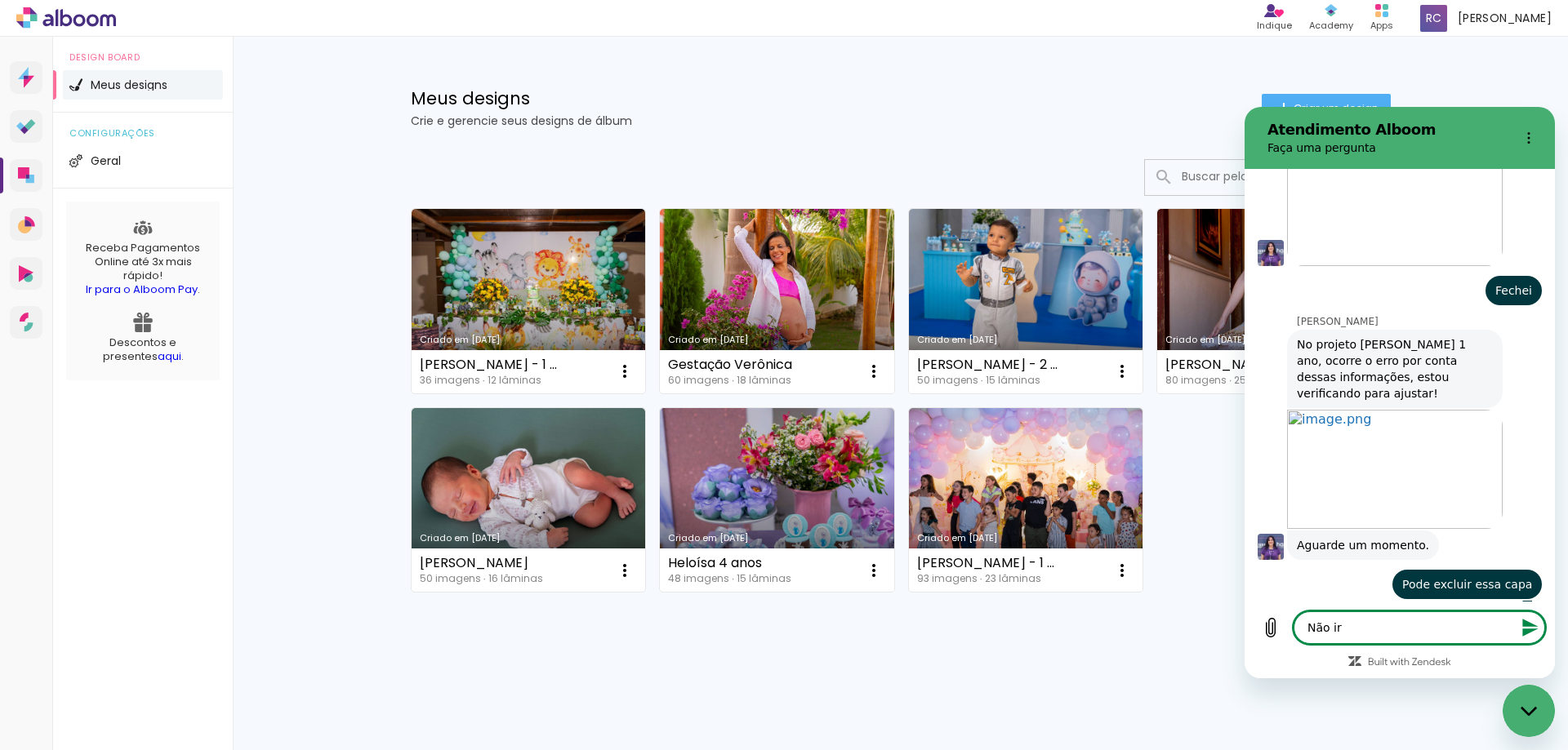
type textarea "Não ire"
type textarea "x"
type textarea "Não irei"
type textarea "x"
type textarea "Não irei"
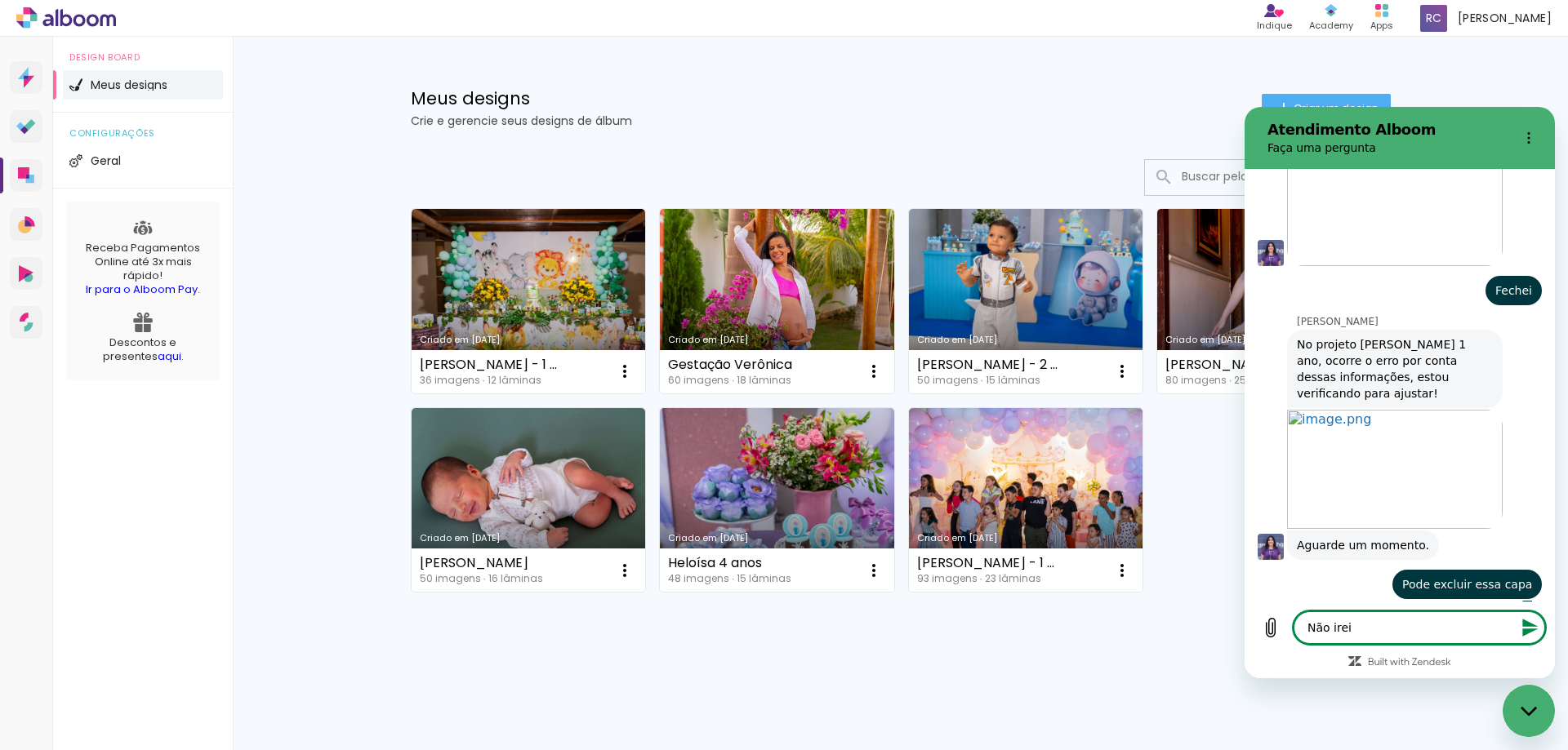
type textarea "x"
type textarea "Não irei u"
type textarea "x"
type textarea "Não irei us"
type textarea "x"
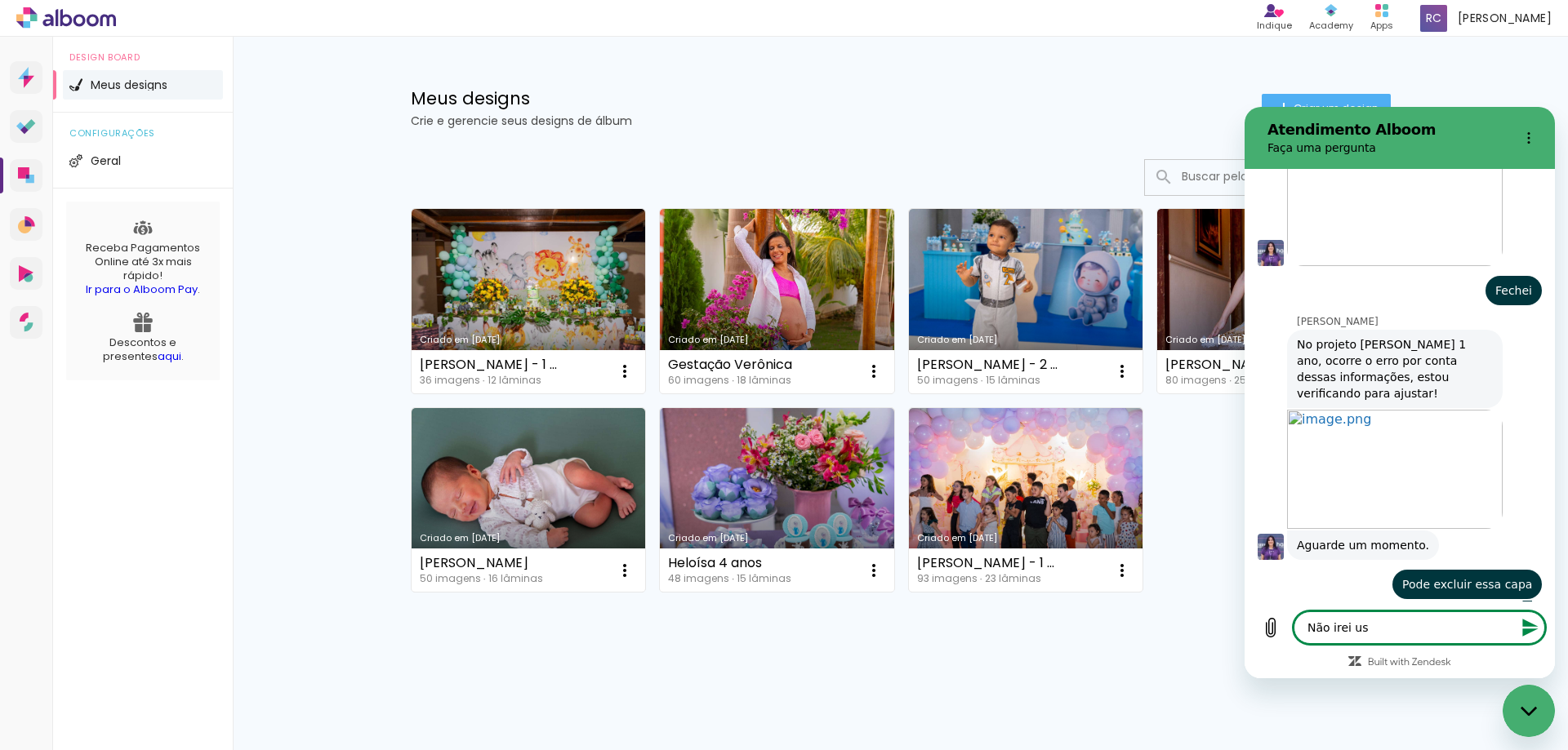
type textarea "Não irei [GEOGRAPHIC_DATA]"
type textarea "x"
type textarea "Não irei usar"
type textarea "x"
type textarea "Não irei usar"
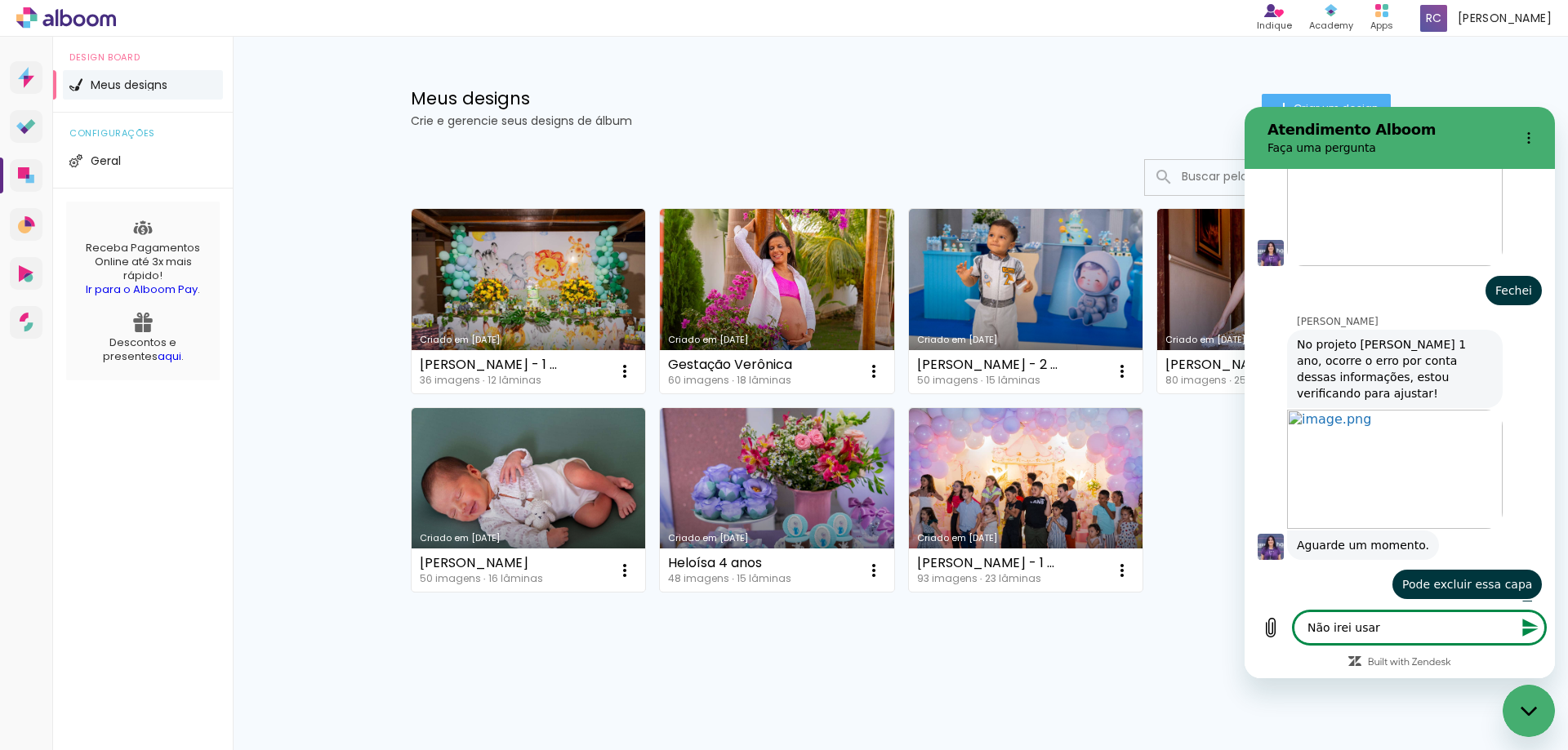
type textarea "x"
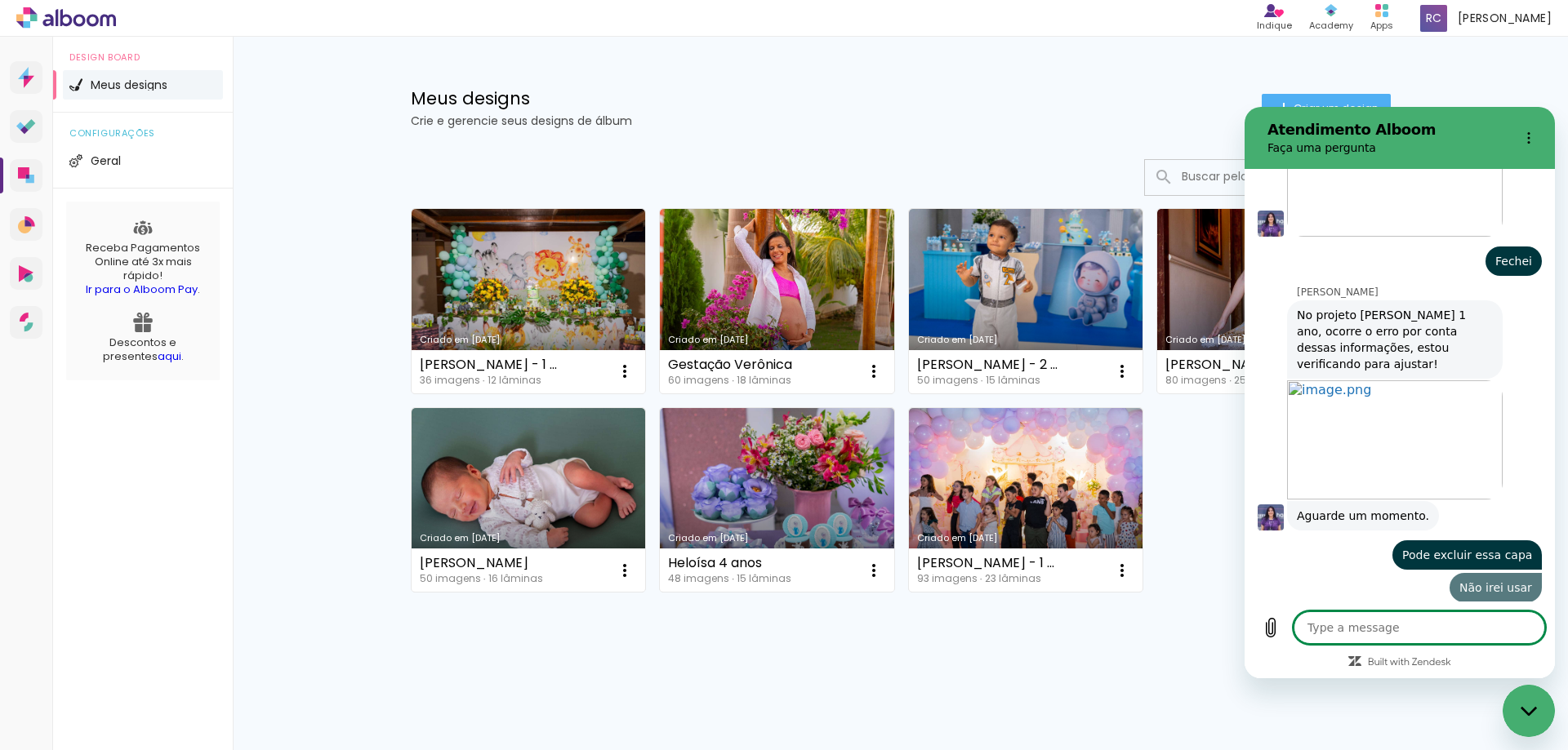
type textarea "F"
type textarea "x"
type textarea "Fo"
type textarea "x"
type textarea "Foi"
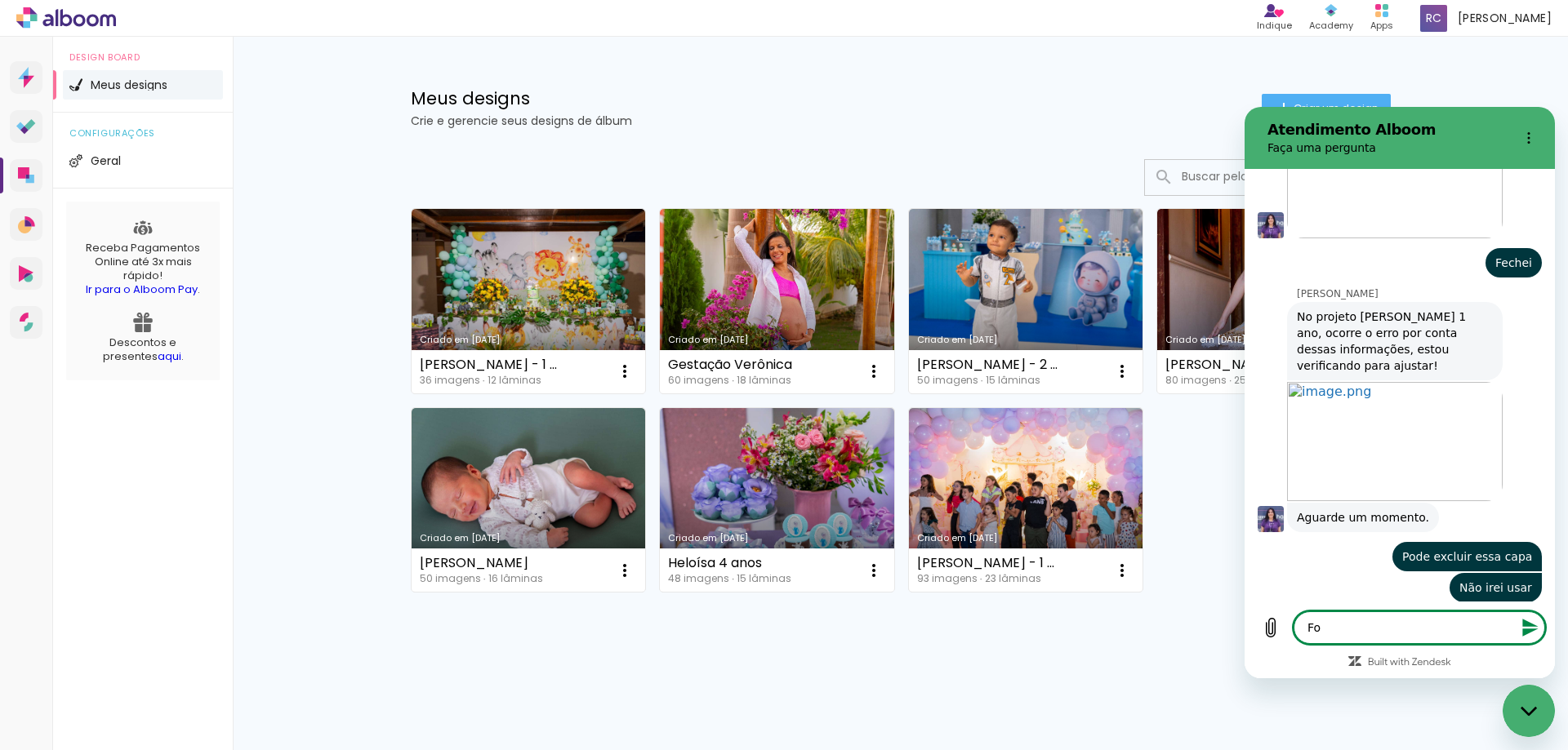
type textarea "x"
type textarea "Foi"
type textarea "x"
type textarea "Foi n"
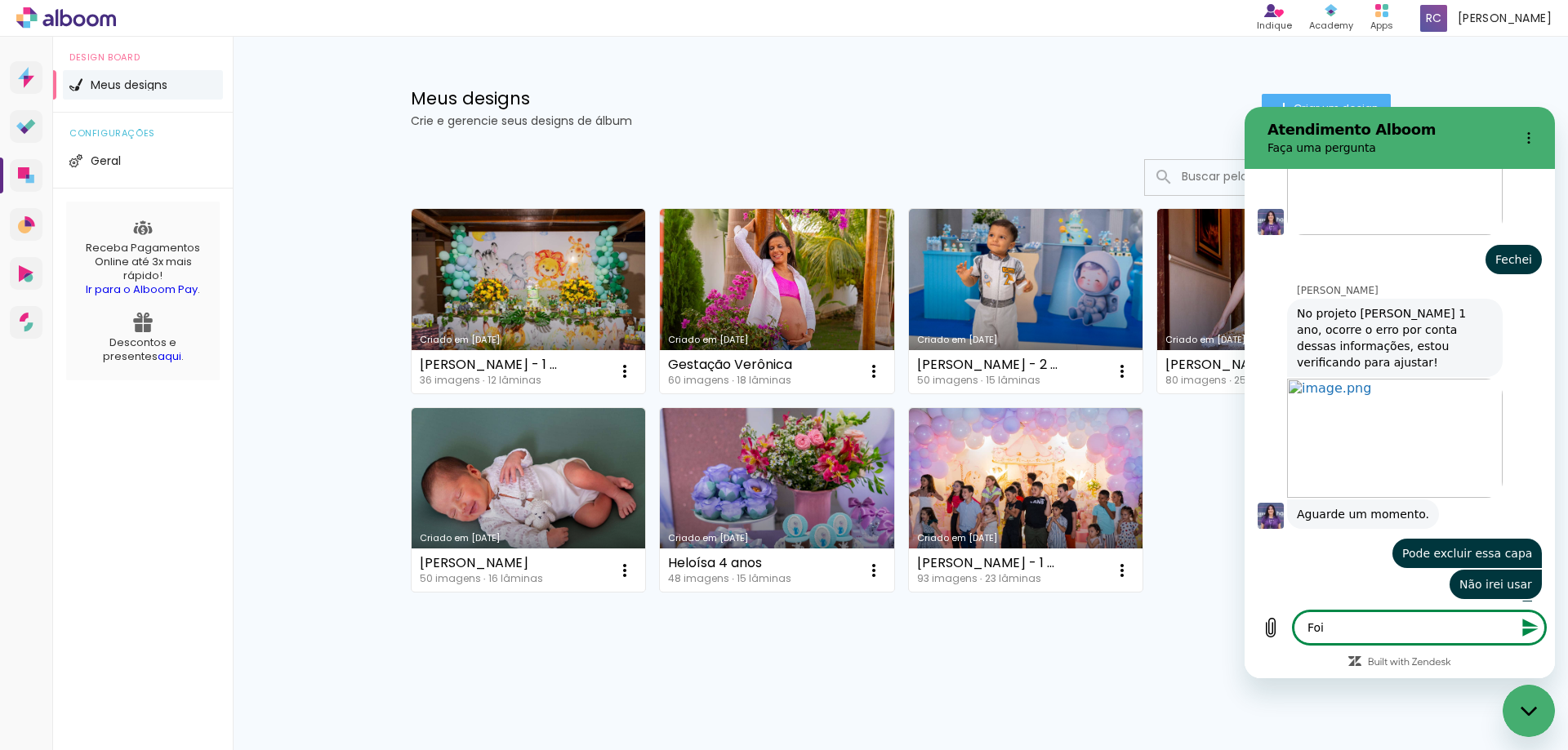
type textarea "x"
type textarea "Foi na"
type textarea "x"
type textarea "Foi na"
type textarea "x"
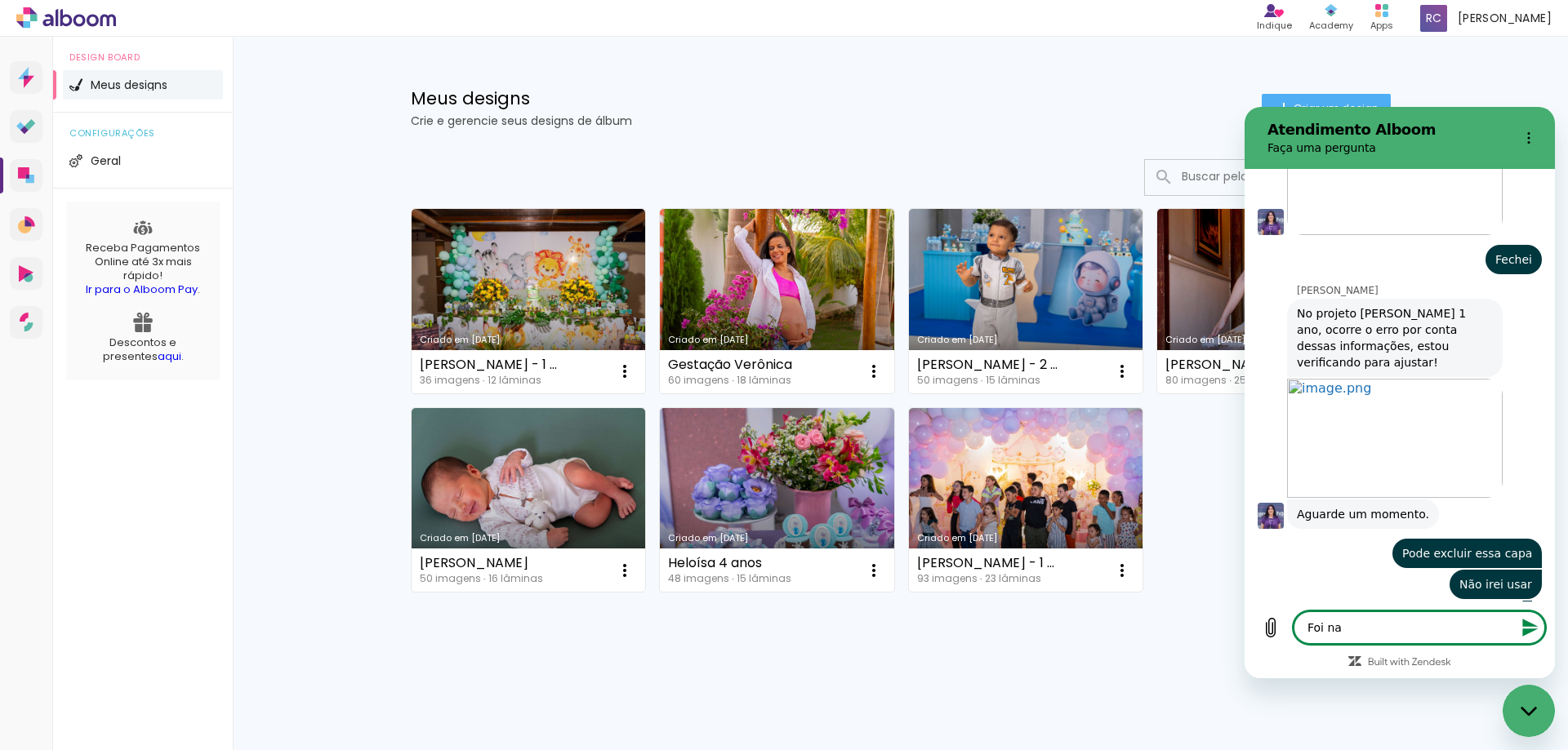
type textarea "Foi na f"
type textarea "x"
type textarea "Foi na fa"
type textarea "x"
type textarea "Foi na fas"
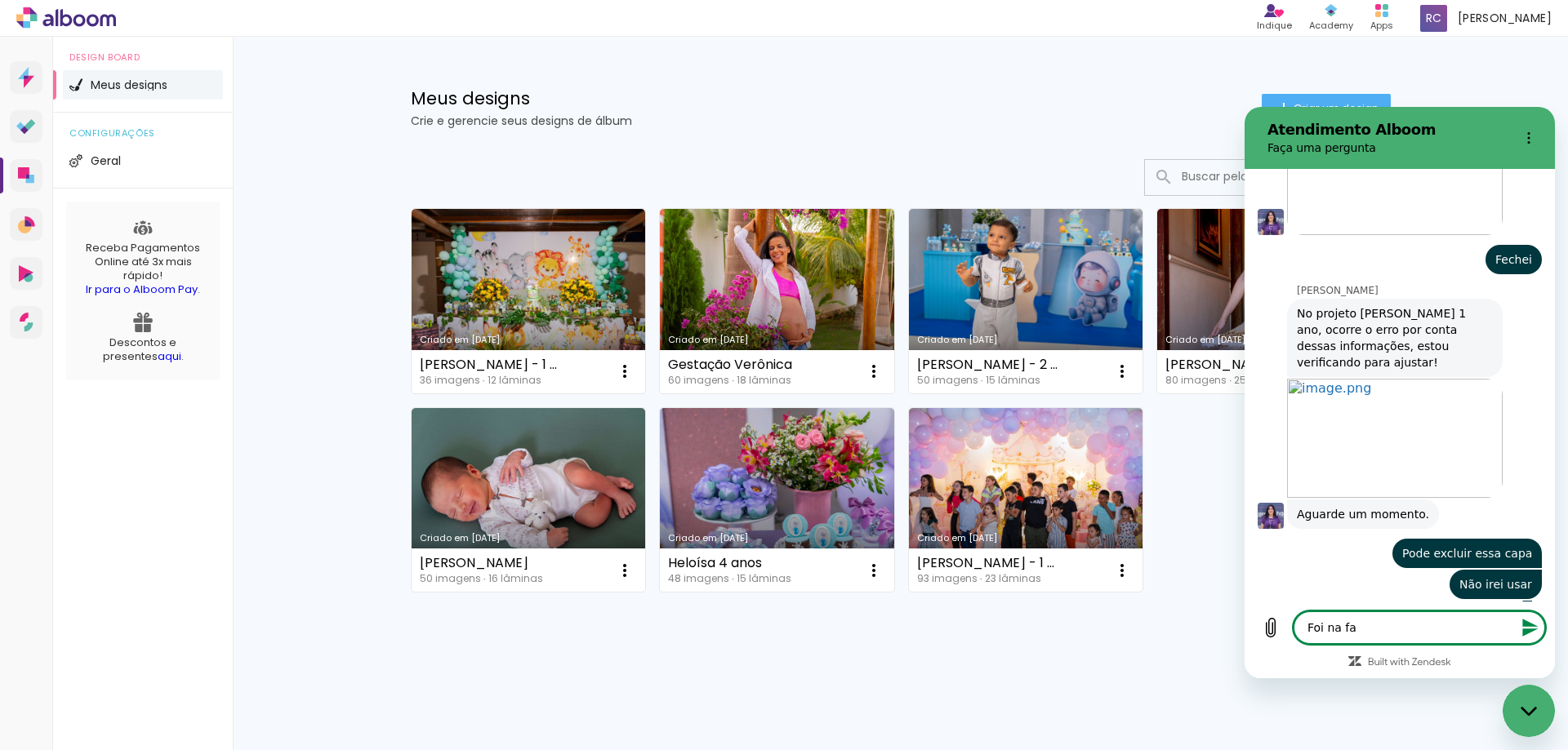
type textarea "x"
type textarea "Foi na fase"
type textarea "x"
type textarea "Foi na fase"
type textarea "x"
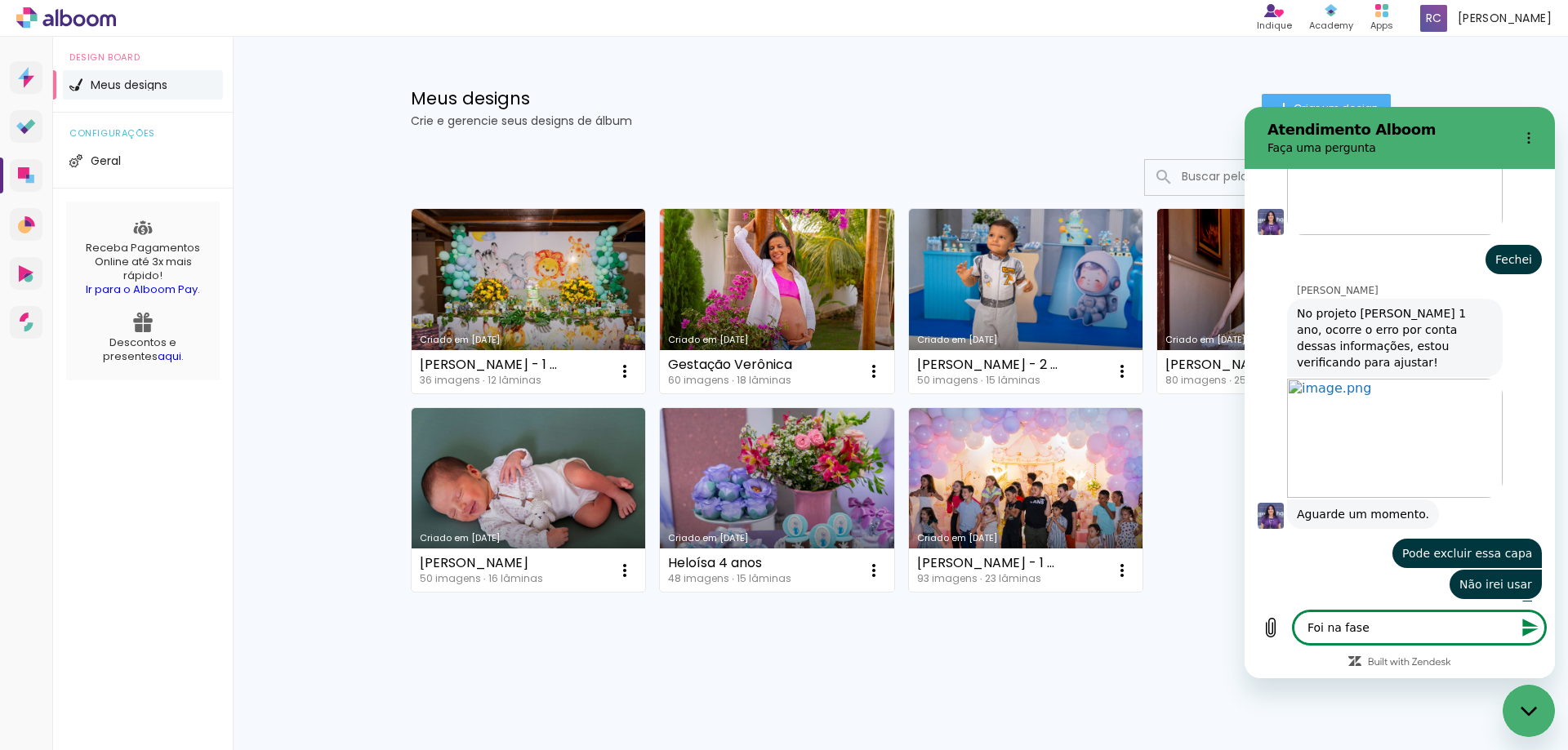
type textarea "Foi na fase d"
type textarea "x"
type textarea "Foi na fase de"
type textarea "x"
type textarea "Foi na fase de"
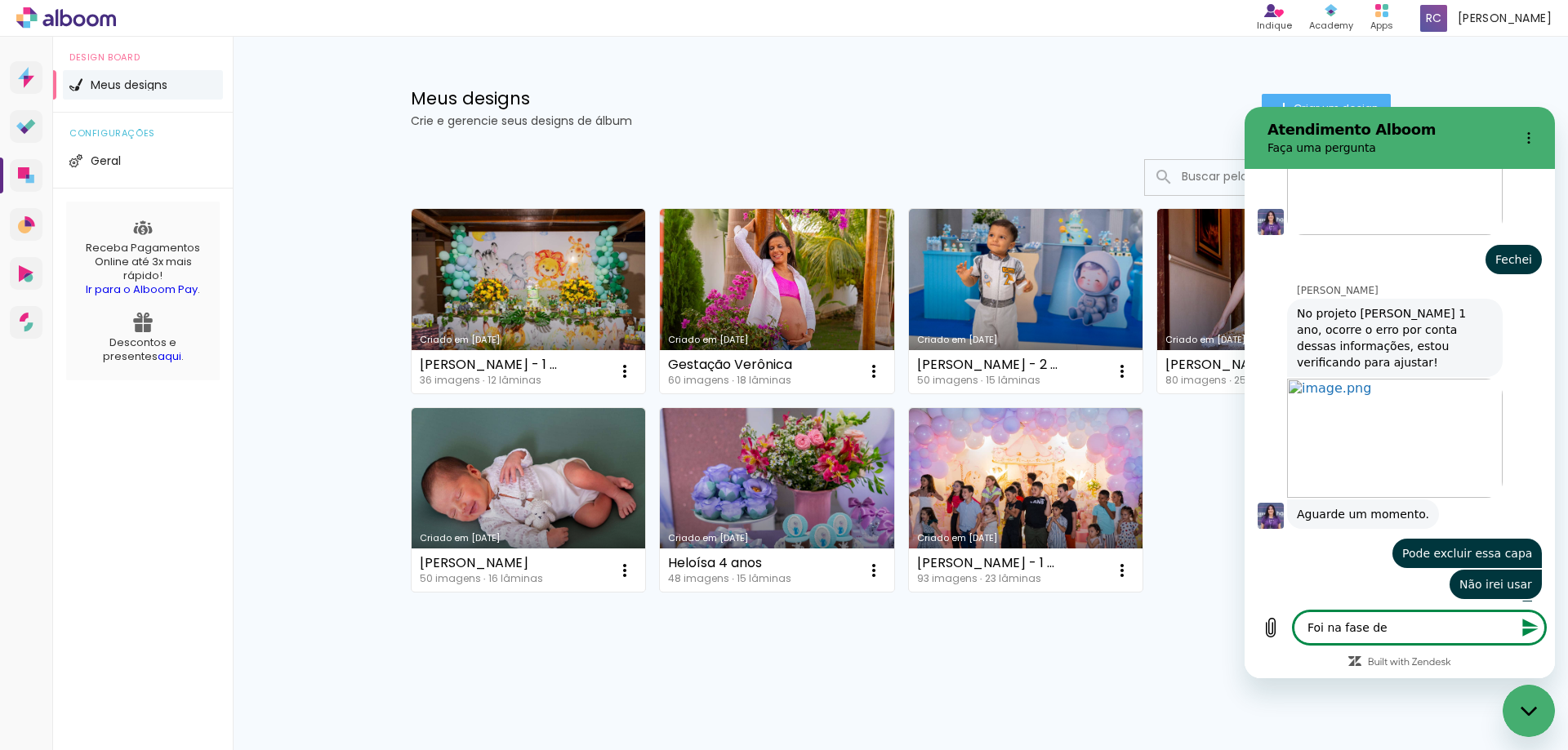
type textarea "x"
type textarea "Foi na fase de a"
type textarea "x"
type textarea "Foi na fase de ad"
type textarea "x"
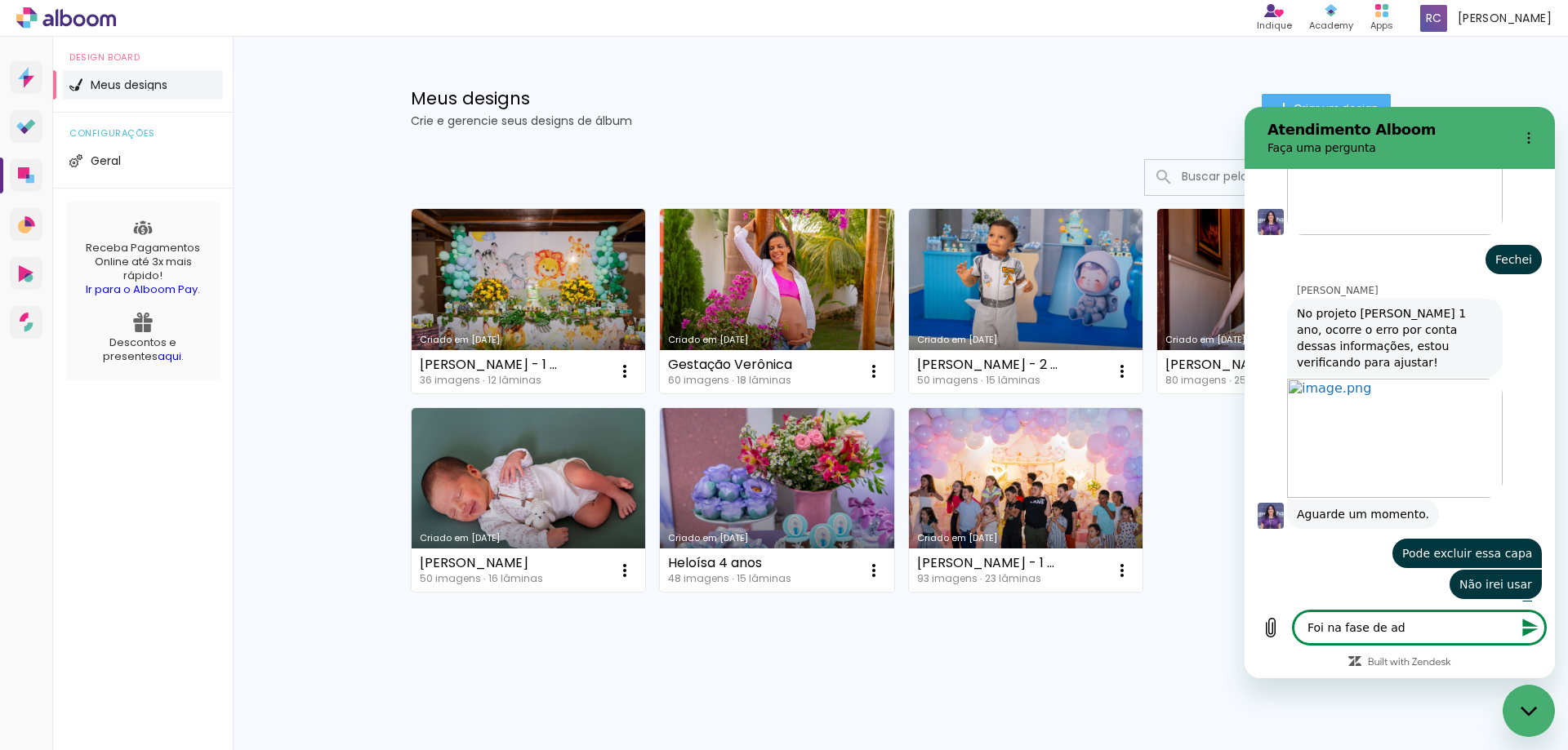
type textarea "Foi na fase de ada"
type textarea "x"
type textarea "Foi na fase de adap"
type textarea "x"
type textarea "Foi na fase de adapt"
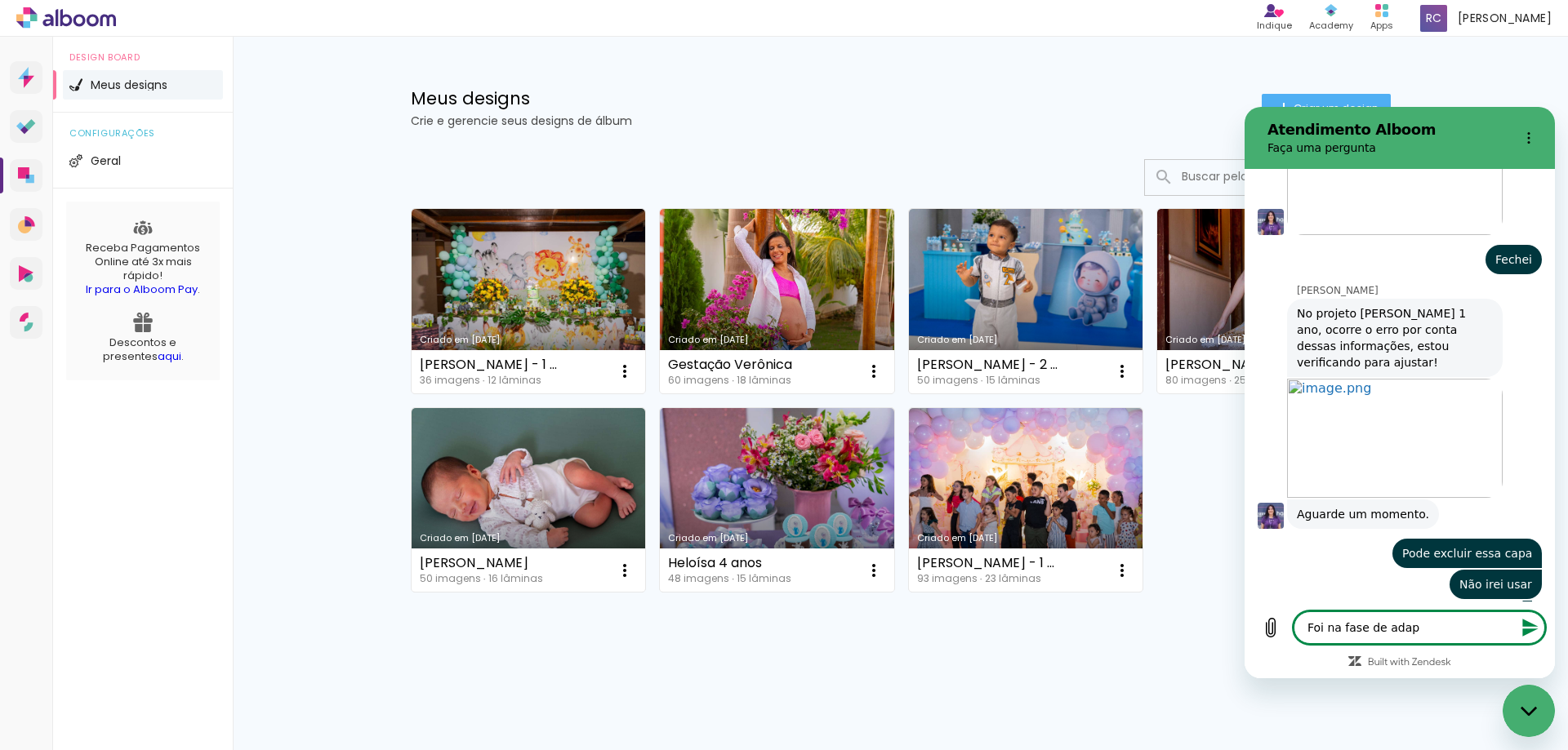
type textarea "x"
type textarea "Foi na fase de adapta"
type textarea "x"
type textarea "Foi na fase de adaptaç"
type textarea "x"
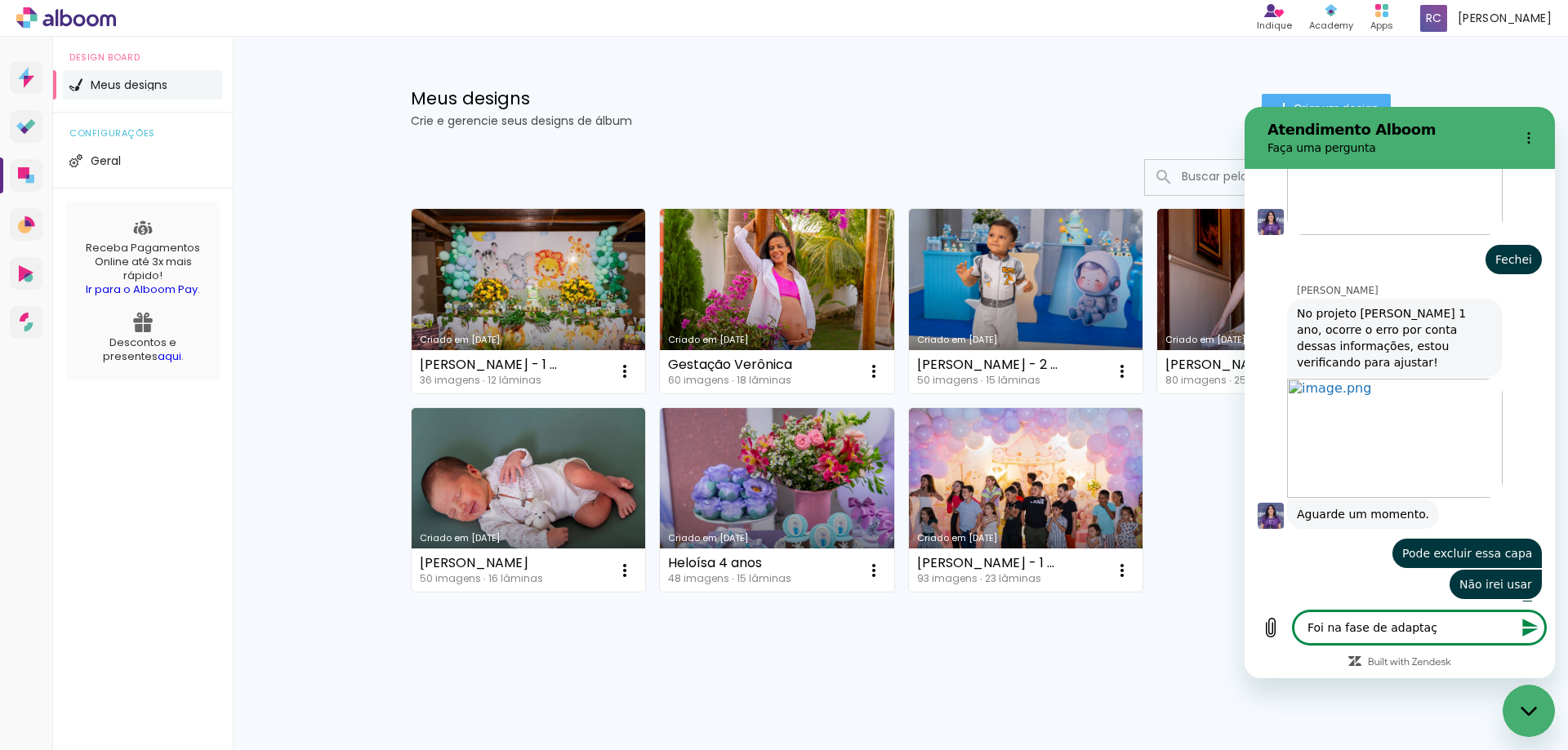
type textarea "Foi na fase de adaptaçã"
type textarea "x"
type textarea "Foi na fase de adaptação"
type textarea "x"
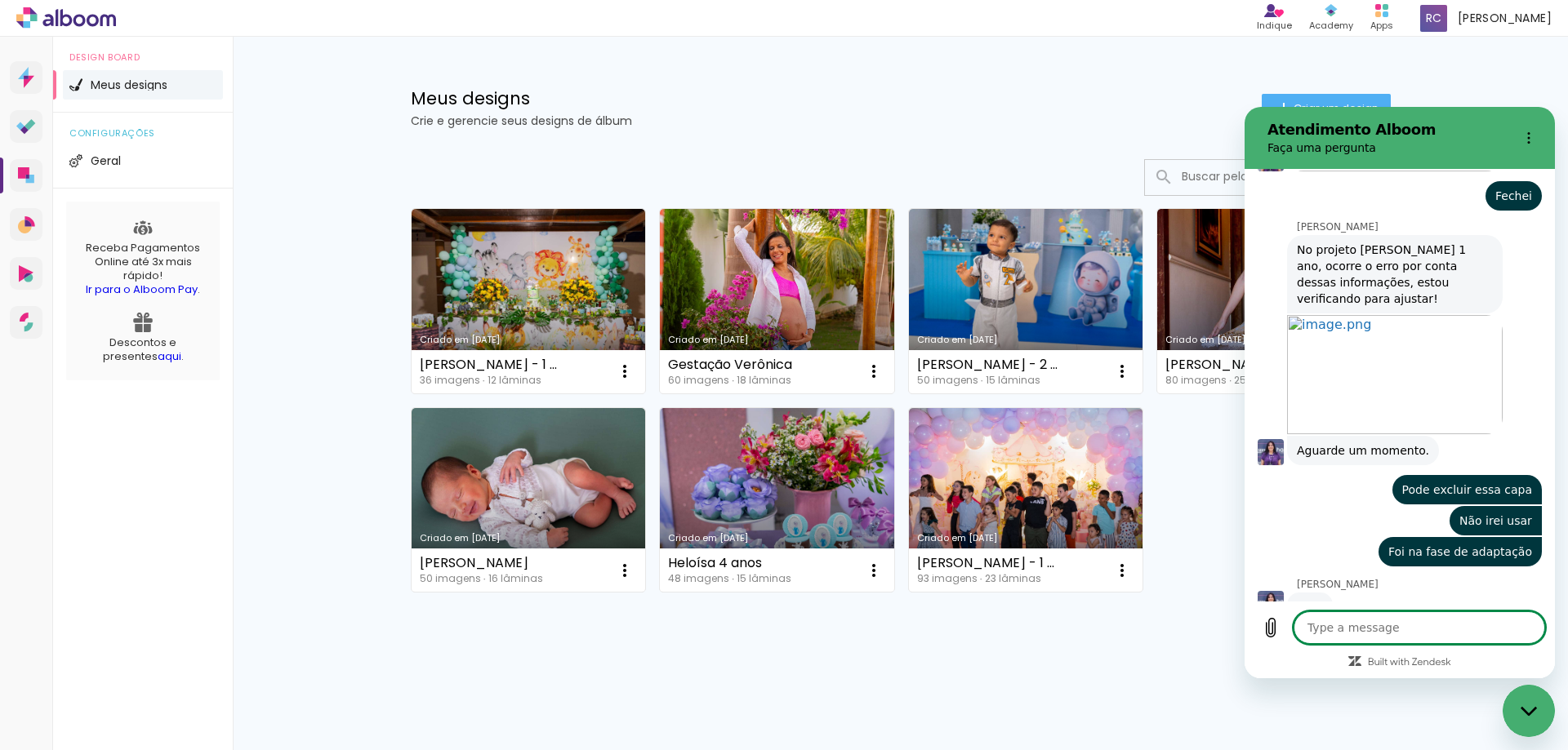
scroll to position [1901, 0]
type textarea "x"
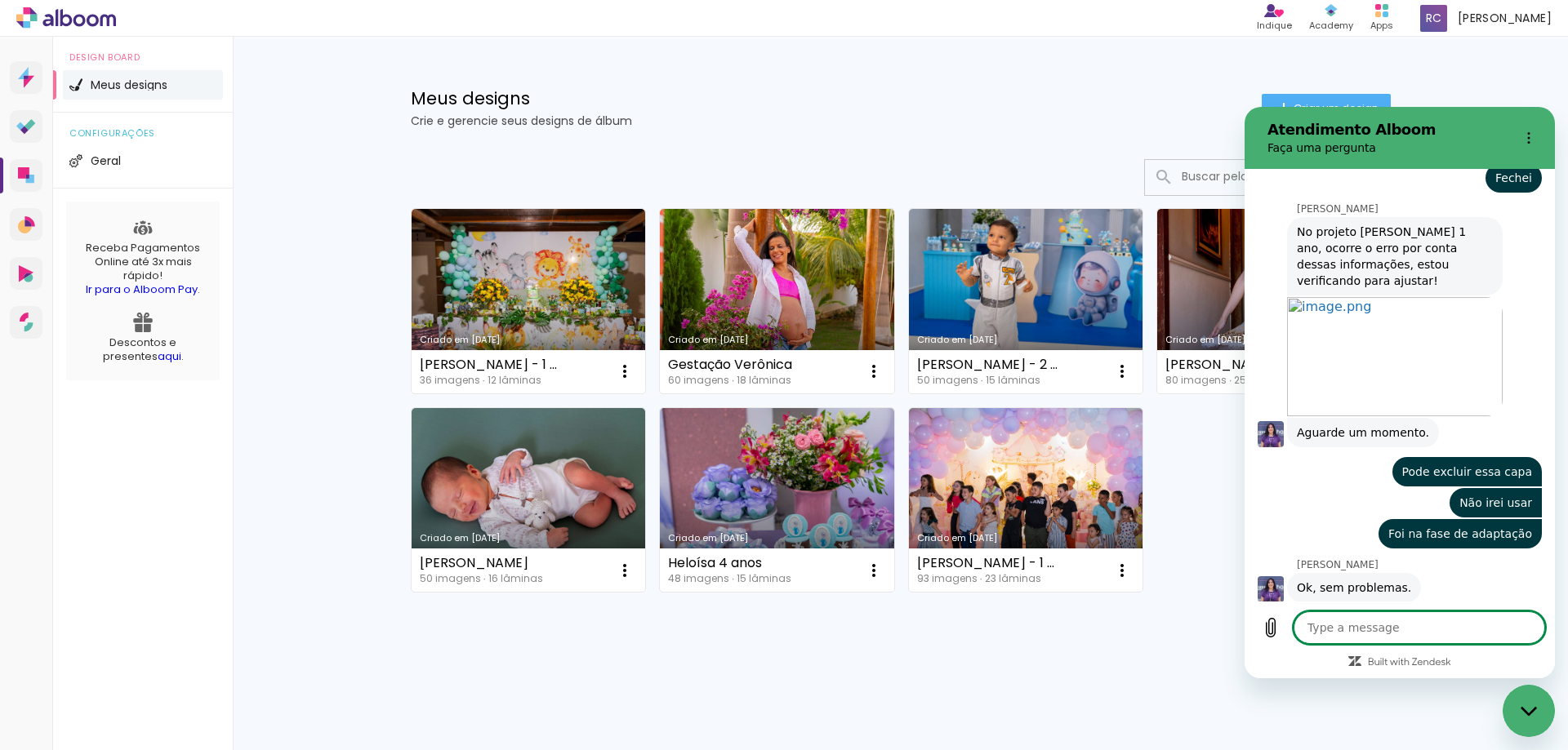
scroll to position [1924, 0]
click at [1359, 634] on textarea at bounding box center [1419, 627] width 252 height 32
type textarea "S"
type textarea "x"
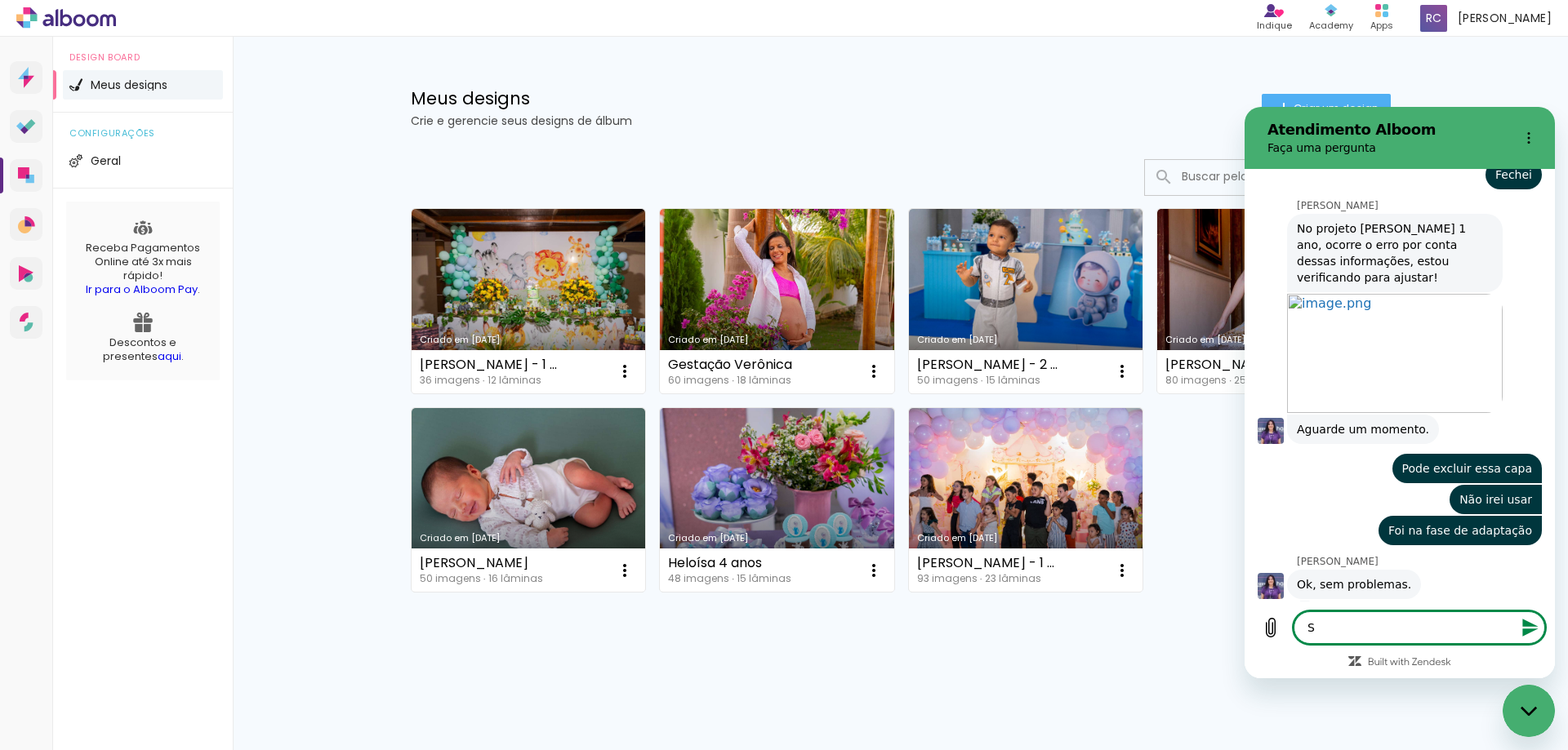
type textarea "Se"
type textarea "x"
type textarea "Ser"
type textarea "x"
type textarea "Será"
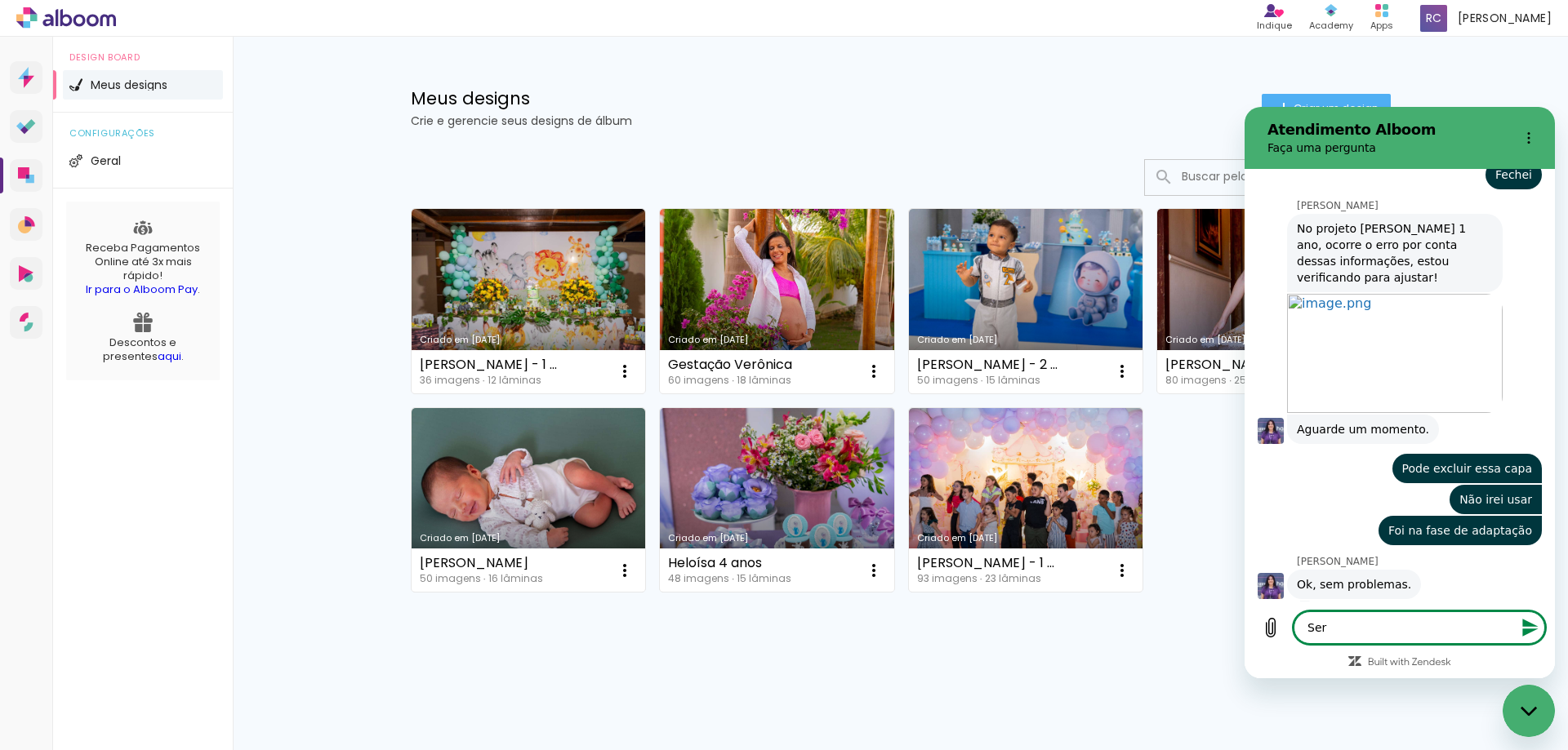
type textarea "x"
type textarea "Será"
type textarea "x"
type textarea "Será q"
type textarea "x"
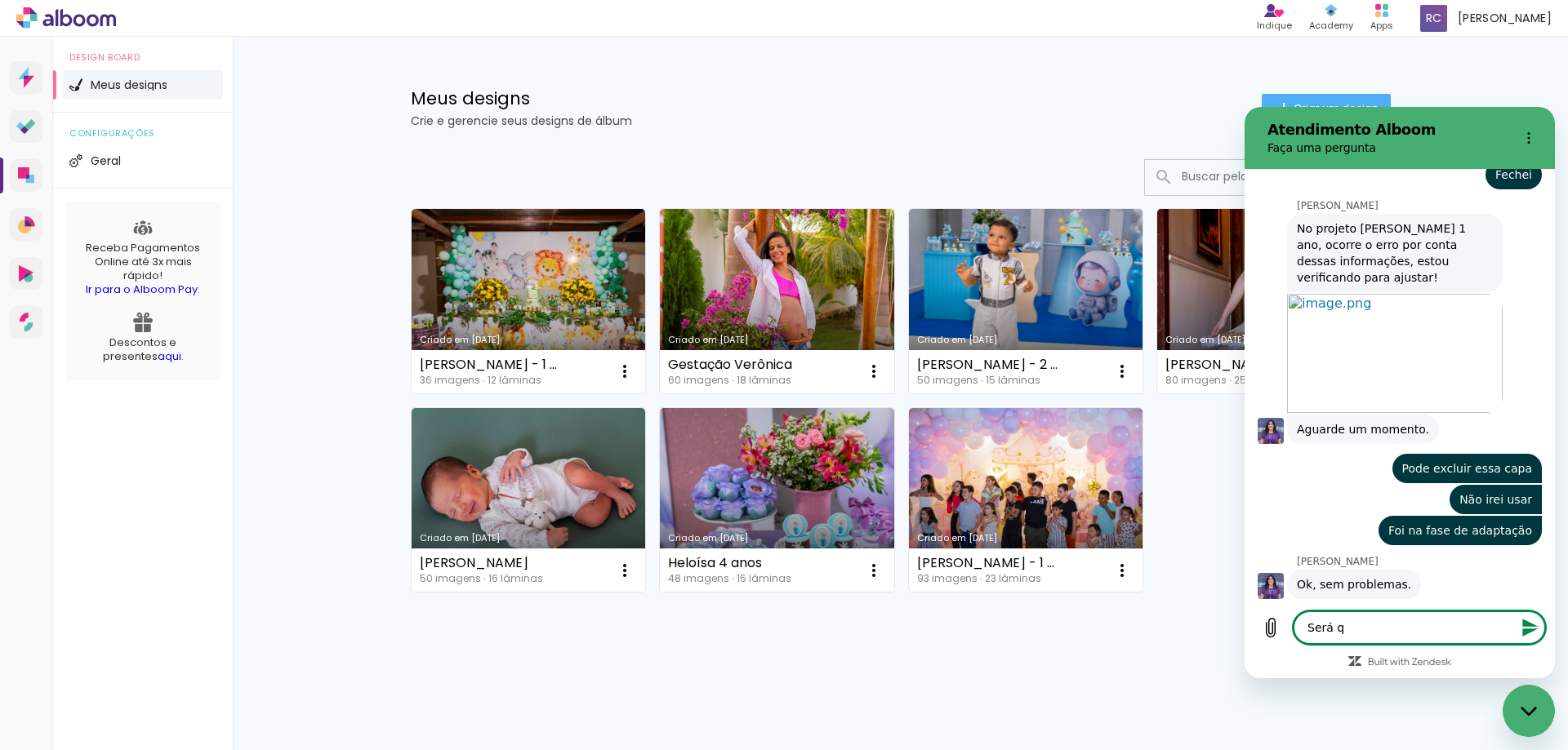
type textarea "Será qu"
type textarea "x"
type textarea "Será que"
type textarea "x"
type textarea "Será que"
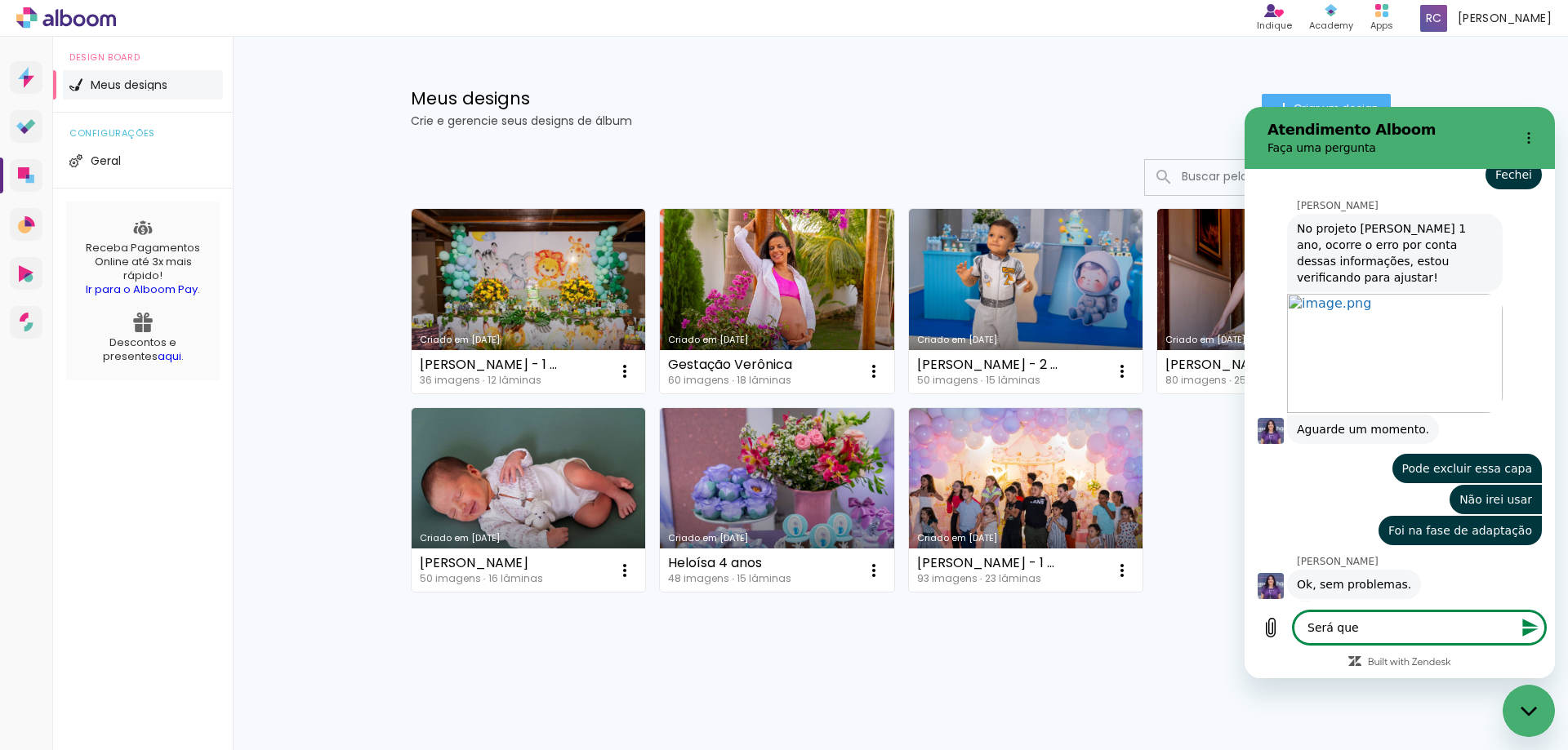
type textarea "x"
type textarea "Será que c"
type textarea "x"
type textarea "Será que co"
type textarea "x"
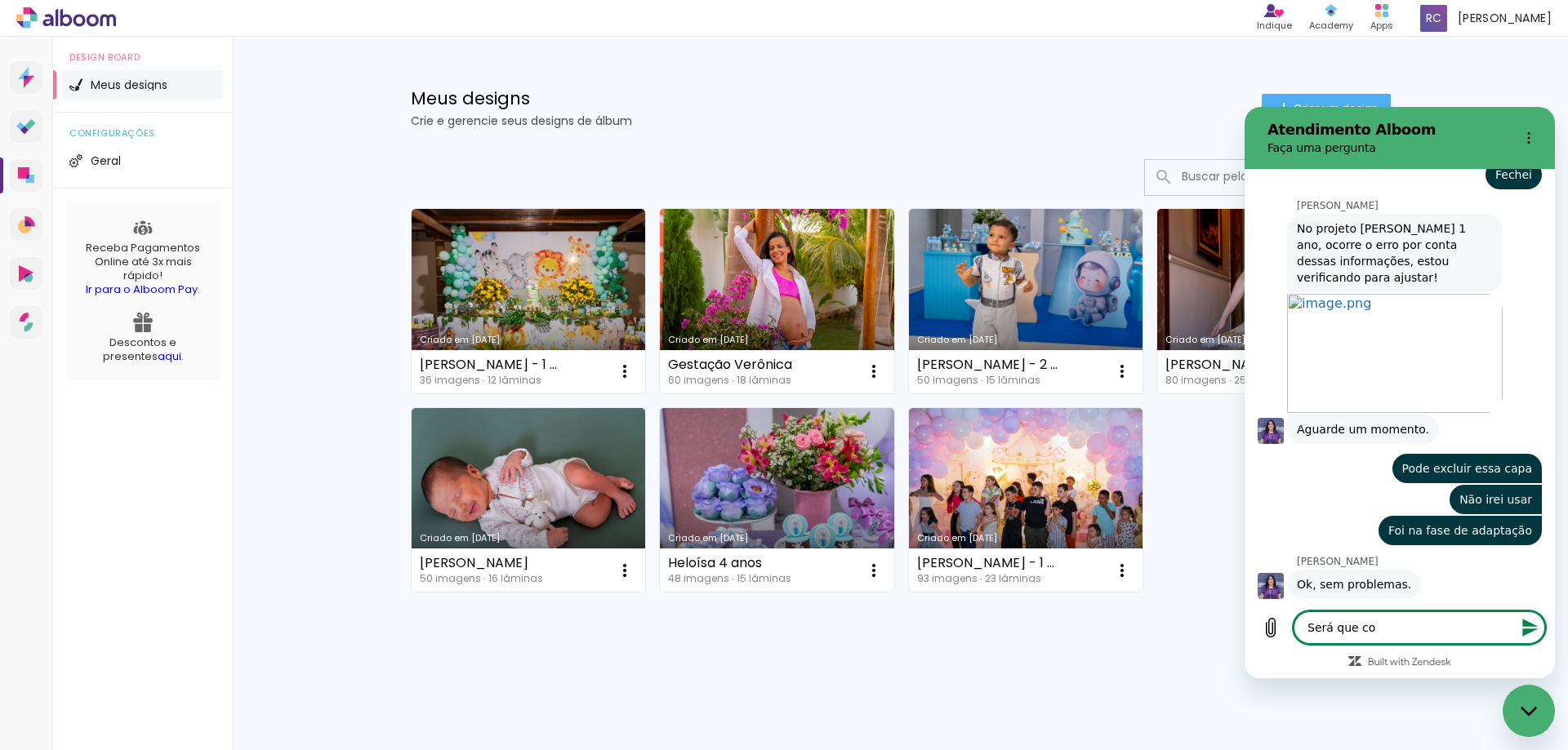
type textarea "Será que con"
type textarea "x"
type textarea "Será que cons"
type textarea "x"
type textarea "Será que consi"
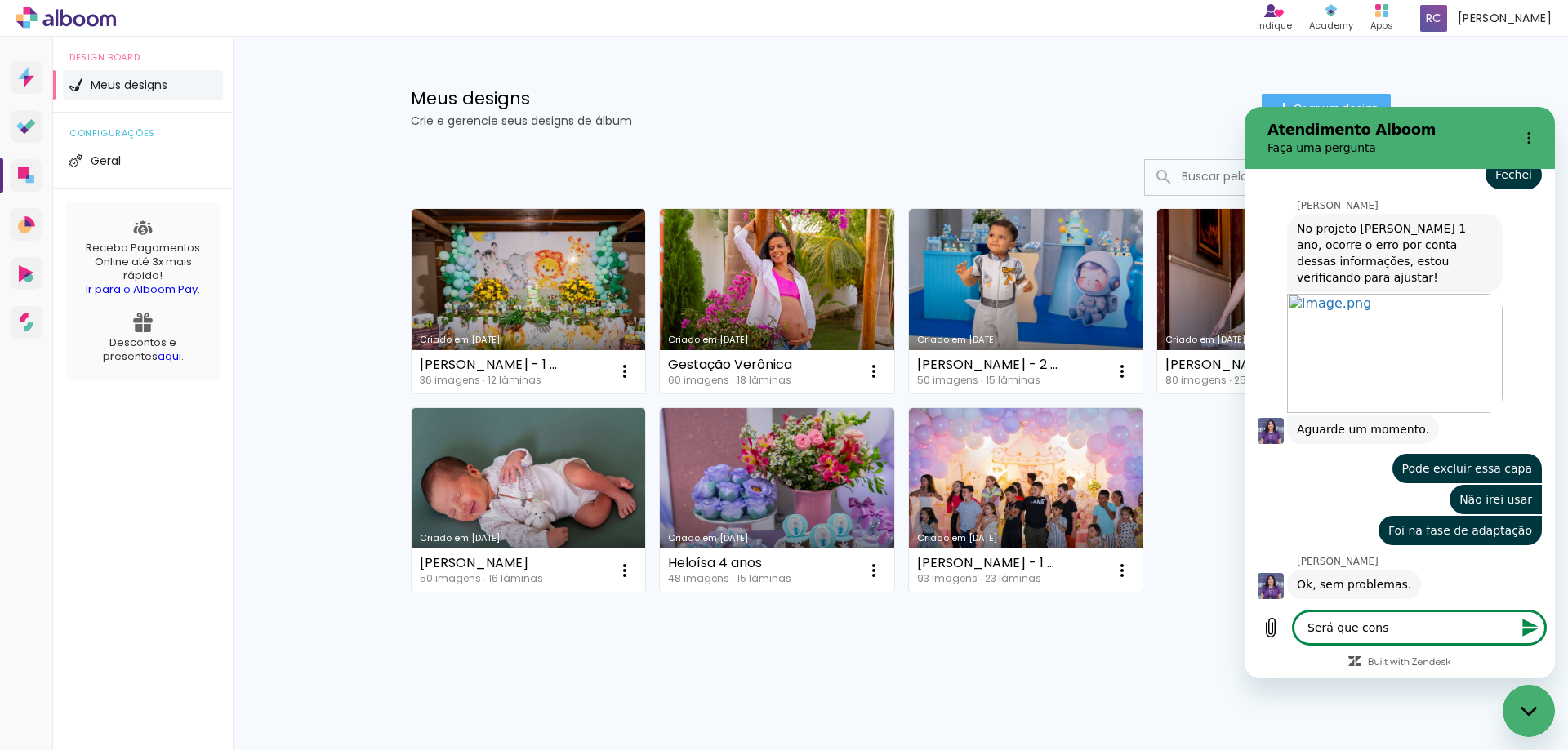
type textarea "x"
type textarea "Será que consig"
type textarea "x"
type textarea "Será que consigo"
type textarea "x"
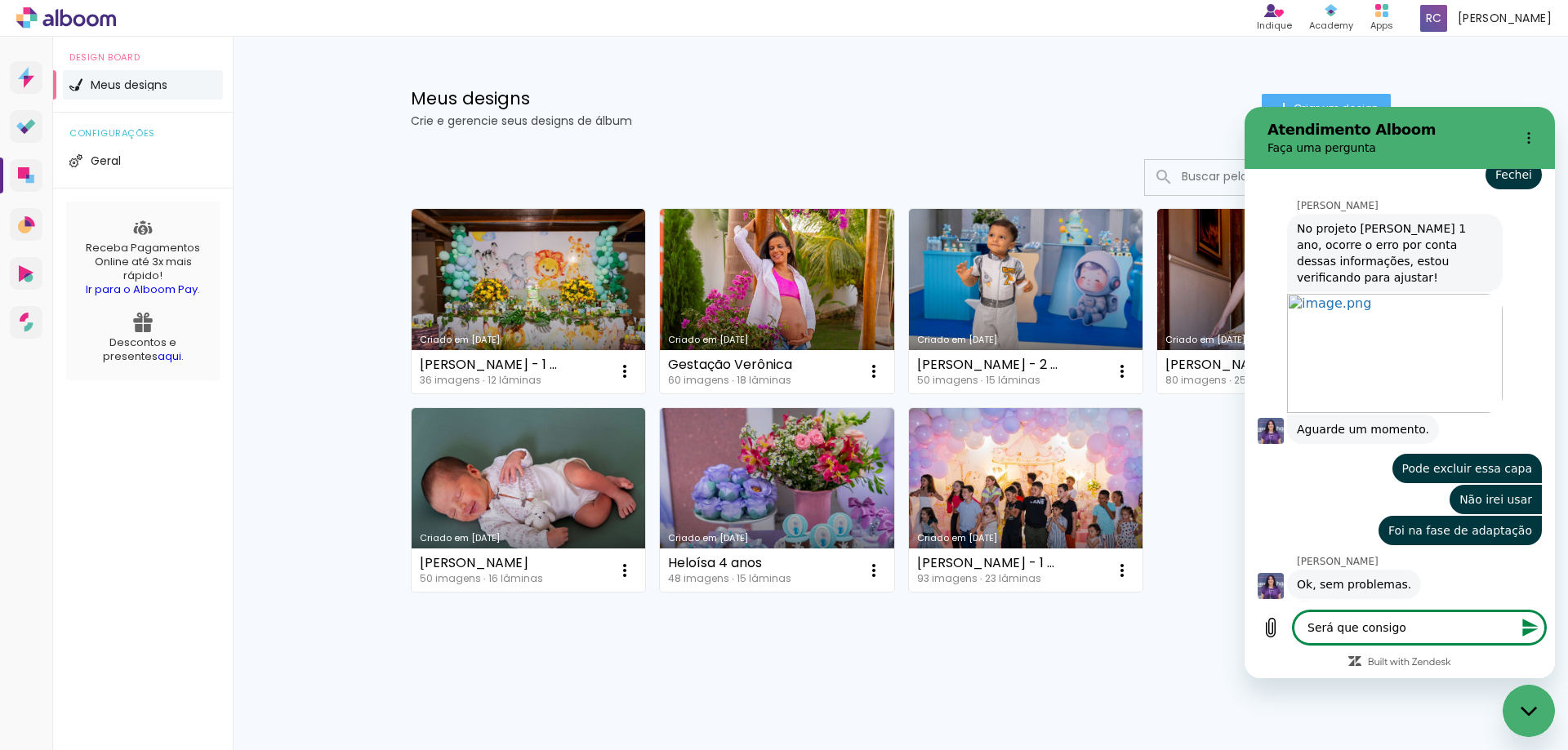
type textarea "Será que consigo"
type textarea "x"
type textarea "Será que consigo a"
type textarea "x"
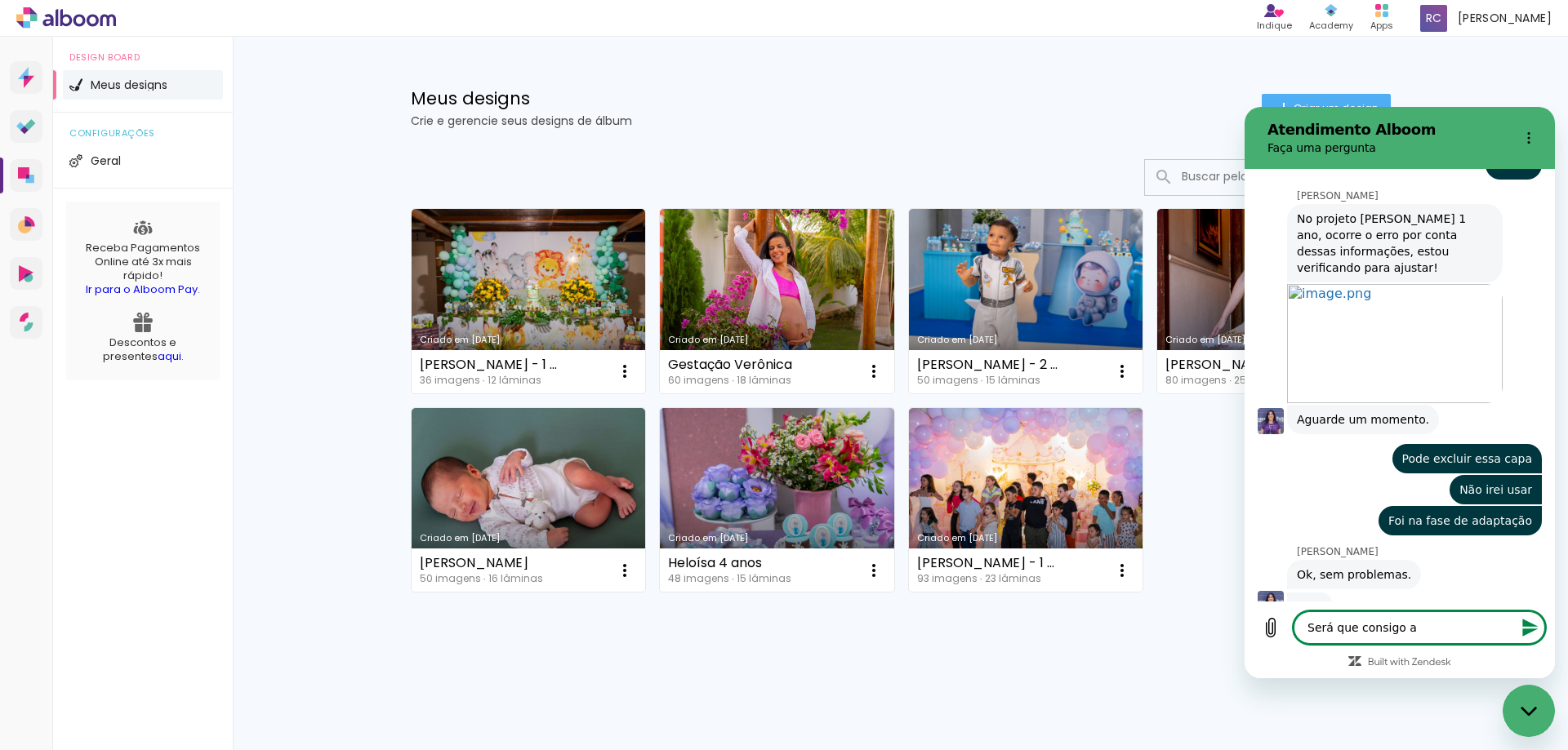
type textarea "Será que consigo ap"
type textarea "x"
type textarea "Será que consigo apó"
drag, startPoint x: 1424, startPoint y: 624, endPoint x: 1299, endPoint y: 618, distance: 125.1
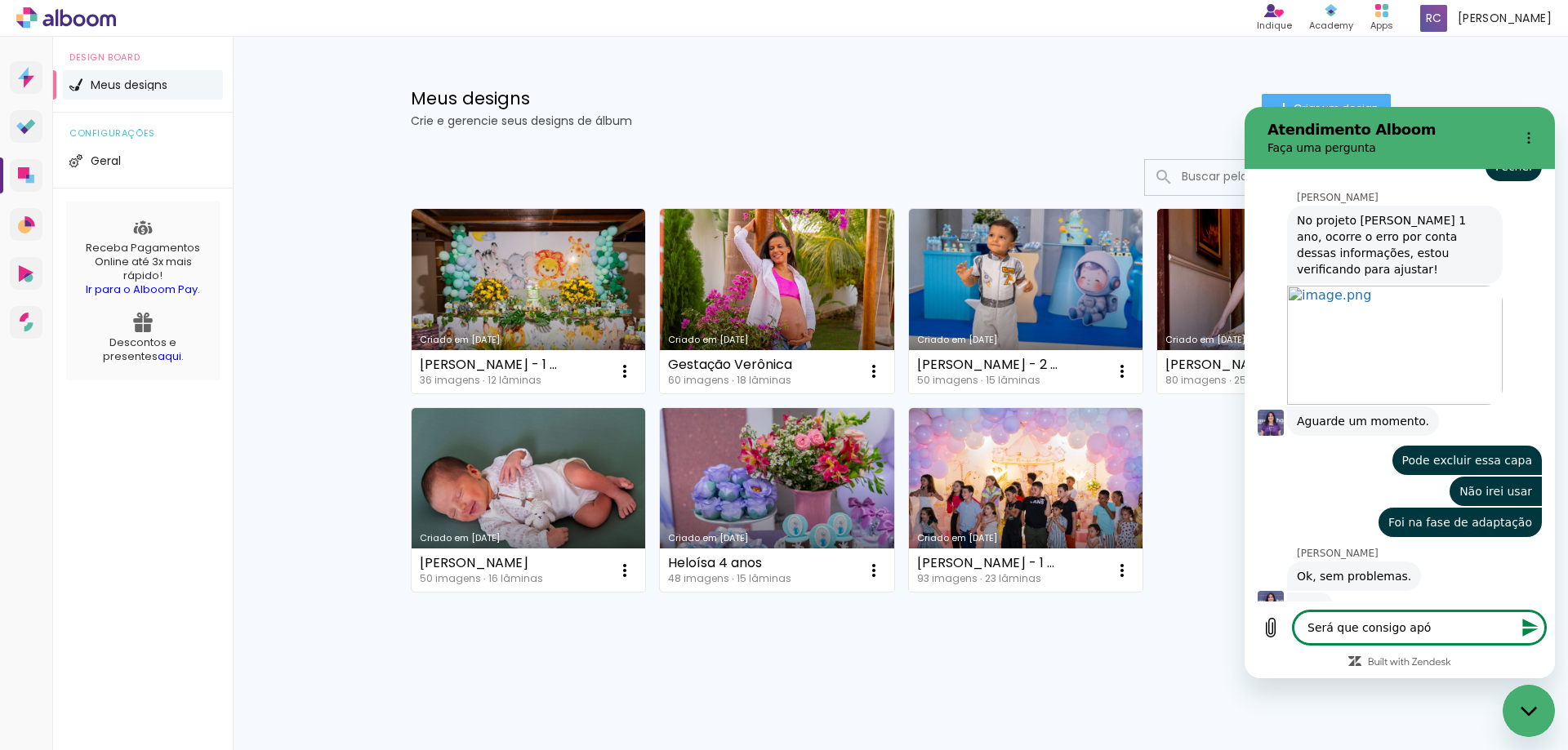
click at [1299, 618] on textarea "Será que consigo apó" at bounding box center [1419, 627] width 252 height 32
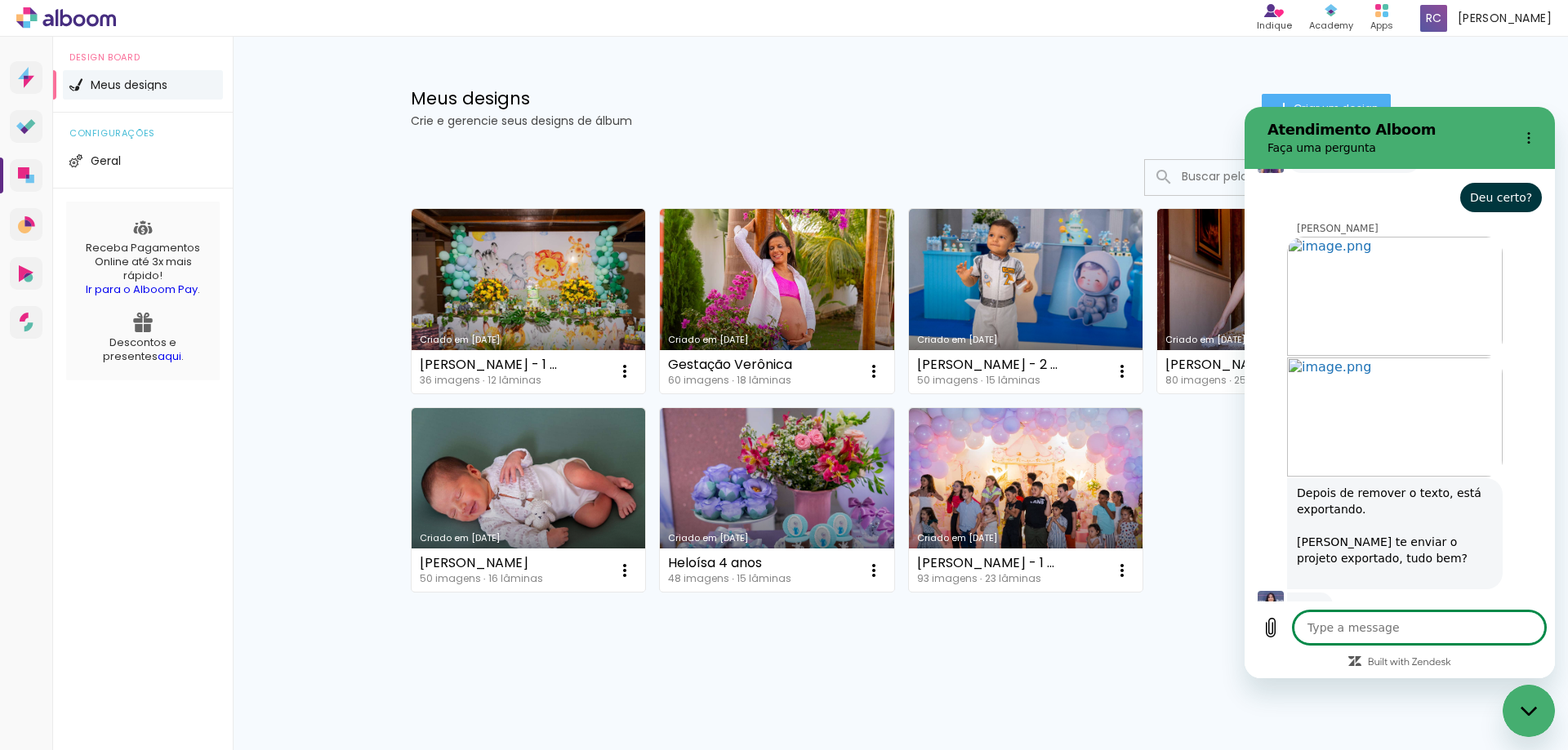
scroll to position [2348, 0]
click at [1392, 626] on textarea at bounding box center [1419, 627] width 252 height 32
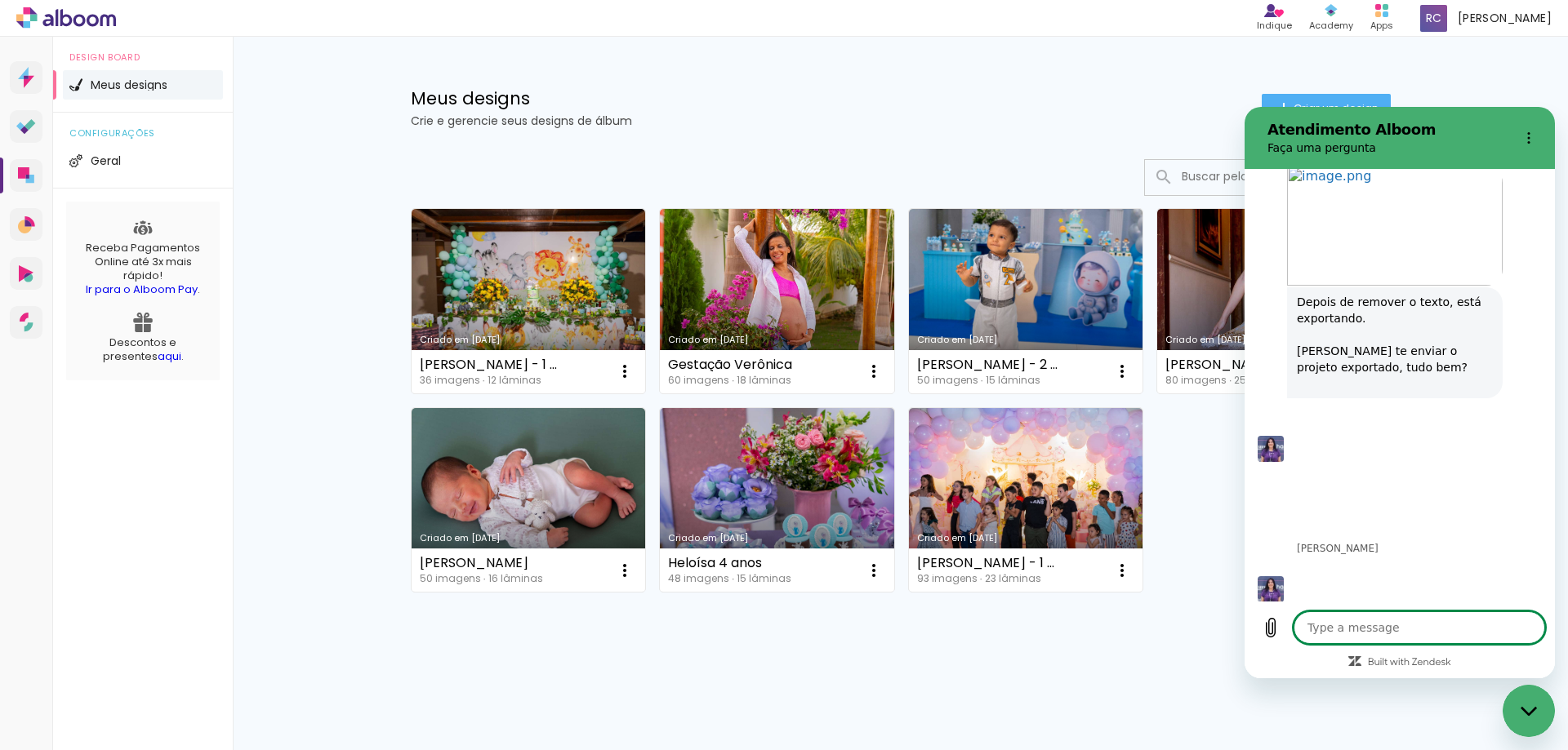
scroll to position [2544, 0]
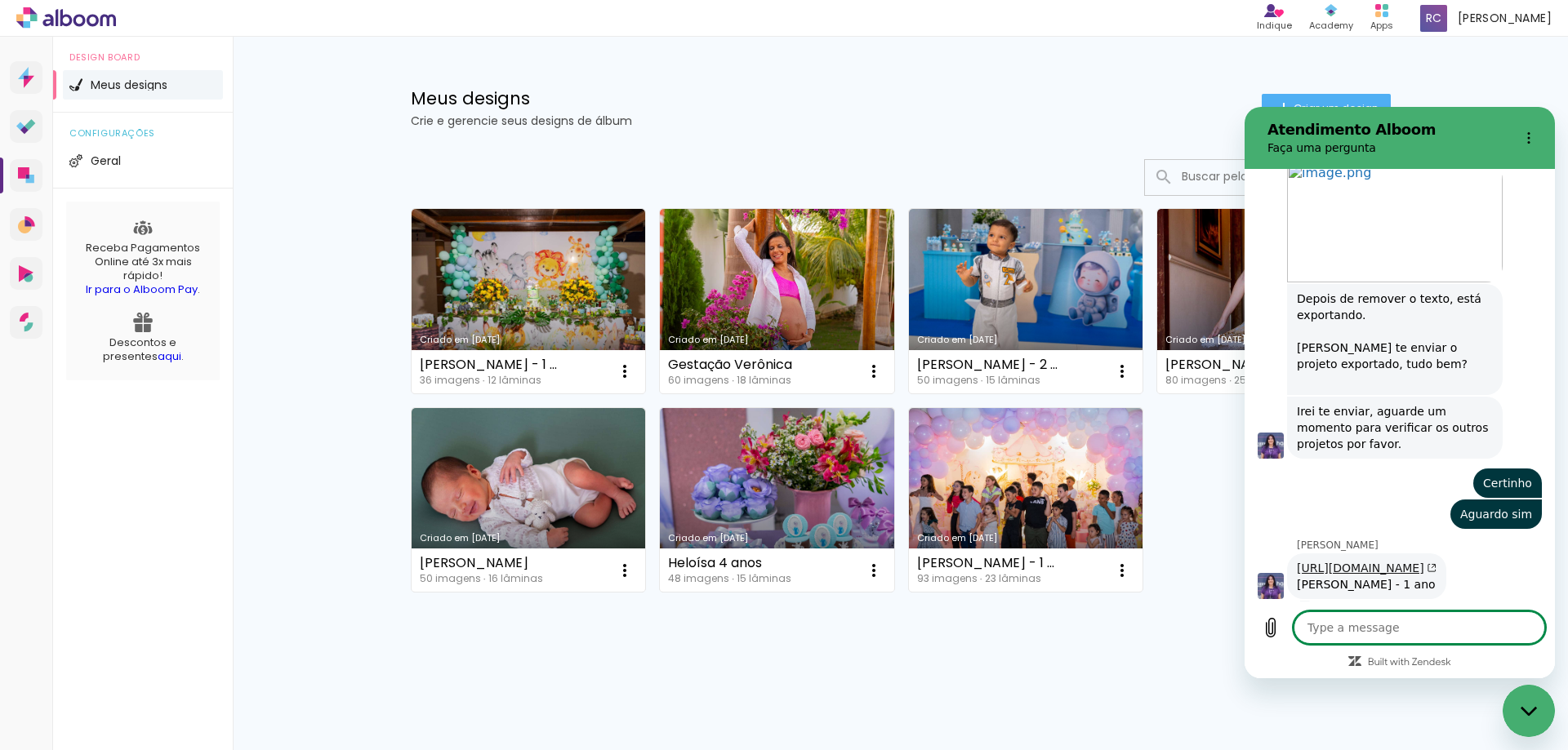
click at [1393, 562] on link "[URL][DOMAIN_NAME]" at bounding box center [1366, 569] width 140 height 13
click at [1345, 619] on textarea at bounding box center [1419, 627] width 252 height 32
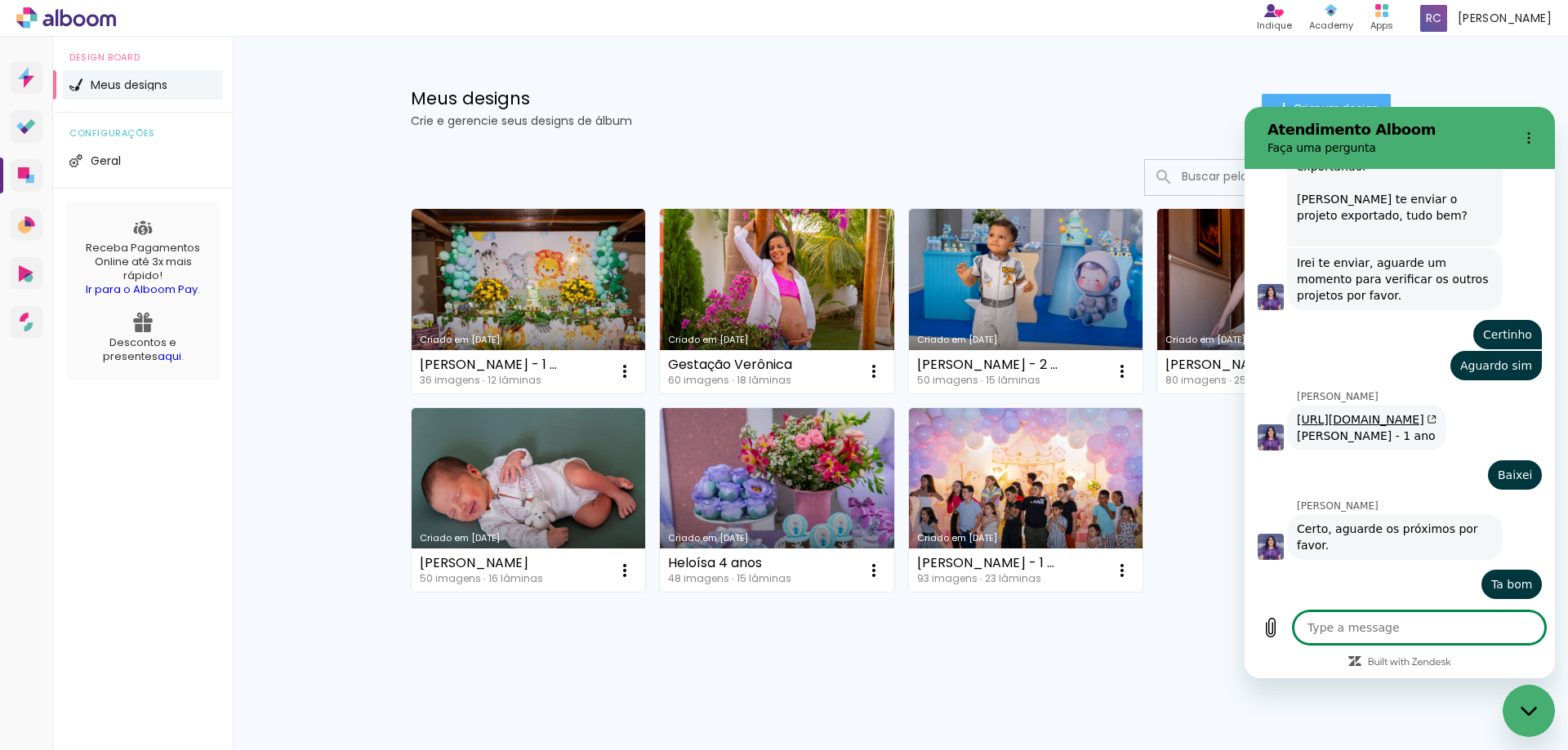
scroll to position [2850, 0]
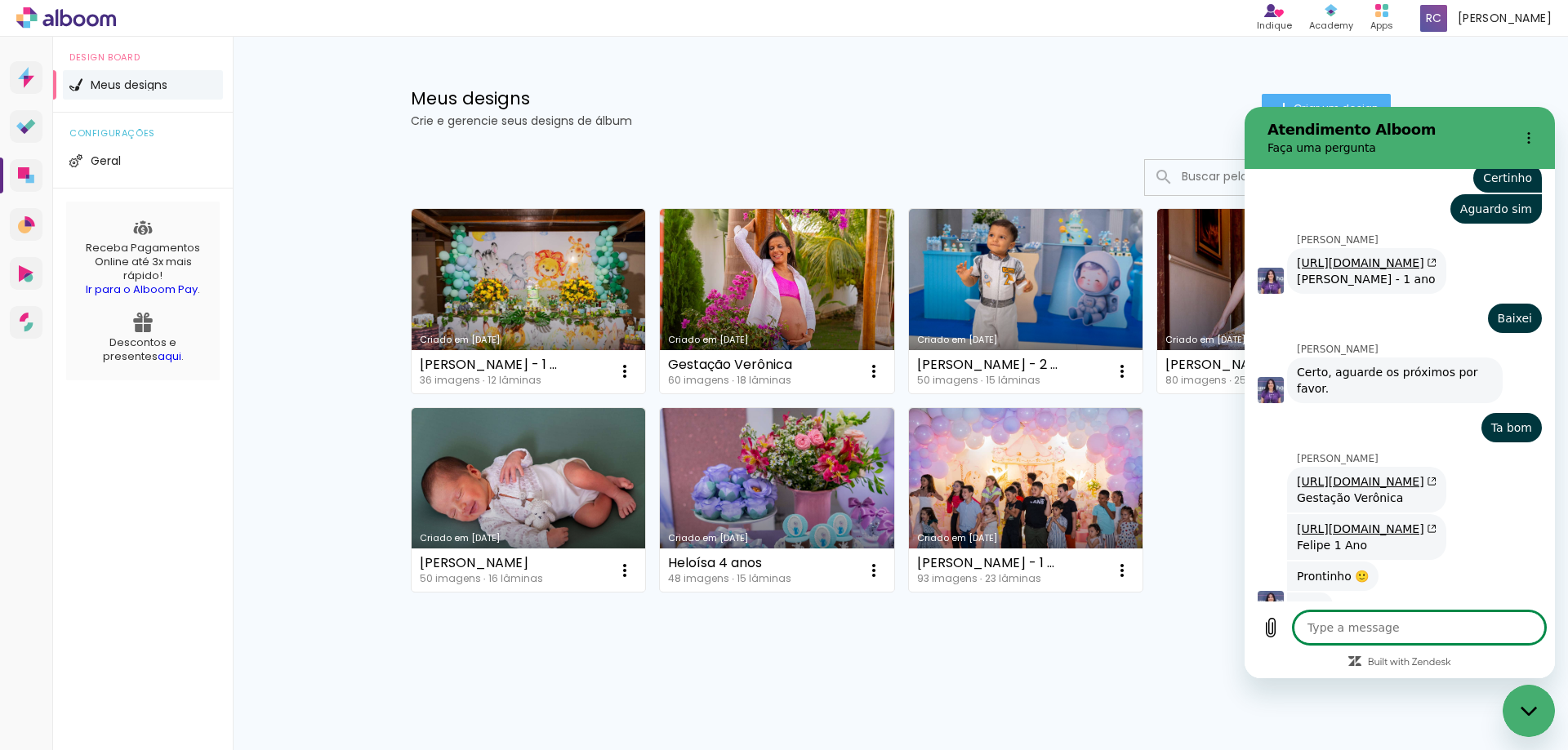
click at [1374, 620] on textarea at bounding box center [1419, 627] width 252 height 32
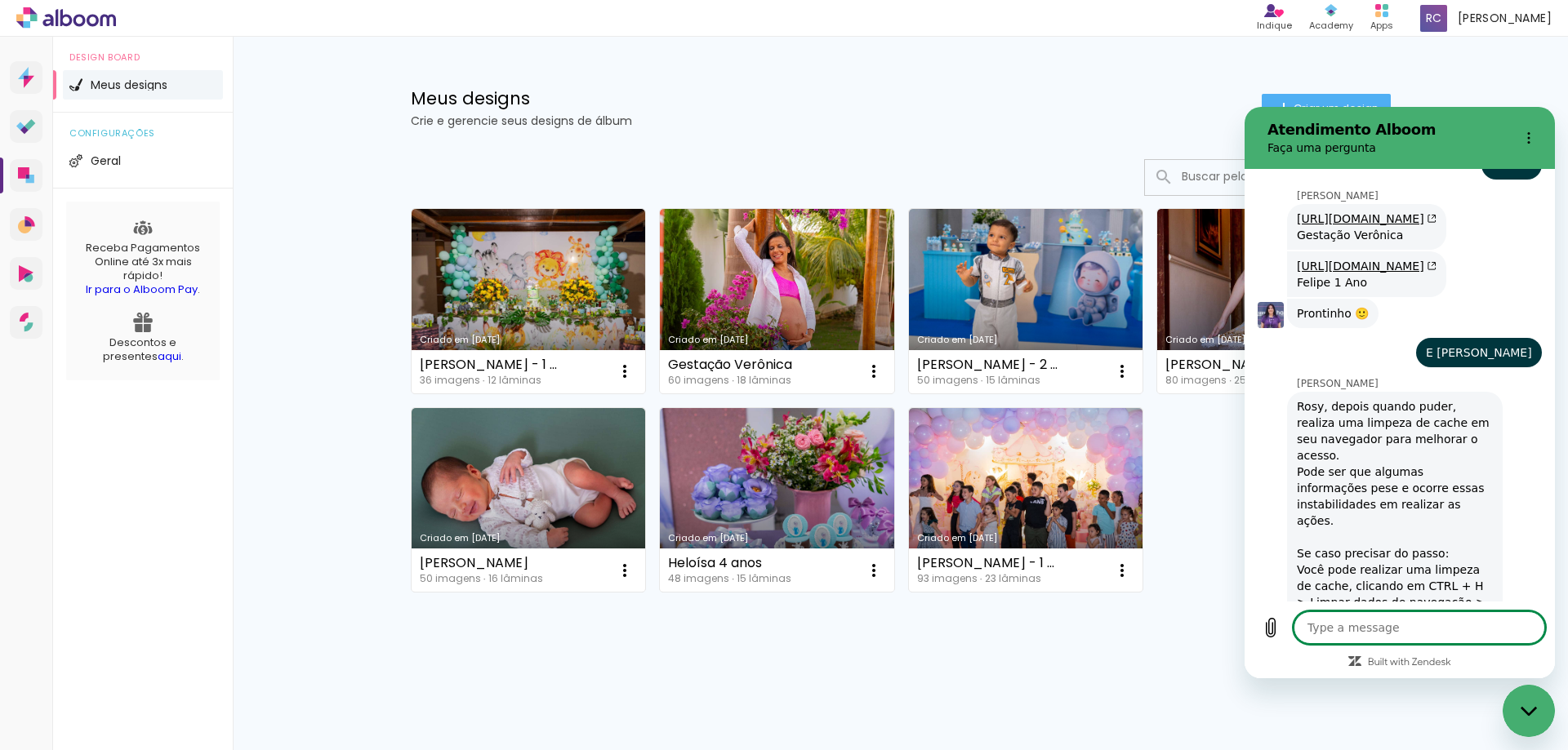
scroll to position [3031, 0]
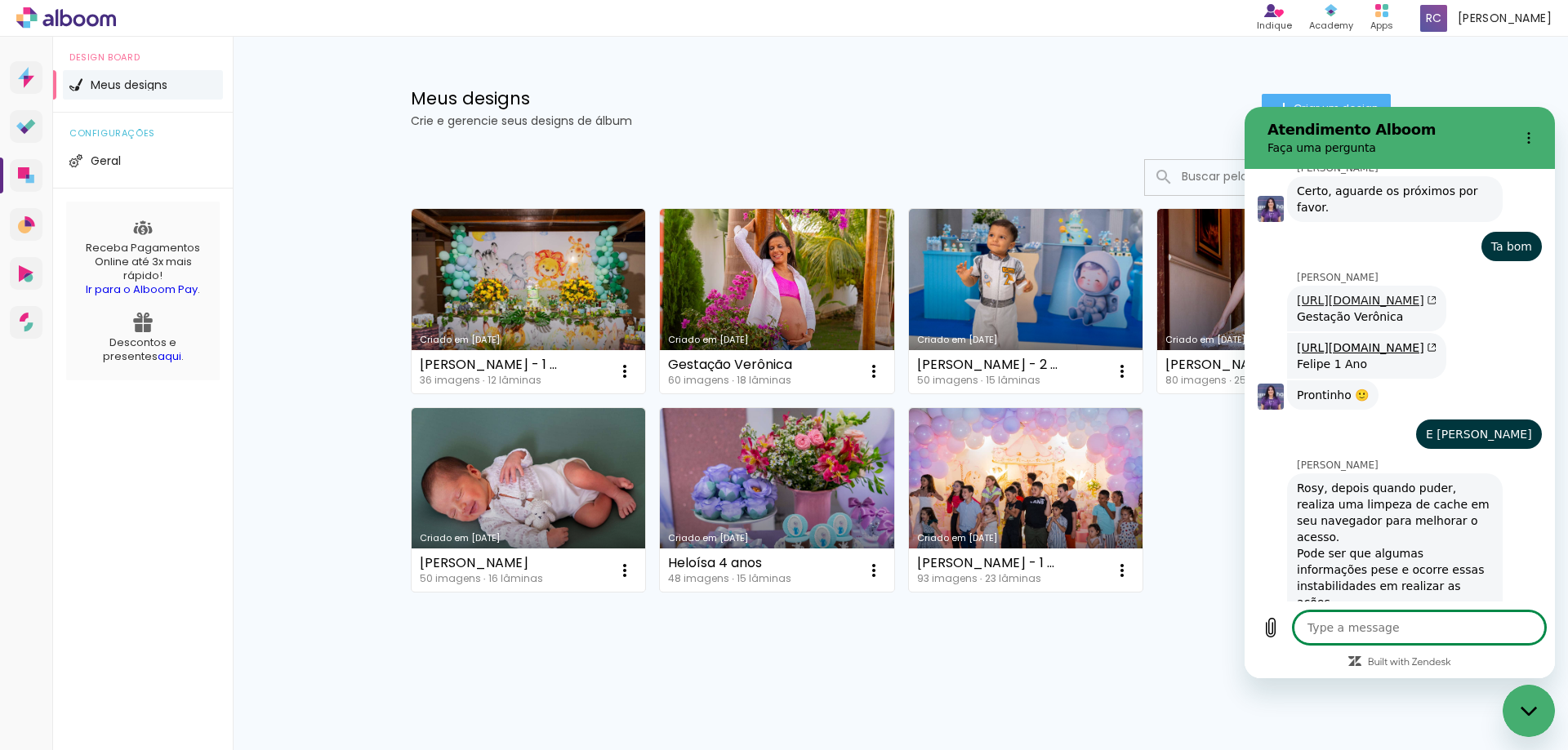
click at [1386, 294] on link "[URL][DOMAIN_NAME]" at bounding box center [1366, 300] width 140 height 13
click at [1148, 69] on div "Meus designs Crie e gerencie seus designs de álbum Criar um design" at bounding box center [900, 90] width 1061 height 106
click at [1378, 342] on link "[URL][DOMAIN_NAME]" at bounding box center [1366, 348] width 140 height 13
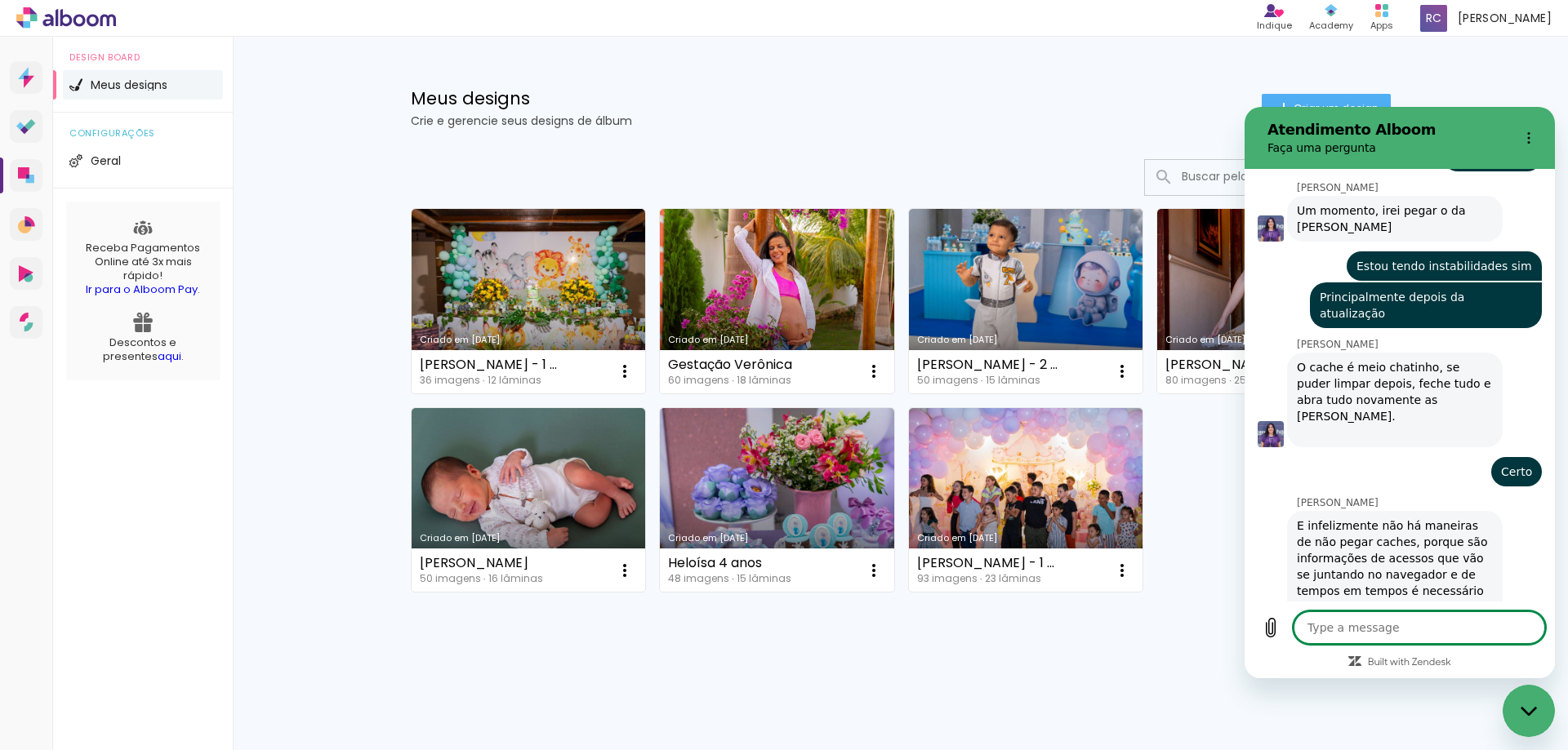
scroll to position [3713, 0]
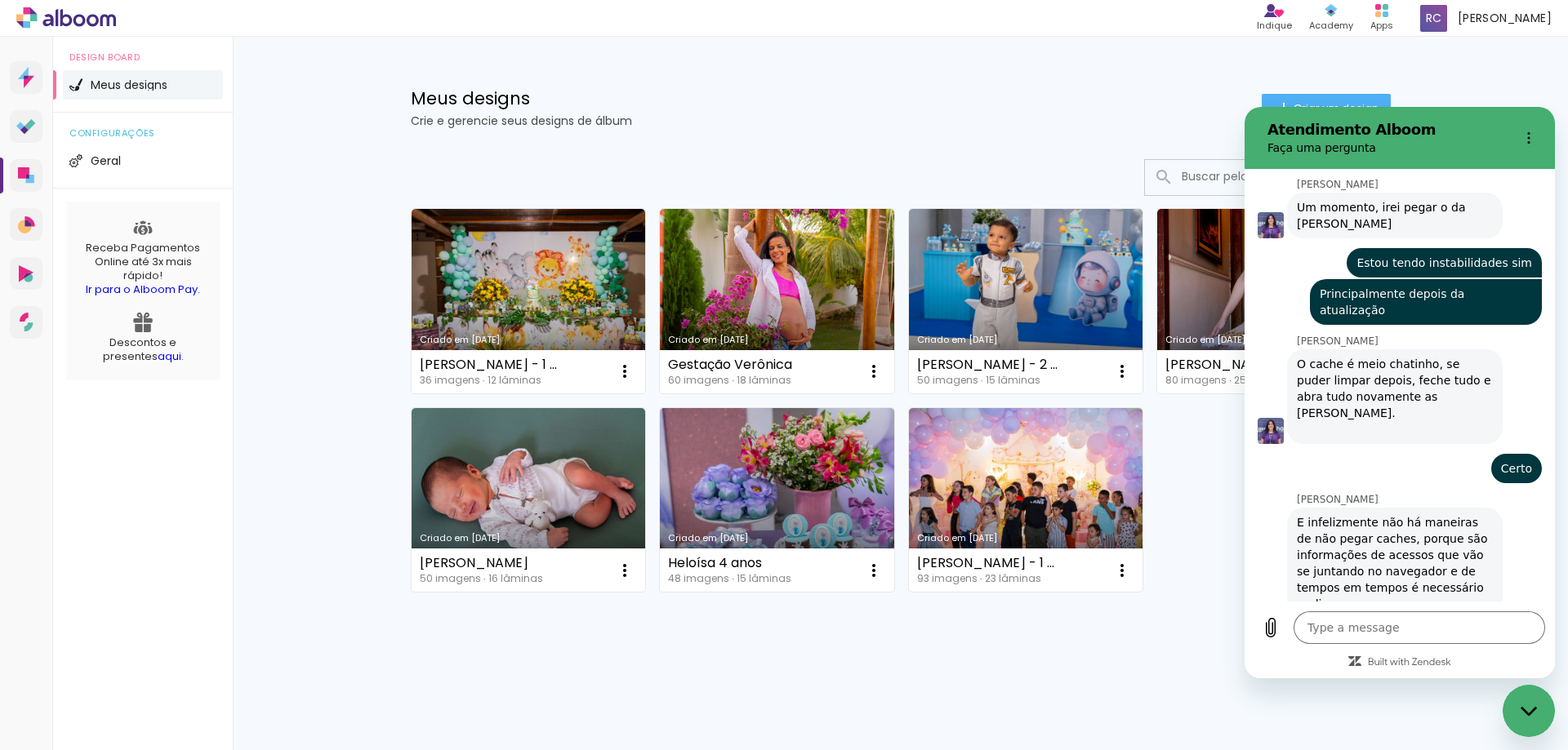
click at [1378, 629] on link "[URL][DOMAIN_NAME]" at bounding box center [1366, 635] width 140 height 13
click at [1332, 622] on textarea at bounding box center [1419, 627] width 252 height 32
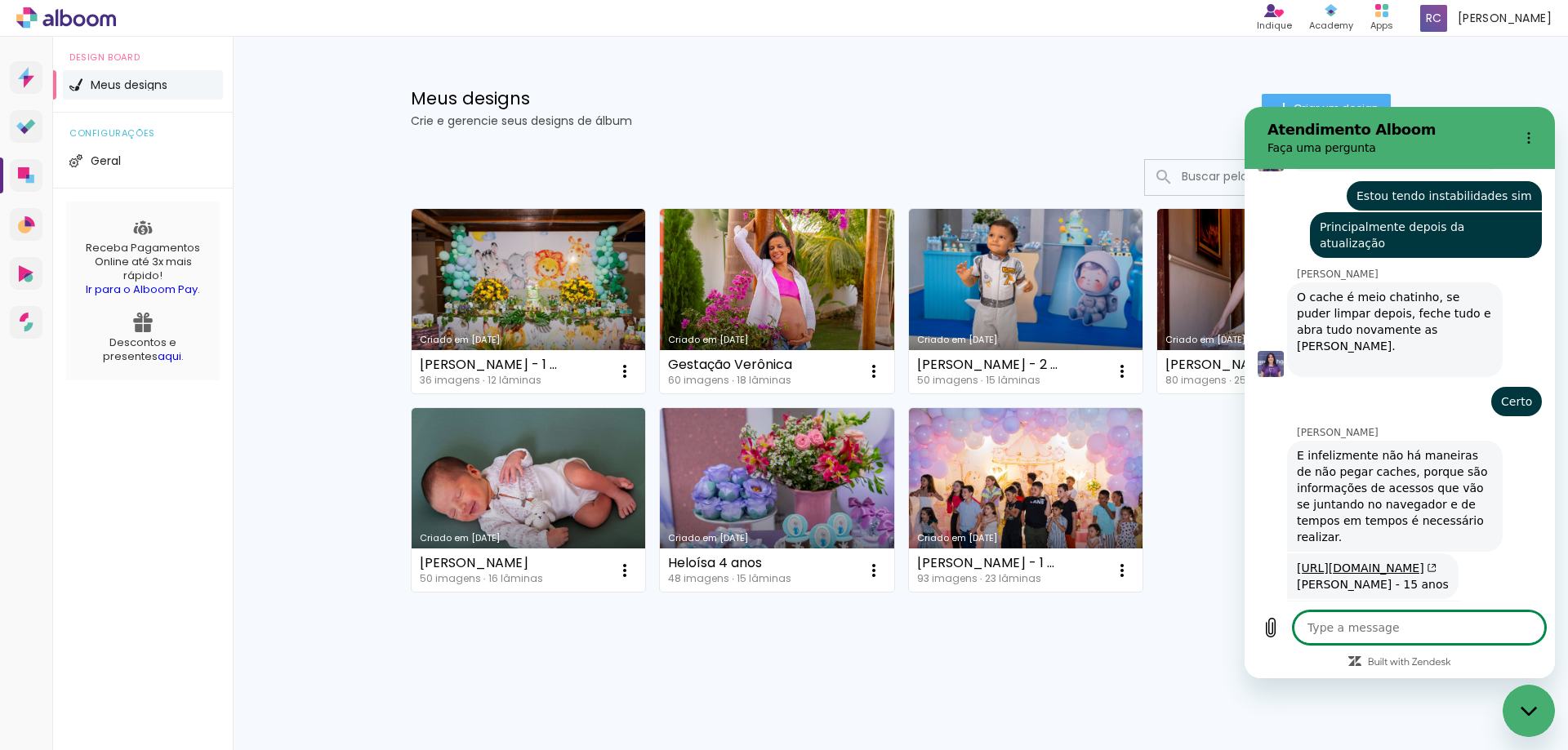
scroll to position [3783, 0]
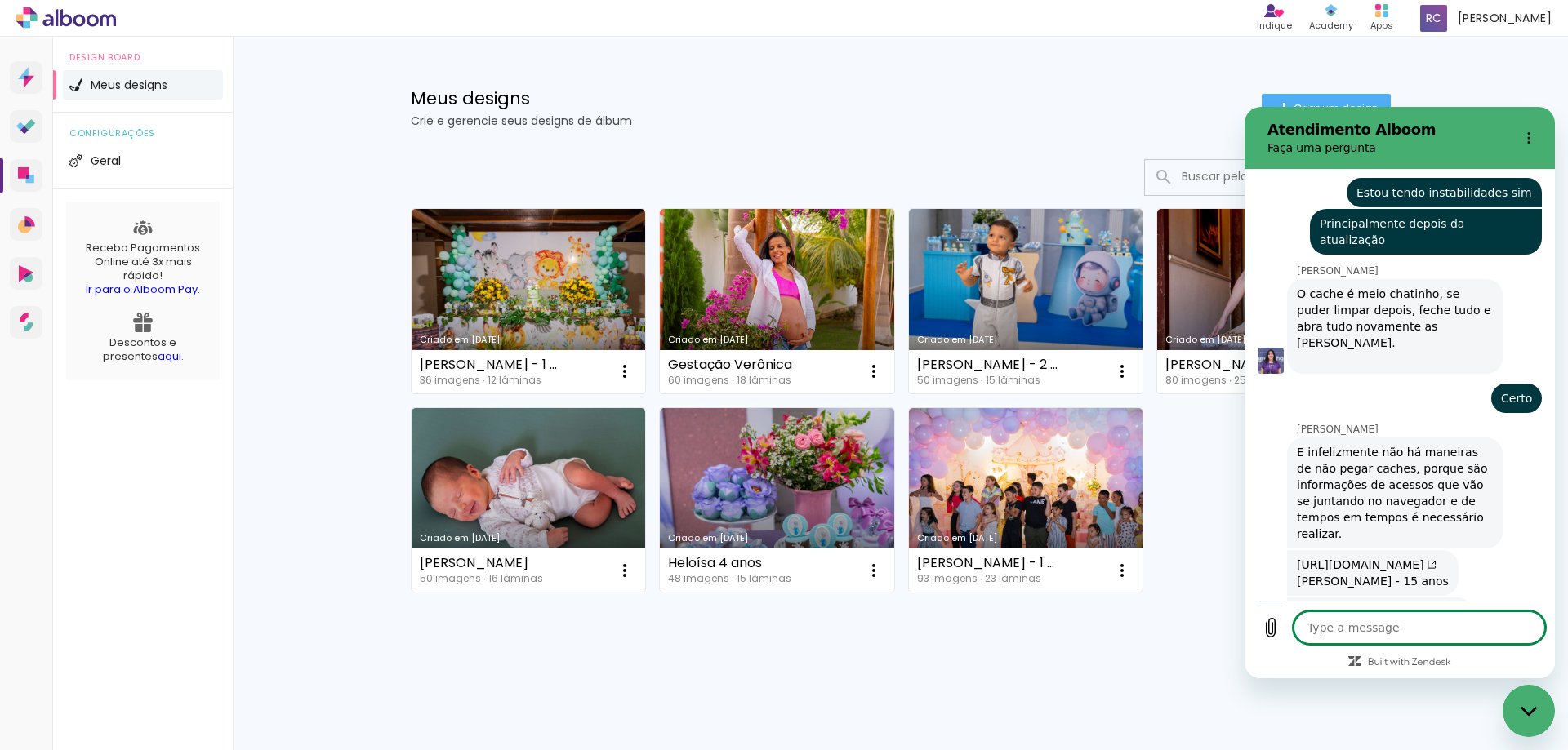
click at [1453, 631] on textarea at bounding box center [1419, 627] width 252 height 32
click at [1506, 80] on div "Meus designs Crie e gerencie seus designs de álbum Criar um design Criado em [D…" at bounding box center [899, 391] width 1335 height 707
click at [1549, 73] on div "Meus designs Crie e gerencie seus designs de álbum Criar um design Criado em [D…" at bounding box center [899, 391] width 1335 height 707
